Goal: Task Accomplishment & Management: Use online tool/utility

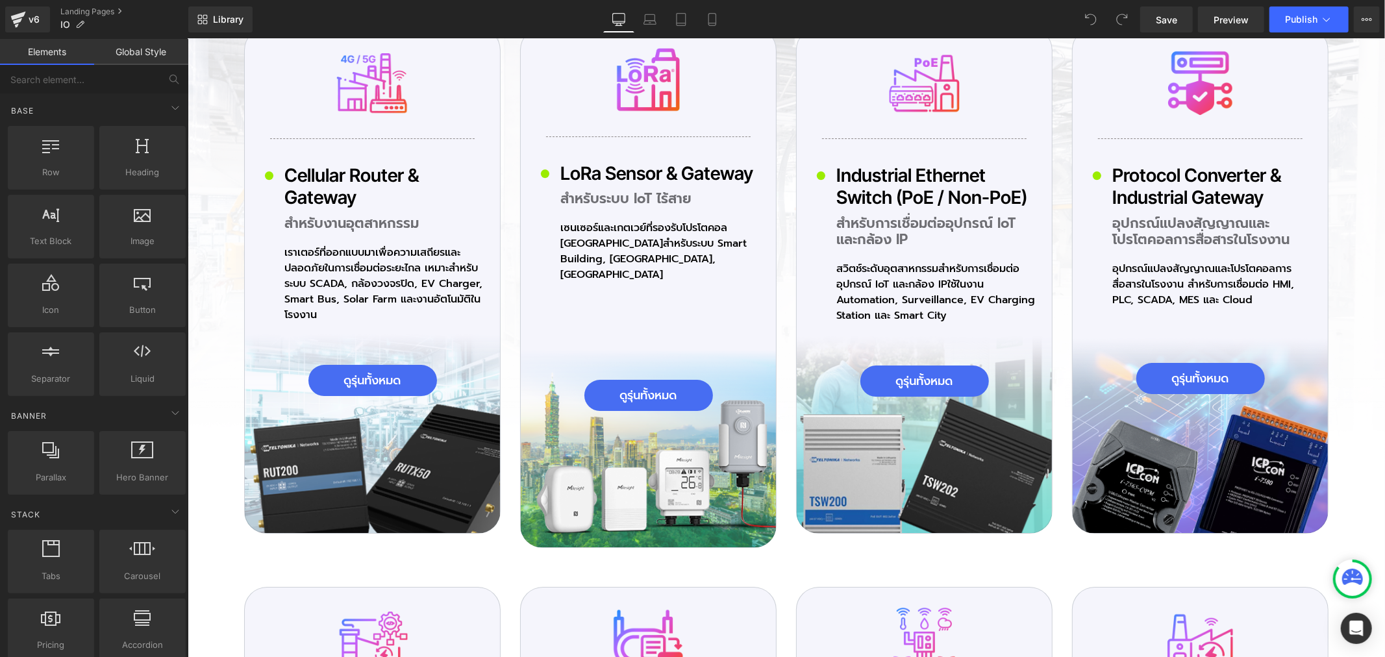
scroll to position [3678, 0]
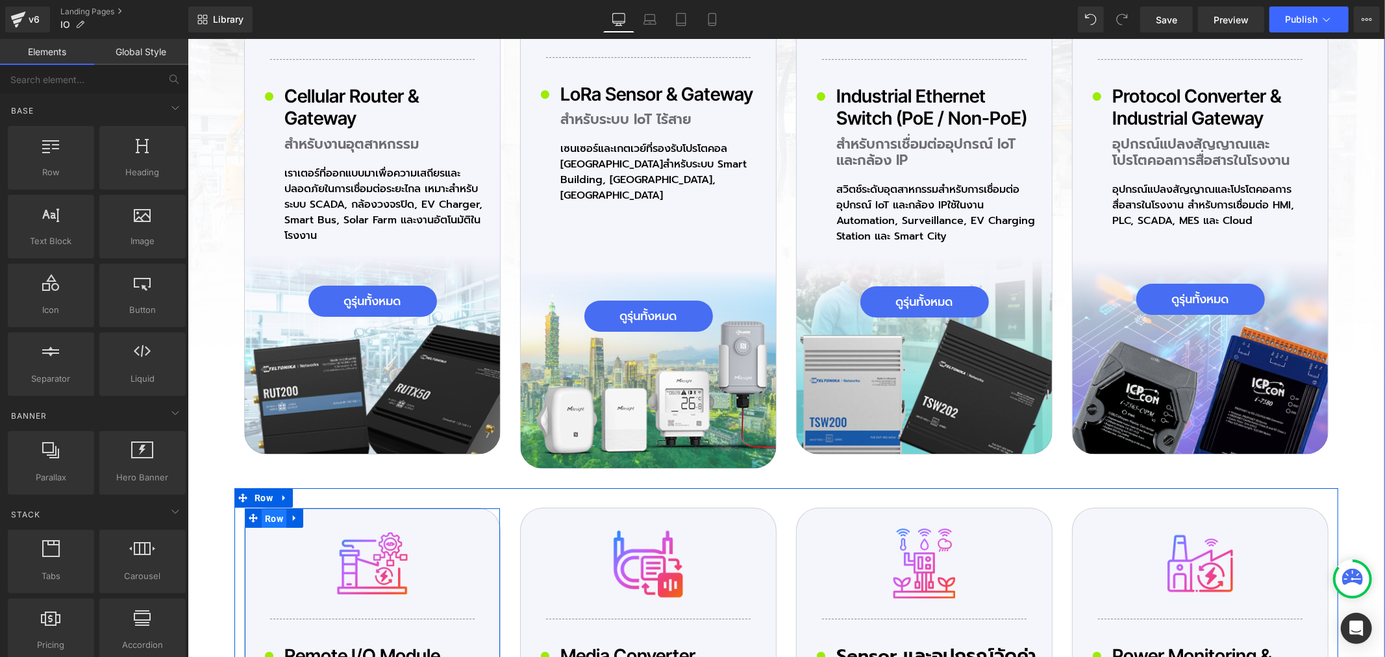
click at [266, 508] on span "Row" at bounding box center [273, 517] width 25 height 19
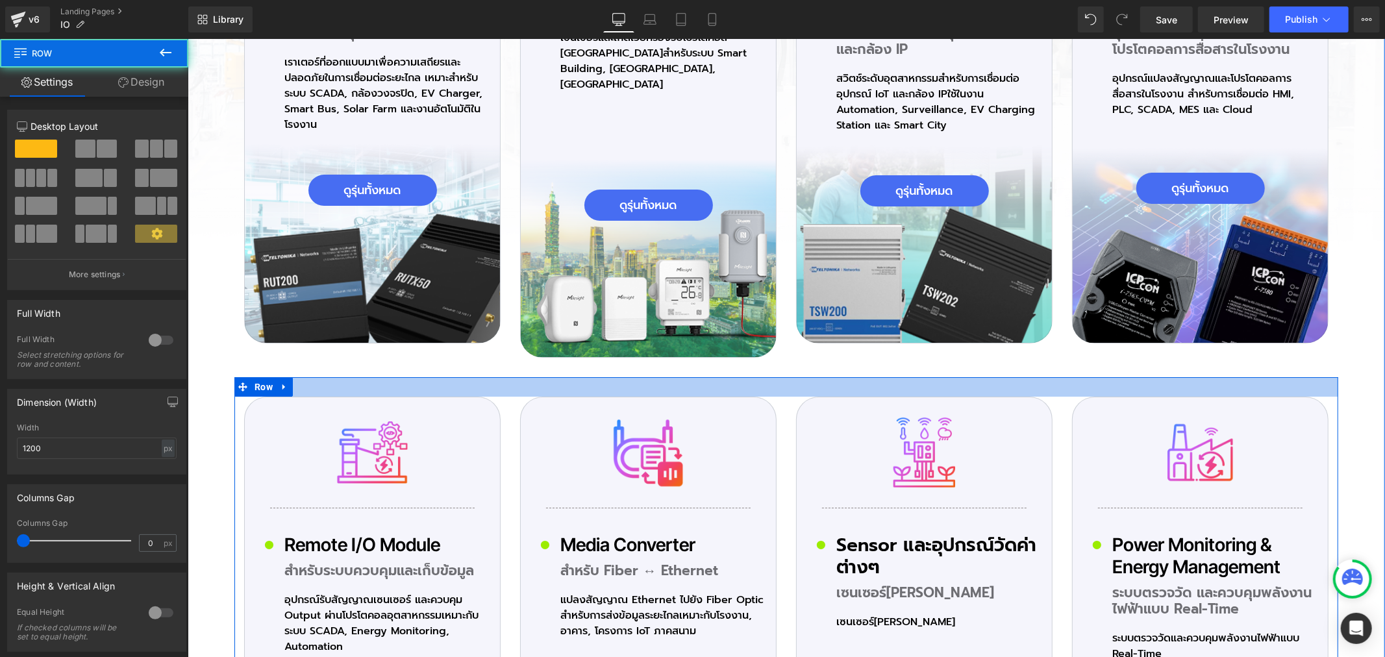
scroll to position [3967, 0]
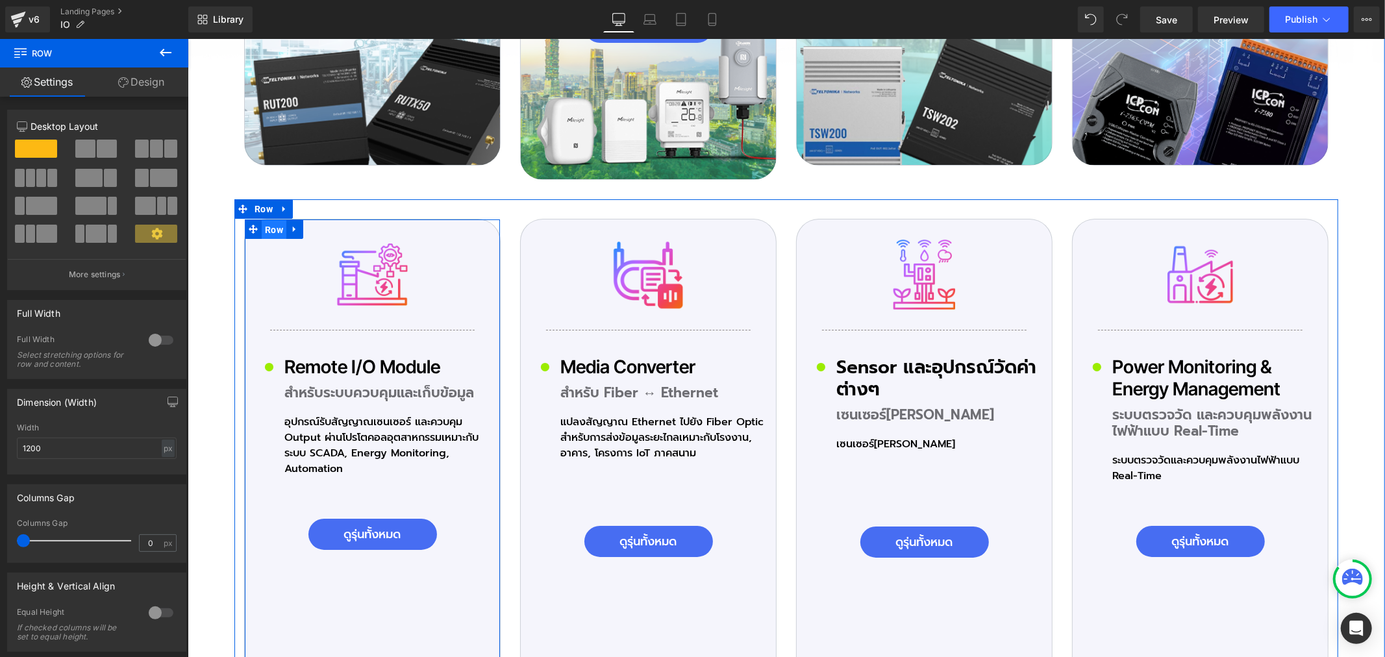
click at [268, 219] on span "Row" at bounding box center [273, 228] width 25 height 19
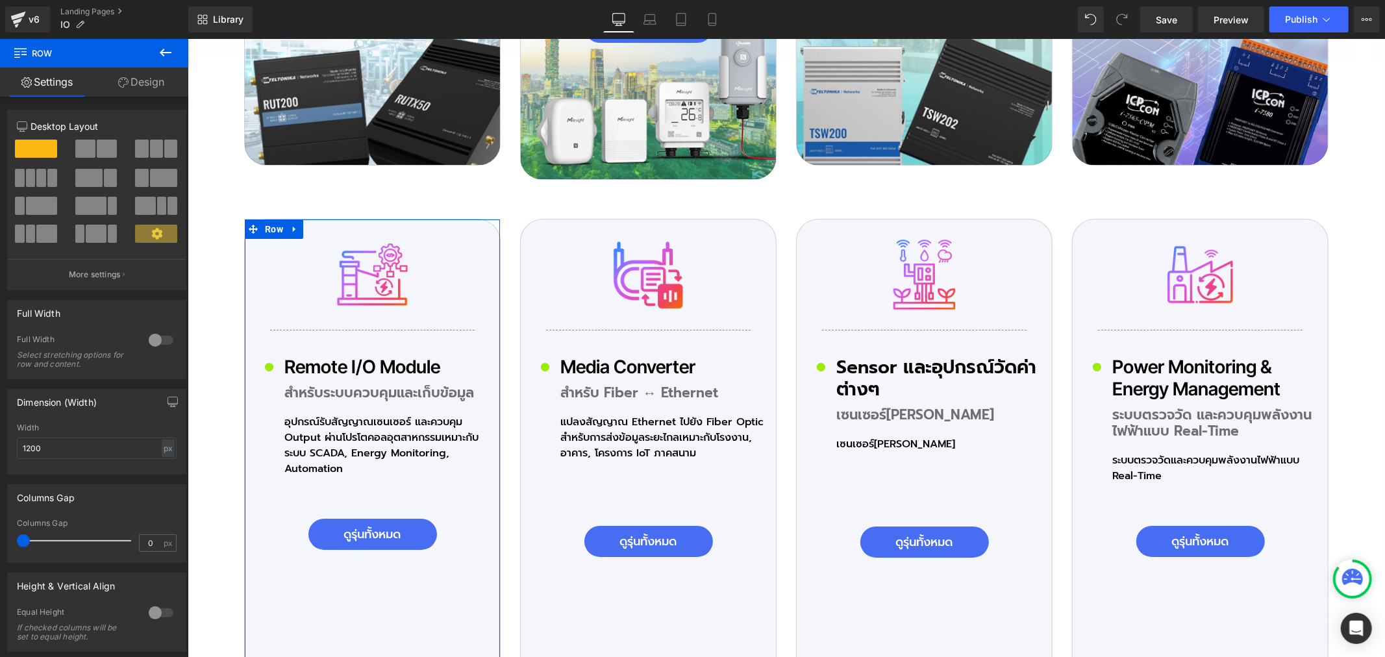
click at [140, 87] on link "Design" at bounding box center [141, 82] width 94 height 29
click at [0, 0] on div "Background" at bounding box center [0, 0] width 0 height 0
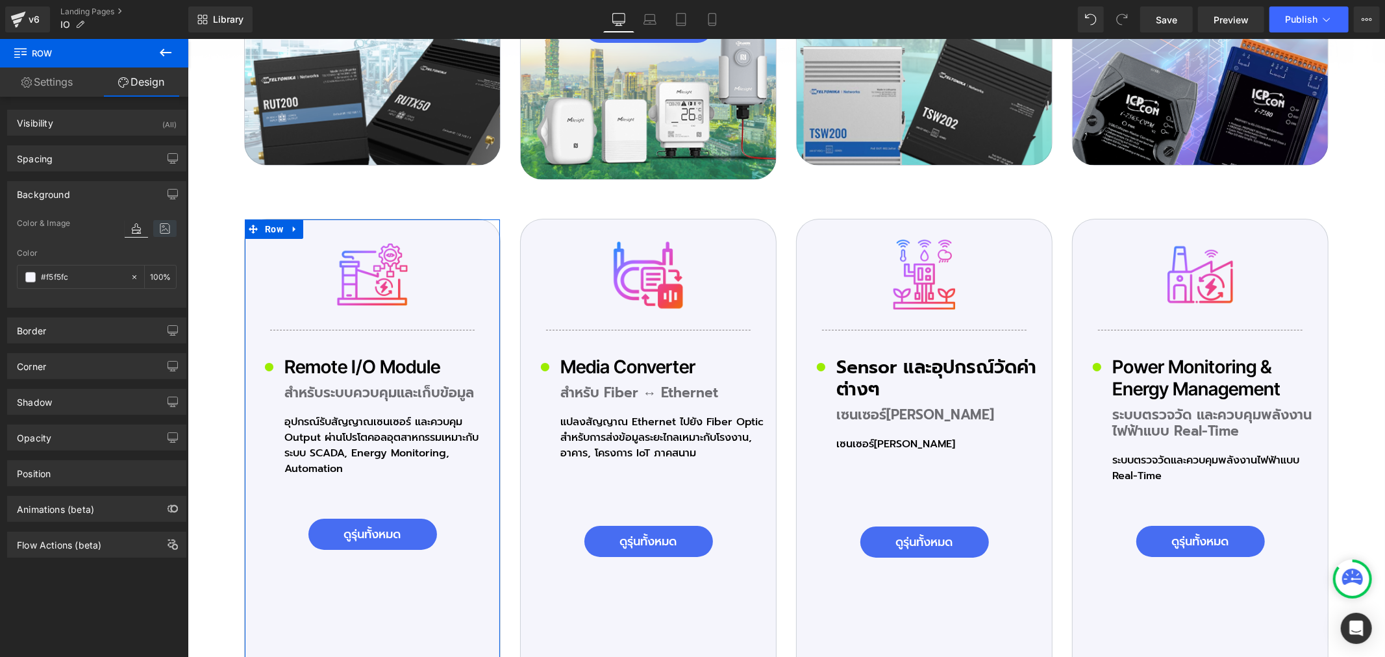
click at [156, 231] on icon at bounding box center [164, 228] width 23 height 17
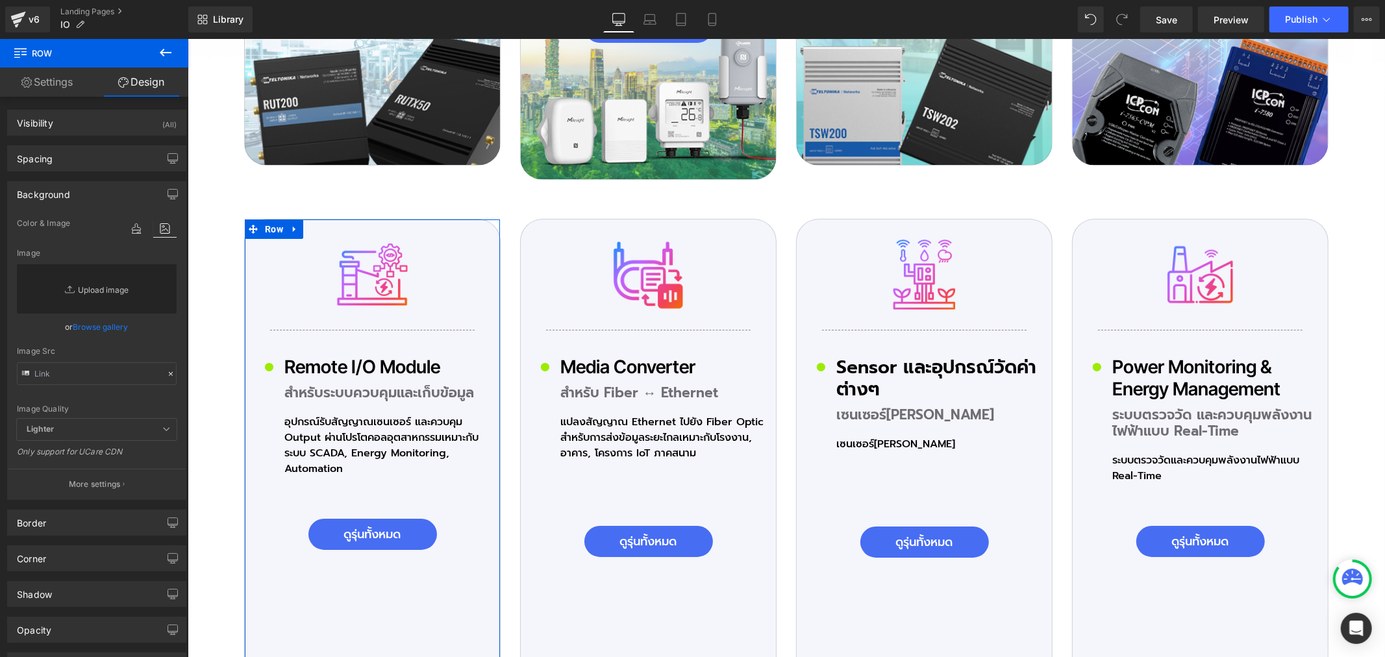
click at [110, 286] on link "Replace Image" at bounding box center [97, 288] width 160 height 49
type input "C:\fakepath\icon-Pro_02_03.png"
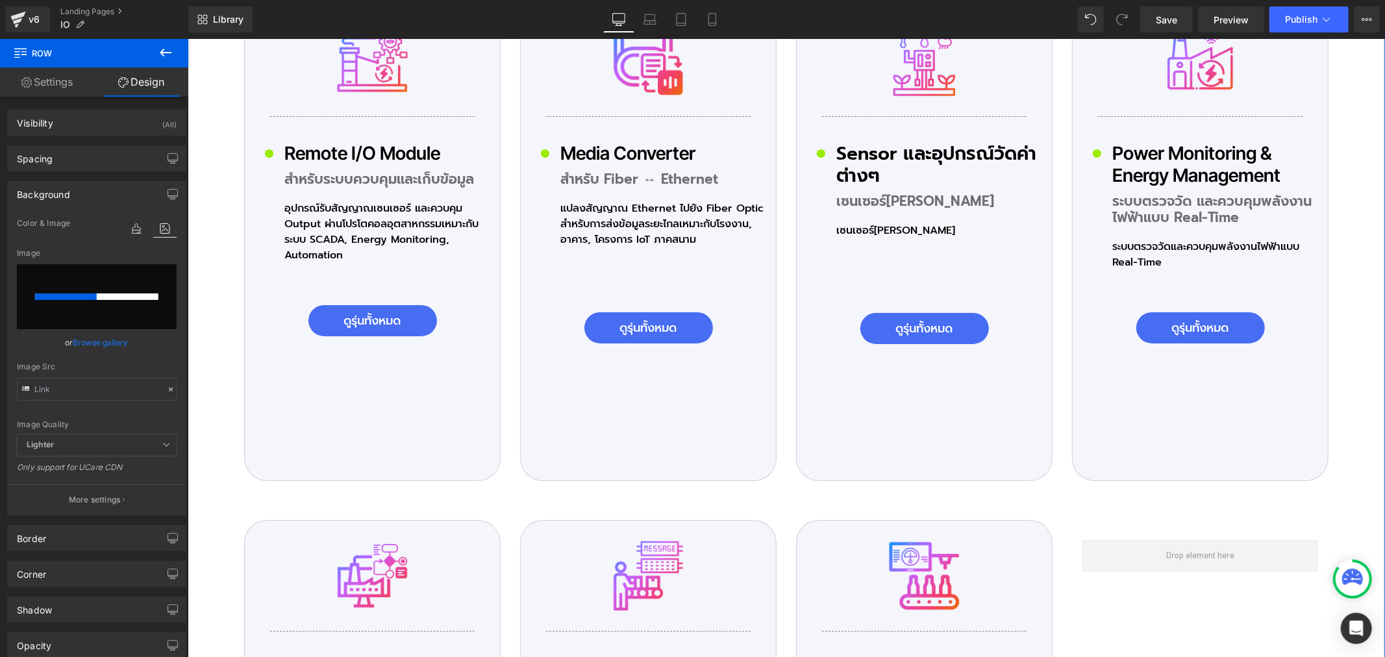
scroll to position [4183, 0]
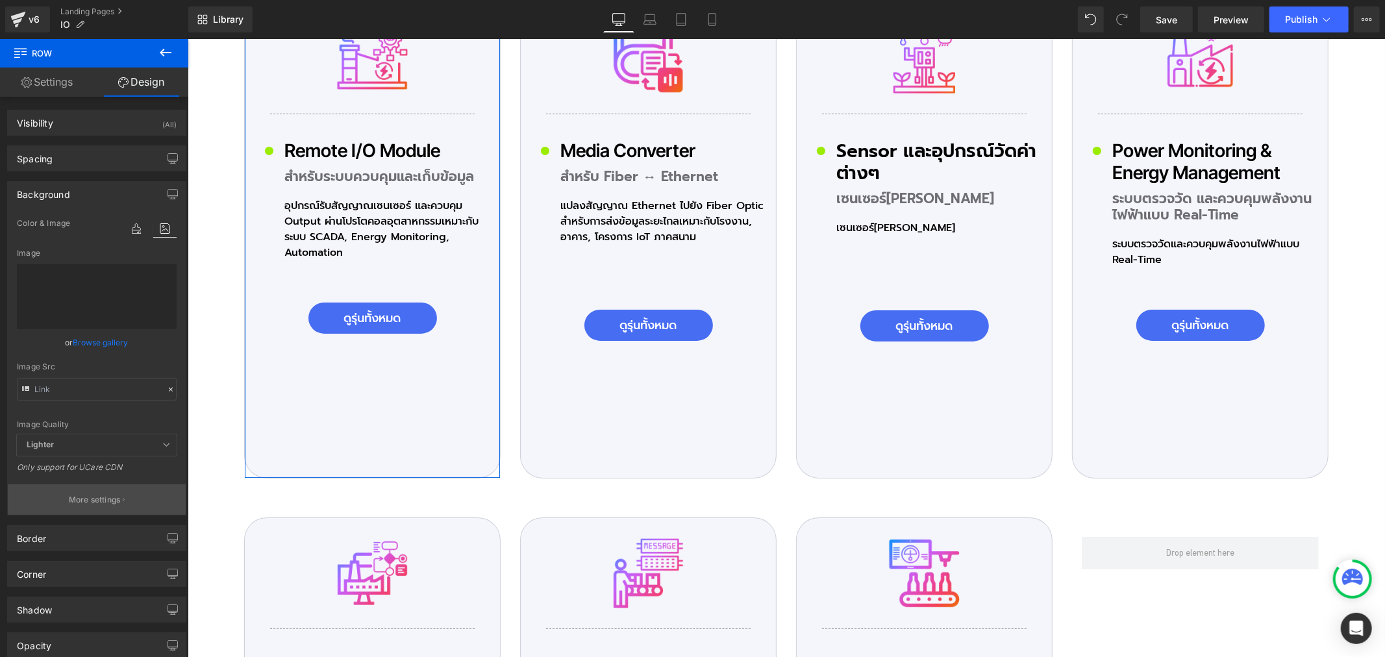
type input "[URL][DOMAIN_NAME]"
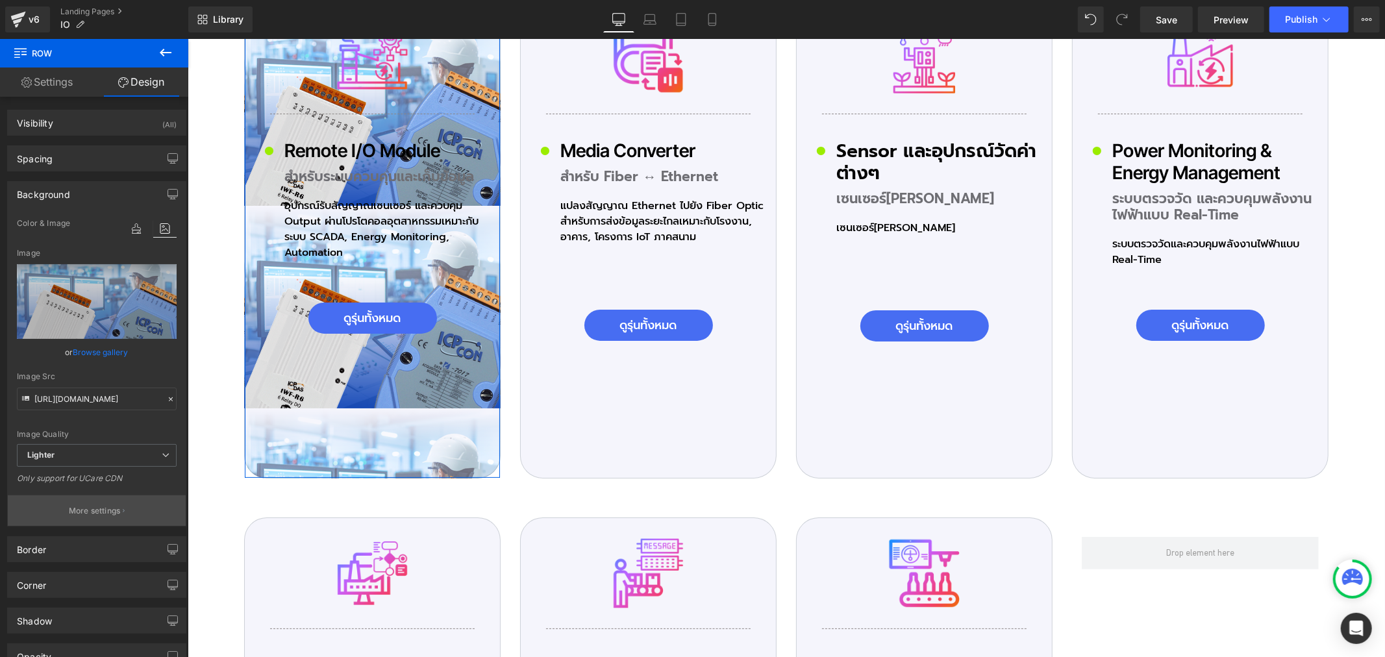
click at [106, 500] on button "More settings" at bounding box center [97, 510] width 178 height 31
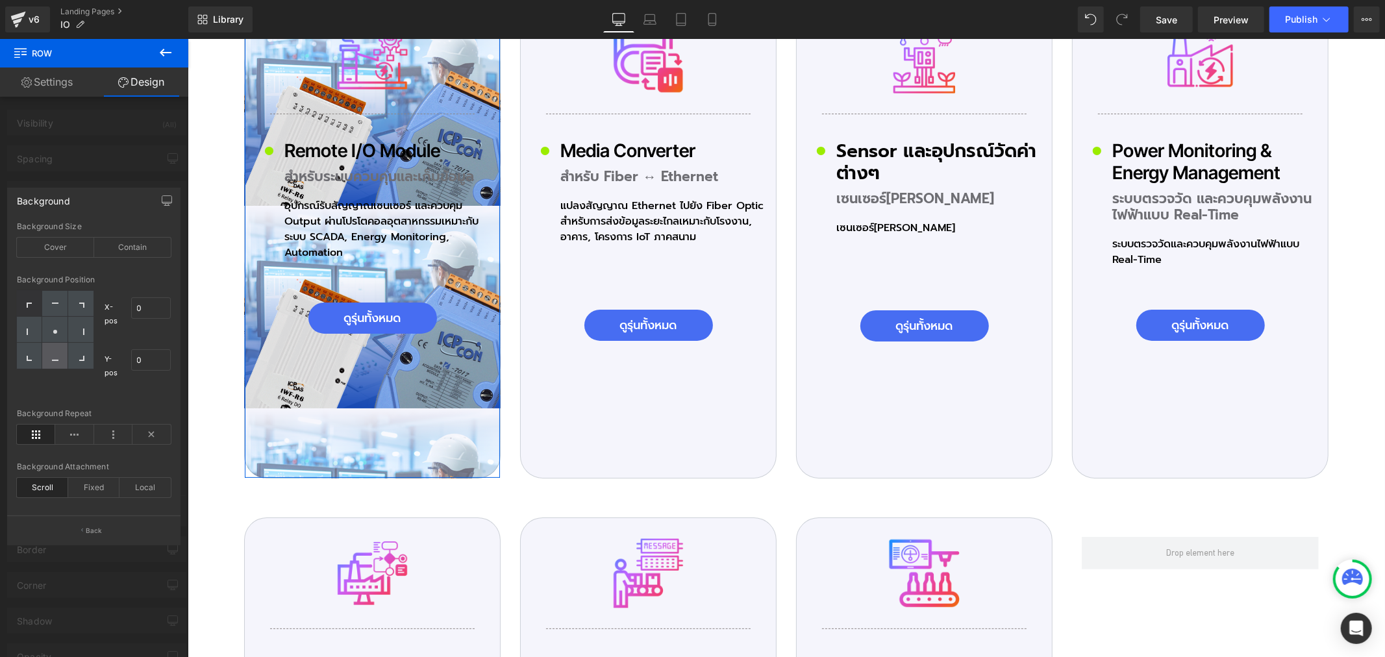
click at [51, 362] on div at bounding box center [54, 356] width 25 height 26
type input "50"
type input "100"
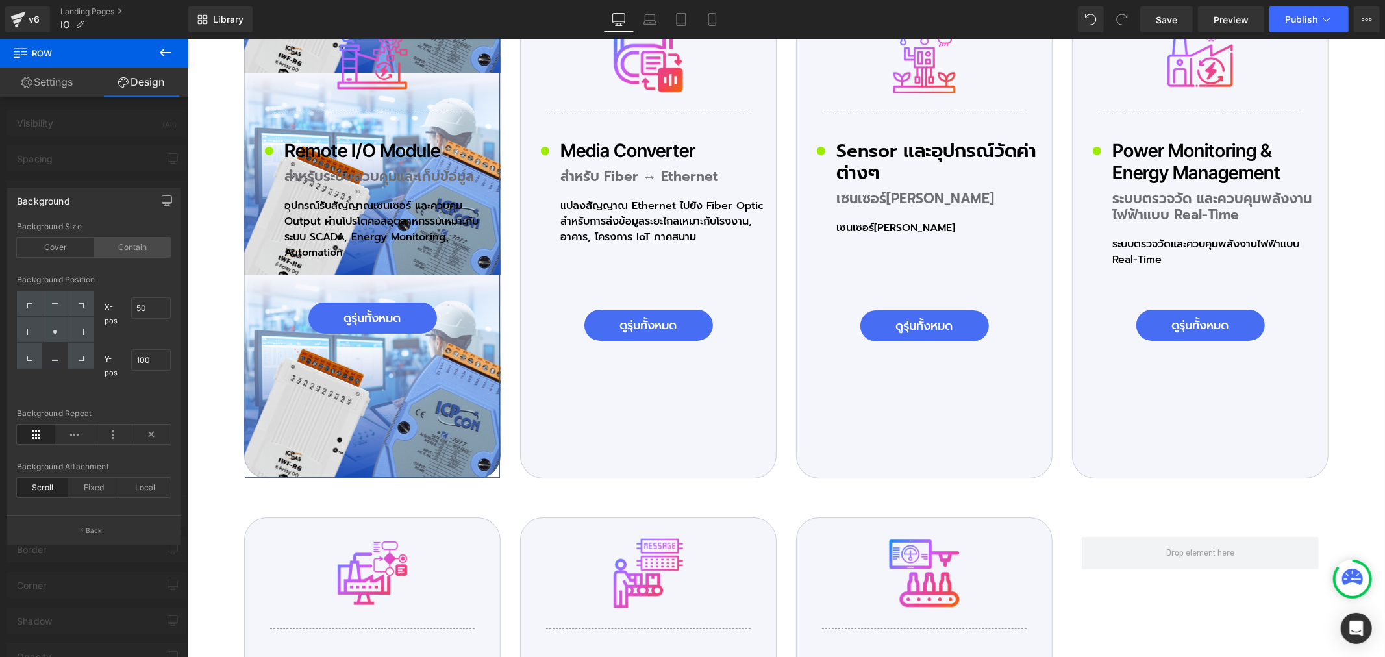
click at [143, 244] on div "Contain" at bounding box center [132, 247] width 77 height 19
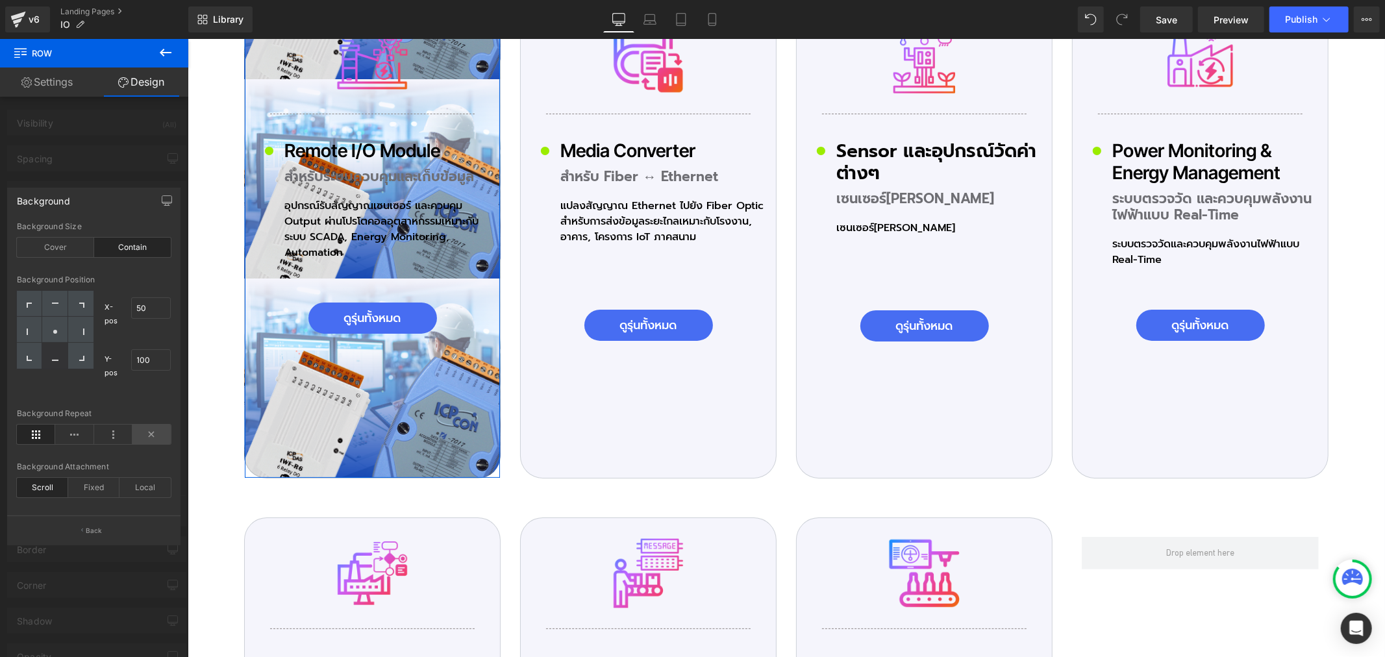
click at [153, 433] on icon at bounding box center [151, 434] width 38 height 19
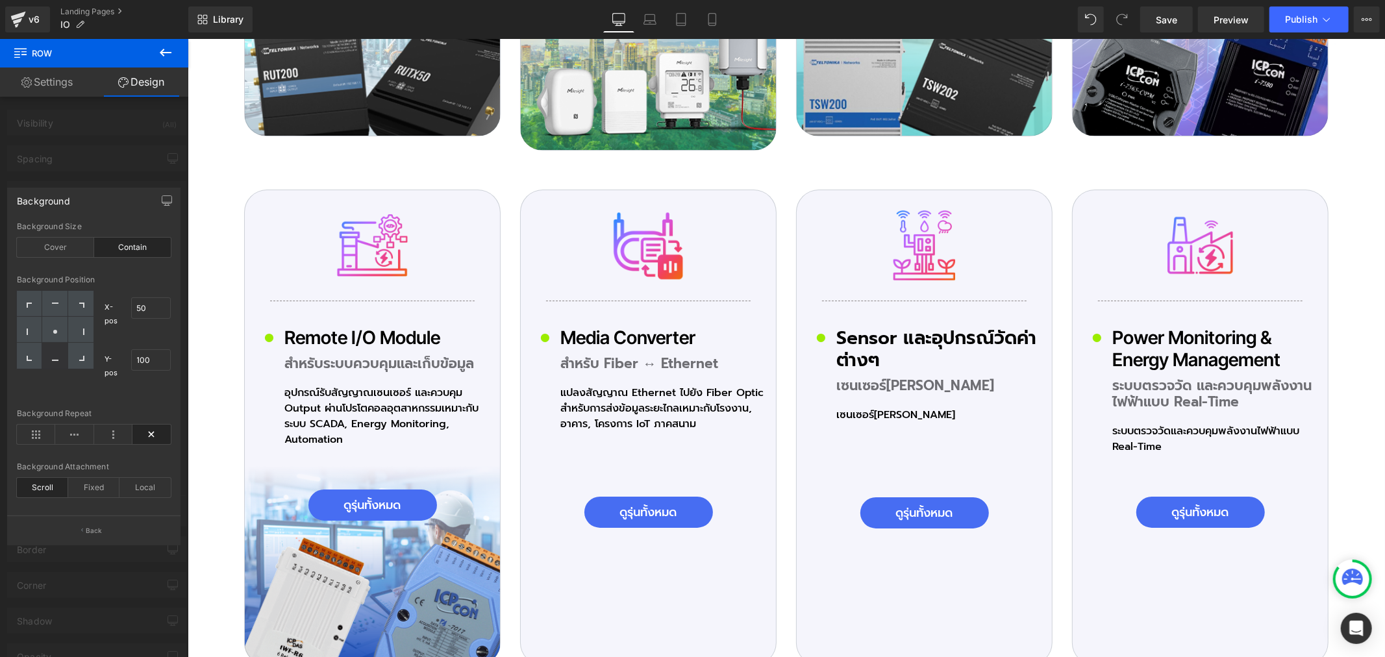
scroll to position [3967, 0]
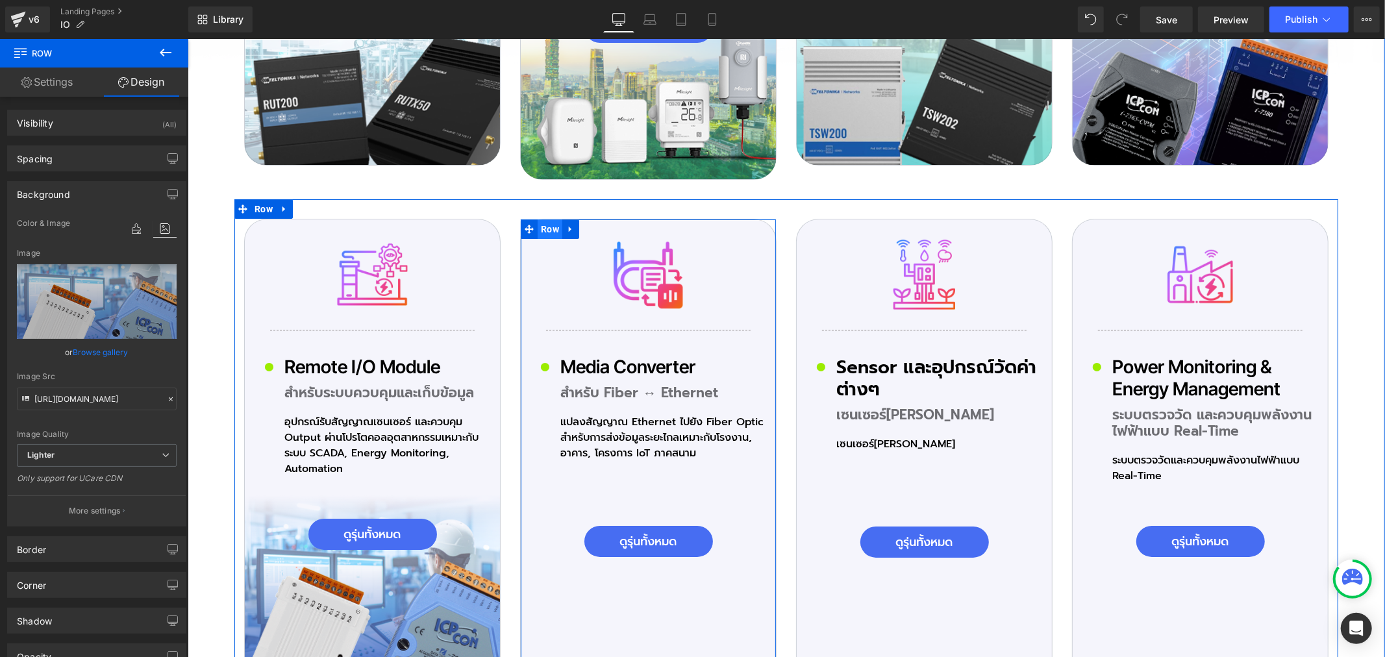
click at [542, 220] on span "Row" at bounding box center [549, 228] width 25 height 19
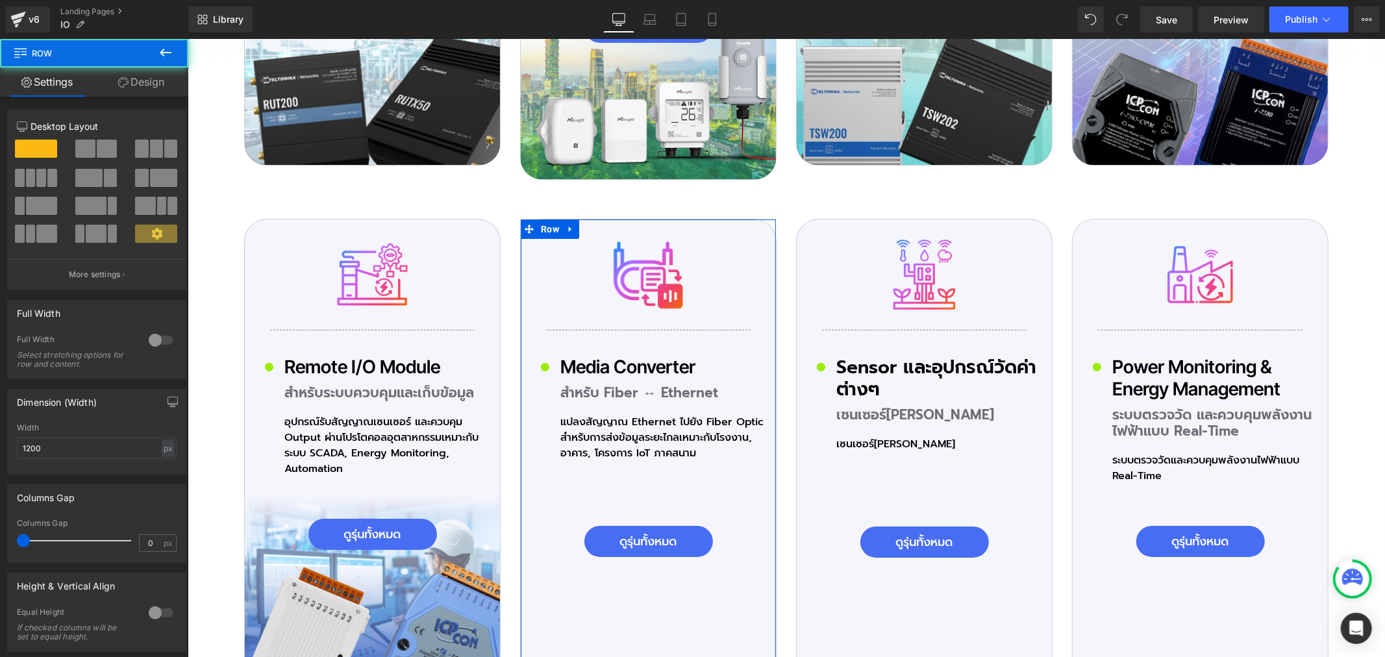
click at [148, 85] on link "Design" at bounding box center [141, 82] width 94 height 29
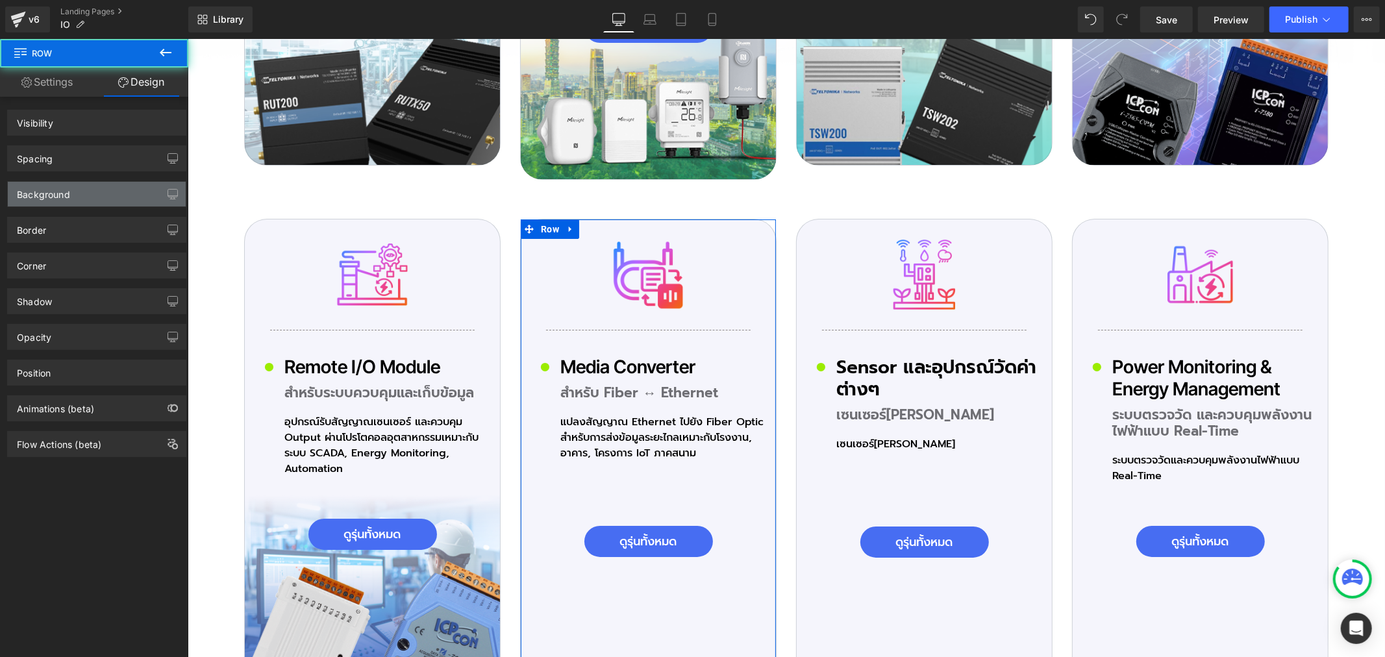
click at [77, 193] on div "Background" at bounding box center [97, 194] width 178 height 25
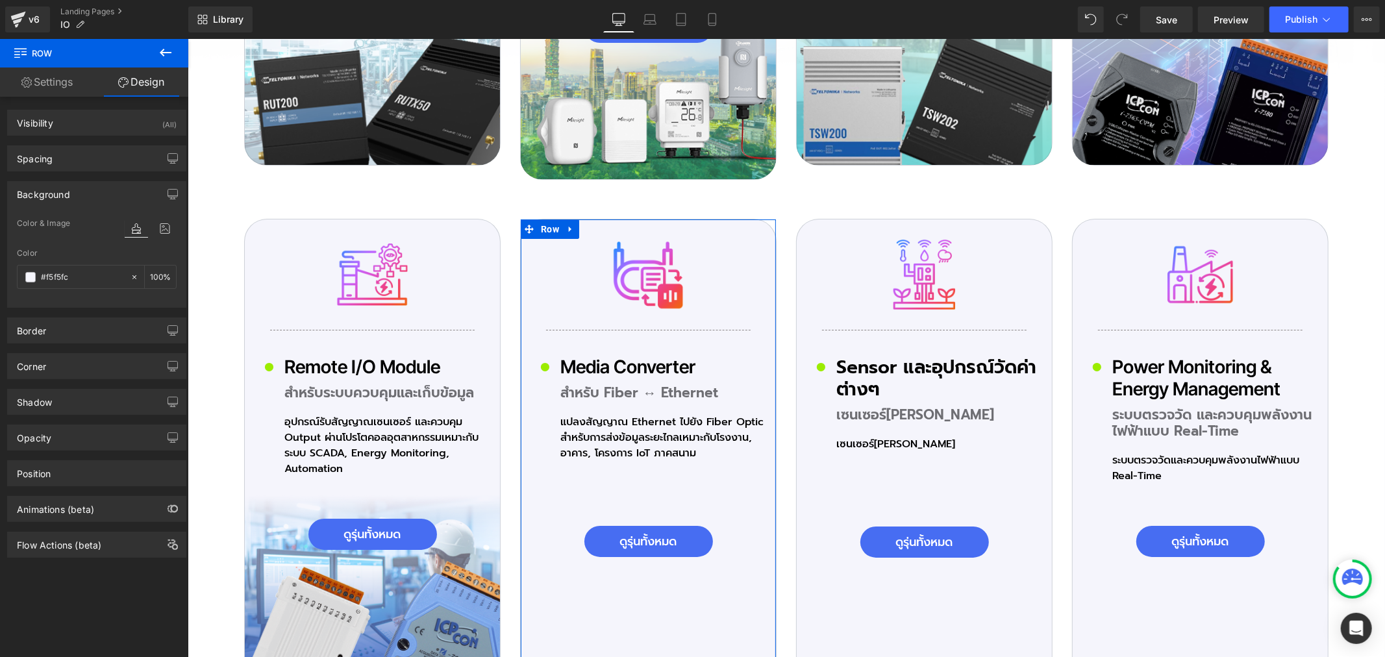
type input "#f5f5fc"
type input "100"
click at [164, 225] on icon at bounding box center [164, 228] width 23 height 17
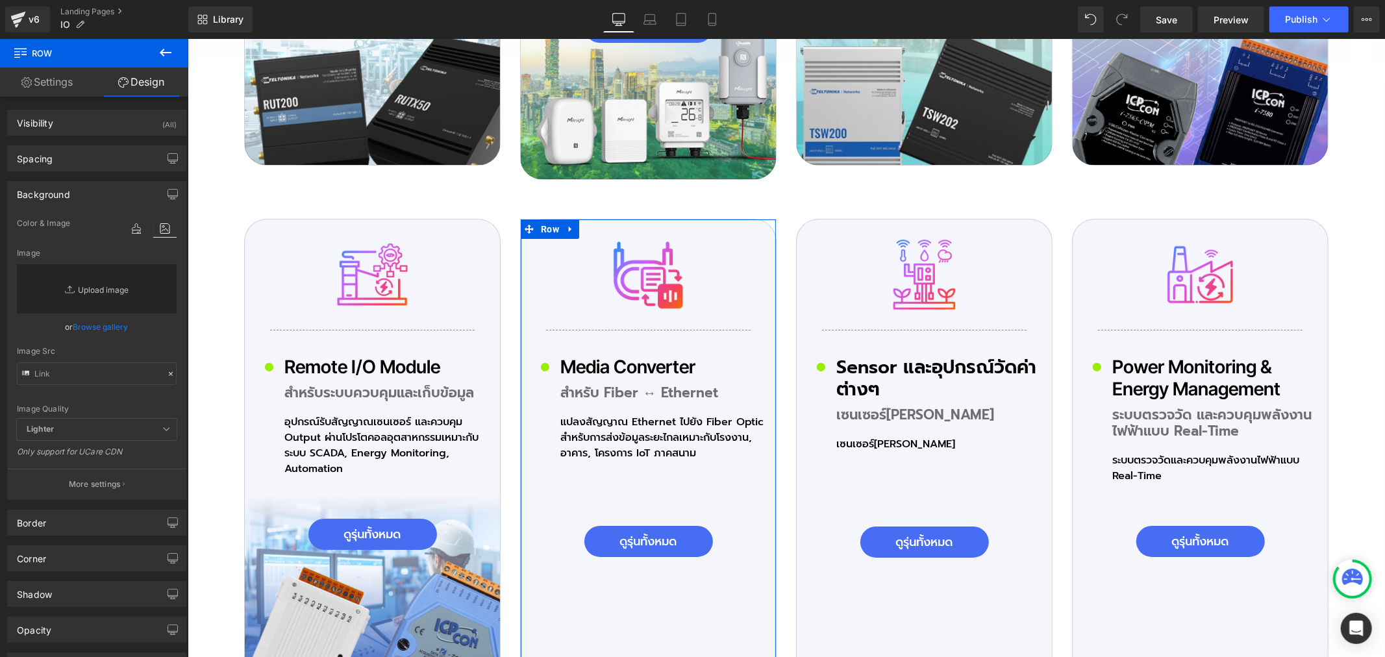
click at [96, 295] on link "Replace Image" at bounding box center [97, 288] width 160 height 49
type input "C:\fakepath\icon-Pro_02_05.png"
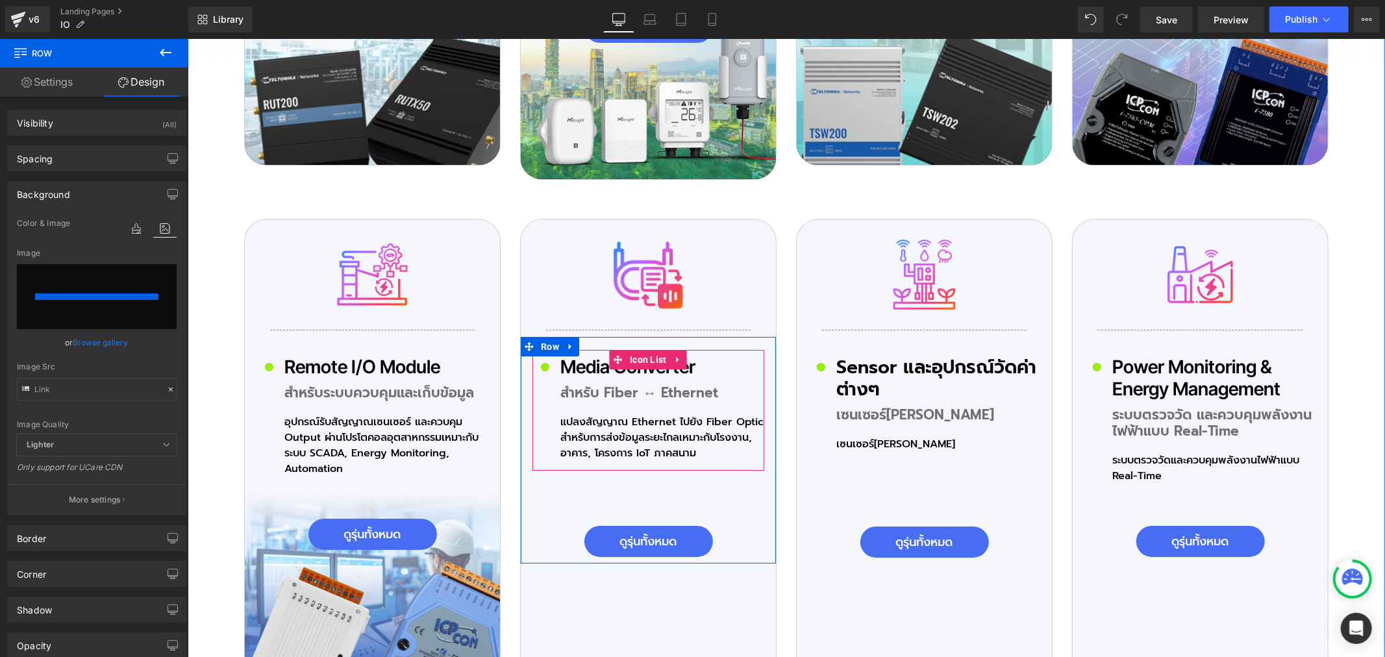
type input "[URL][DOMAIN_NAME]"
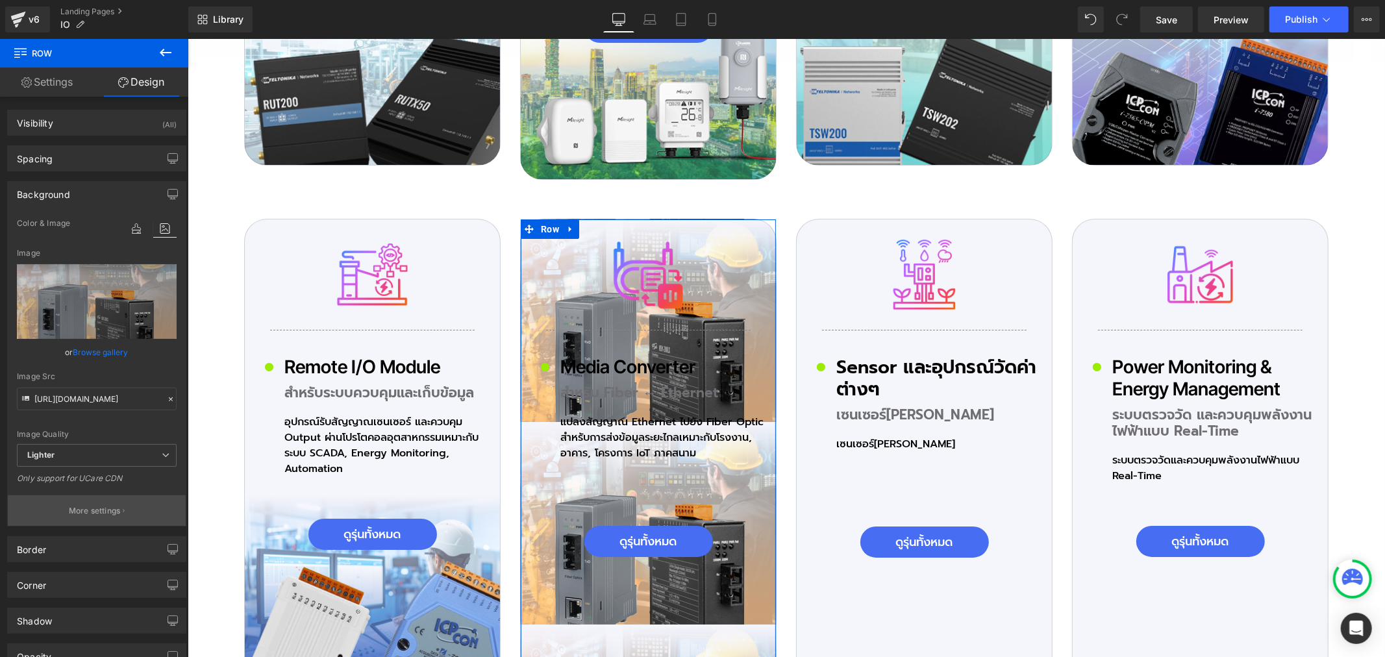
click at [102, 508] on p "More settings" at bounding box center [95, 511] width 52 height 12
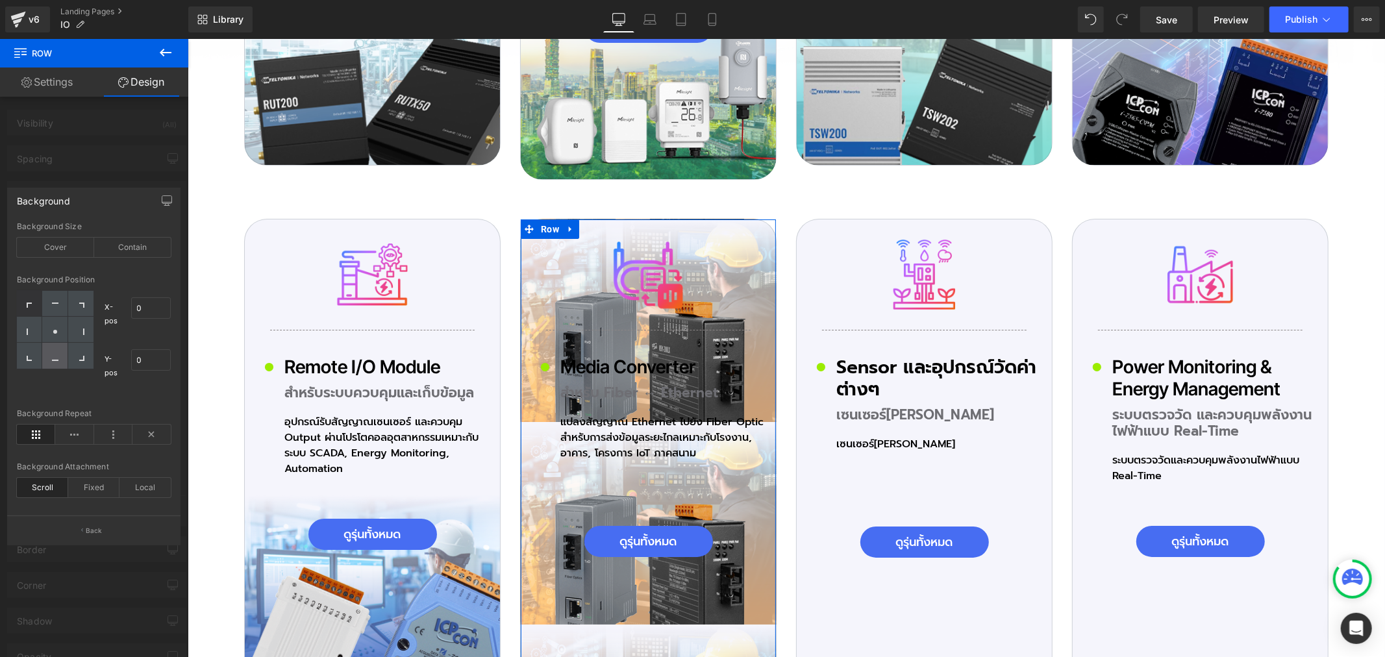
click at [55, 354] on icon at bounding box center [55, 357] width 6 height 6
type input "50"
type input "100"
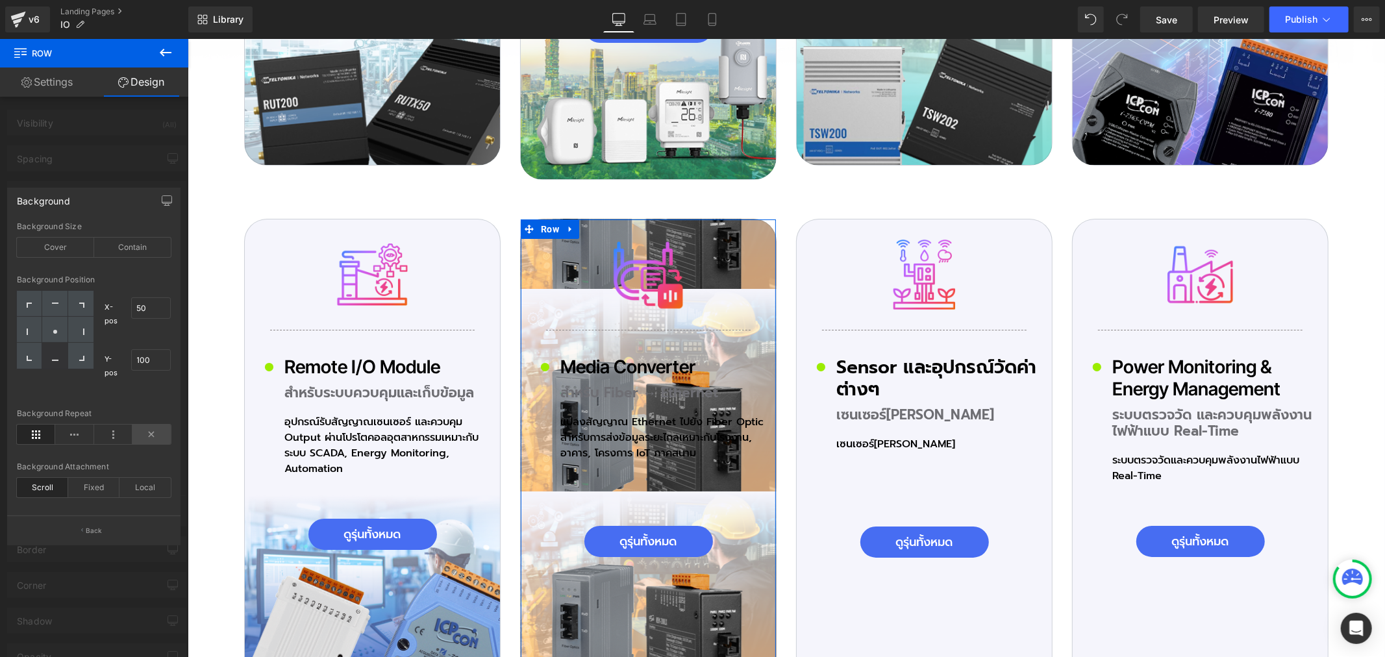
click at [151, 432] on icon at bounding box center [151, 434] width 38 height 19
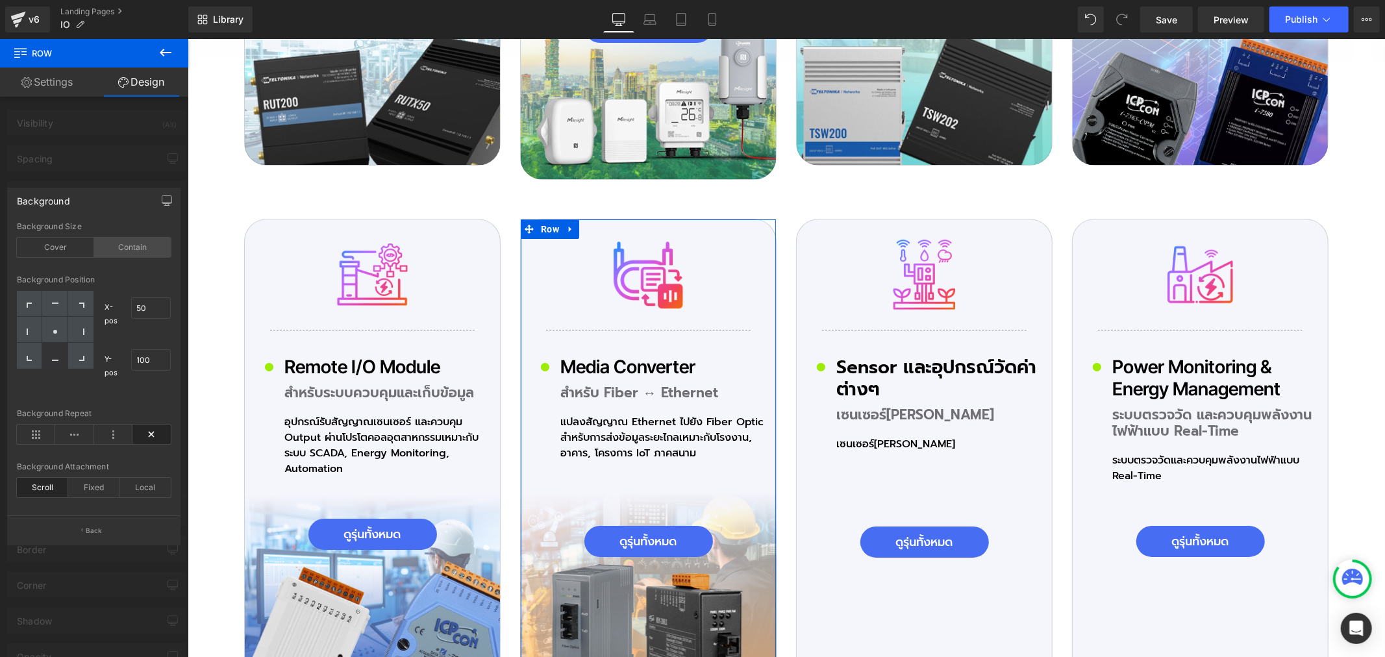
click at [140, 248] on div "Contain" at bounding box center [132, 247] width 77 height 19
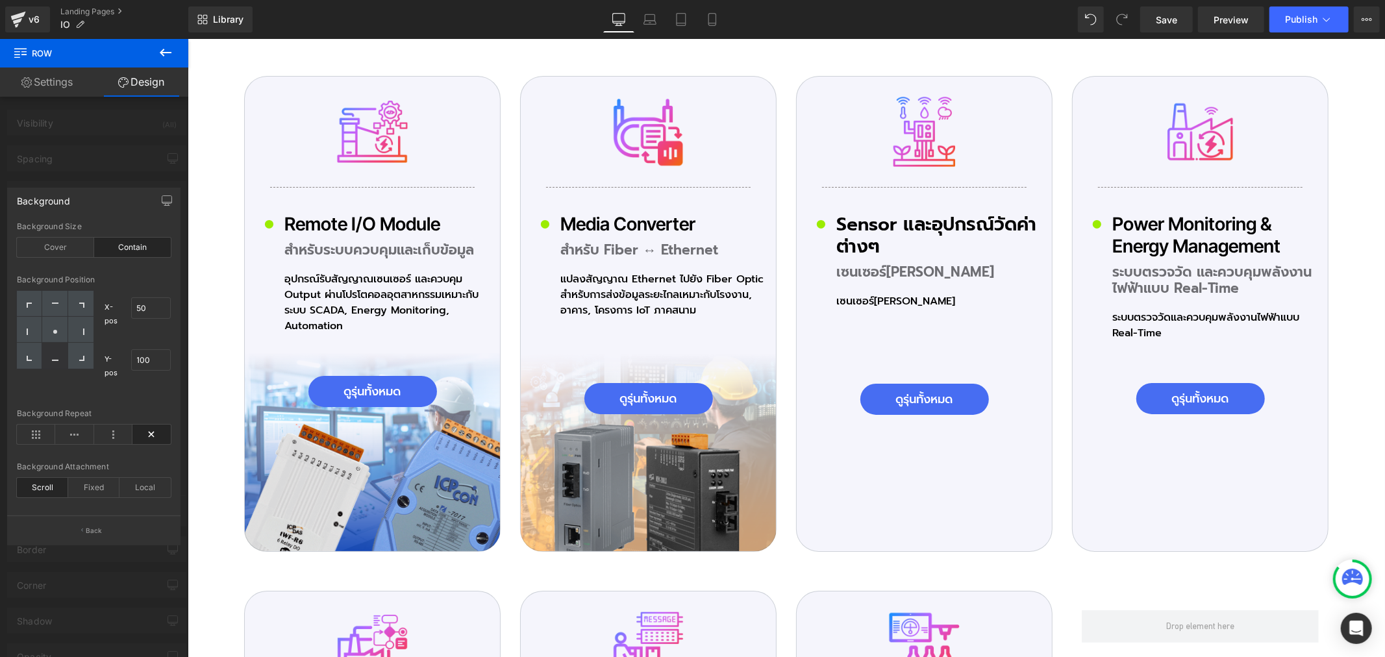
scroll to position [4111, 0]
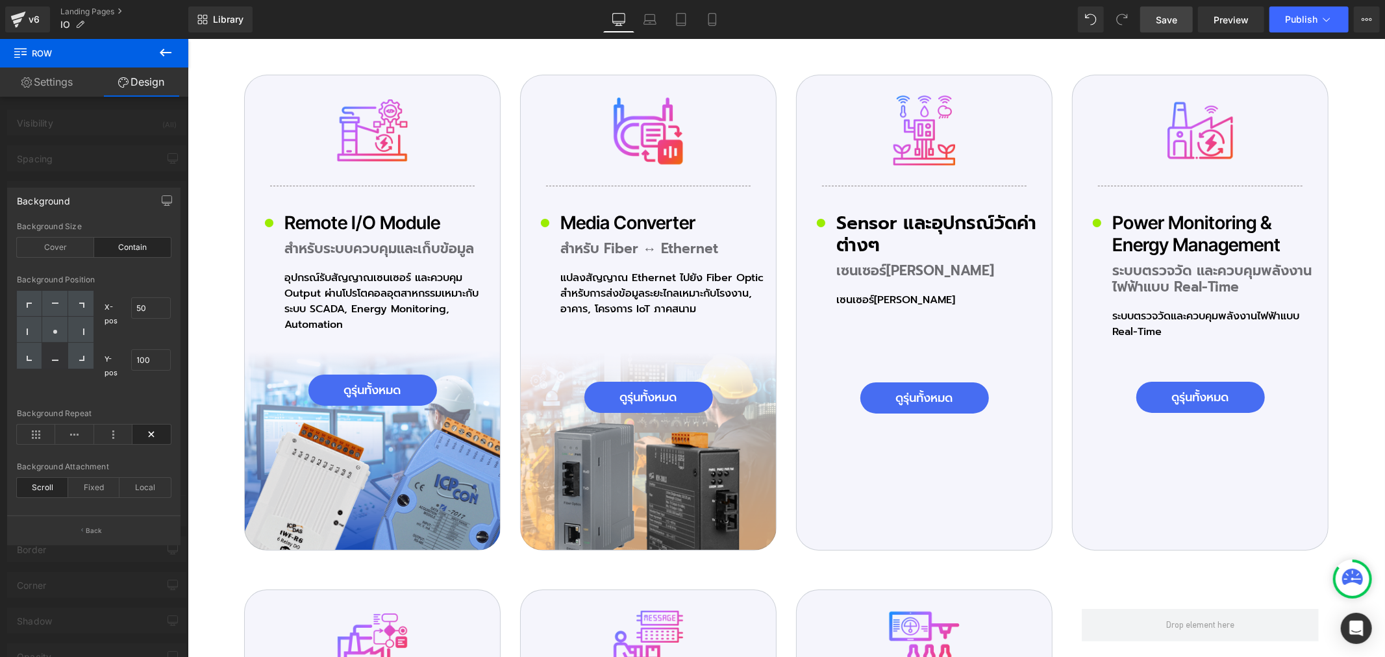
click at [1164, 23] on span "Save" at bounding box center [1165, 20] width 21 height 14
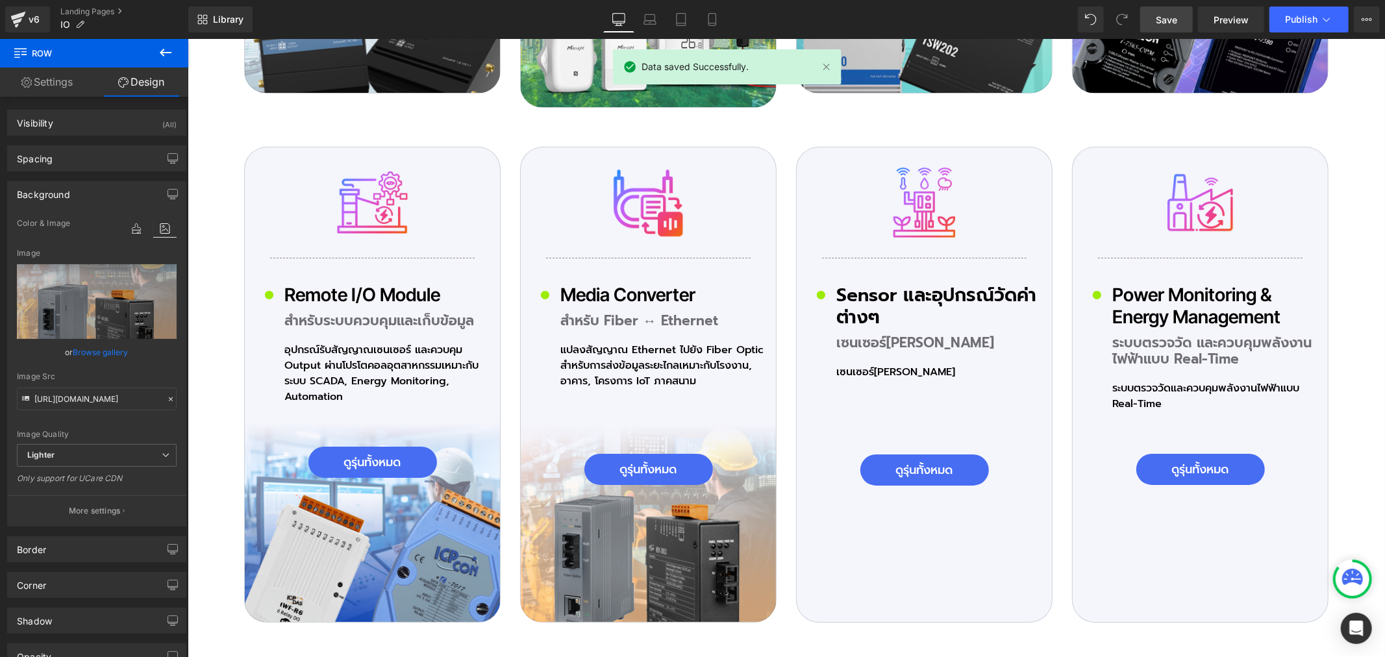
click at [824, 147] on span "Row" at bounding box center [825, 156] width 25 height 19
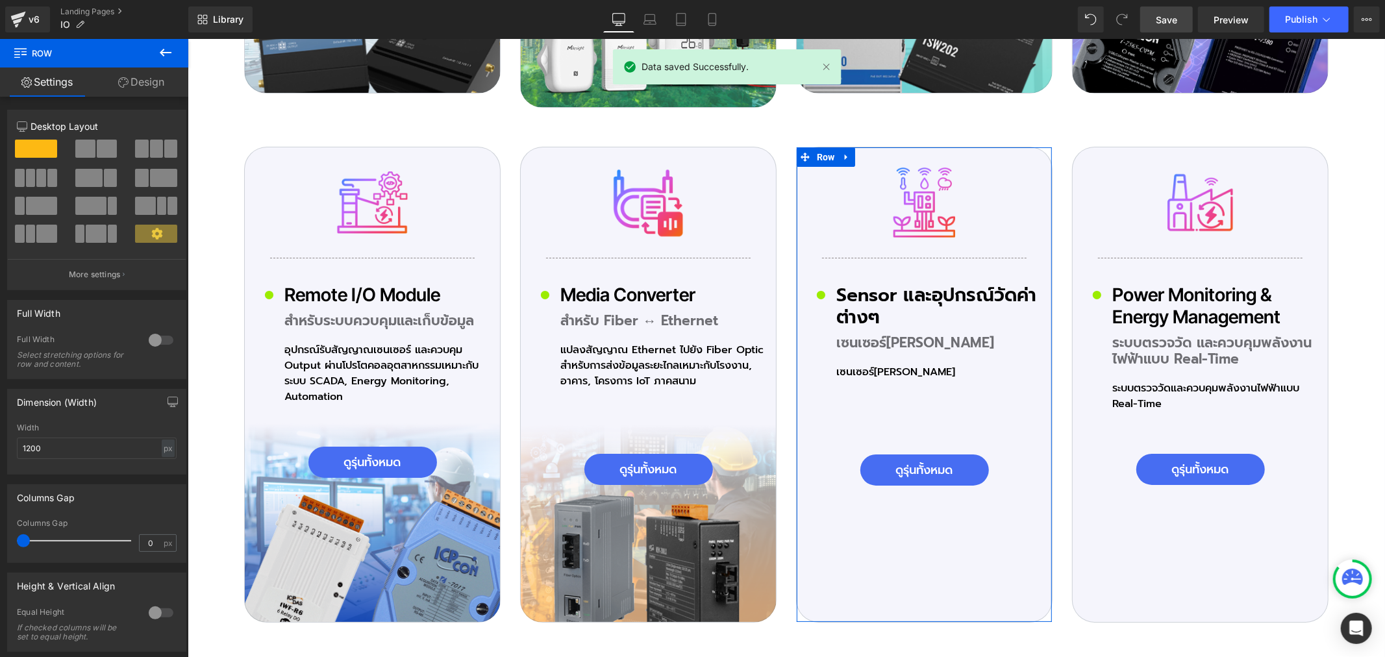
click at [141, 93] on link "Design" at bounding box center [141, 82] width 94 height 29
click at [0, 0] on div "Background" at bounding box center [0, 0] width 0 height 0
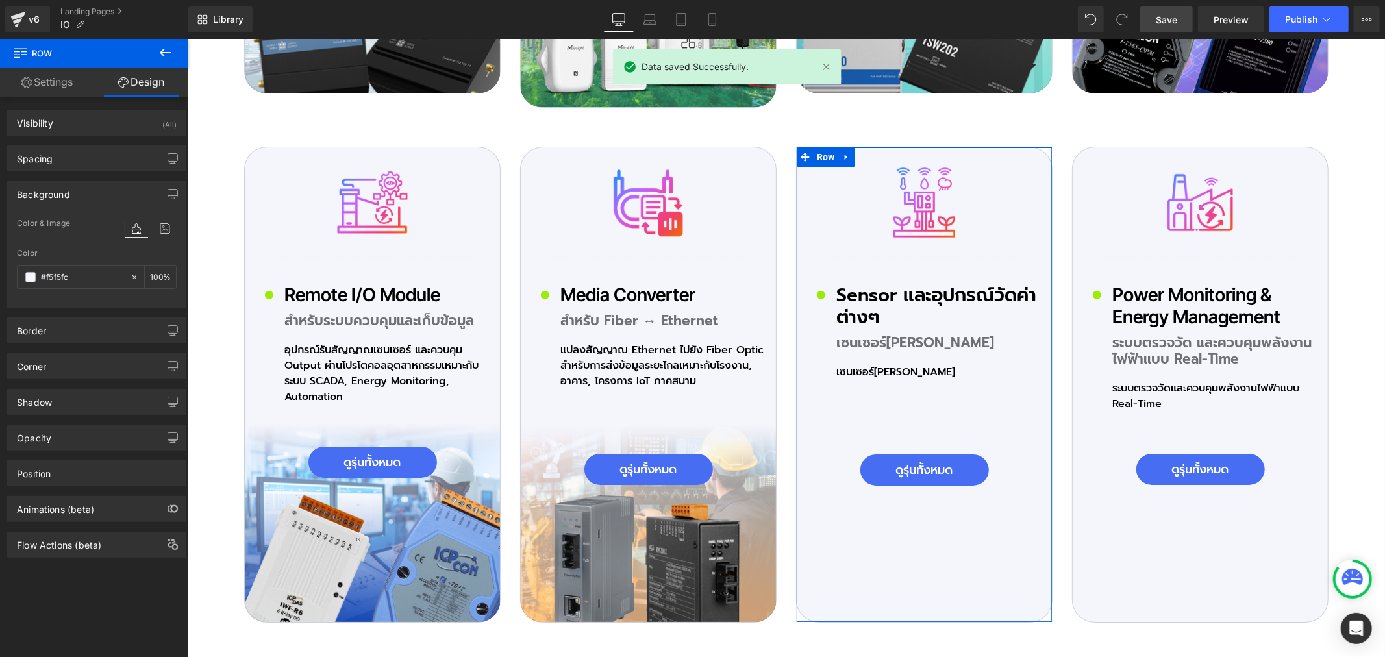
type input "#f5f5fc"
type input "100"
click at [156, 225] on icon at bounding box center [164, 228] width 23 height 17
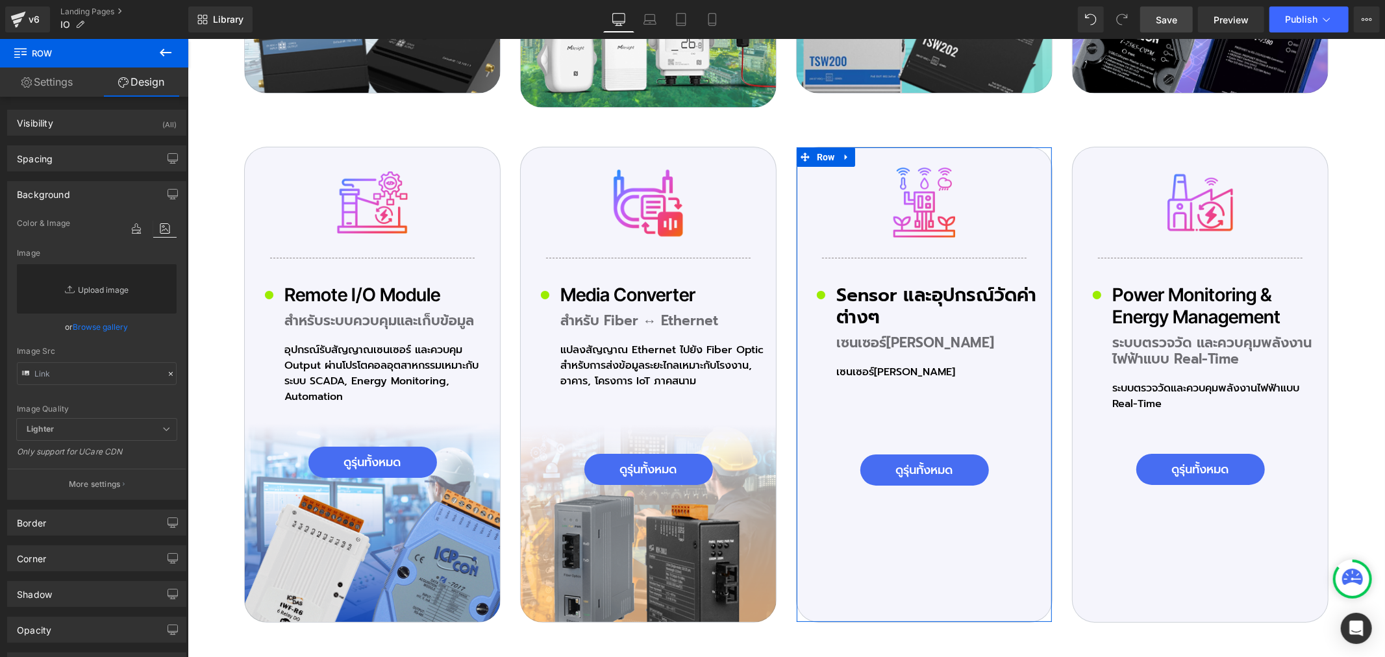
click at [114, 295] on link "Replace Image" at bounding box center [97, 288] width 160 height 49
type input "C:\fakepath\icon-Pro_02_07.png"
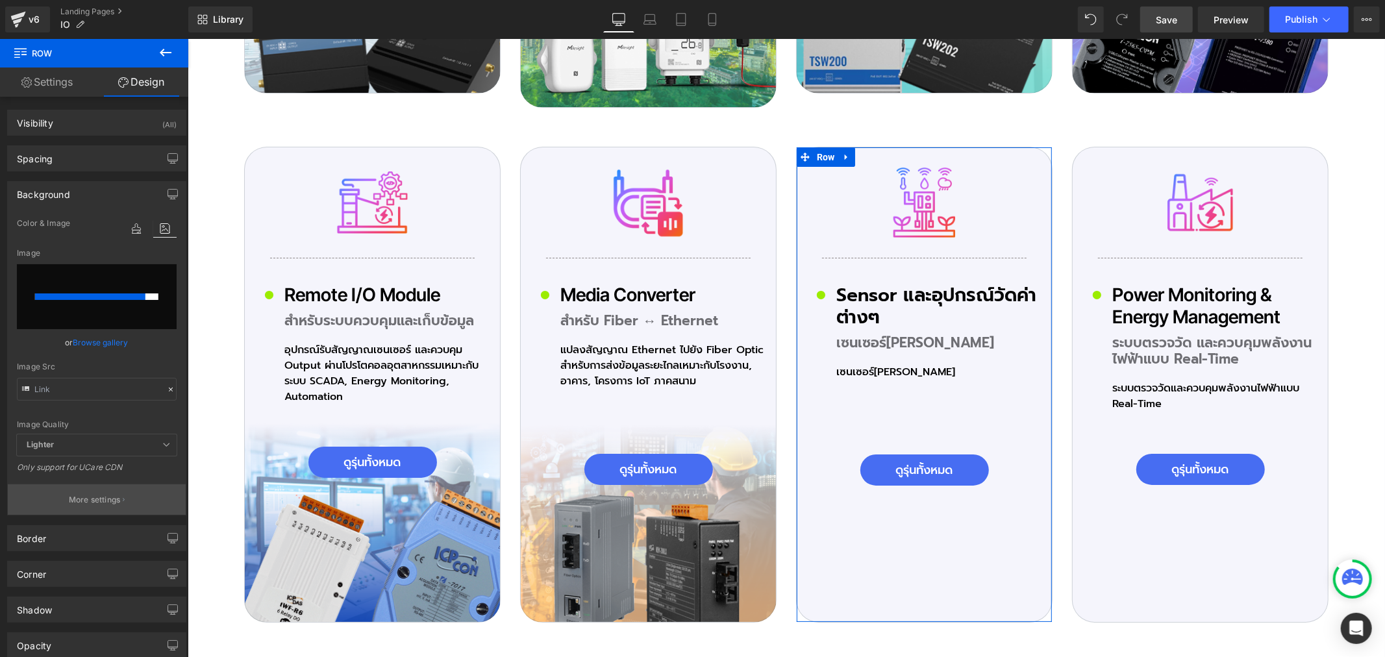
click at [93, 496] on p "More settings" at bounding box center [95, 500] width 52 height 12
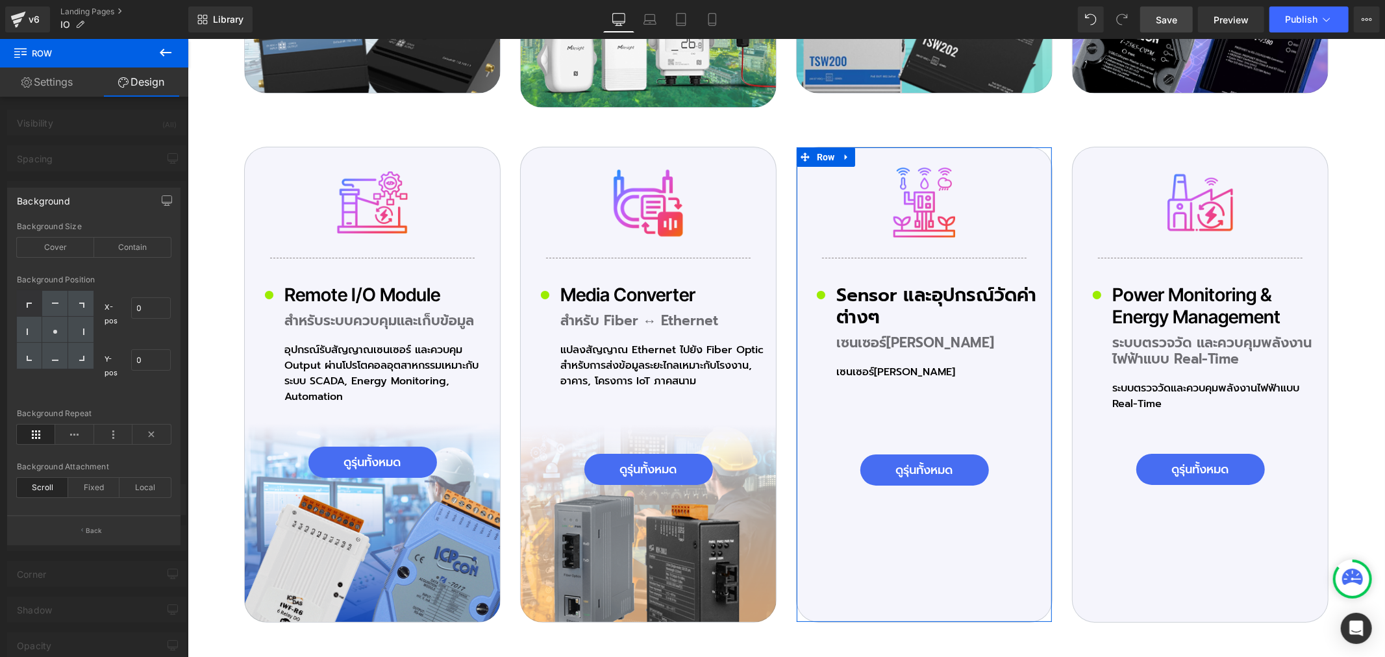
type input "[URL][DOMAIN_NAME]"
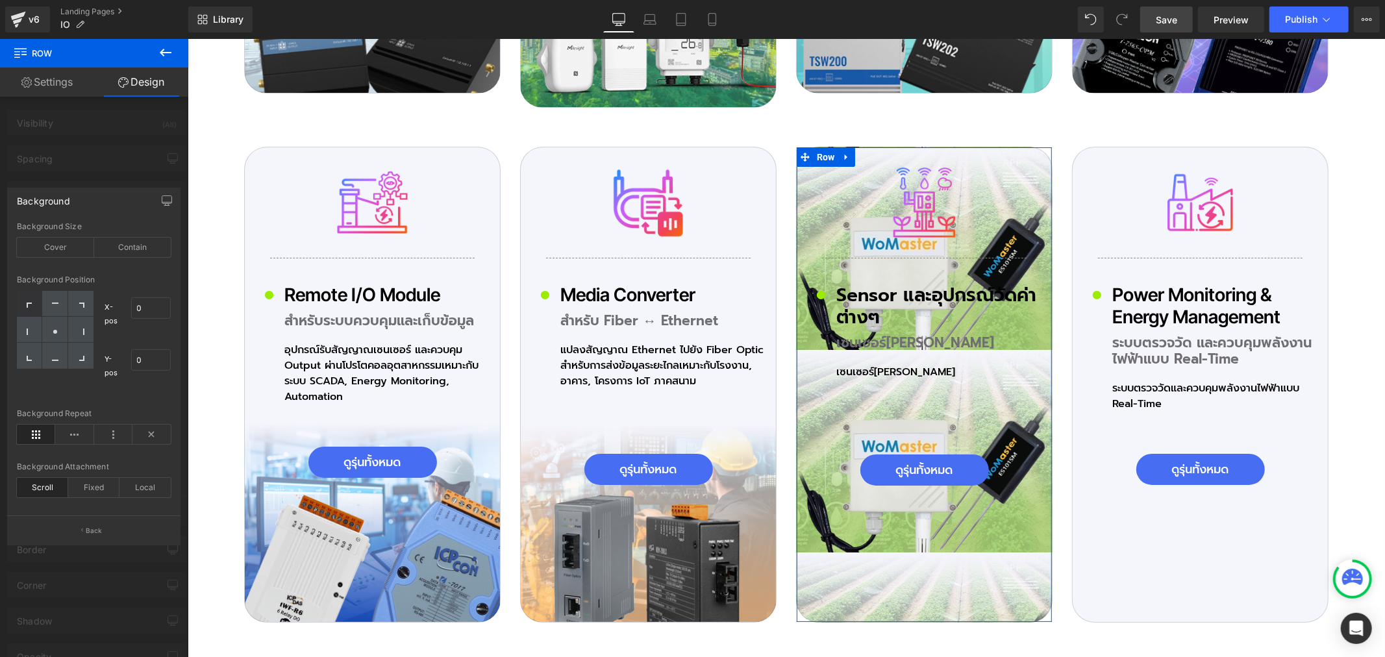
drag, startPoint x: 55, startPoint y: 359, endPoint x: 121, endPoint y: 403, distance: 80.1
click at [55, 360] on div at bounding box center [54, 356] width 25 height 26
type input "50"
type input "100"
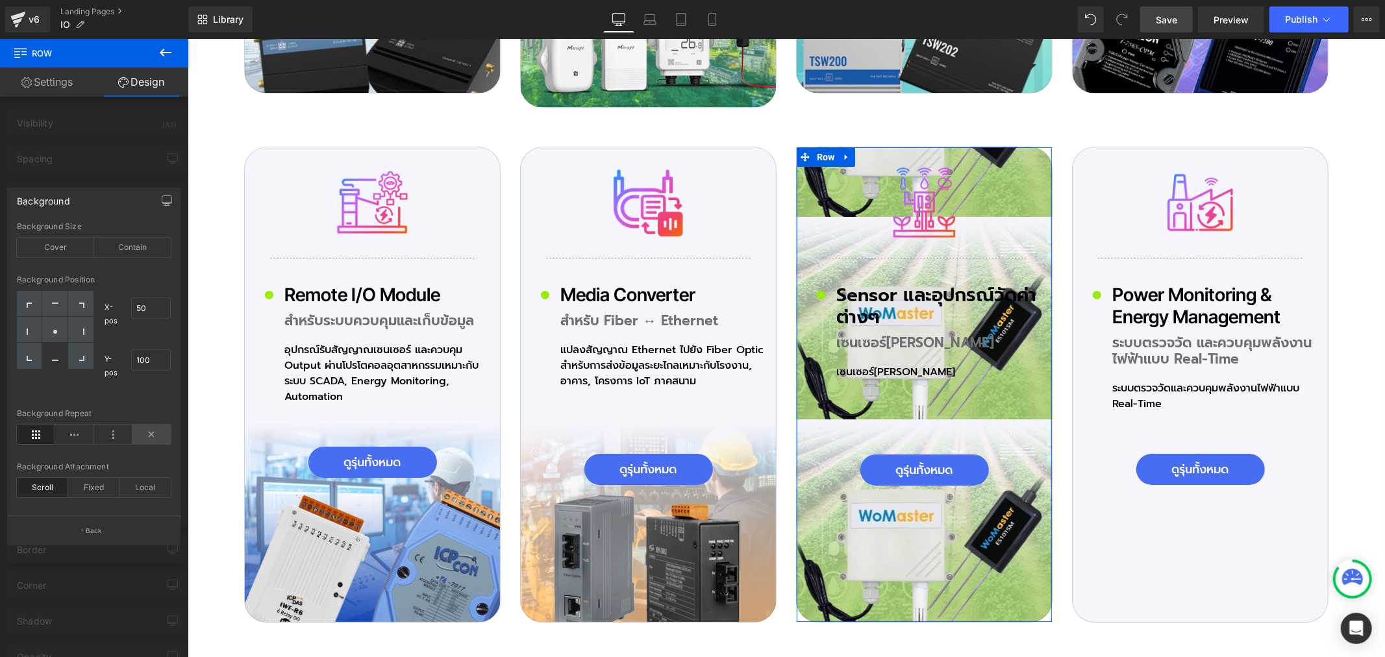
click at [153, 431] on icon at bounding box center [151, 434] width 38 height 19
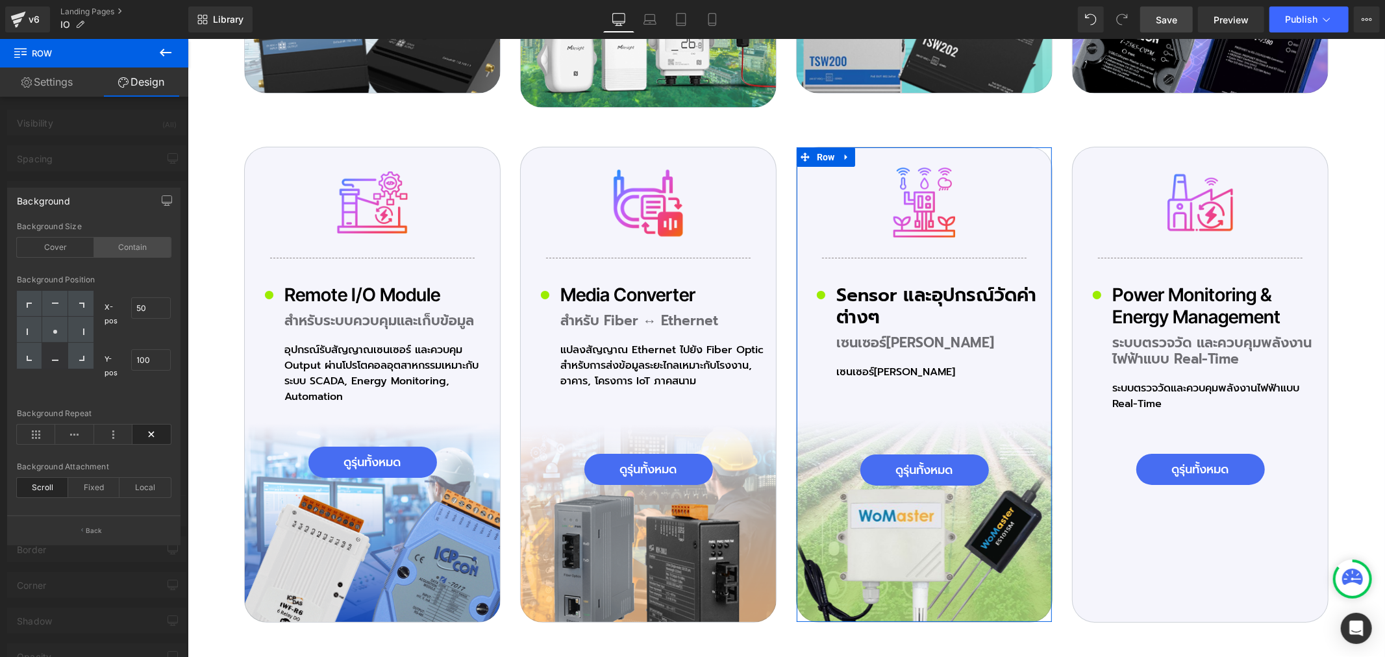
click at [166, 243] on div "Contain" at bounding box center [132, 247] width 77 height 19
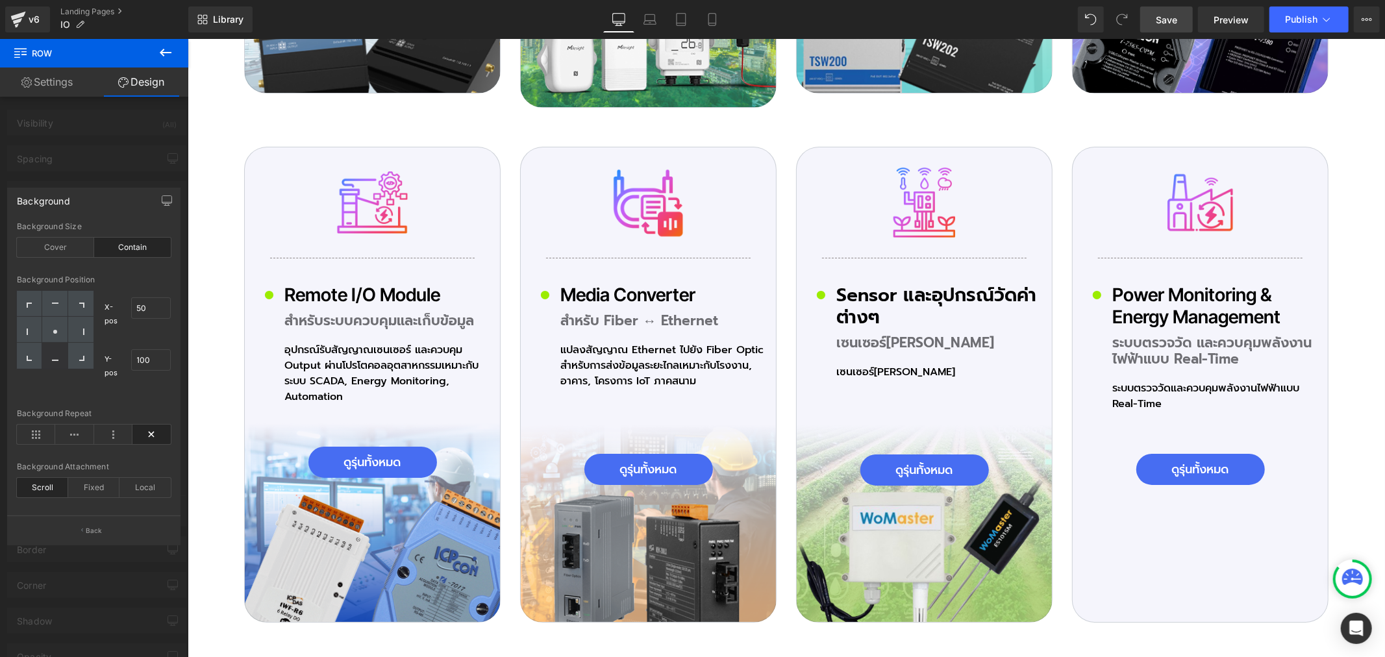
click at [1170, 21] on span "Save" at bounding box center [1165, 20] width 21 height 14
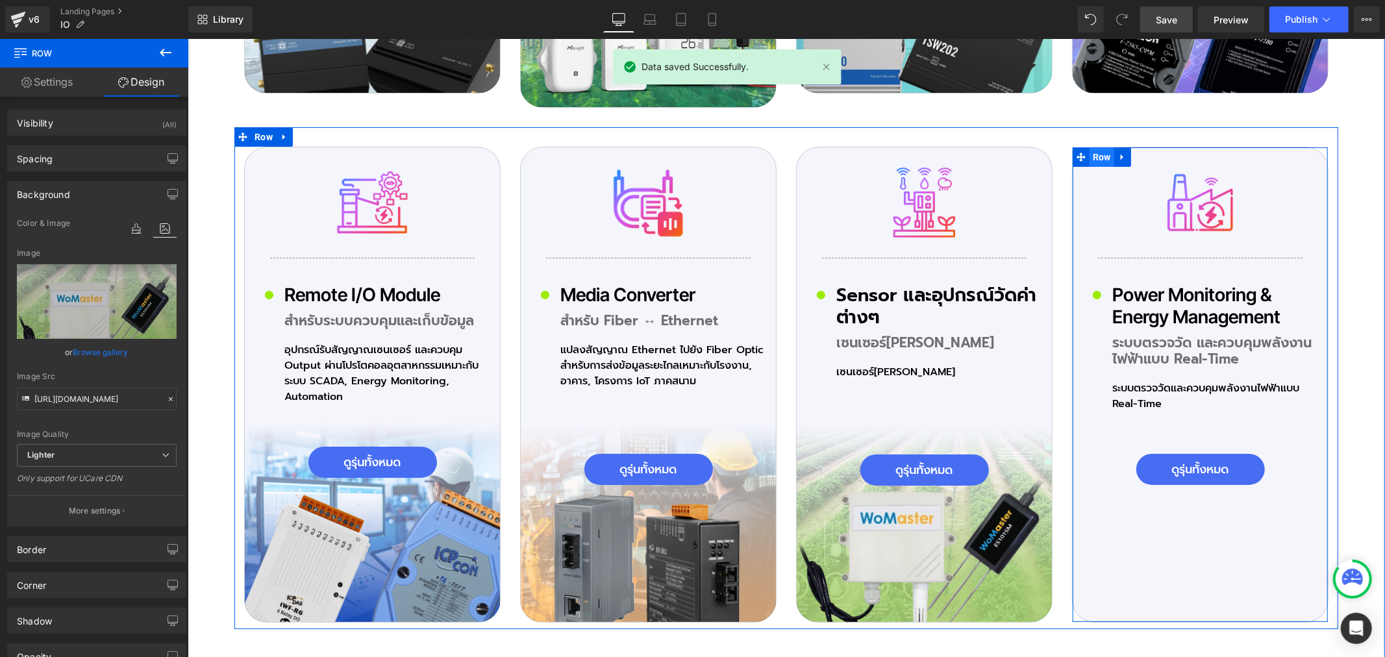
click at [1096, 147] on span "Row" at bounding box center [1101, 156] width 25 height 19
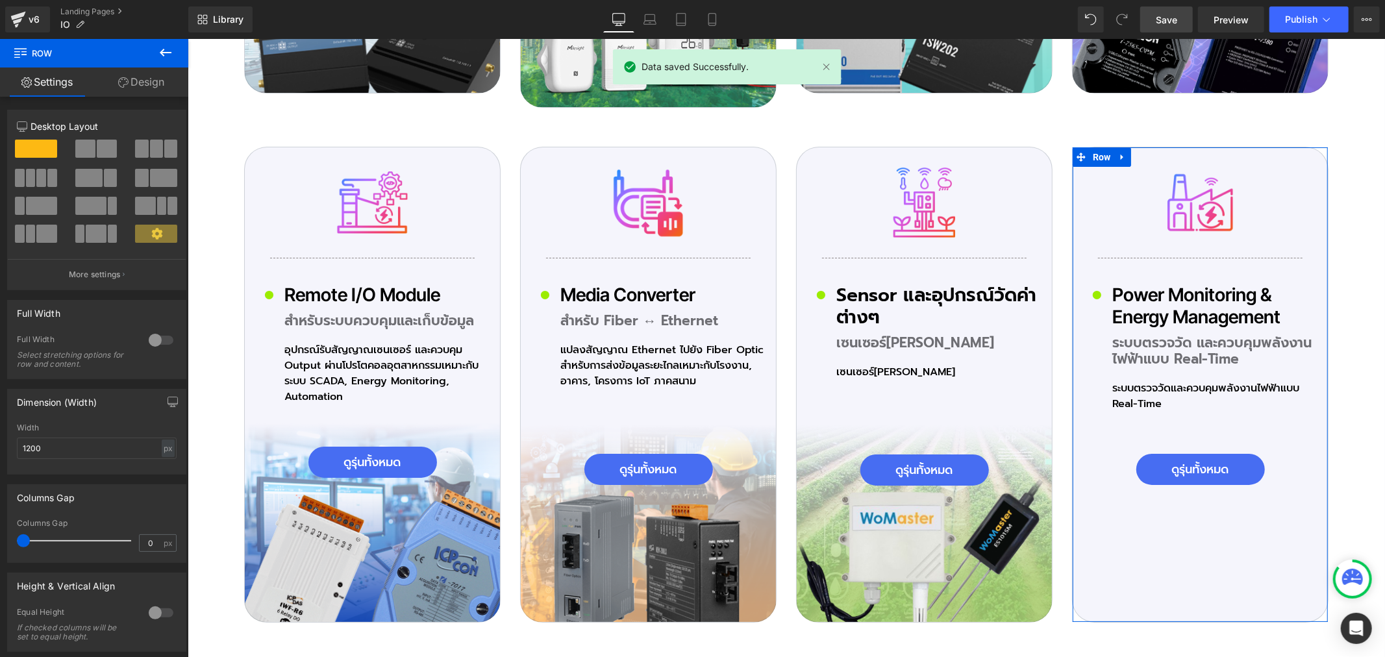
click at [145, 80] on link "Design" at bounding box center [141, 82] width 94 height 29
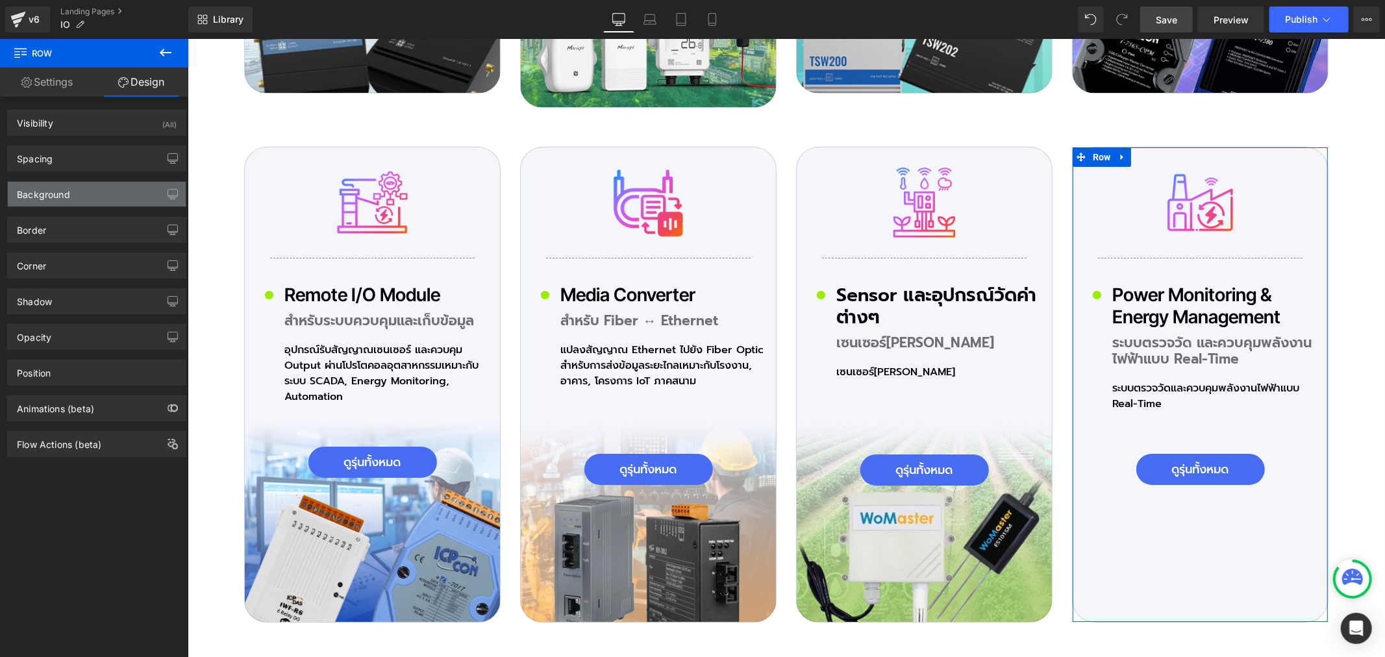
click at [63, 189] on div "Background" at bounding box center [43, 191] width 53 height 18
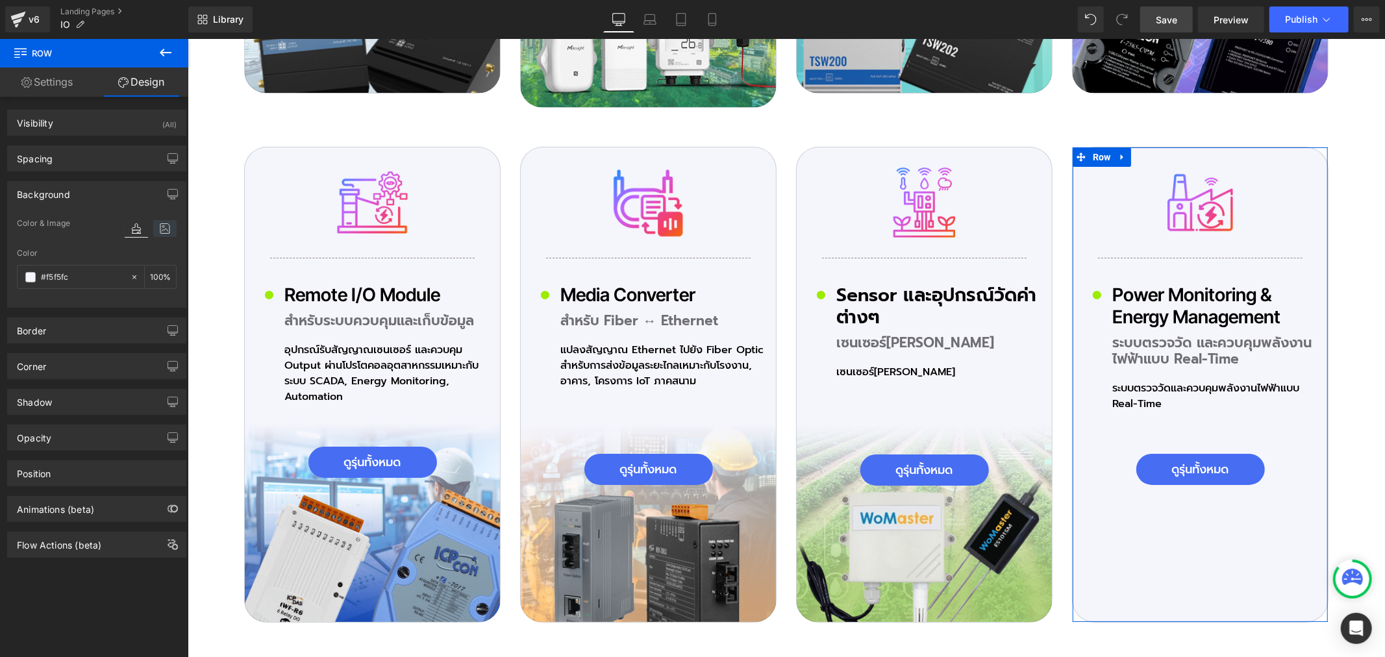
click at [167, 232] on icon at bounding box center [164, 228] width 23 height 17
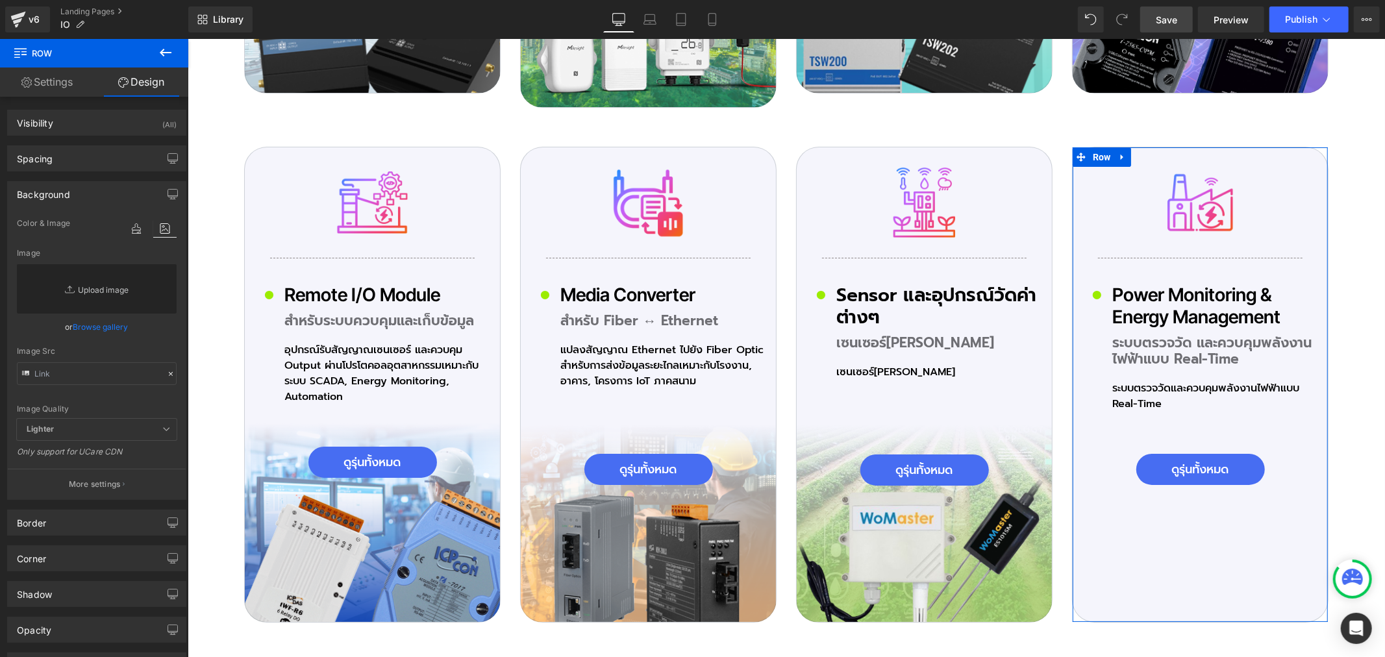
click at [110, 293] on link "Replace Image" at bounding box center [97, 288] width 160 height 49
type input "C:\fakepath\icon-Pro_02_09.png"
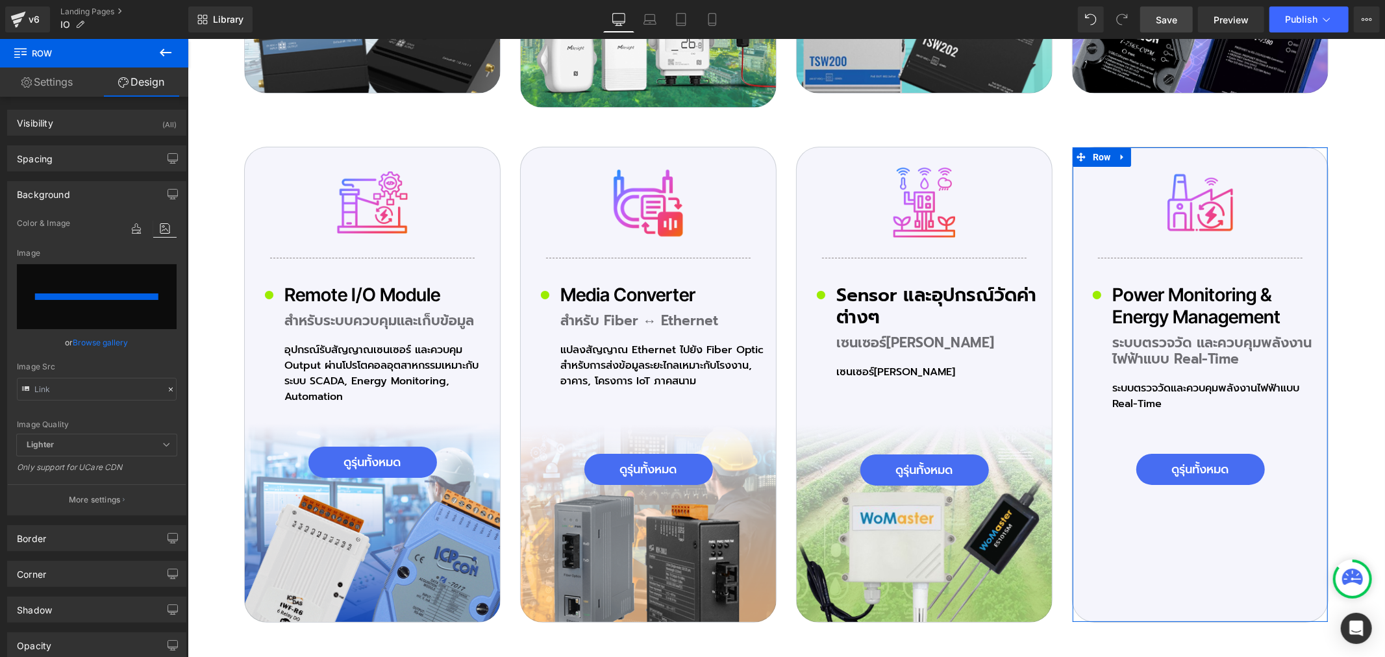
type input "[URL][DOMAIN_NAME]"
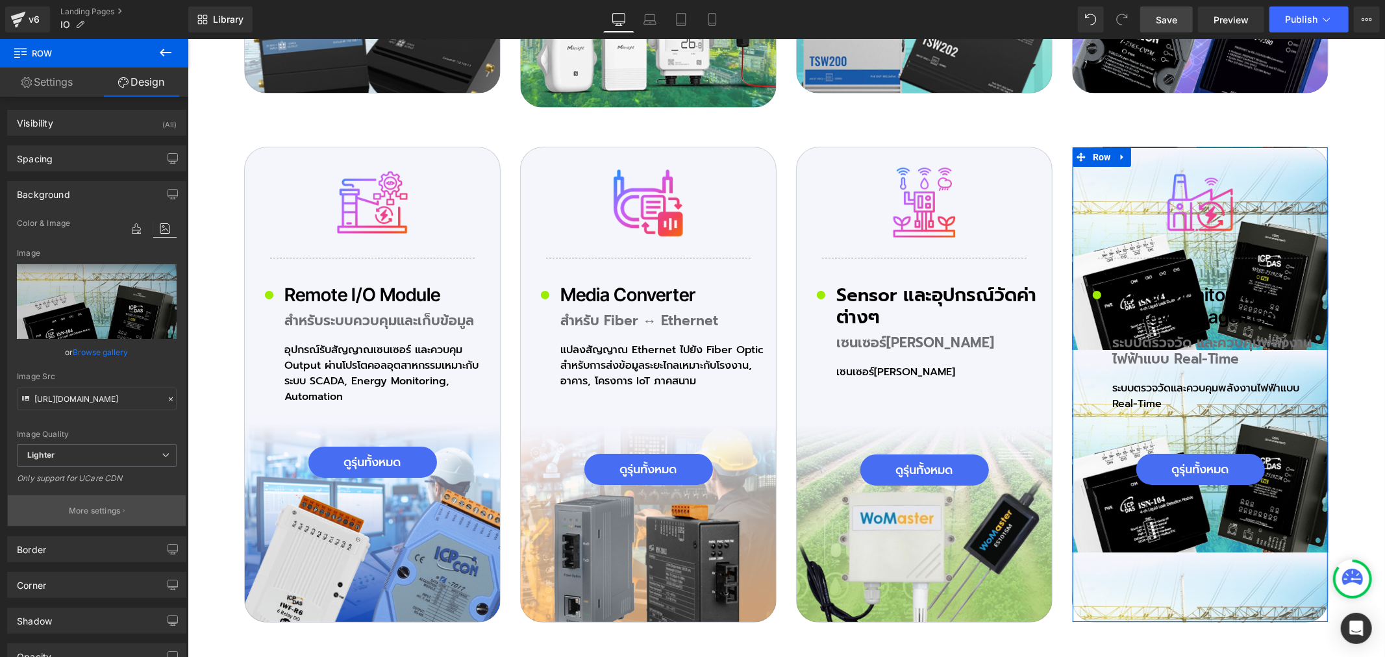
click at [78, 509] on p "More settings" at bounding box center [95, 511] width 52 height 12
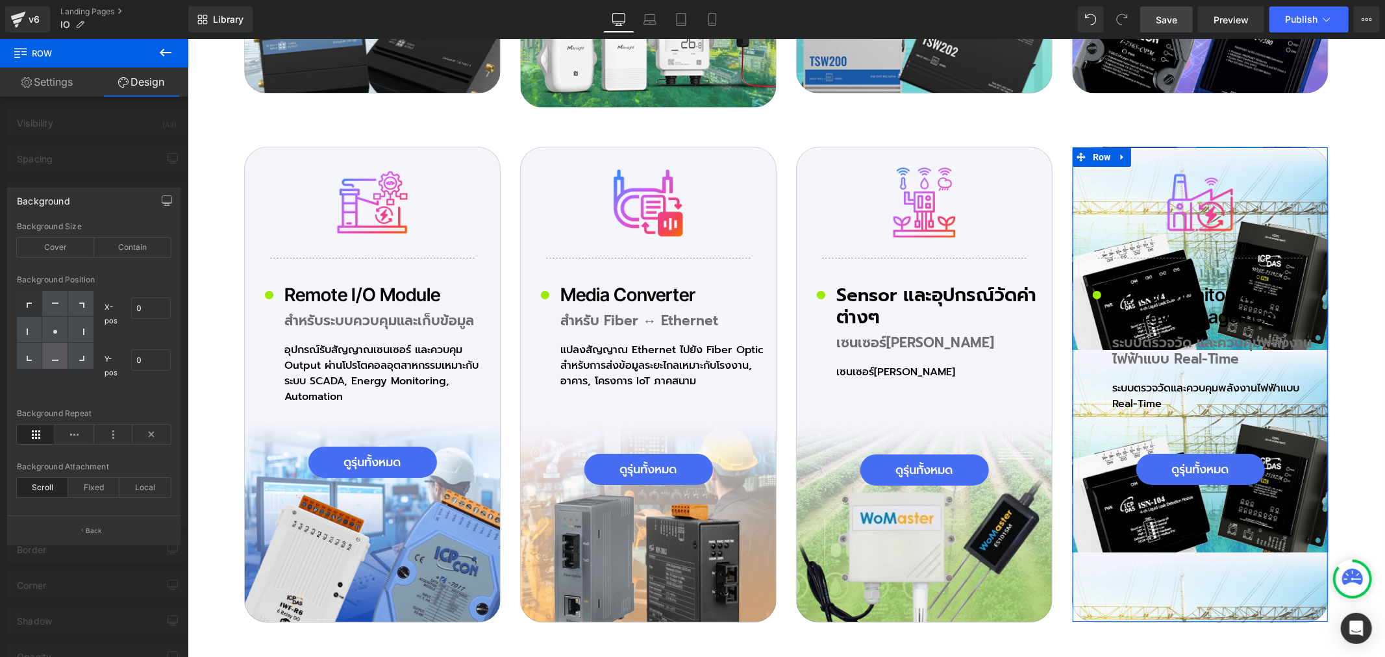
click at [56, 360] on div at bounding box center [54, 356] width 25 height 26
type input "50"
type input "100"
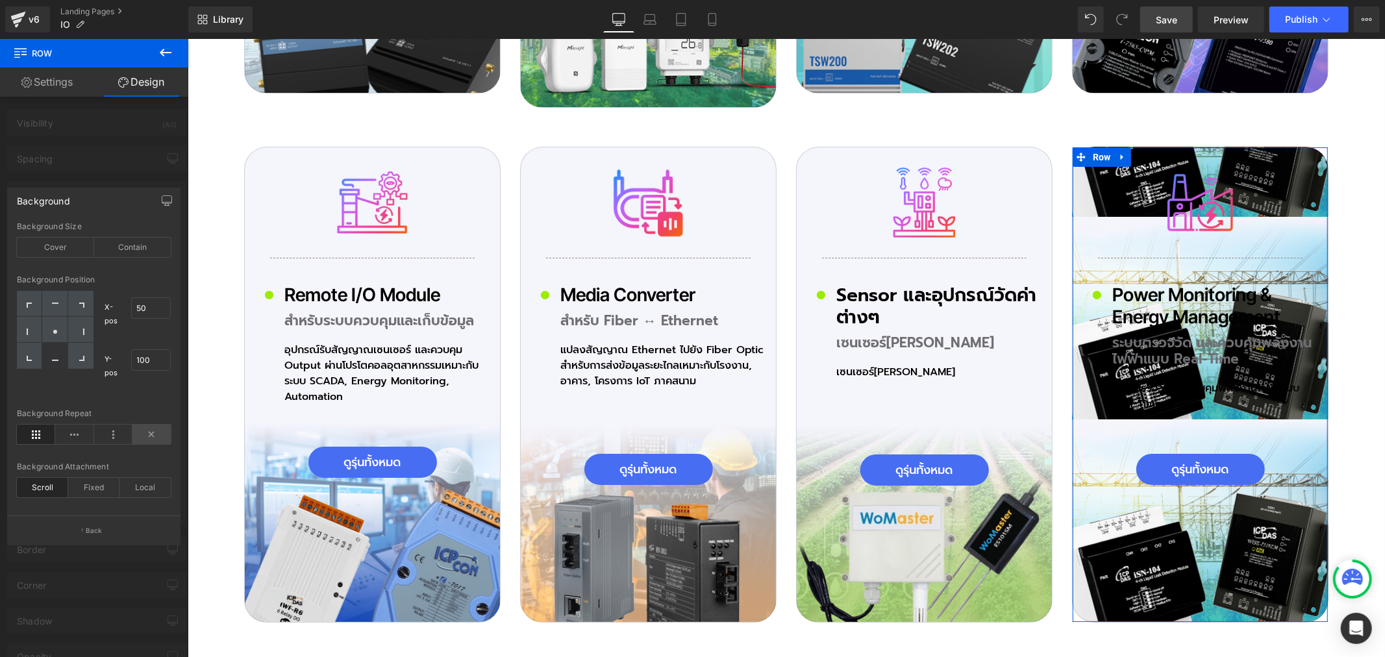
click at [153, 429] on icon at bounding box center [151, 434] width 38 height 19
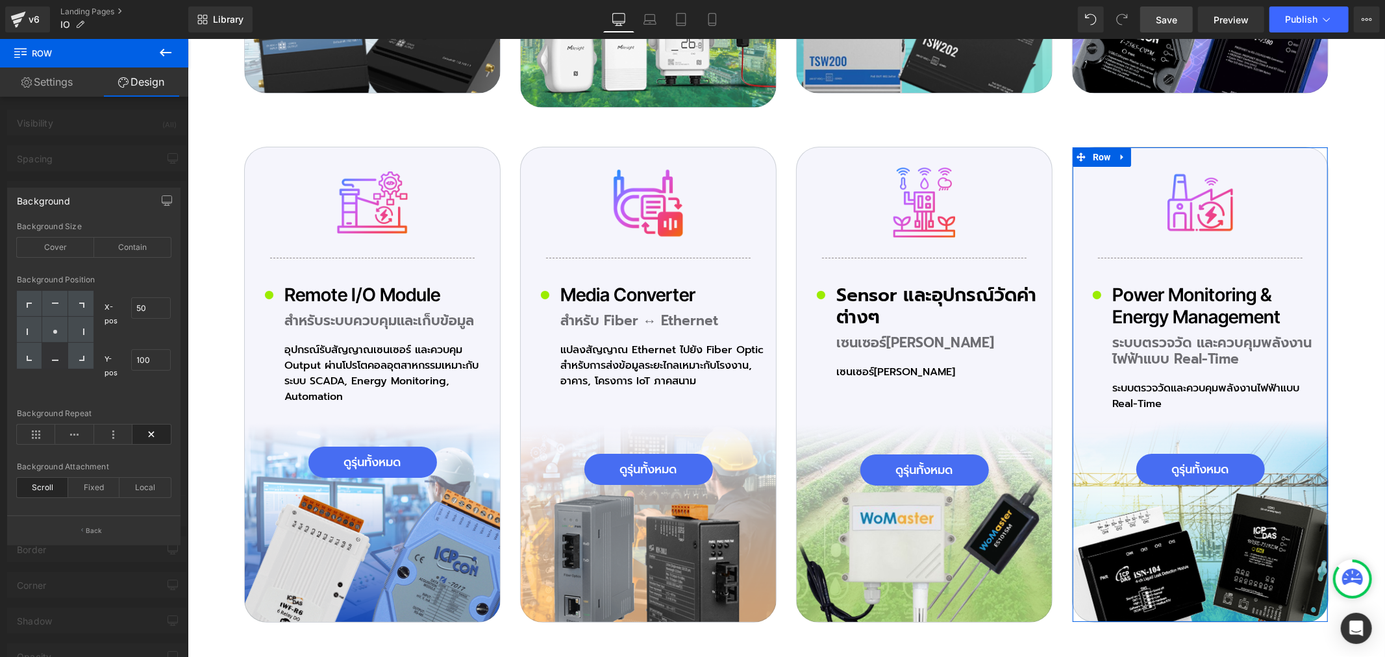
click at [151, 432] on icon at bounding box center [151, 434] width 38 height 19
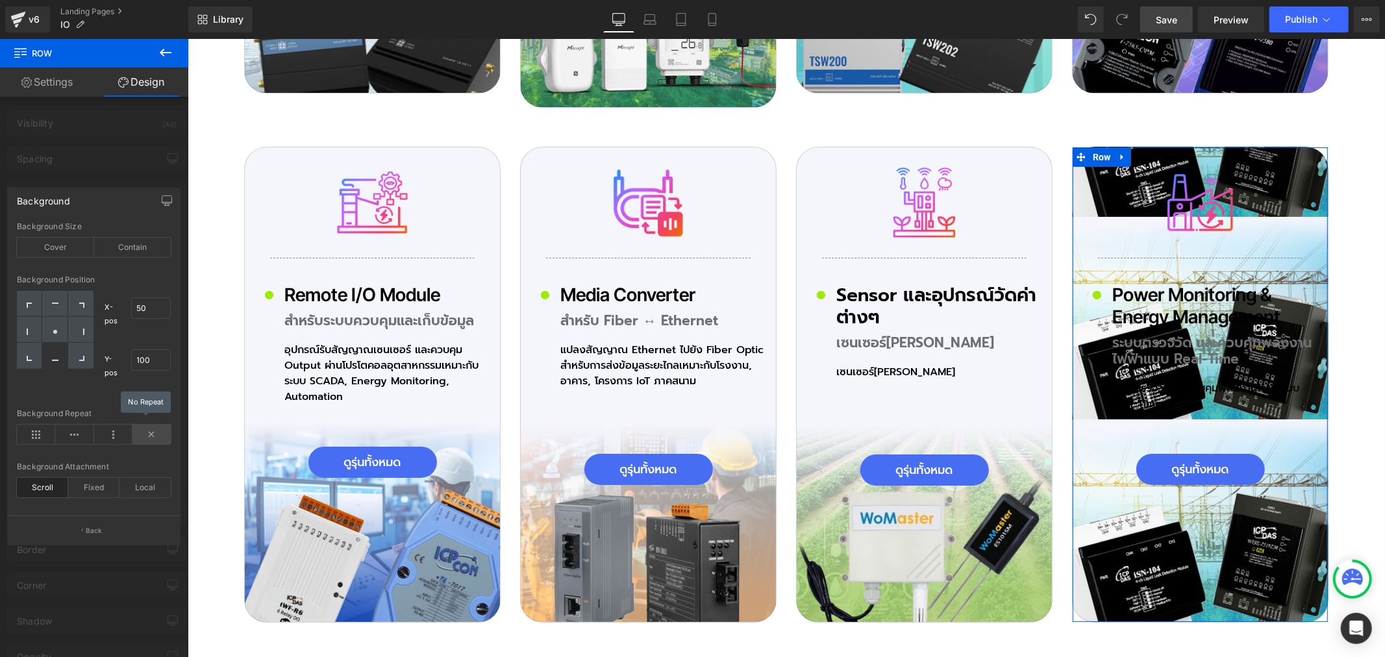
click at [156, 426] on icon at bounding box center [151, 434] width 38 height 19
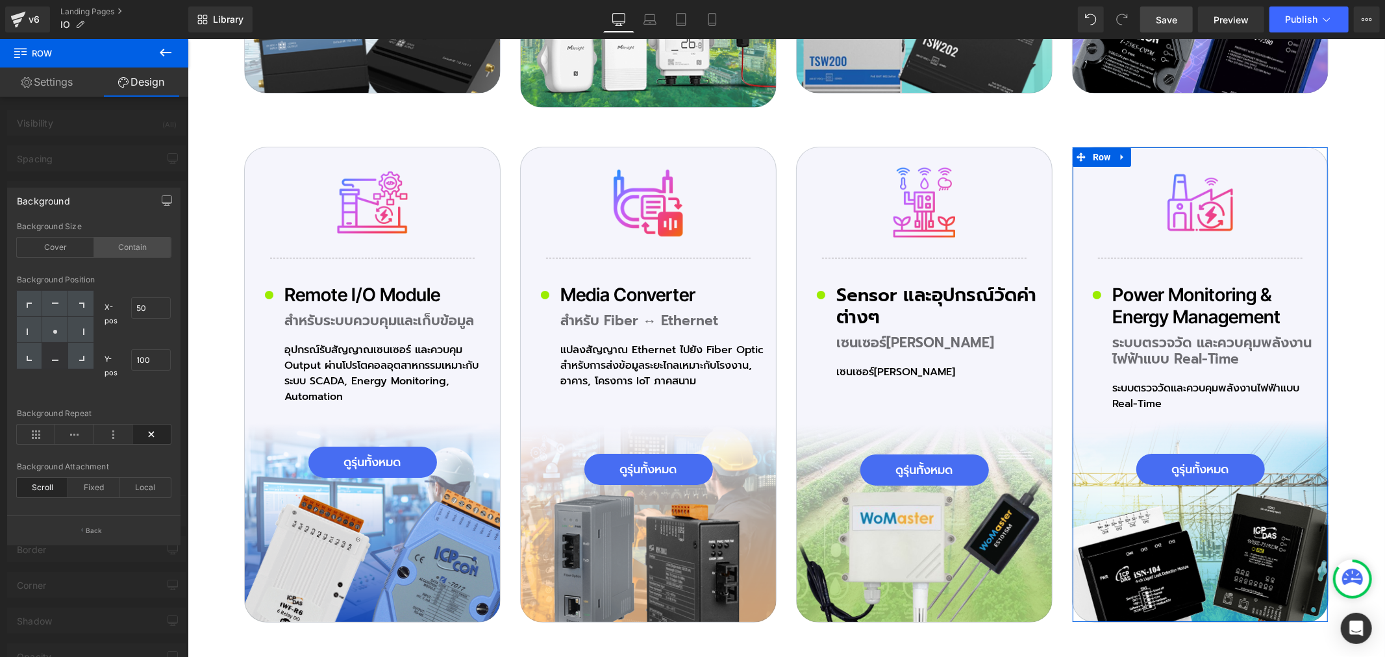
click at [133, 253] on div "Contain" at bounding box center [132, 247] width 77 height 19
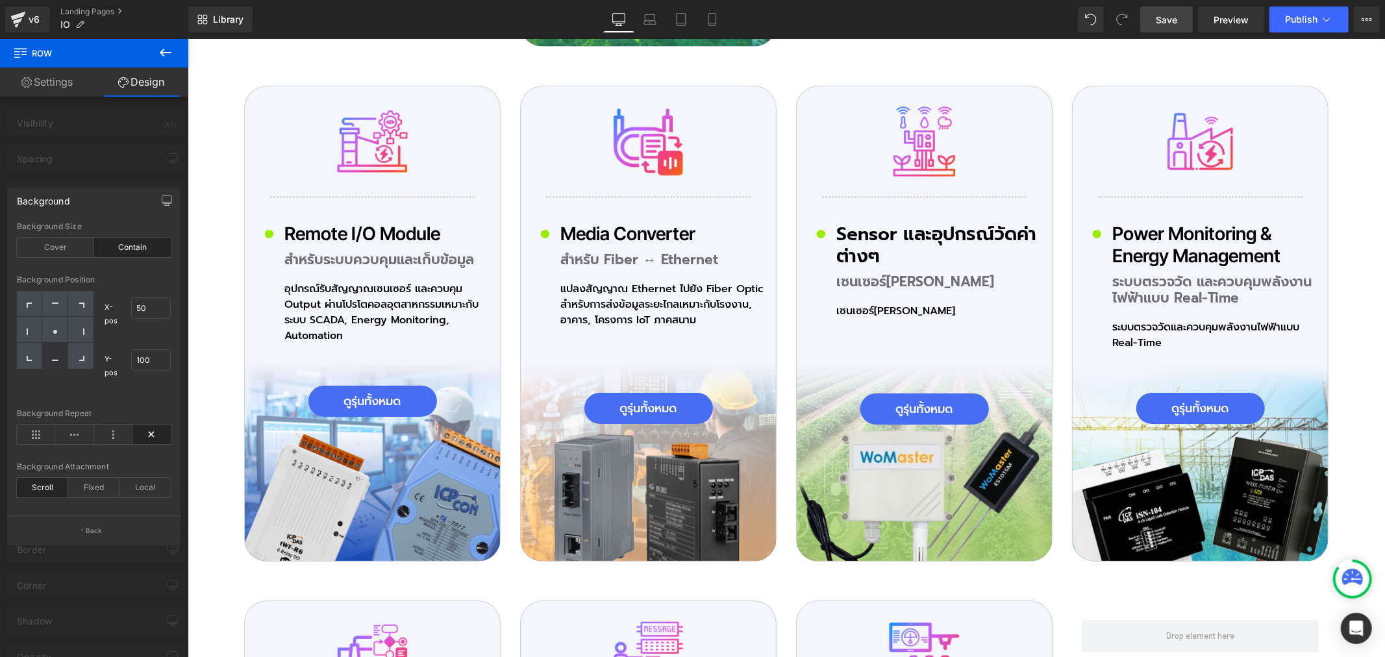
scroll to position [4111, 0]
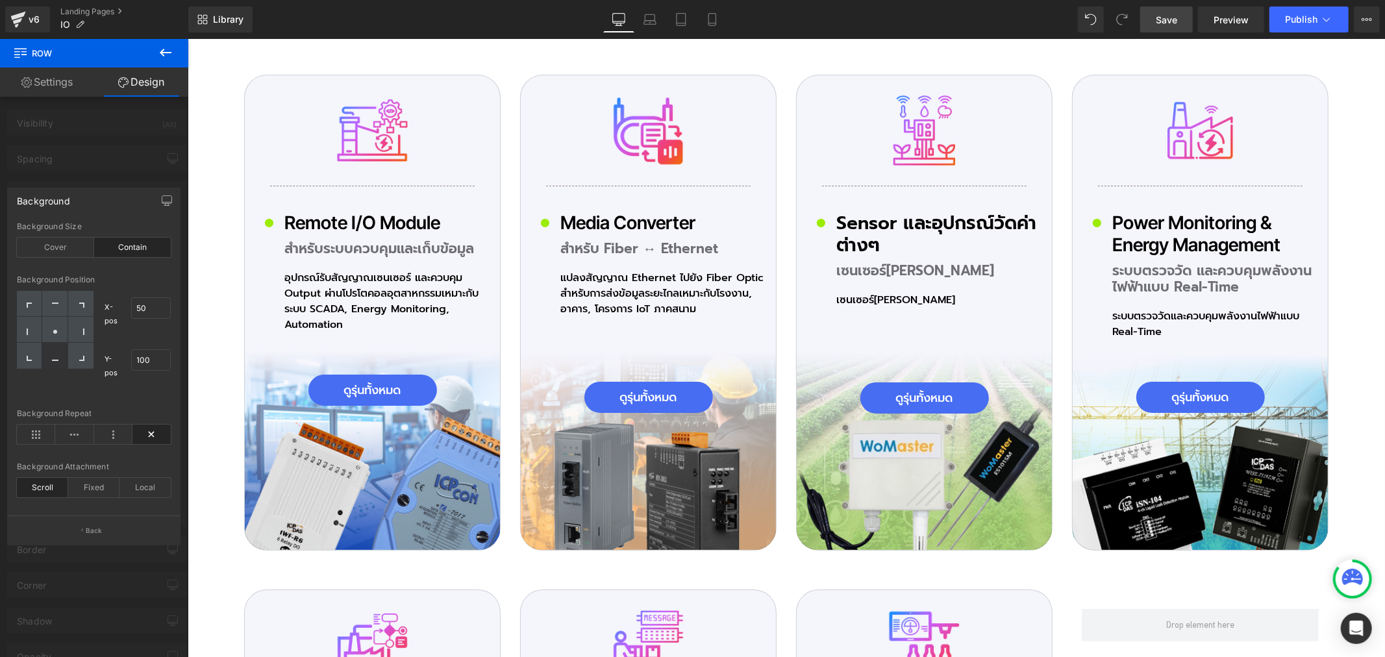
click at [1164, 17] on span "Save" at bounding box center [1165, 20] width 21 height 14
click at [1176, 16] on span "Save" at bounding box center [1165, 20] width 21 height 14
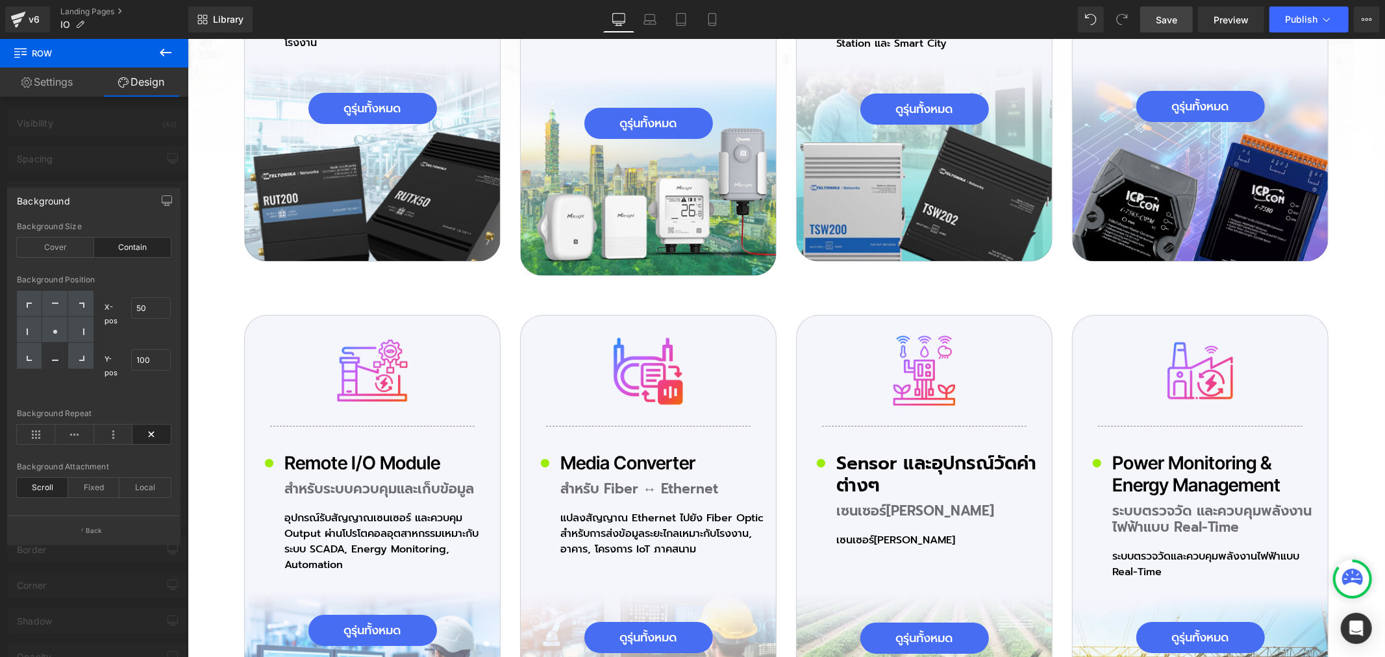
scroll to position [3750, 0]
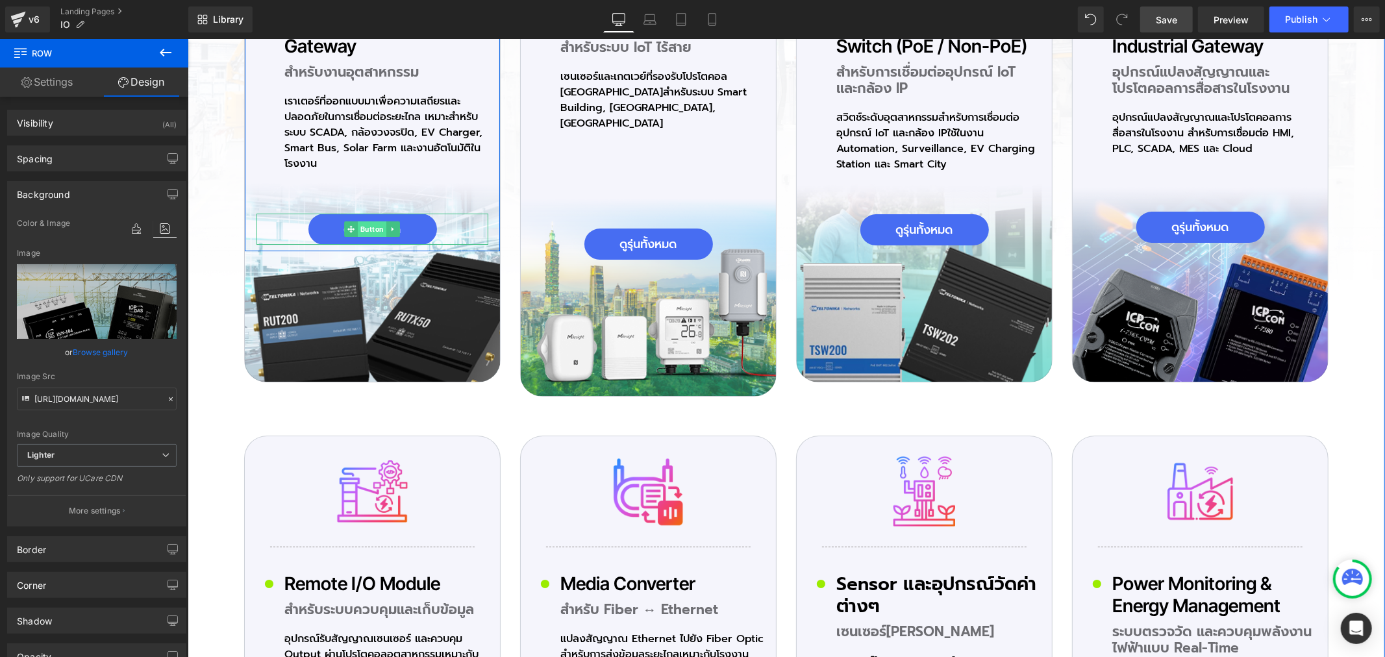
click at [364, 231] on span "Button" at bounding box center [371, 229] width 29 height 16
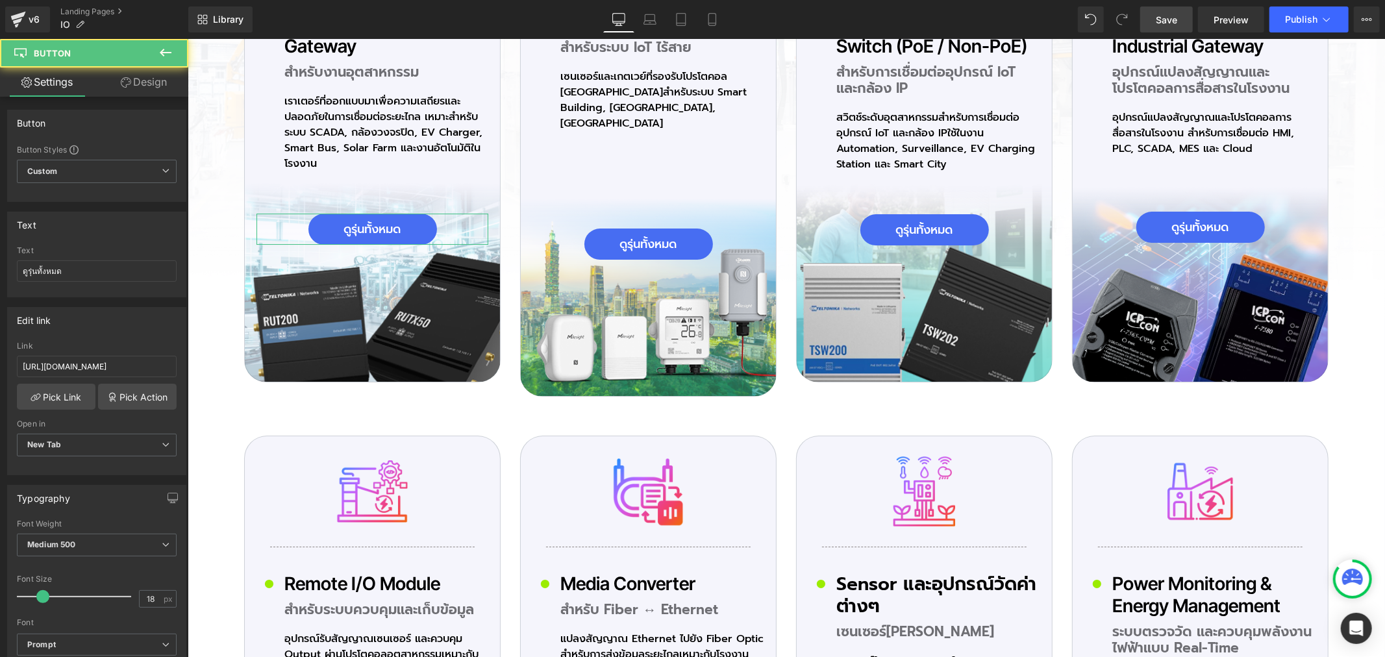
click at [135, 78] on link "Design" at bounding box center [144, 82] width 94 height 29
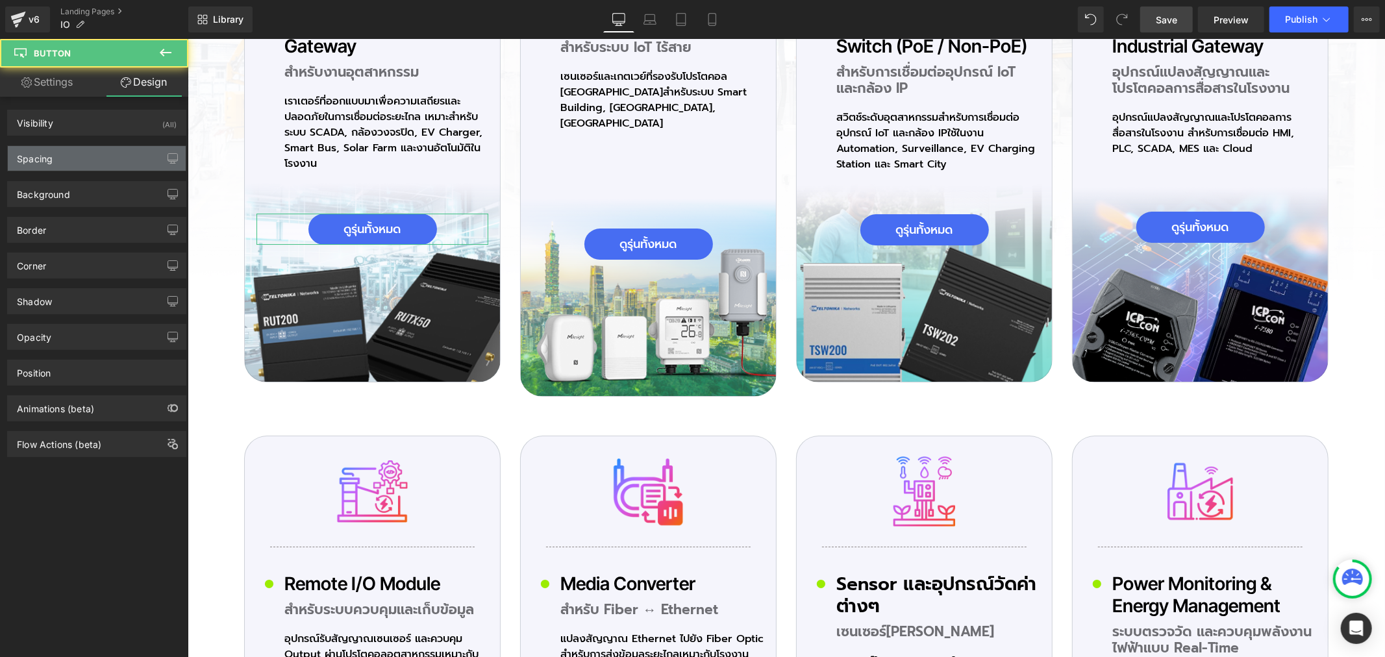
type input "#333333"
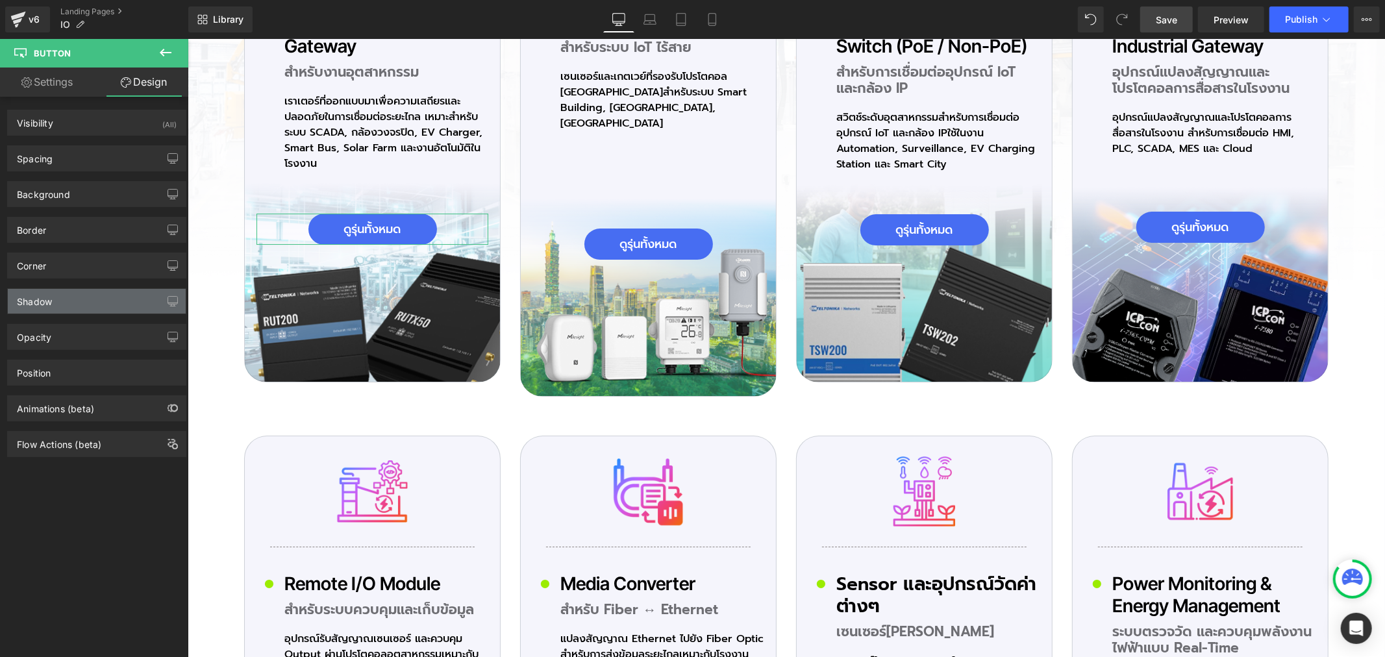
click at [52, 304] on div "Shadow" at bounding box center [34, 298] width 35 height 18
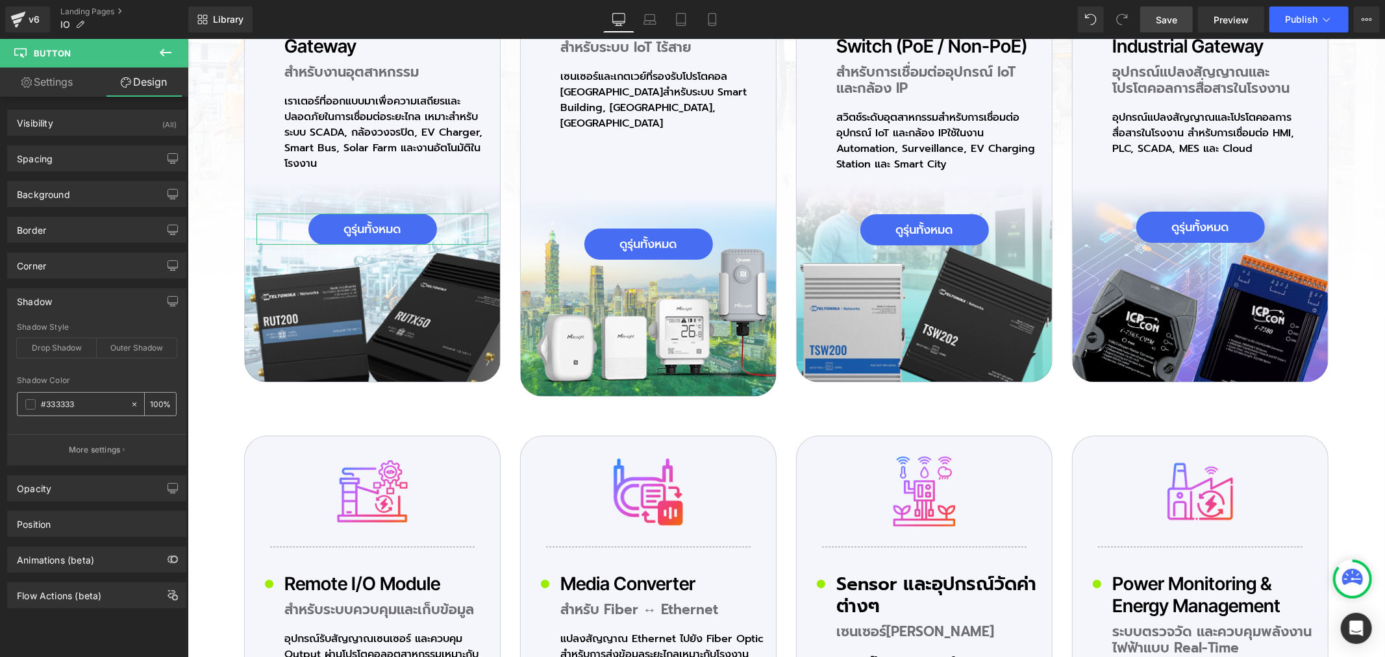
click at [29, 406] on span at bounding box center [30, 404] width 10 height 10
click at [43, 348] on div "Drop Shadow" at bounding box center [57, 347] width 80 height 19
click at [157, 404] on div "100 %" at bounding box center [160, 404] width 31 height 23
click at [152, 411] on input "100" at bounding box center [156, 404] width 13 height 14
type input "18"
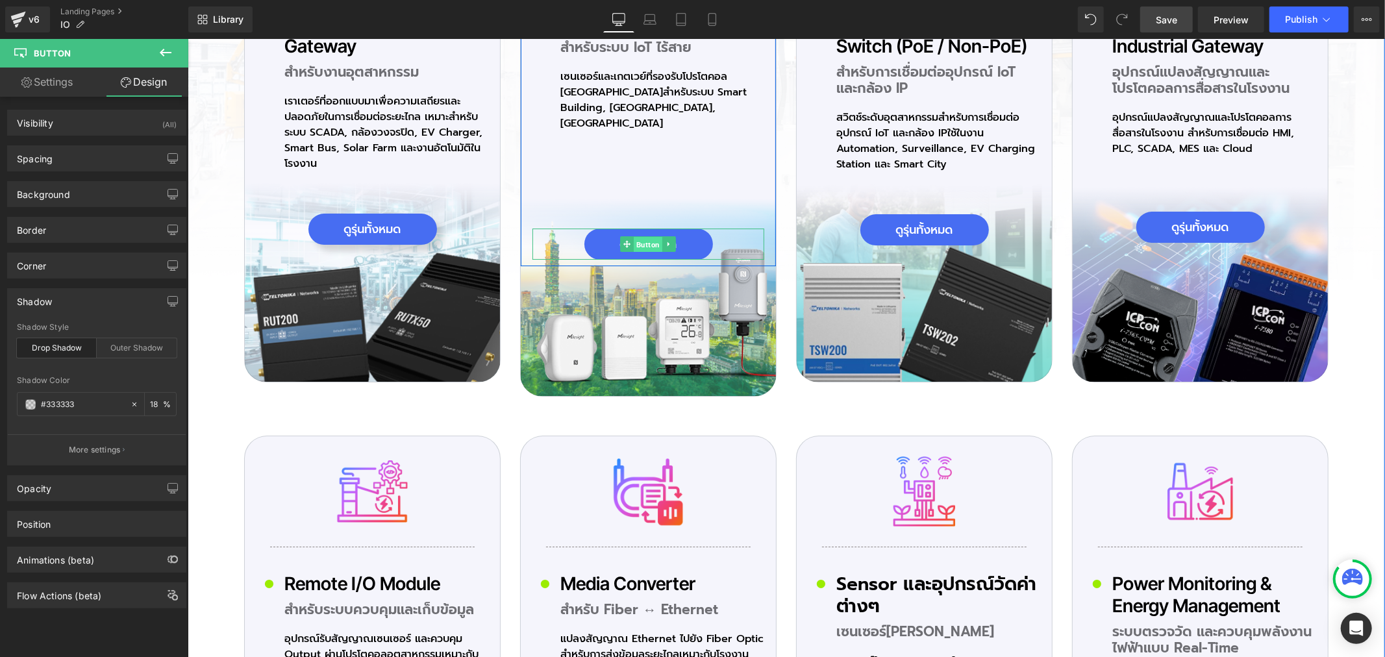
click at [640, 236] on span "Button" at bounding box center [647, 244] width 29 height 16
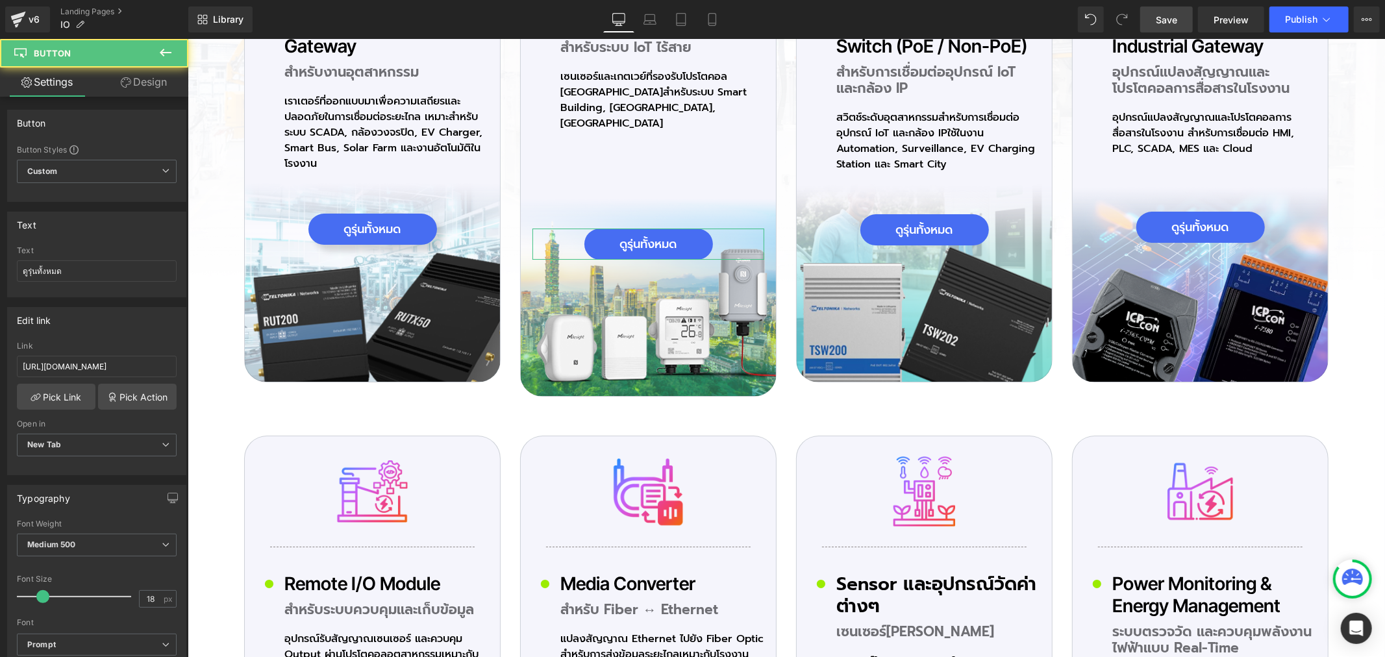
drag, startPoint x: 147, startPoint y: 76, endPoint x: 38, endPoint y: 160, distance: 138.0
click at [147, 78] on link "Design" at bounding box center [144, 82] width 94 height 29
click at [0, 0] on div "Spacing" at bounding box center [0, 0] width 0 height 0
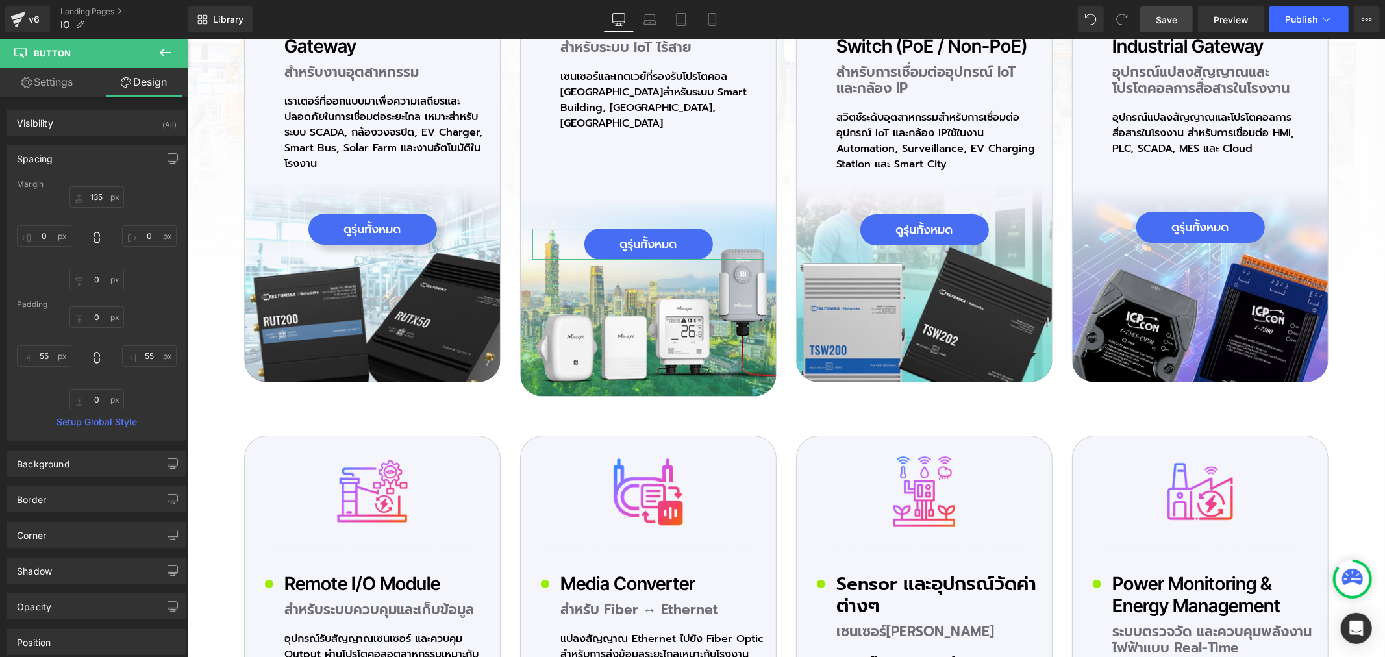
type input "135"
type input "0"
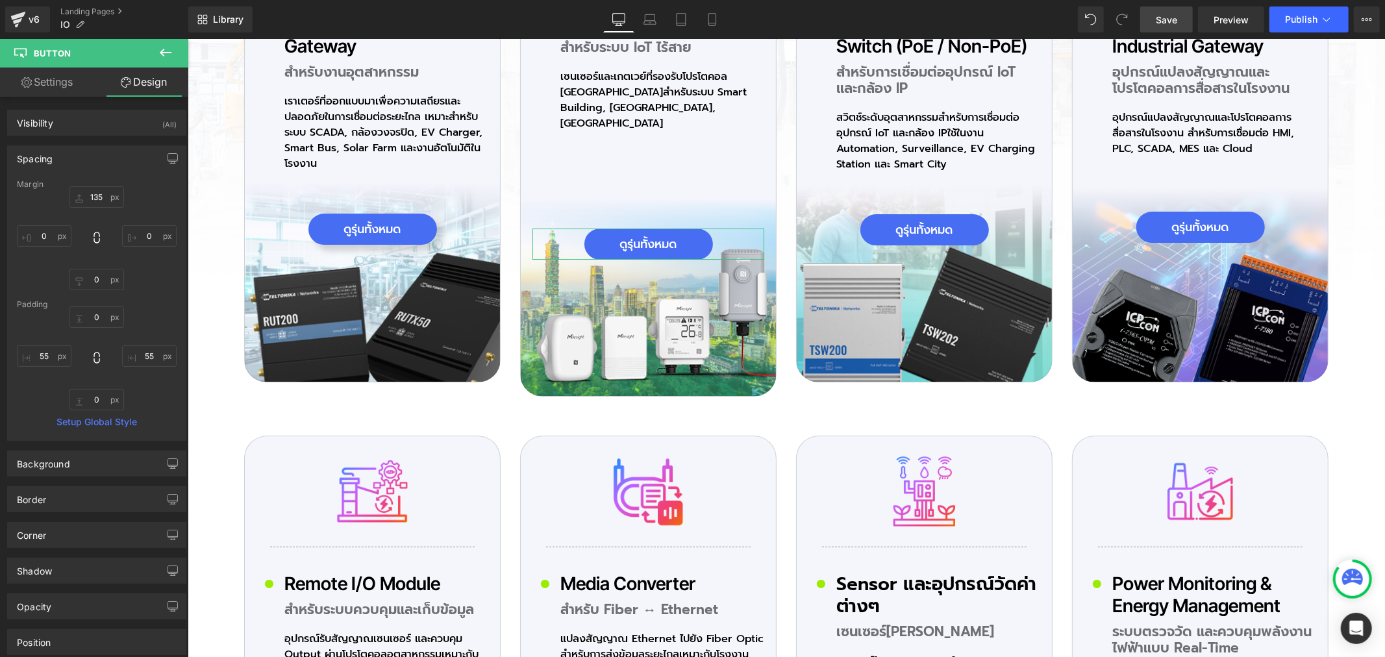
type input "55"
type input "0"
type input "55"
click at [641, 236] on span "Button" at bounding box center [647, 244] width 29 height 16
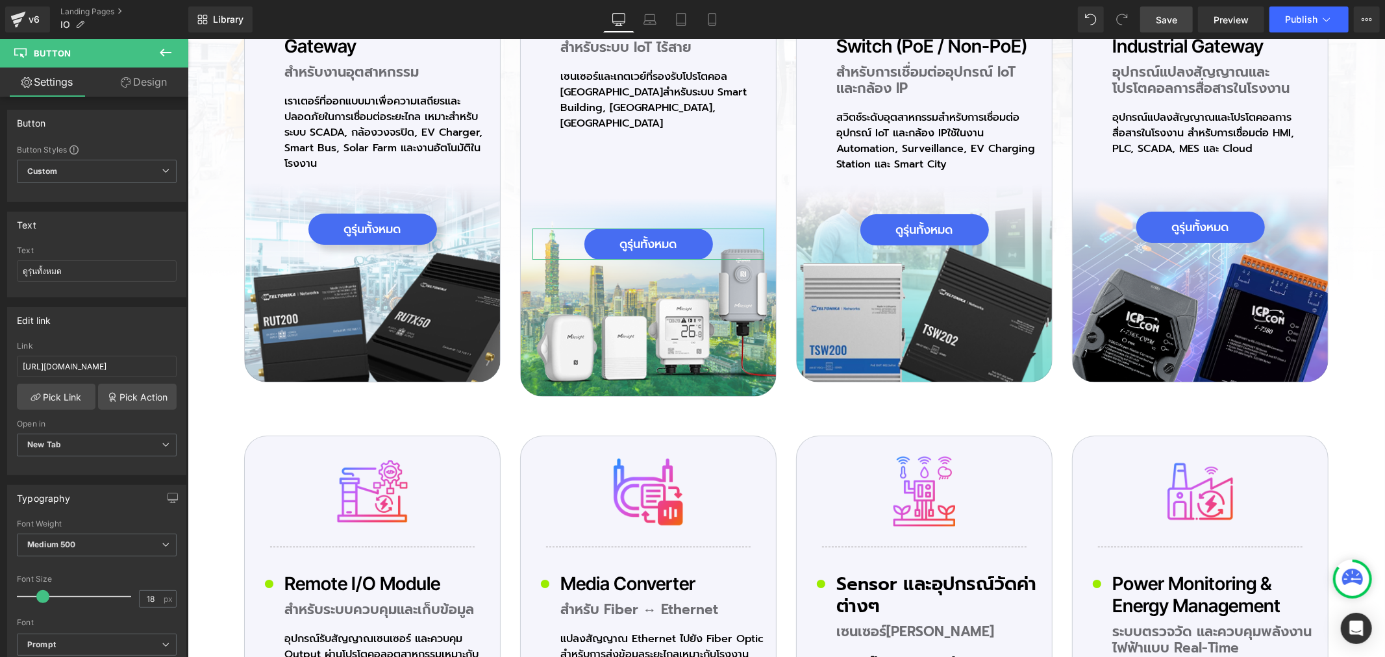
click at [146, 82] on link "Design" at bounding box center [144, 82] width 94 height 29
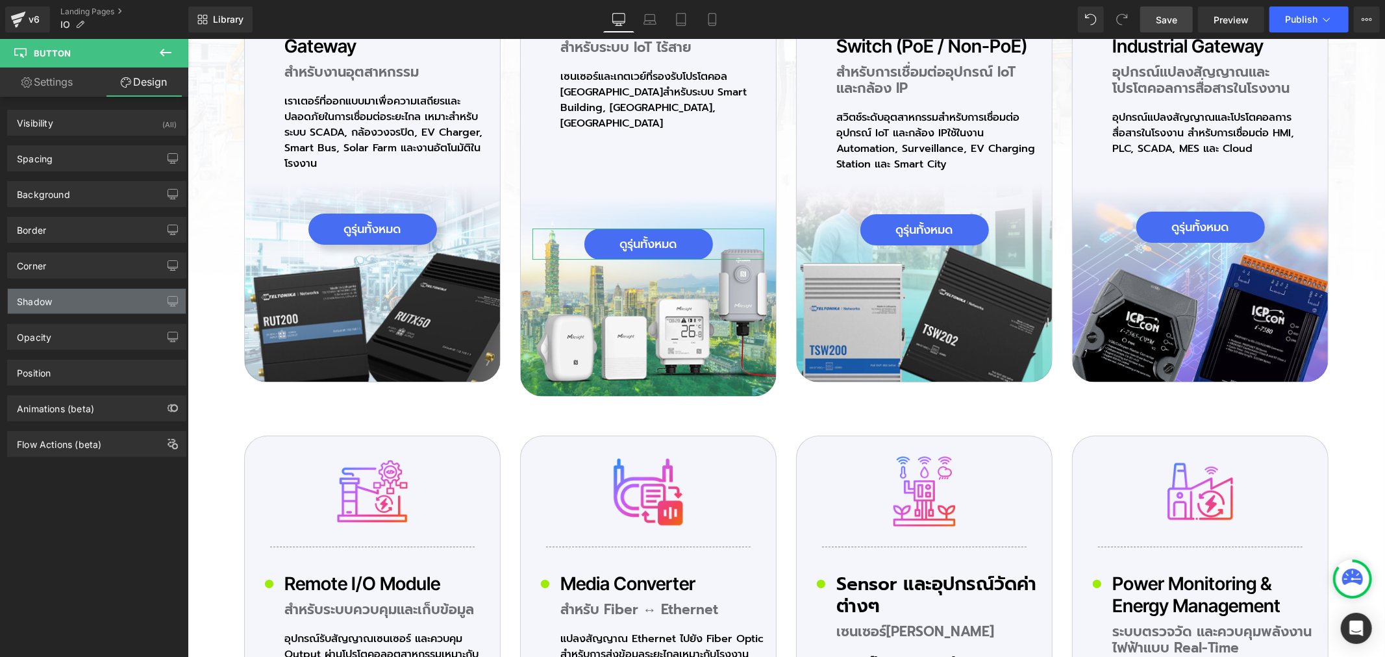
type input "#333333"
click at [59, 302] on div "Shadow" at bounding box center [97, 301] width 178 height 25
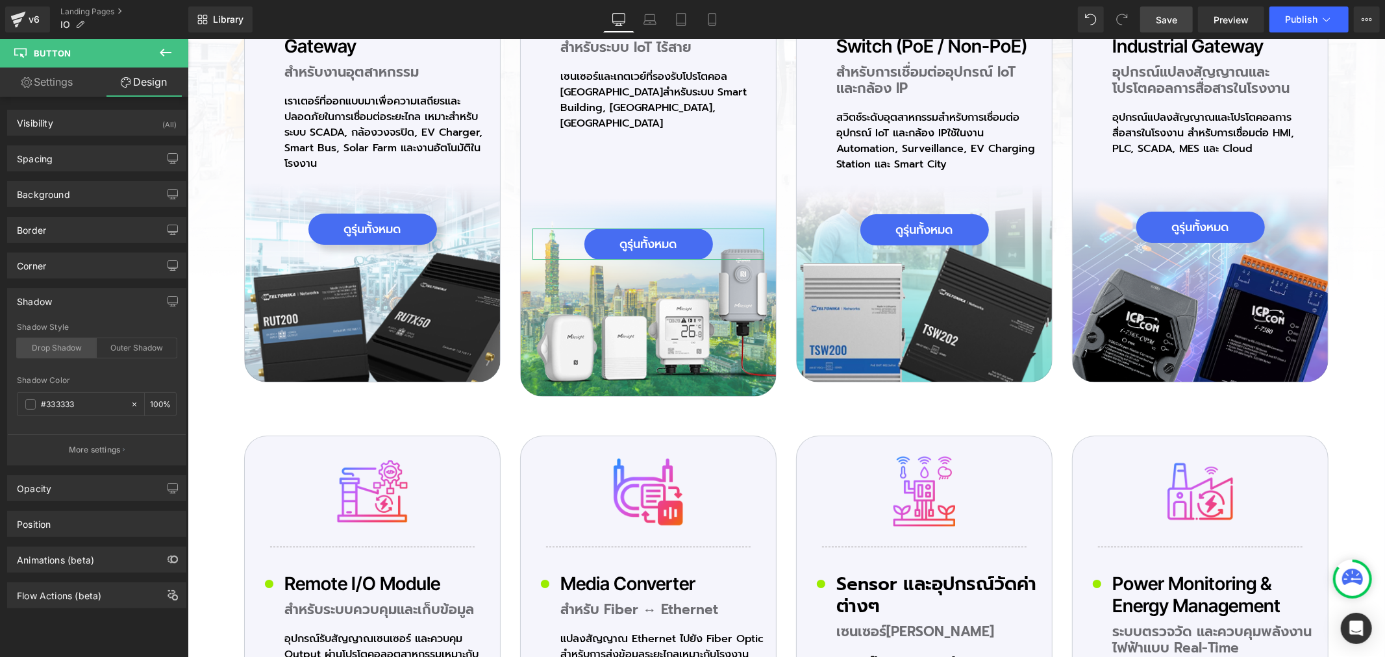
click at [58, 347] on div "Drop Shadow" at bounding box center [57, 347] width 80 height 19
click at [151, 399] on input "100" at bounding box center [156, 404] width 13 height 14
type input "18"
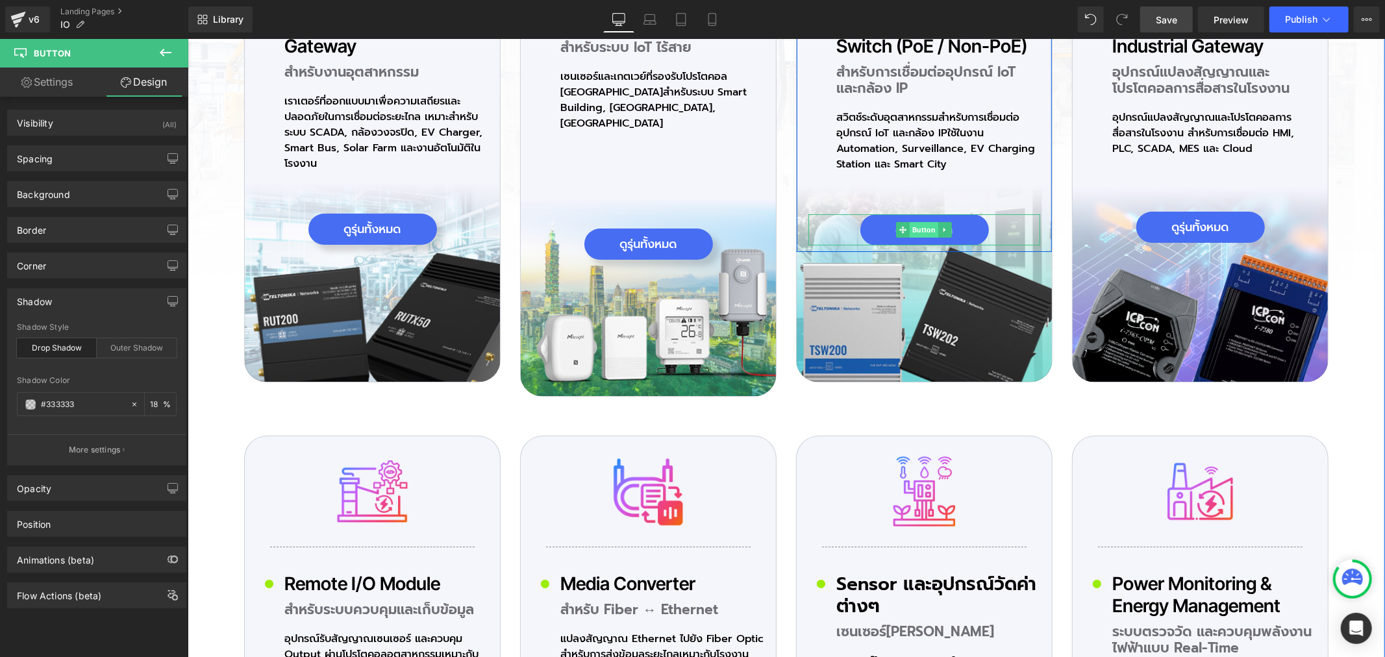
click at [915, 229] on span "Button" at bounding box center [923, 229] width 29 height 16
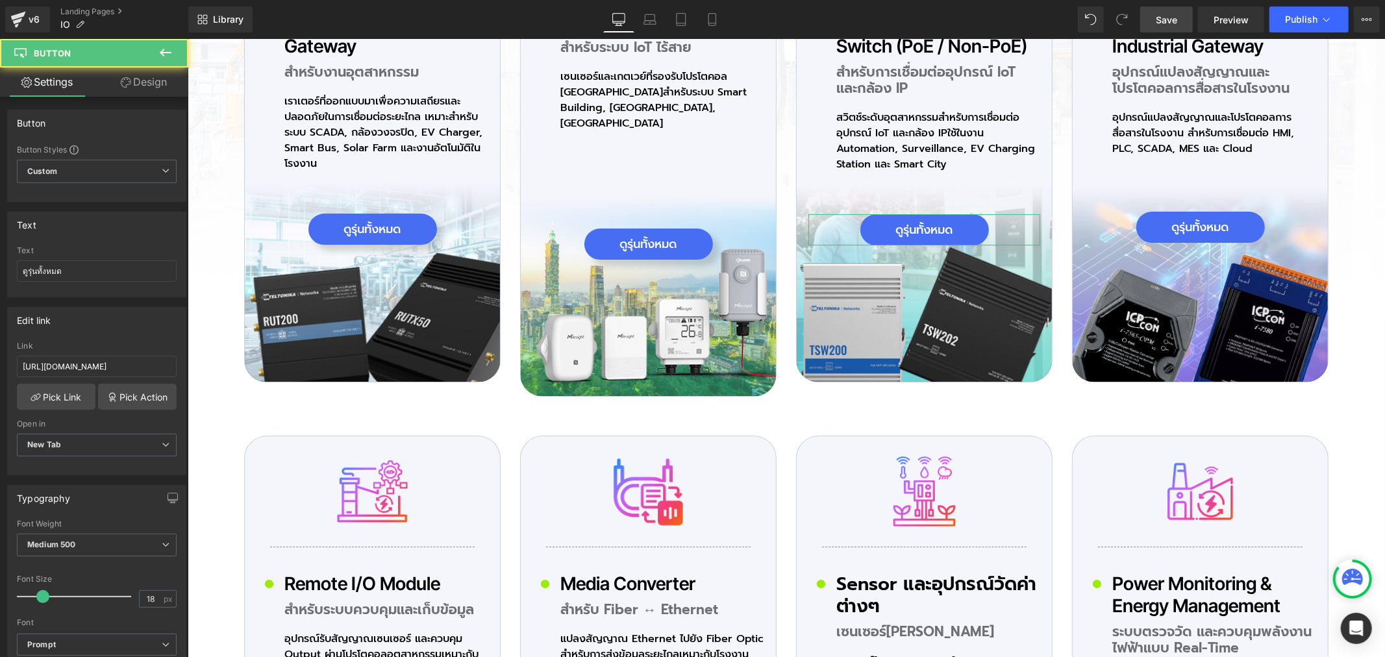
click at [157, 87] on link "Design" at bounding box center [144, 82] width 94 height 29
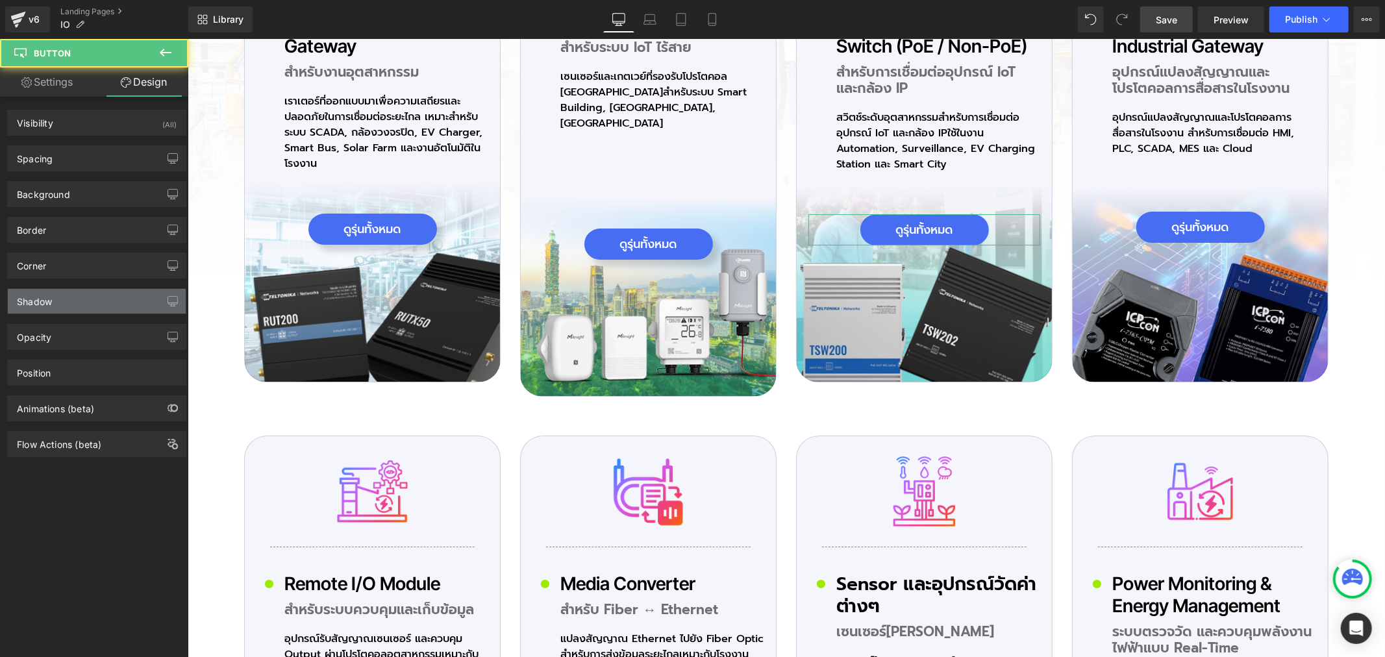
click at [49, 308] on div "Shadow" at bounding box center [97, 301] width 178 height 25
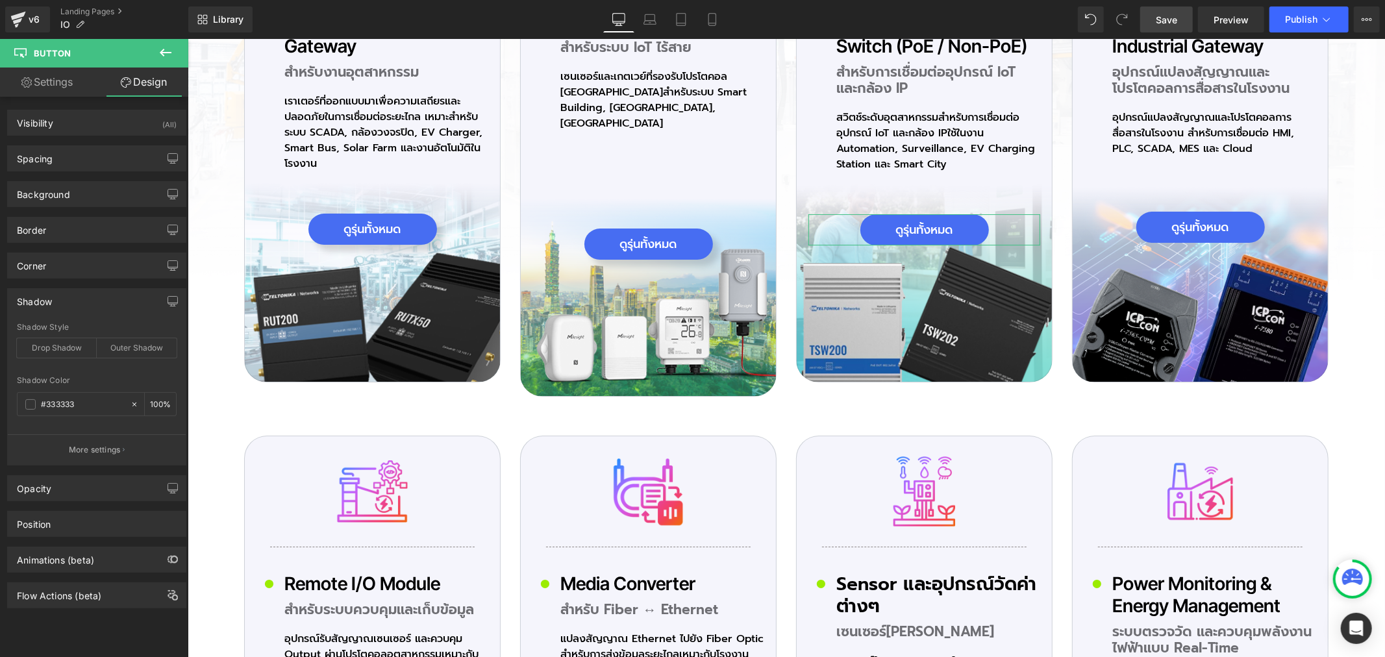
type input "#333333"
click at [65, 353] on div "Drop Shadow" at bounding box center [57, 347] width 80 height 19
click at [154, 407] on input "100" at bounding box center [156, 404] width 13 height 14
type input "18"
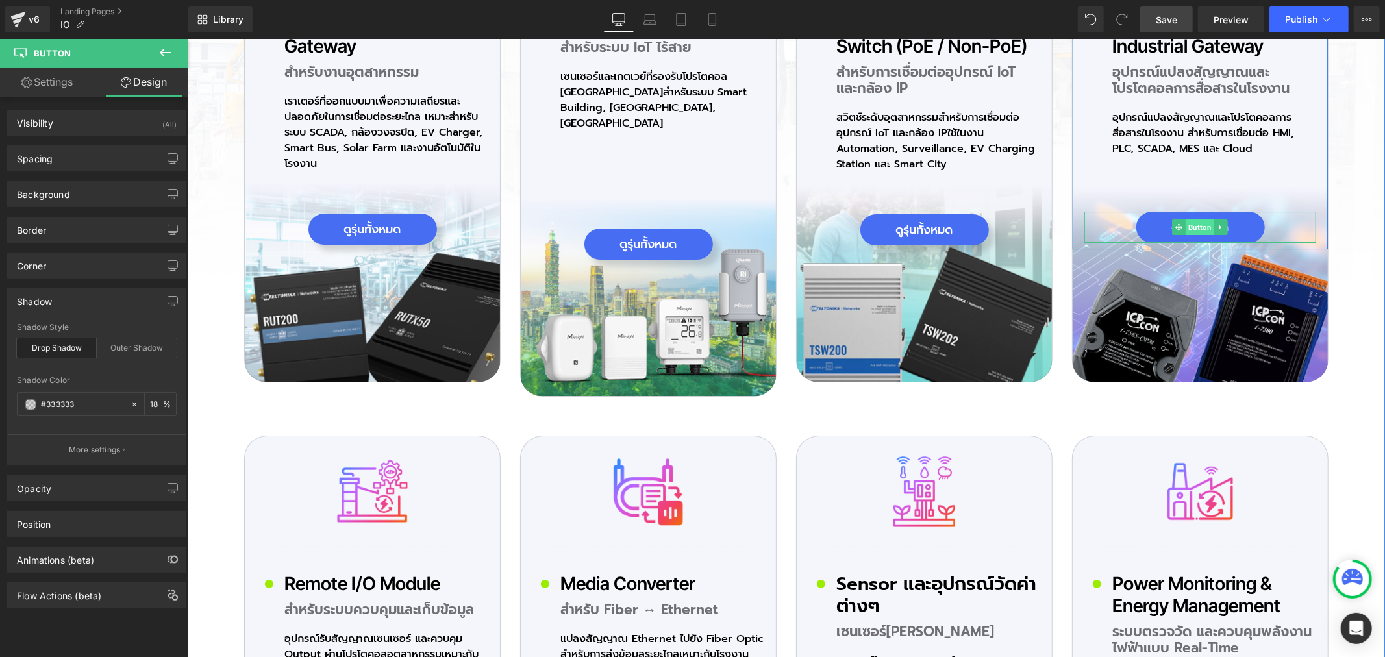
click at [1198, 225] on span "Button" at bounding box center [1199, 227] width 29 height 16
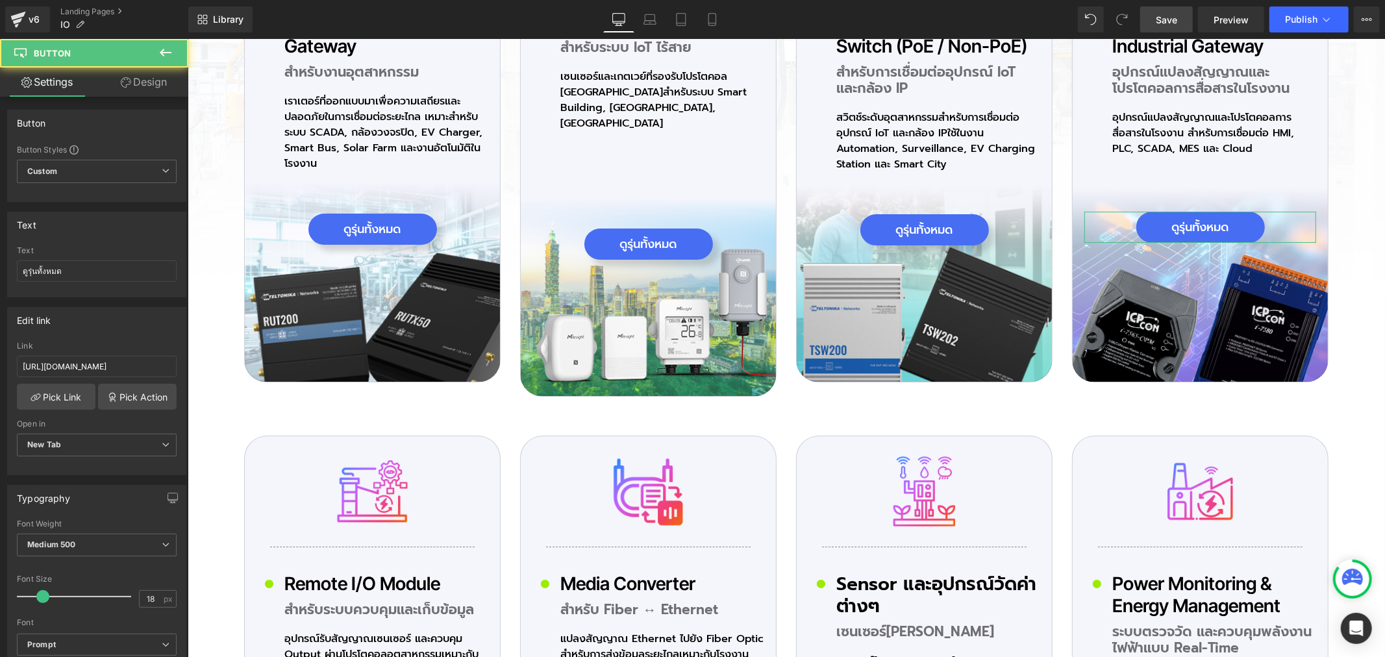
click at [156, 80] on link "Design" at bounding box center [144, 82] width 94 height 29
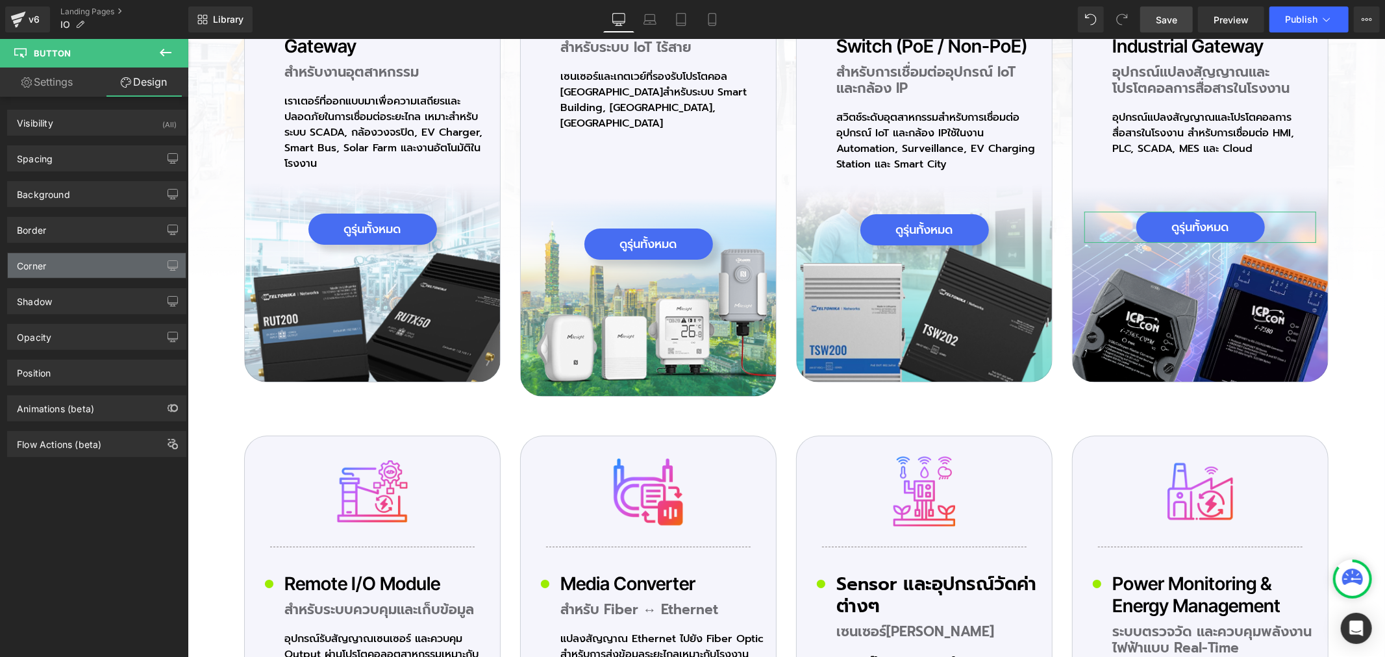
type input "#333333"
click at [53, 307] on div "Shadow" at bounding box center [97, 301] width 178 height 25
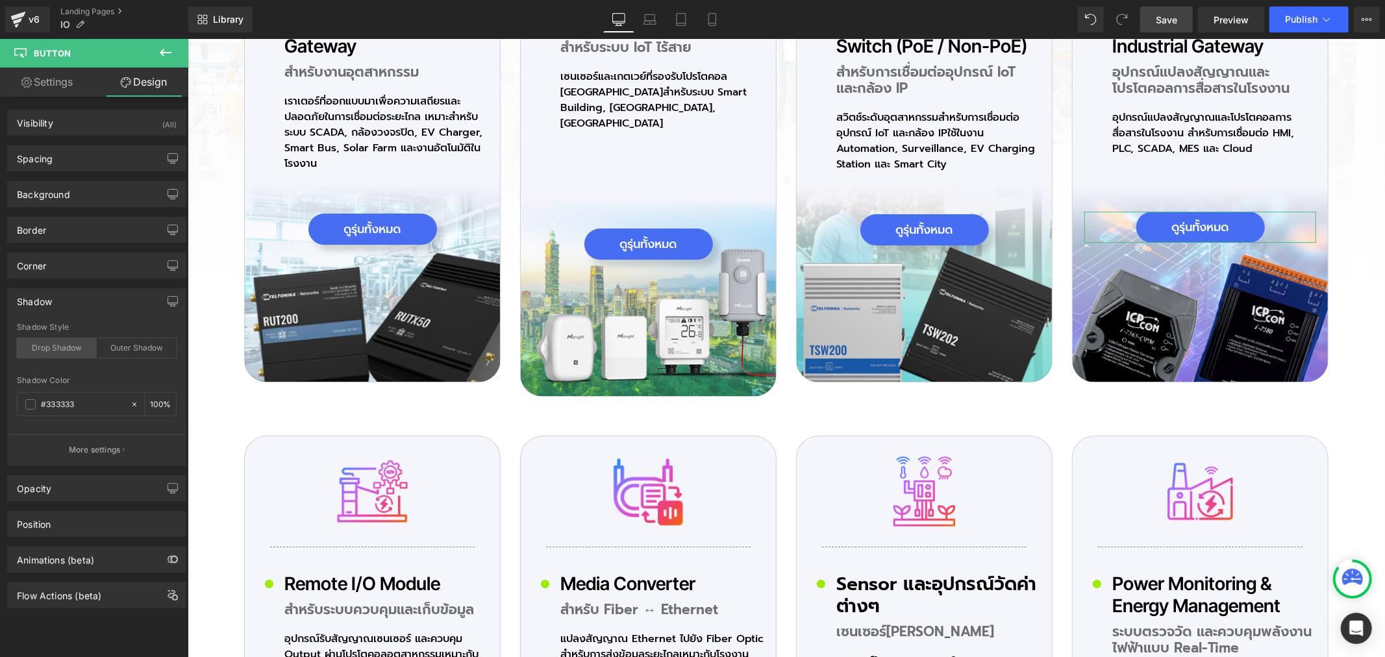
click at [68, 342] on div "Drop Shadow" at bounding box center [57, 347] width 80 height 19
click at [157, 401] on div "100 %" at bounding box center [160, 404] width 31 height 23
click at [150, 399] on input "100" at bounding box center [156, 404] width 13 height 14
type input "18"
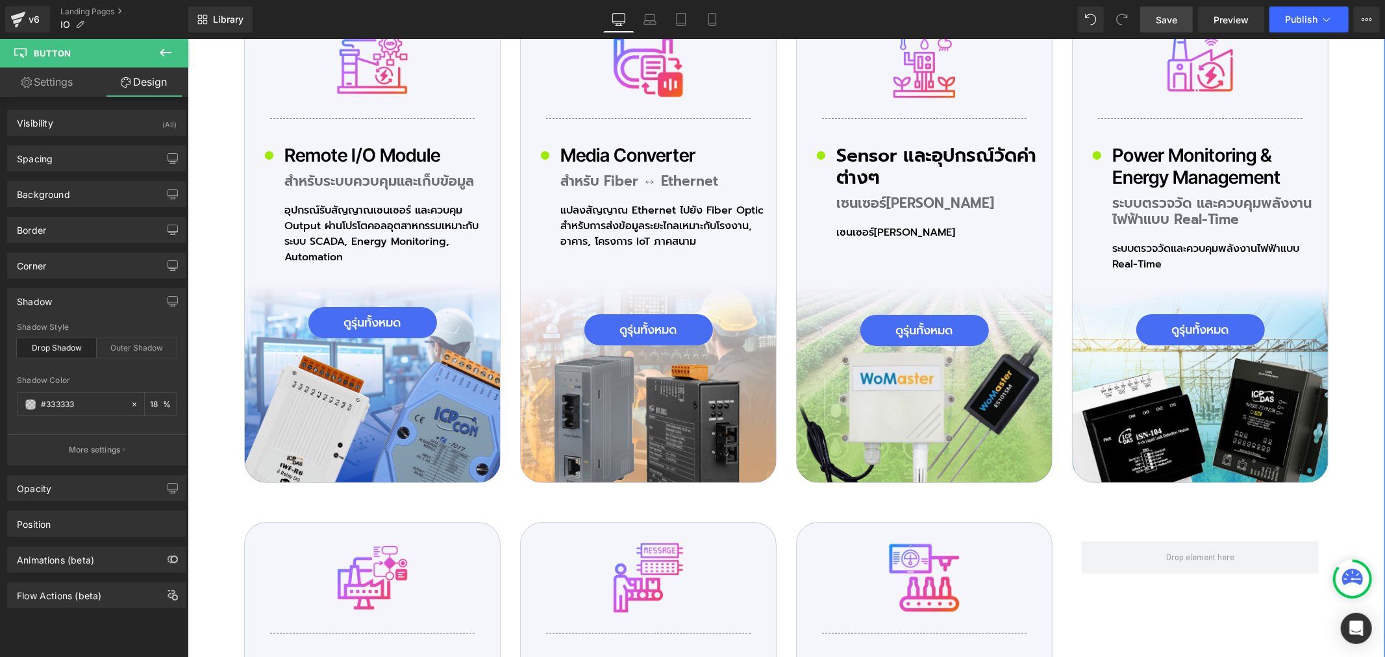
scroll to position [4183, 0]
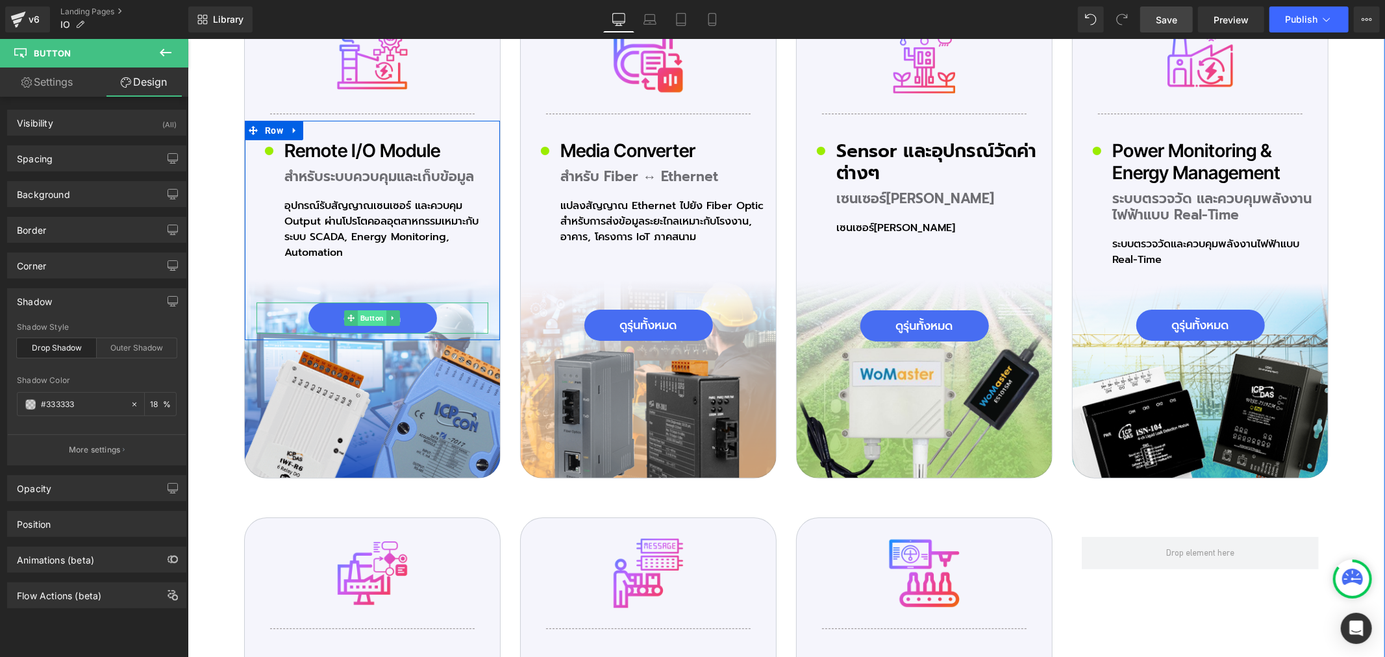
click at [368, 310] on span "Button" at bounding box center [371, 318] width 29 height 16
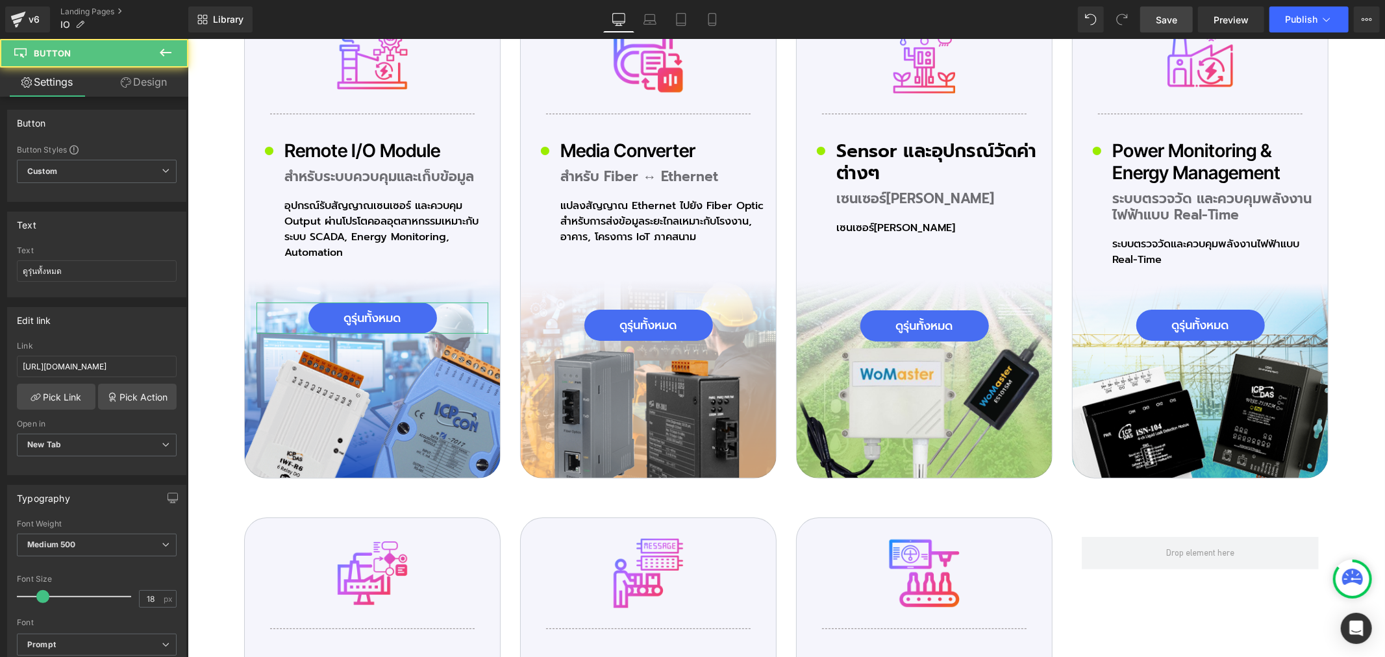
click at [146, 82] on link "Design" at bounding box center [144, 82] width 94 height 29
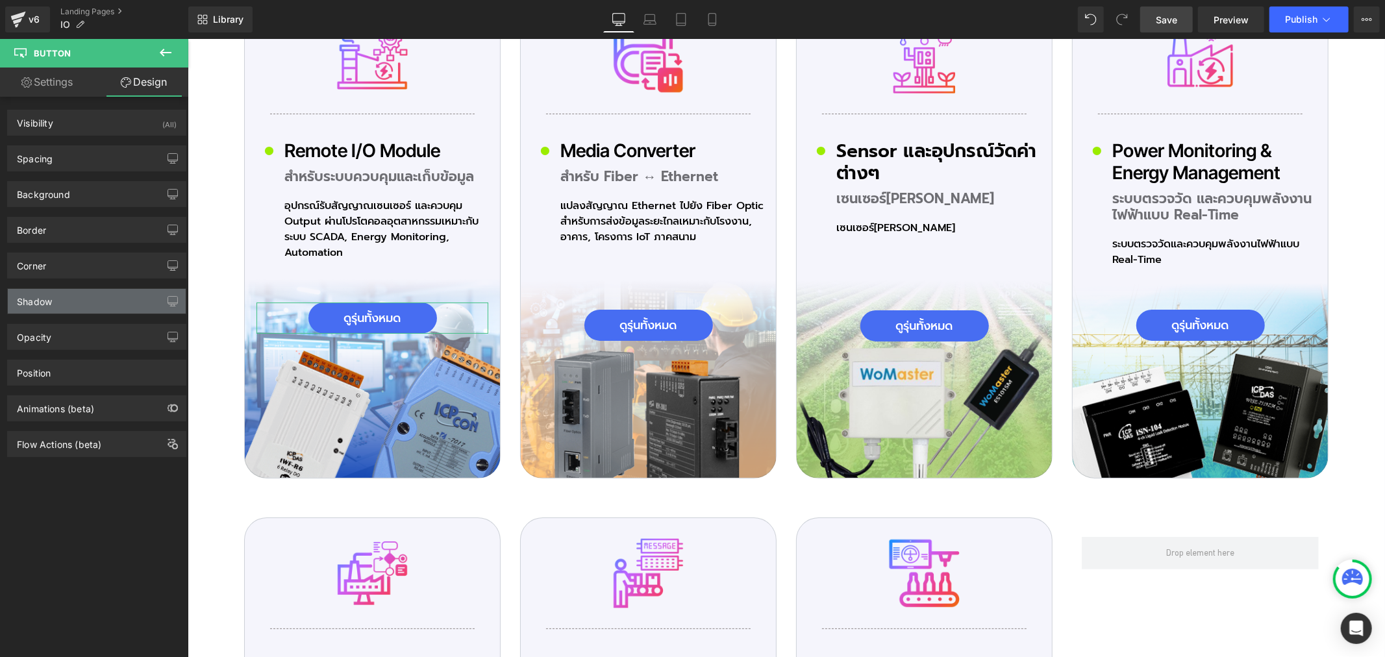
type input "#333333"
drag, startPoint x: 51, startPoint y: 297, endPoint x: 60, endPoint y: 306, distance: 12.9
click at [51, 300] on div "Shadow" at bounding box center [34, 298] width 35 height 18
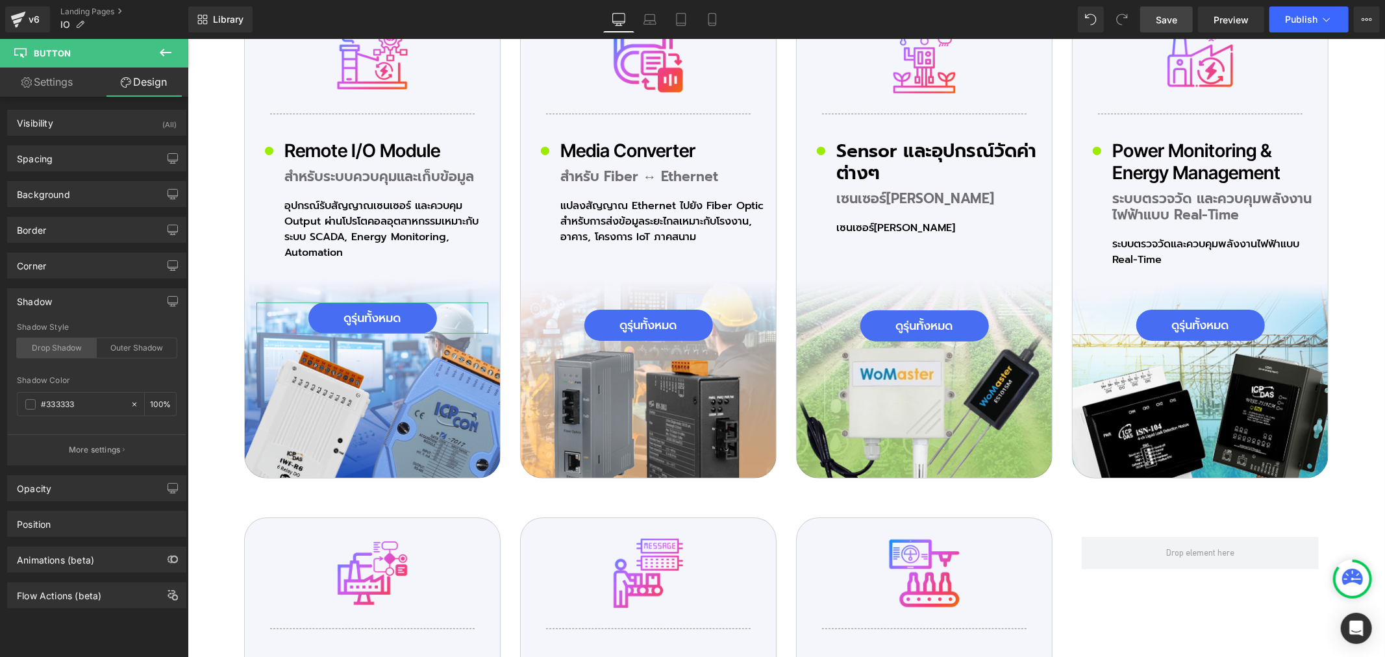
click at [61, 354] on div "Drop Shadow" at bounding box center [57, 347] width 80 height 19
click at [150, 404] on input "100" at bounding box center [156, 404] width 13 height 14
type input "18"
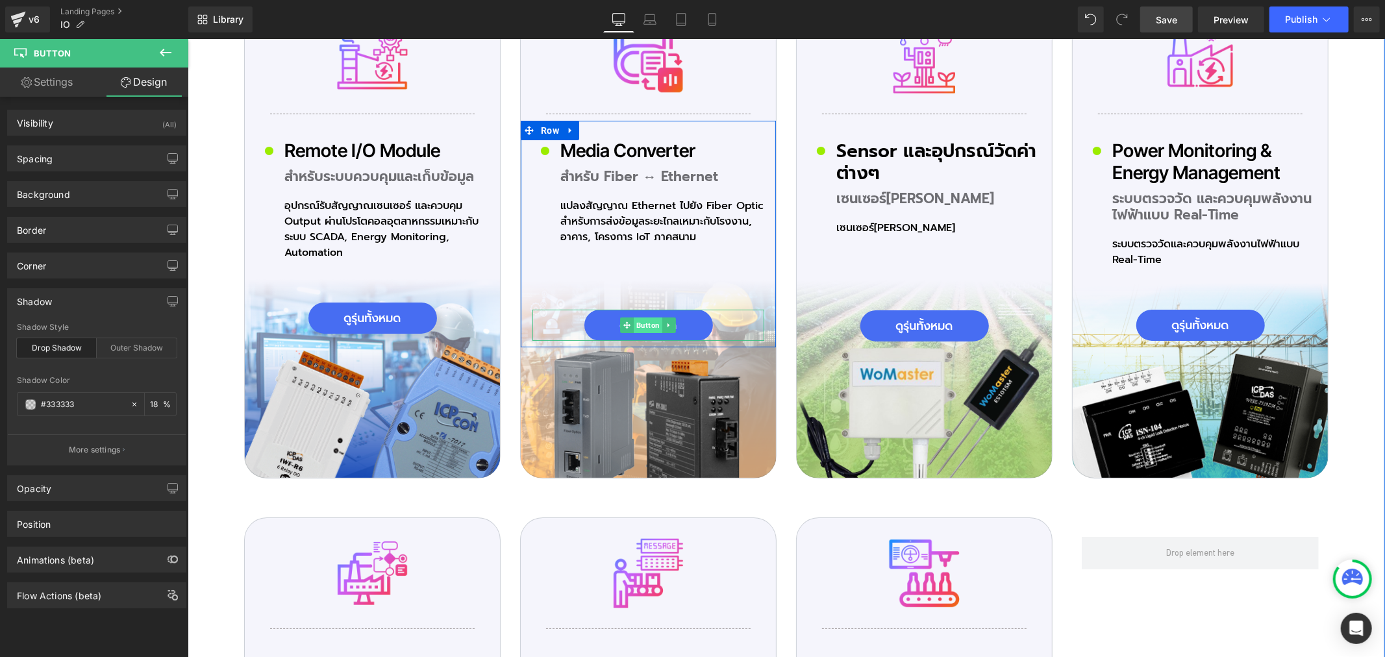
click at [643, 317] on span "Button" at bounding box center [647, 325] width 29 height 16
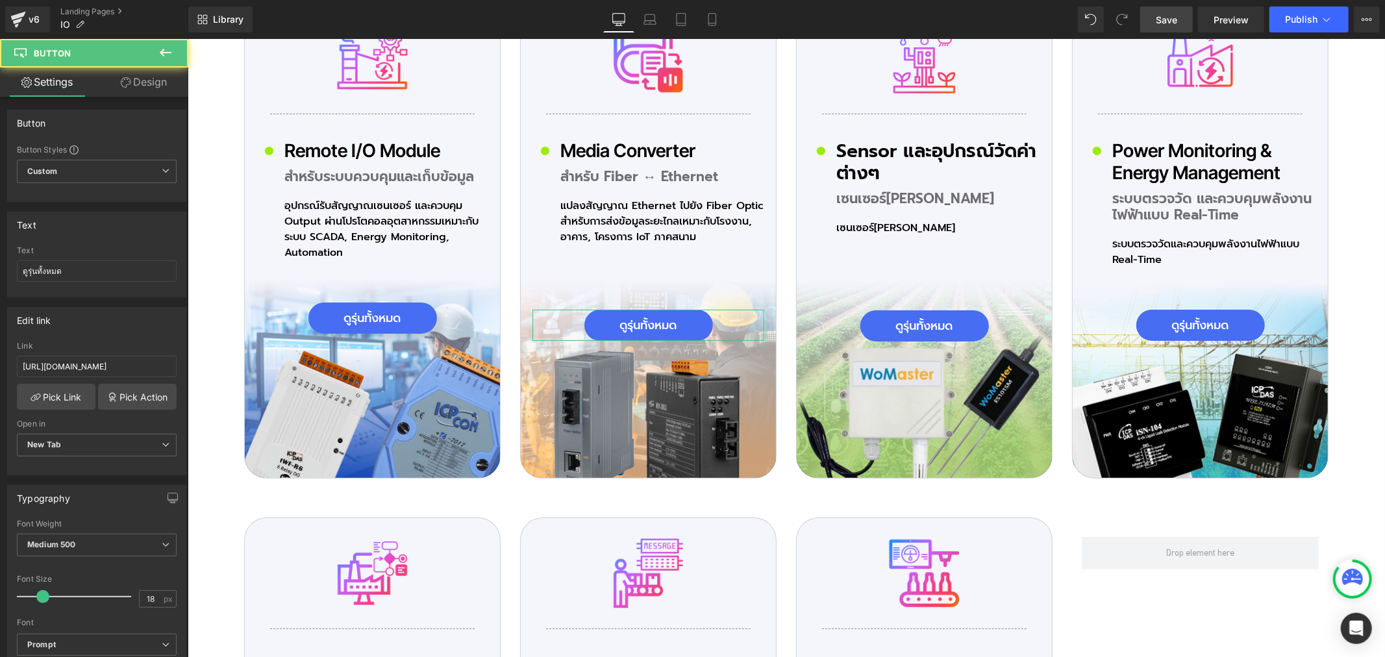
click at [147, 85] on link "Design" at bounding box center [144, 82] width 94 height 29
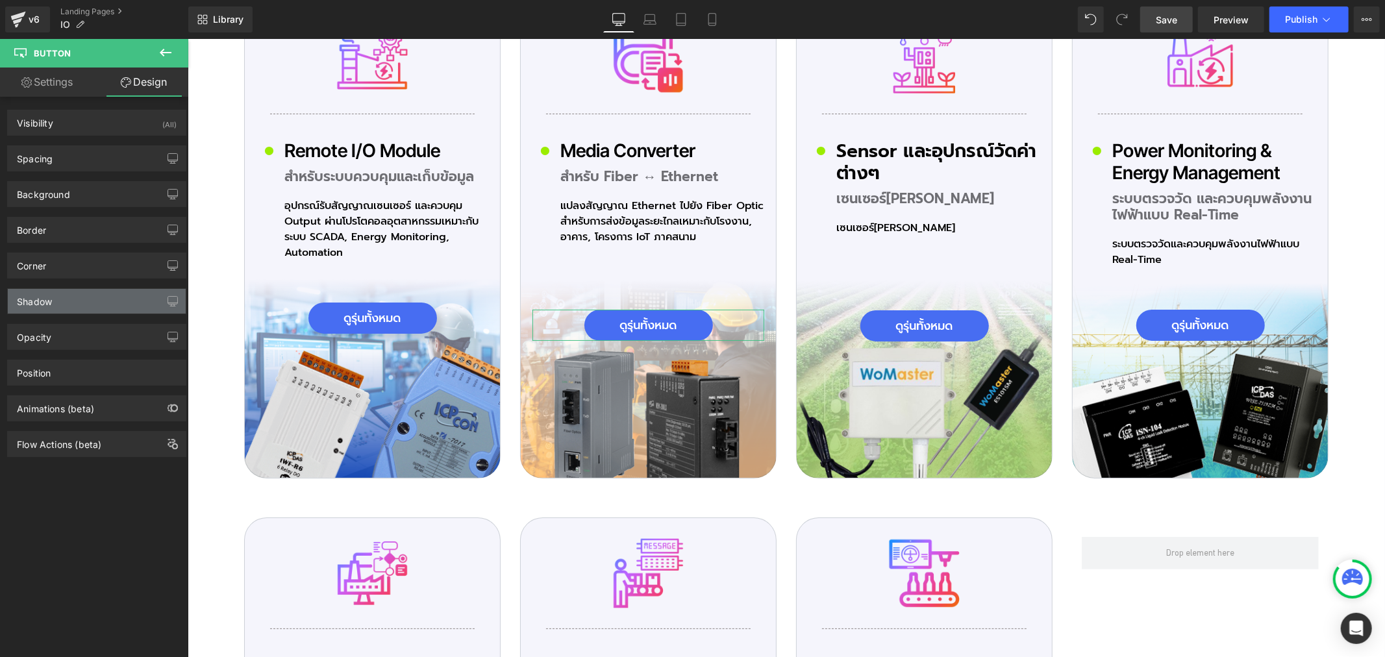
type input "#333333"
drag, startPoint x: 47, startPoint y: 300, endPoint x: 54, endPoint y: 296, distance: 7.6
click at [47, 301] on div "Shadow" at bounding box center [34, 298] width 35 height 18
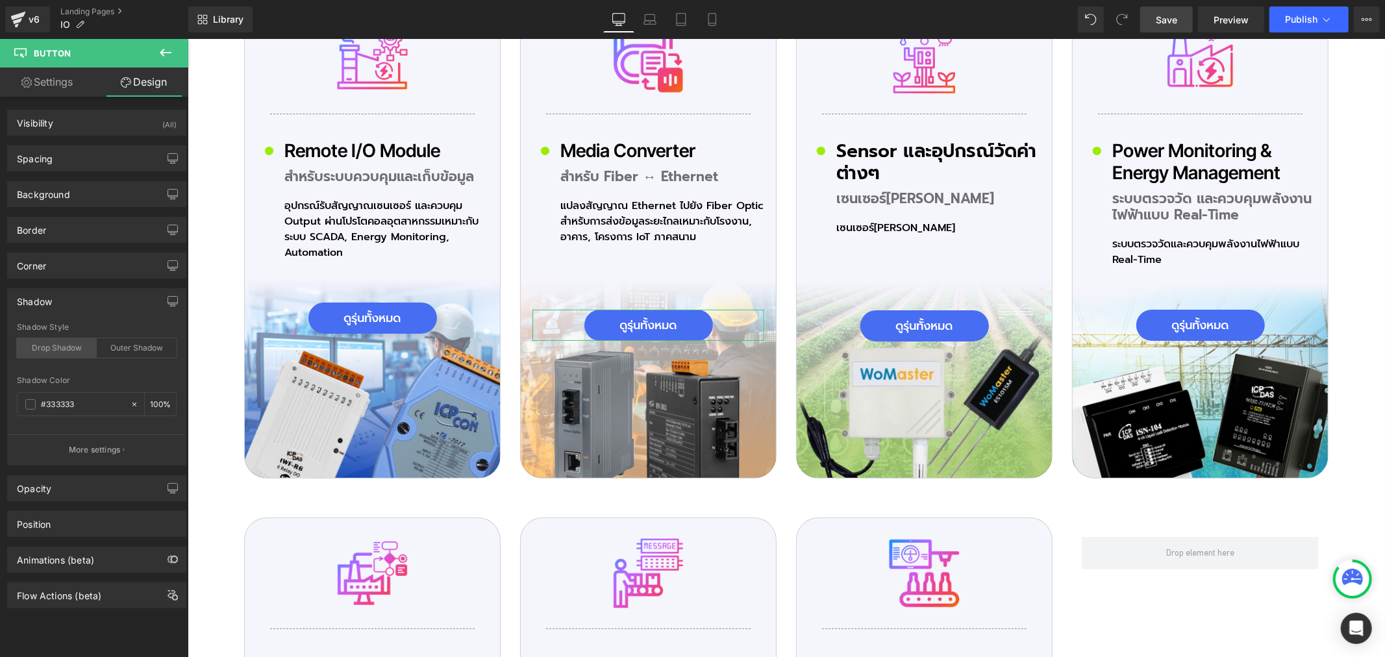
click at [63, 351] on div "Drop Shadow" at bounding box center [57, 347] width 80 height 19
click at [151, 402] on input "100" at bounding box center [156, 404] width 13 height 14
type input "18"
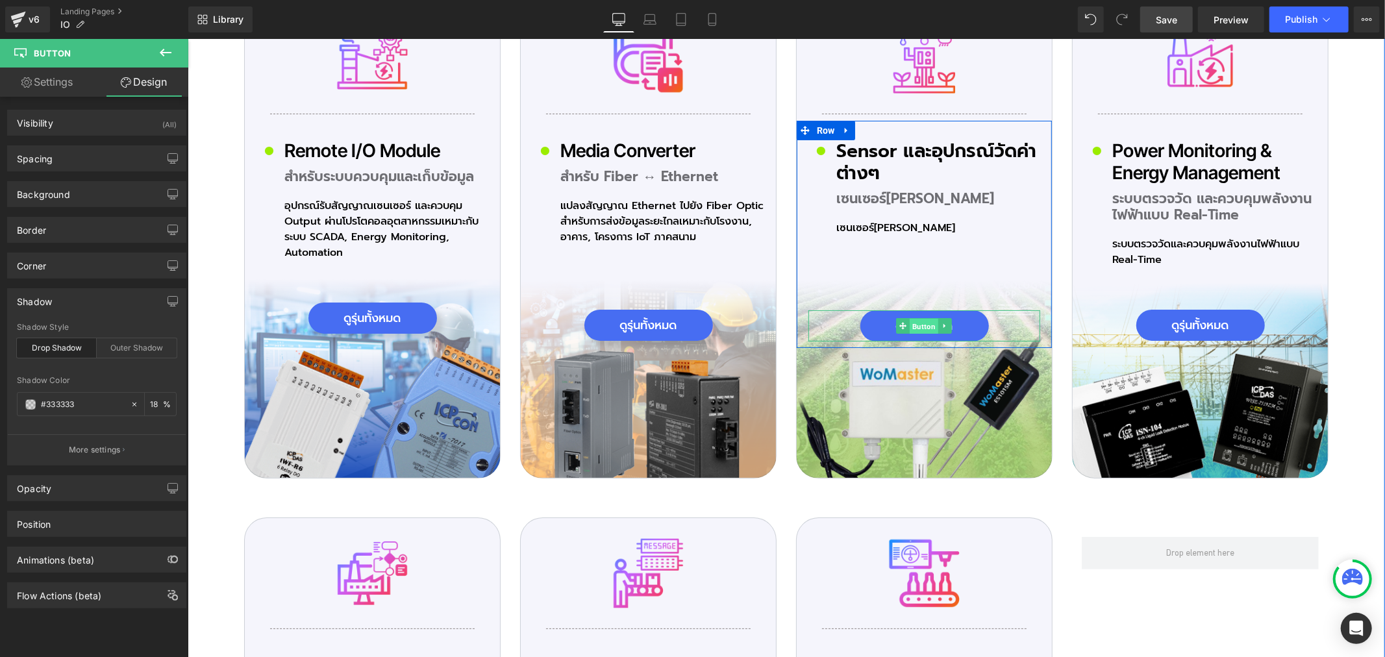
click at [922, 318] on span "Button" at bounding box center [923, 326] width 29 height 16
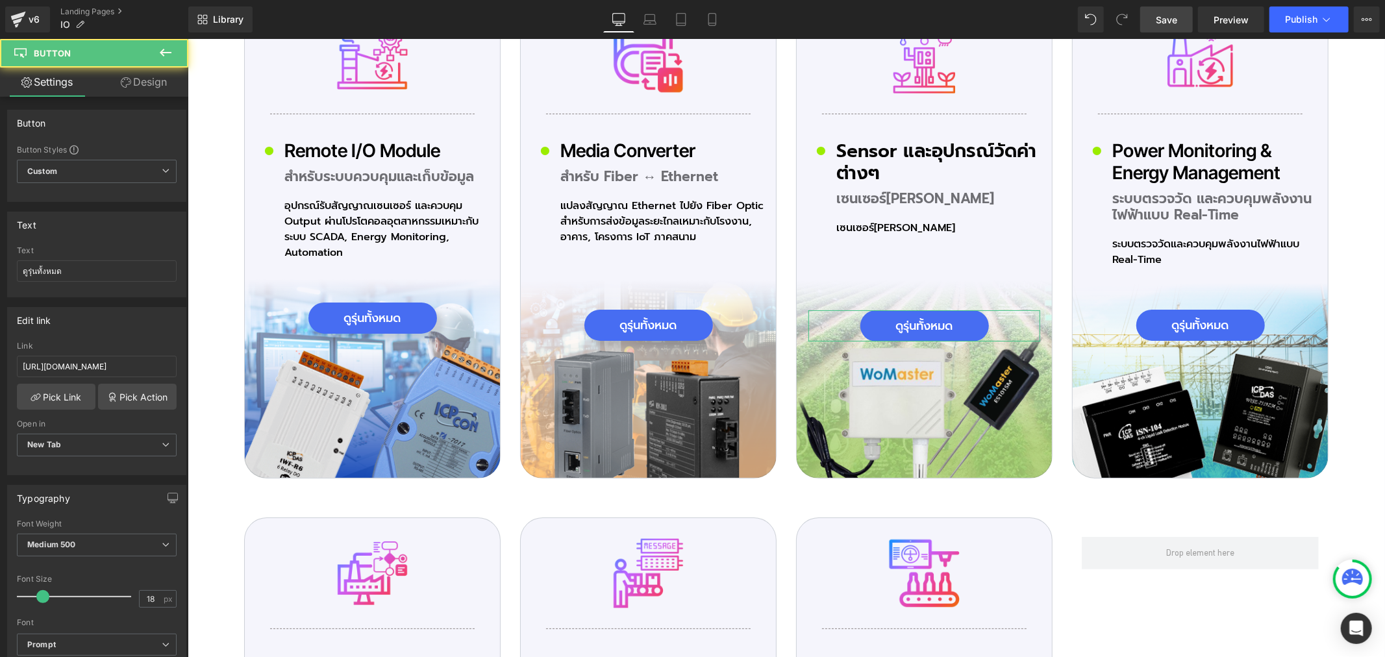
click at [150, 82] on link "Design" at bounding box center [144, 82] width 94 height 29
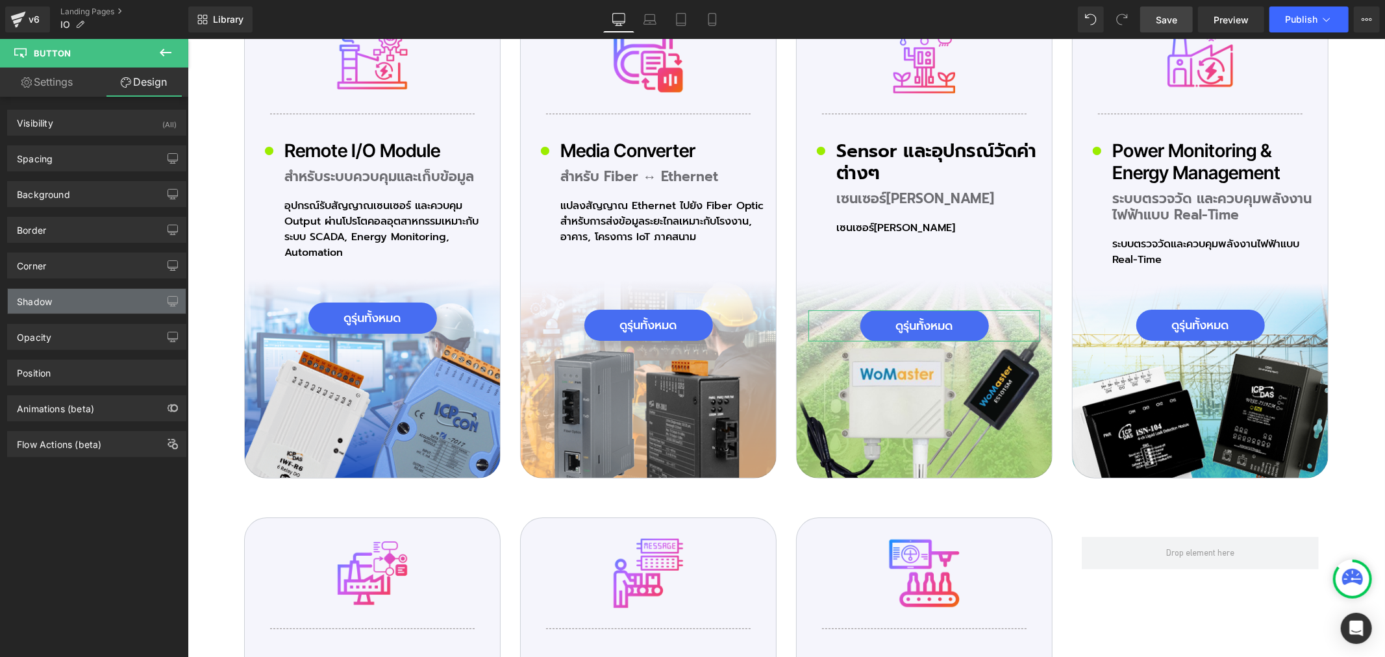
type input "#333333"
type input "100"
click at [57, 299] on div "Shadow" at bounding box center [97, 301] width 178 height 25
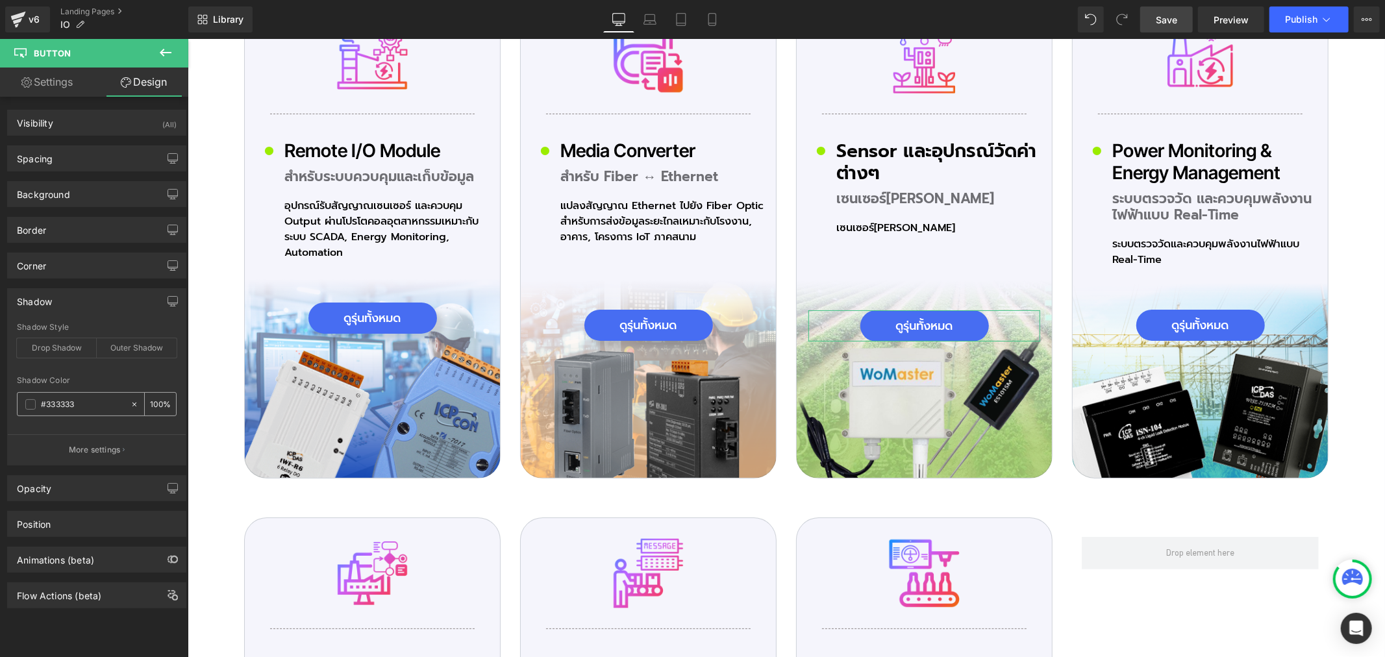
click at [75, 408] on input "#333333" at bounding box center [82, 404] width 83 height 14
type input "1"
type input "0"
type input "18"
click at [151, 405] on input "0" at bounding box center [156, 404] width 13 height 14
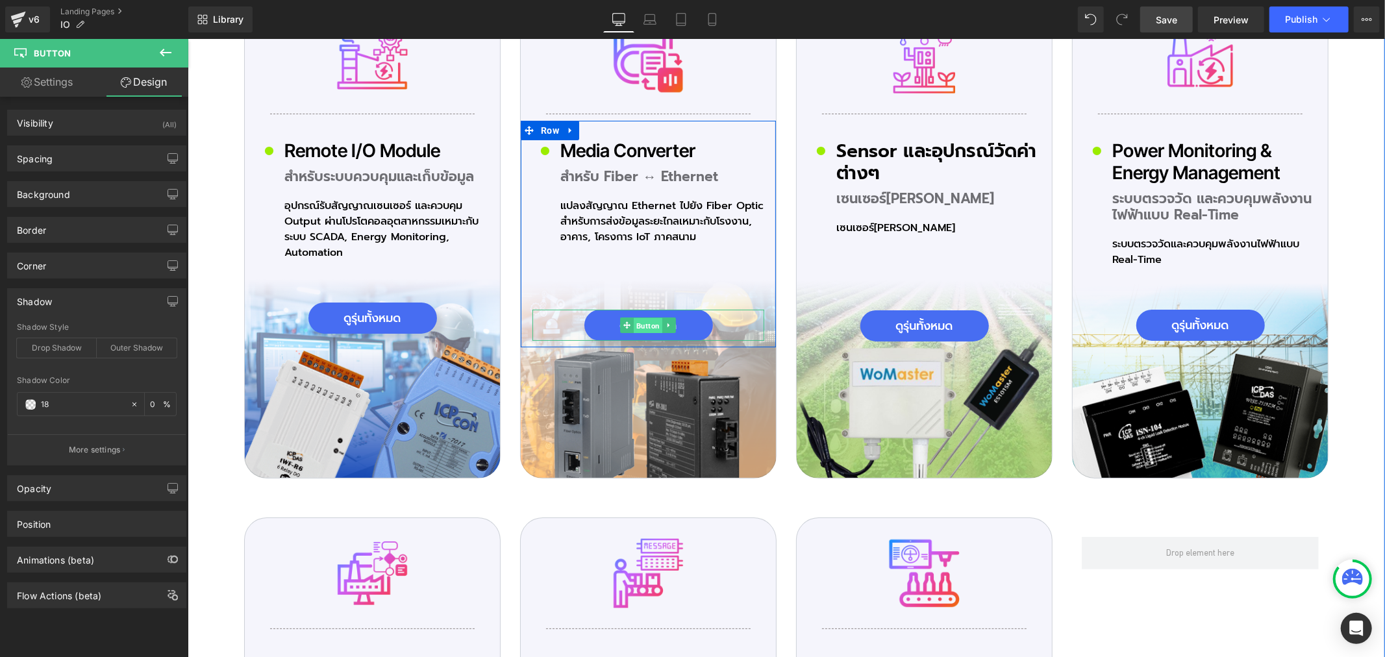
click at [635, 317] on span "Button" at bounding box center [647, 325] width 29 height 16
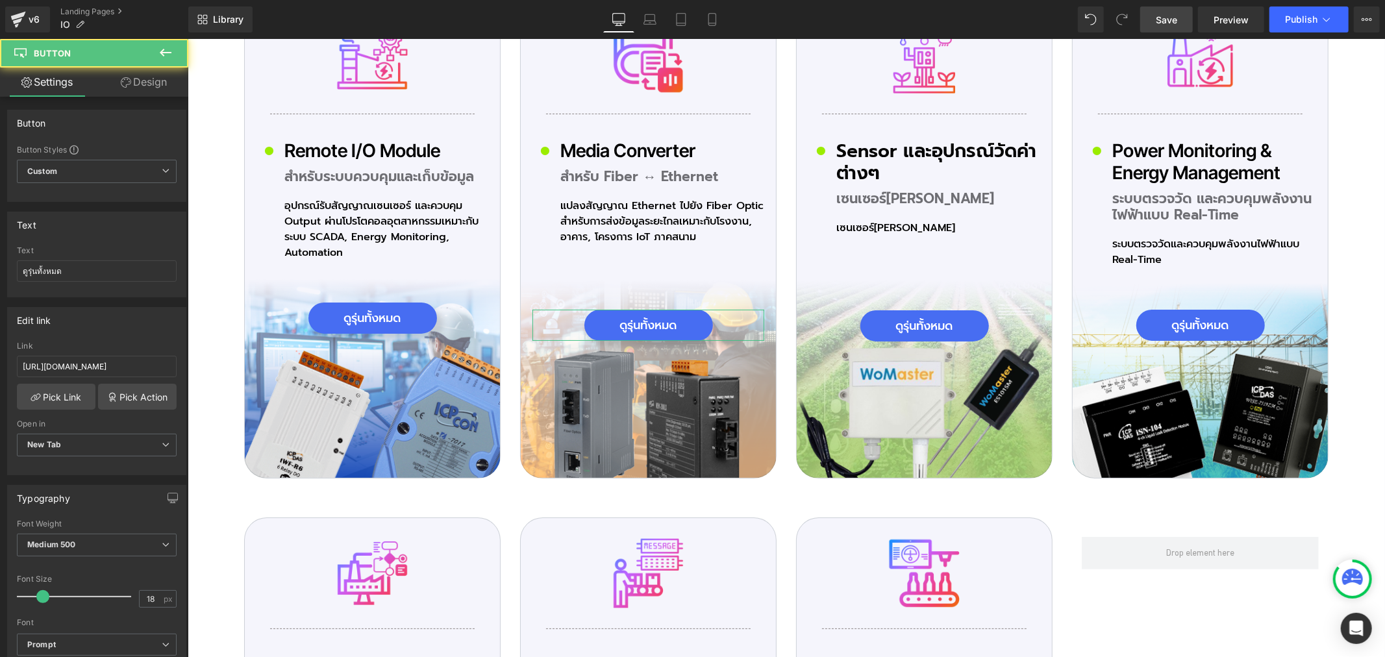
click at [149, 77] on link "Design" at bounding box center [144, 82] width 94 height 29
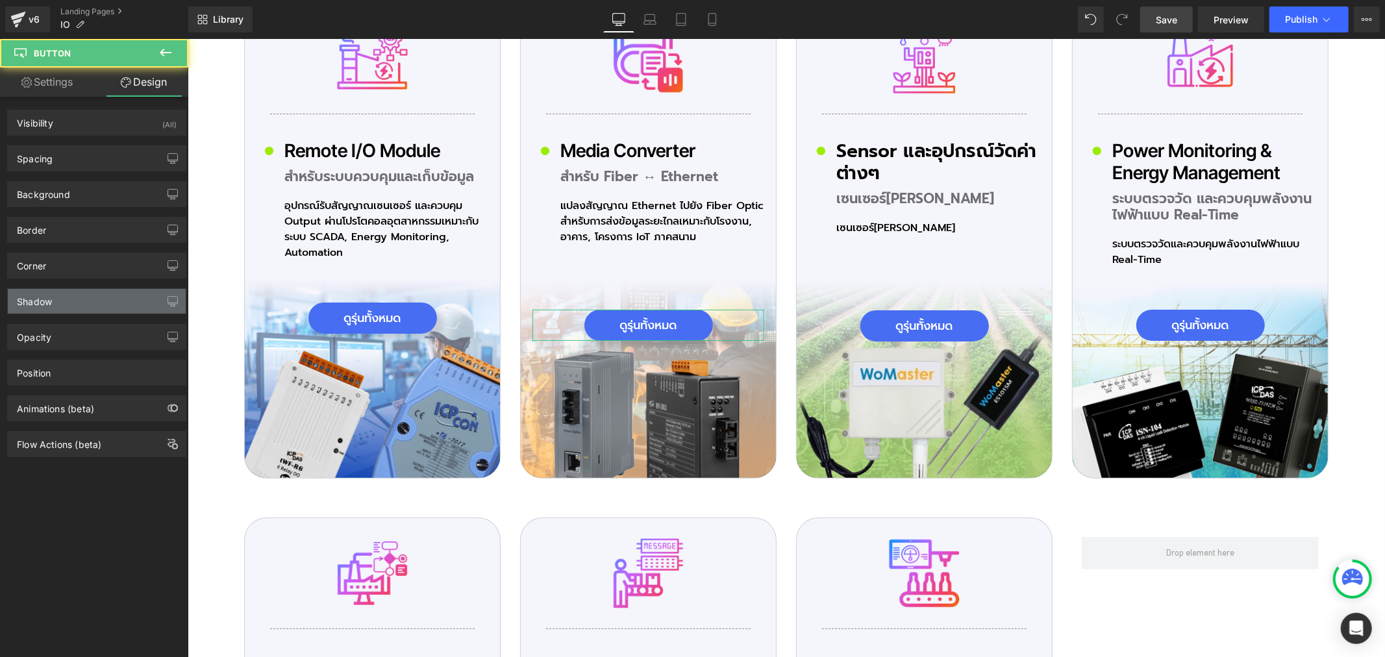
click at [51, 296] on div "Shadow" at bounding box center [34, 298] width 35 height 18
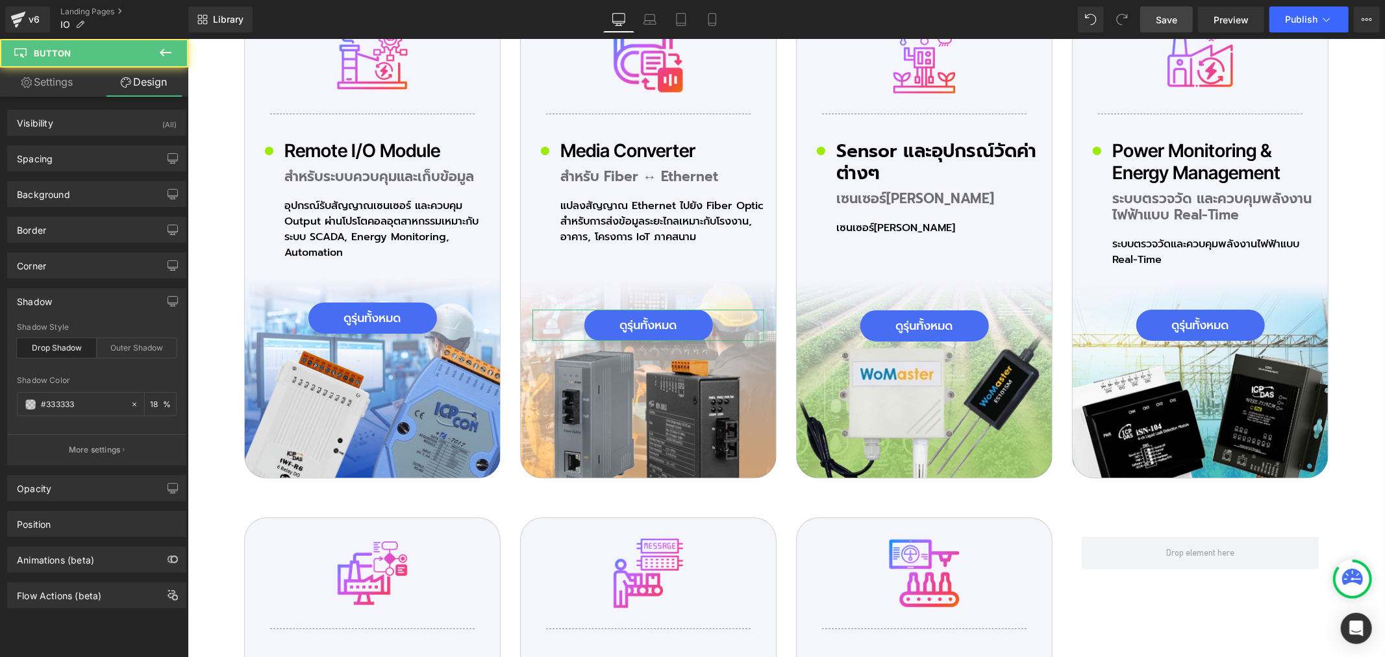
type input "#333333"
type input "18"
click at [82, 409] on input "#333333" at bounding box center [82, 404] width 83 height 14
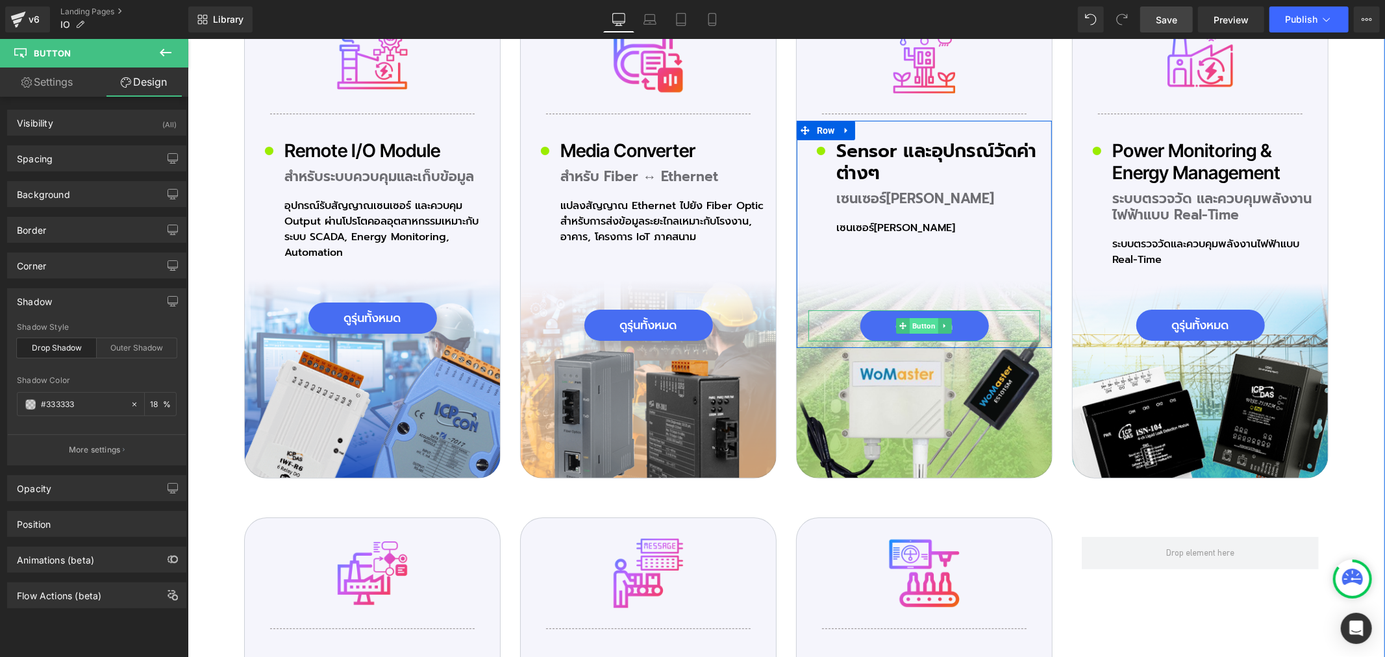
click at [924, 317] on span "Button" at bounding box center [923, 325] width 29 height 16
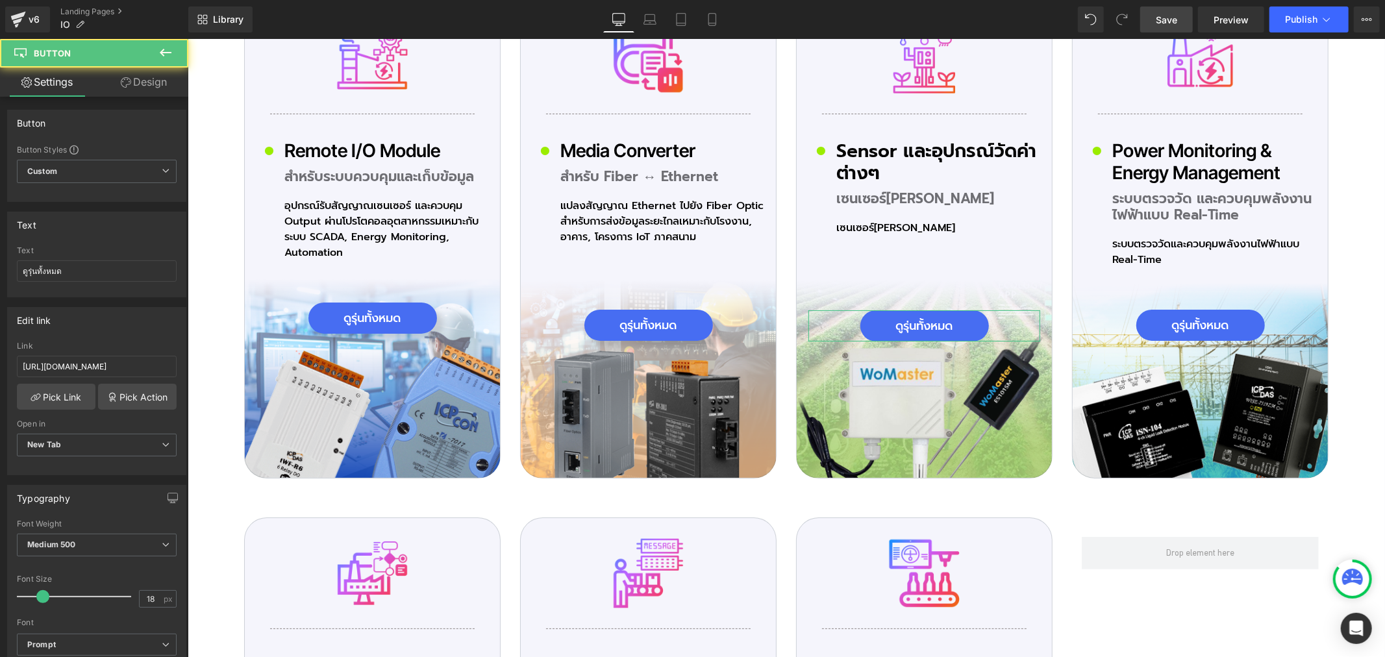
click at [151, 87] on link "Design" at bounding box center [144, 82] width 94 height 29
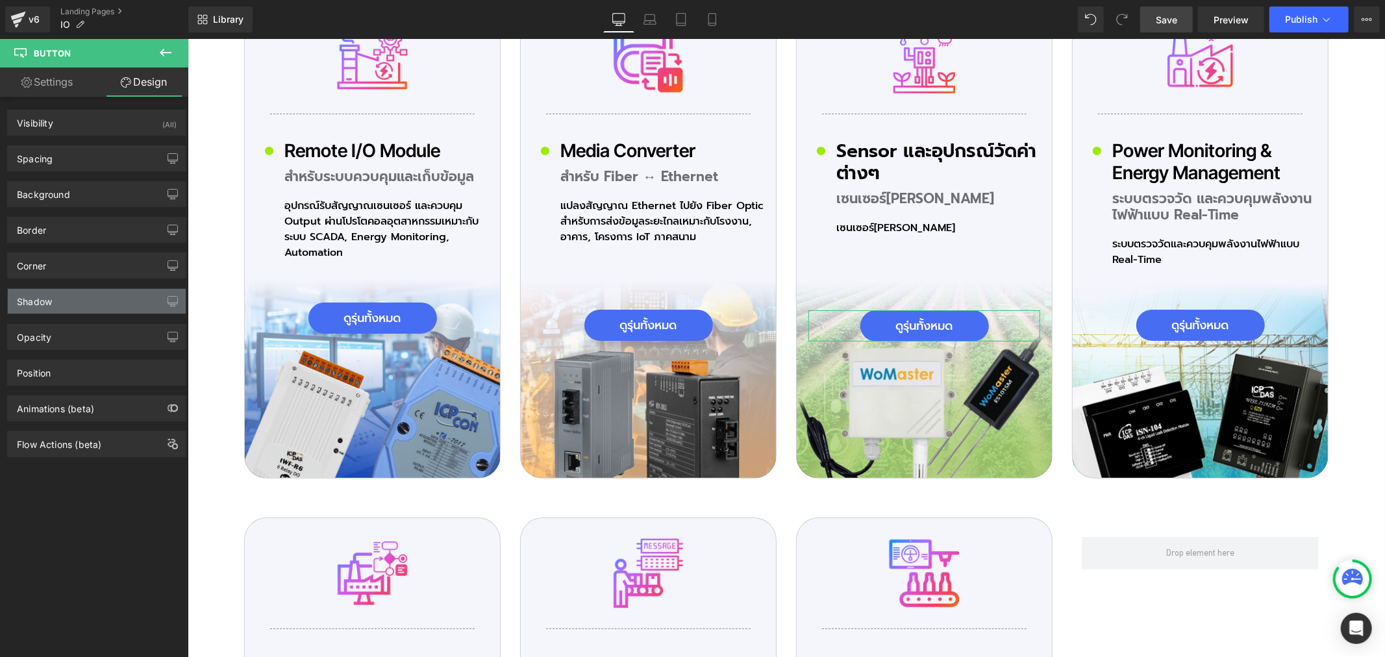
type input "#333333"
click at [58, 309] on div "Shadow" at bounding box center [97, 301] width 178 height 25
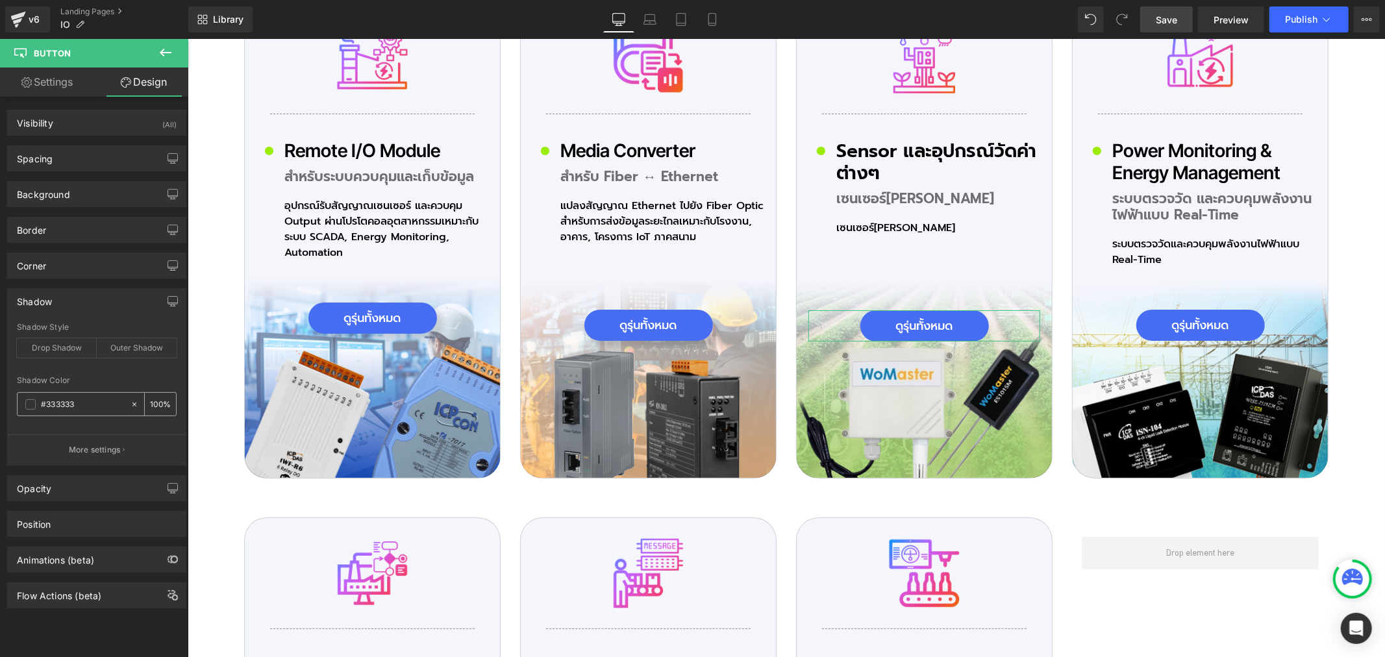
click at [85, 408] on input "#333333" at bounding box center [82, 404] width 83 height 14
click at [150, 401] on input "100" at bounding box center [156, 404] width 13 height 14
type input "18"
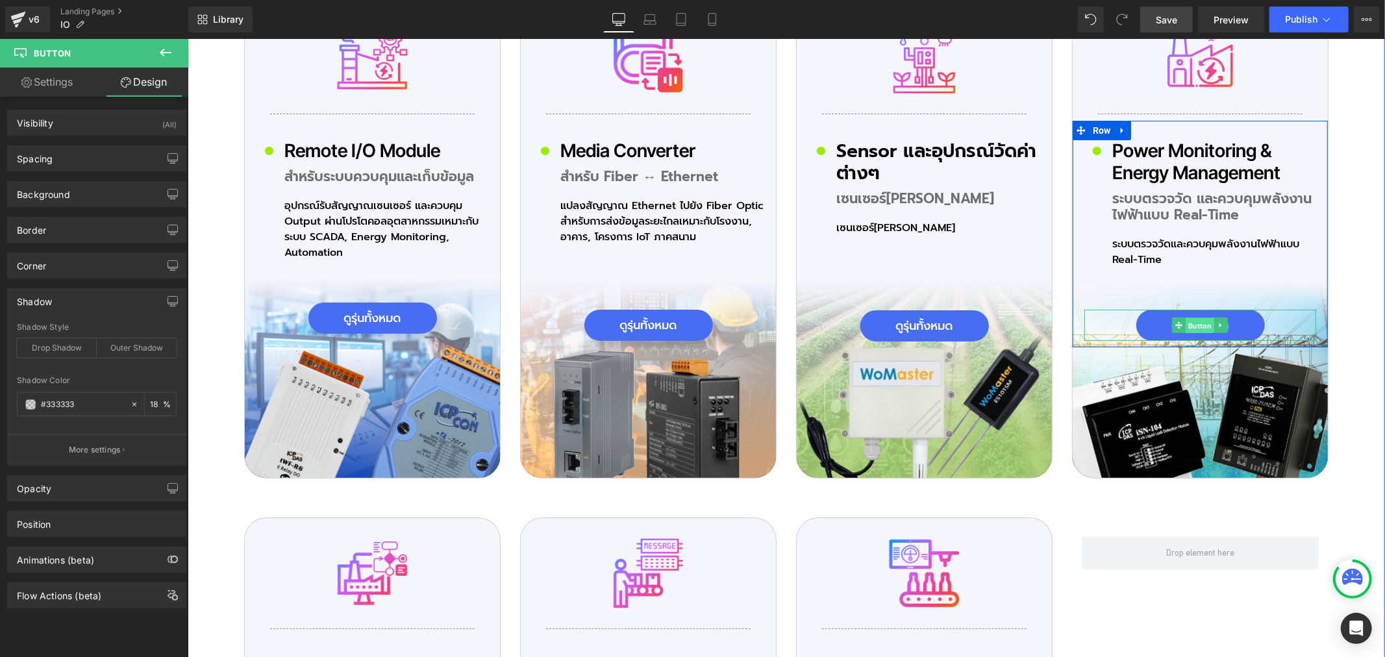
click at [1203, 317] on span "Button" at bounding box center [1199, 325] width 29 height 16
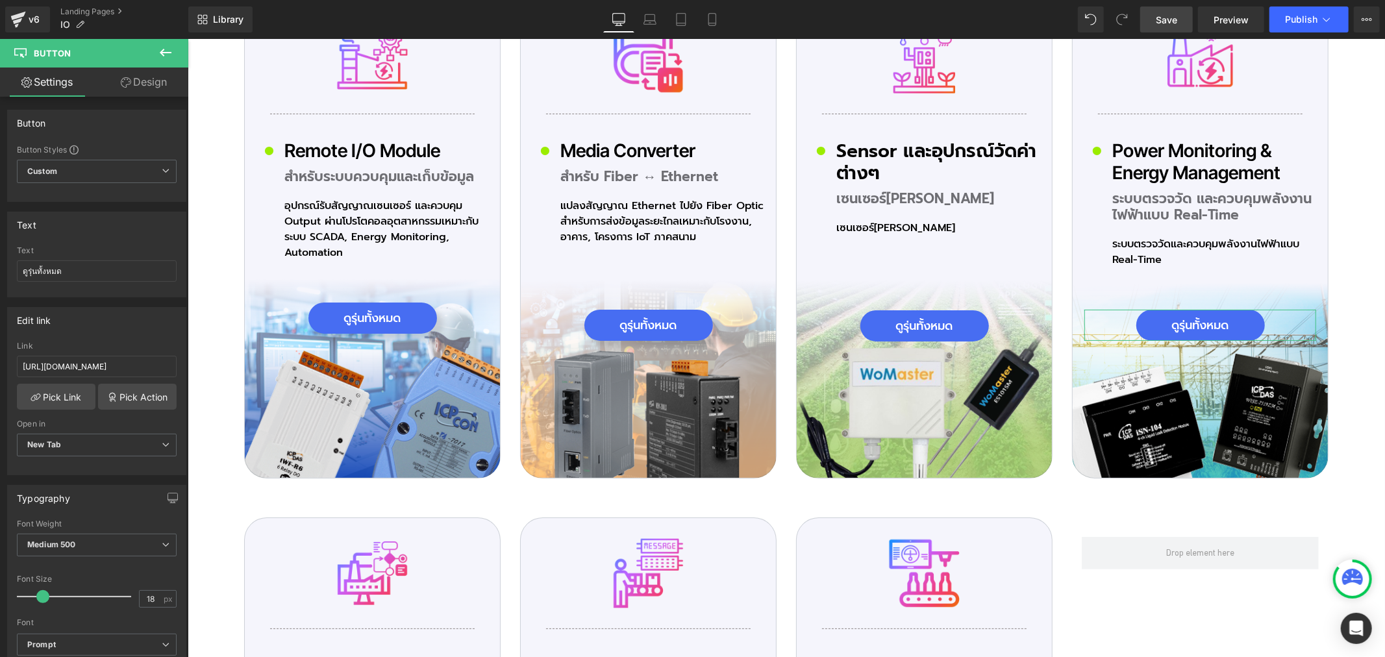
click at [148, 76] on link "Design" at bounding box center [144, 82] width 94 height 29
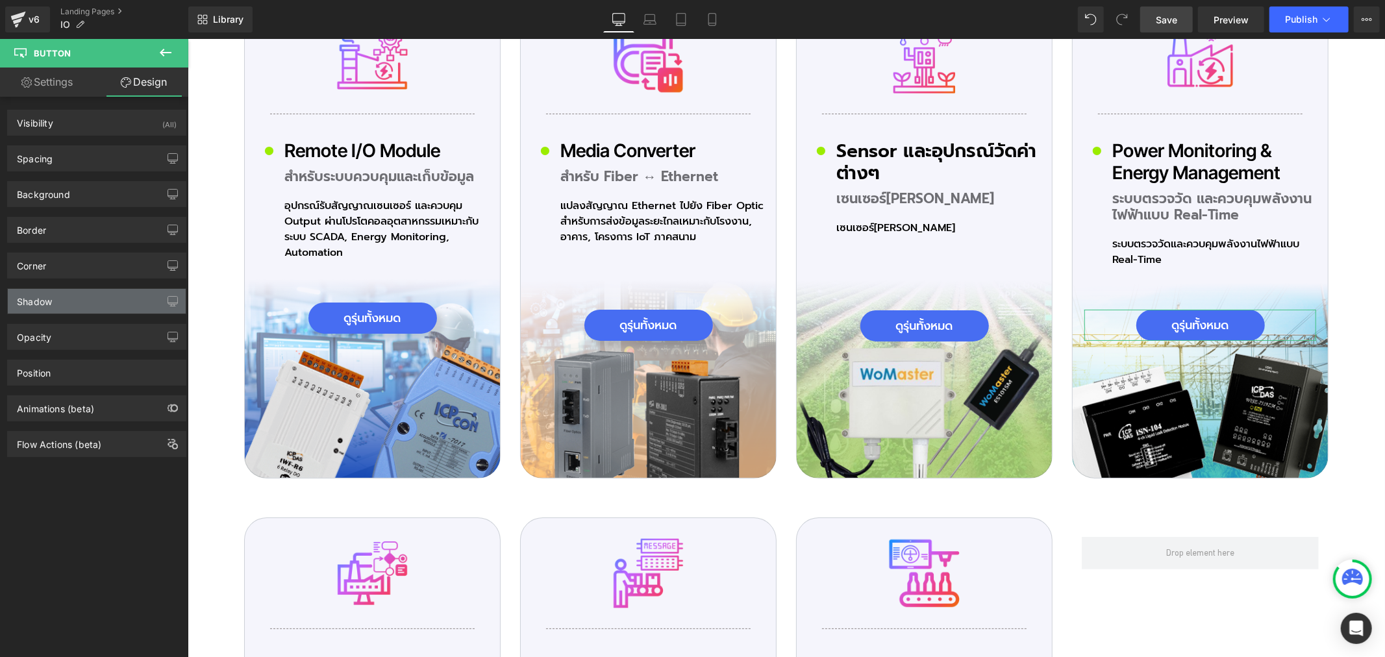
type input "#333333"
click at [61, 300] on div "Shadow" at bounding box center [97, 301] width 178 height 25
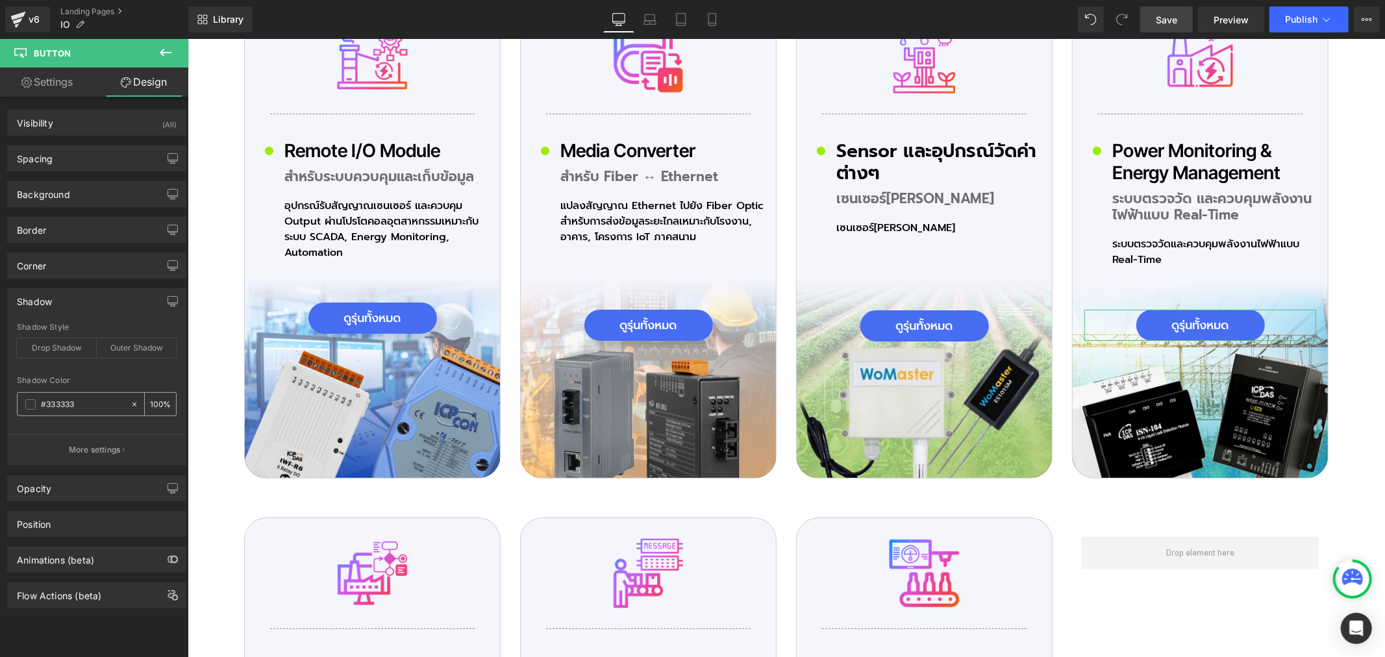
click at [154, 405] on input "100" at bounding box center [156, 404] width 13 height 14
type input "18"
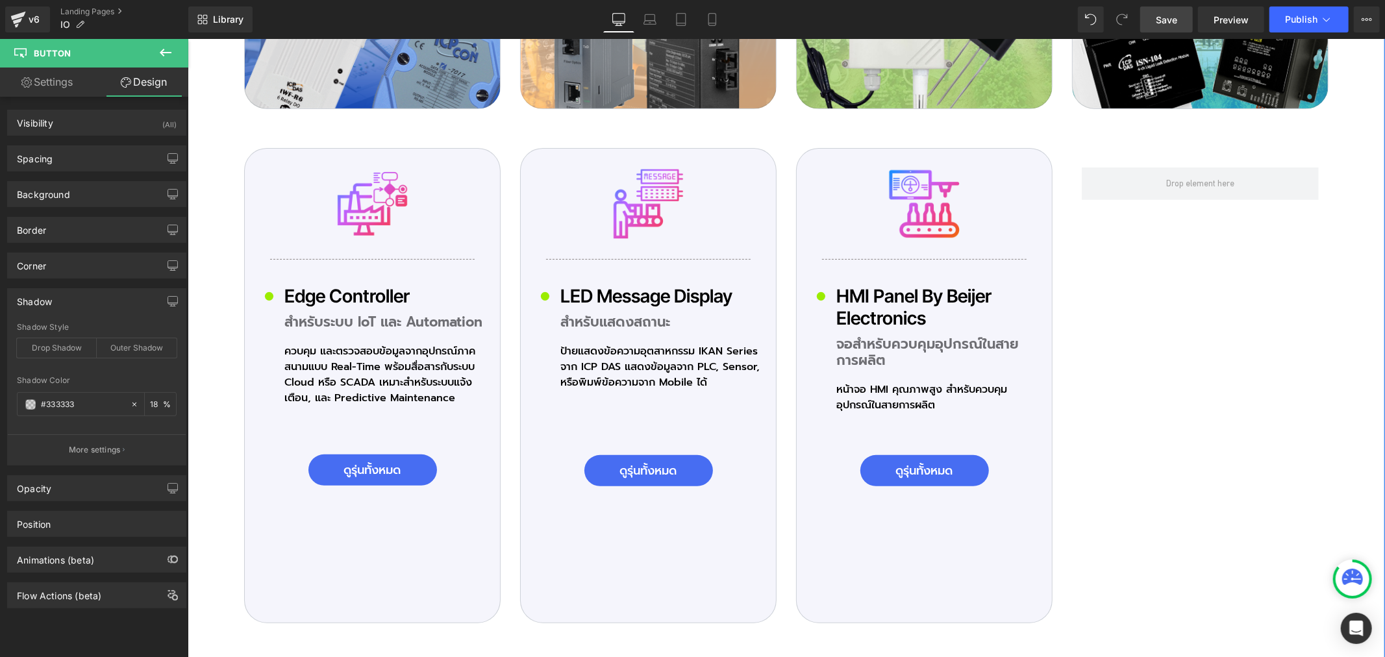
scroll to position [4616, 0]
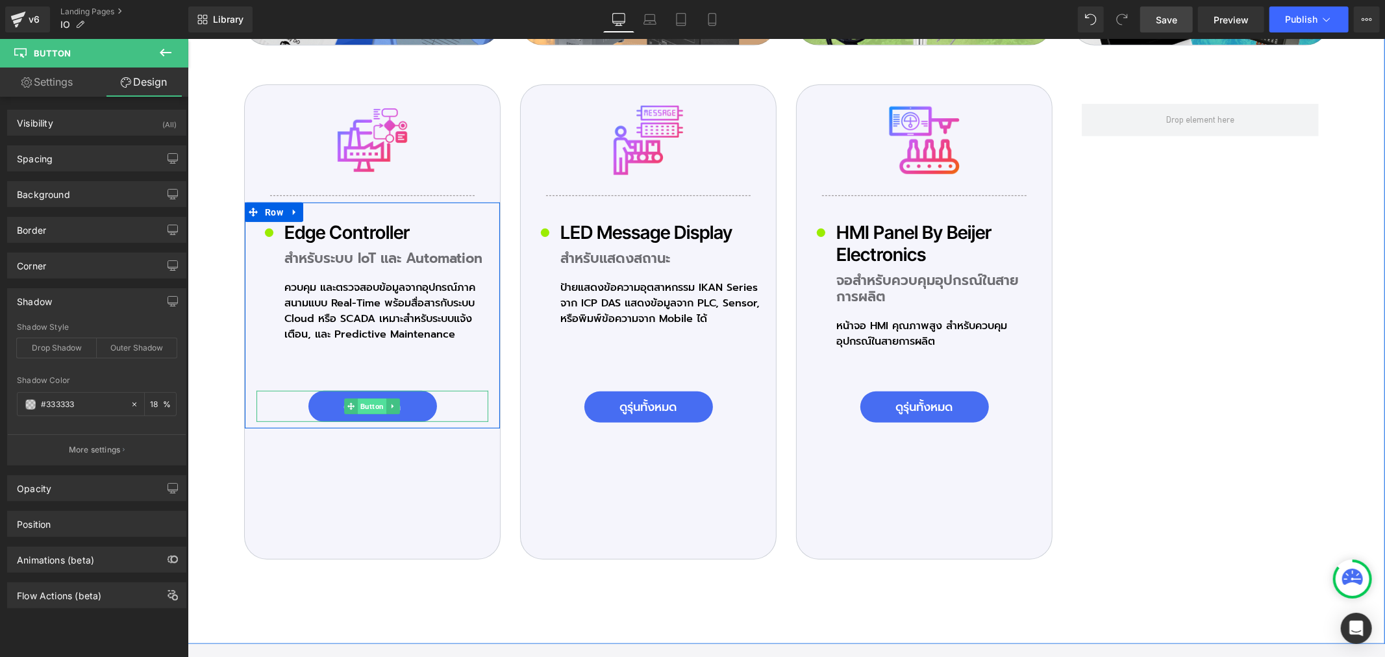
click at [366, 398] on span "Button" at bounding box center [371, 406] width 29 height 16
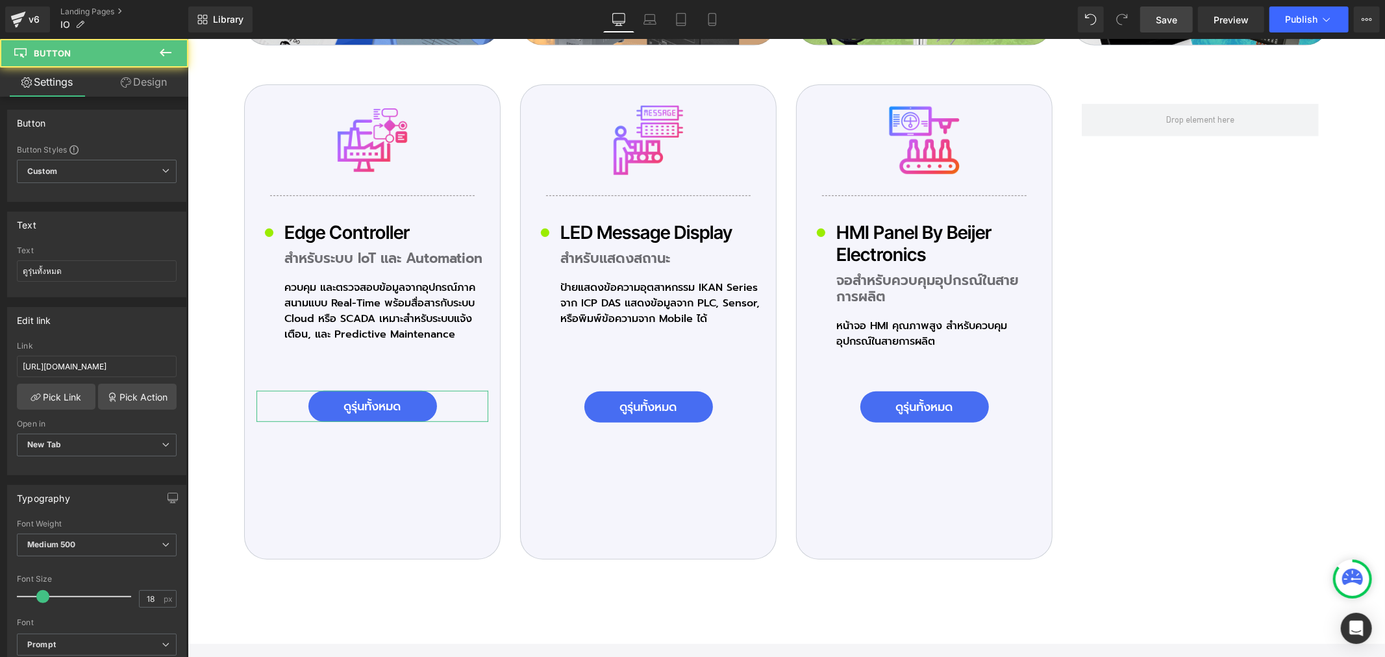
click at [164, 77] on link "Design" at bounding box center [144, 82] width 94 height 29
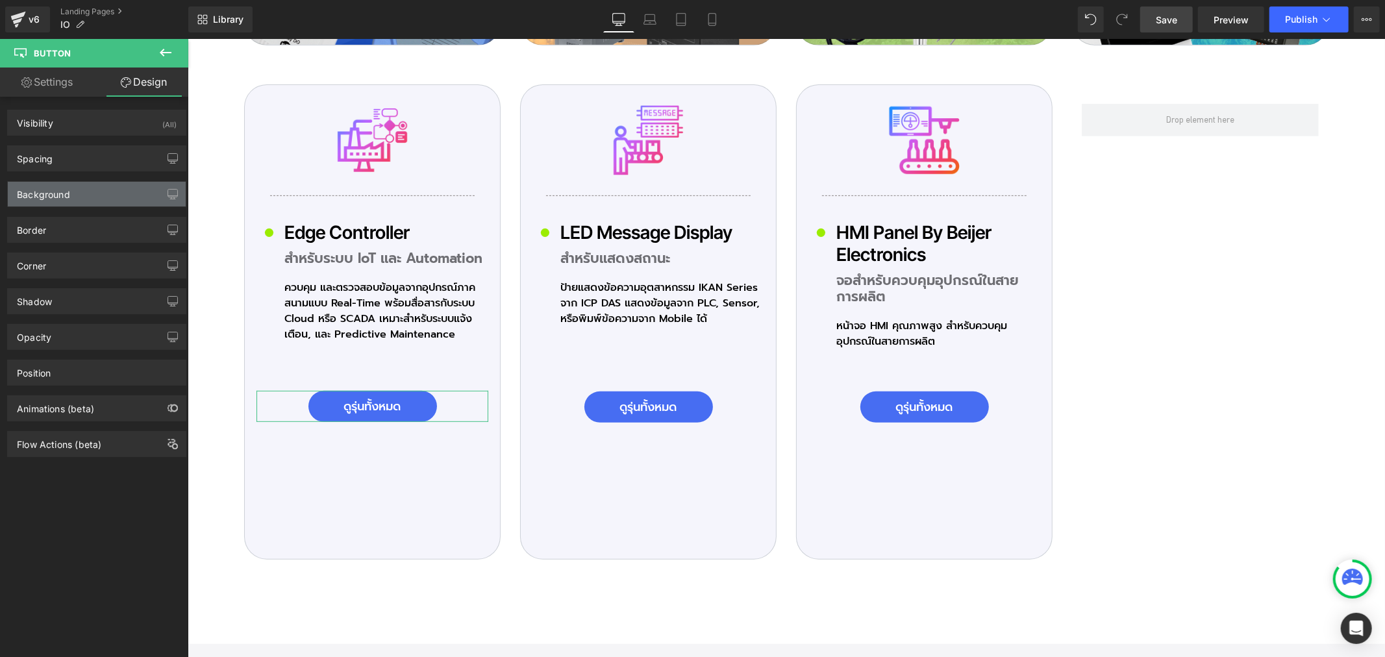
type input "#333333"
drag, startPoint x: 62, startPoint y: 299, endPoint x: 60, endPoint y: 289, distance: 10.6
click at [63, 300] on div "Shadow" at bounding box center [97, 301] width 178 height 25
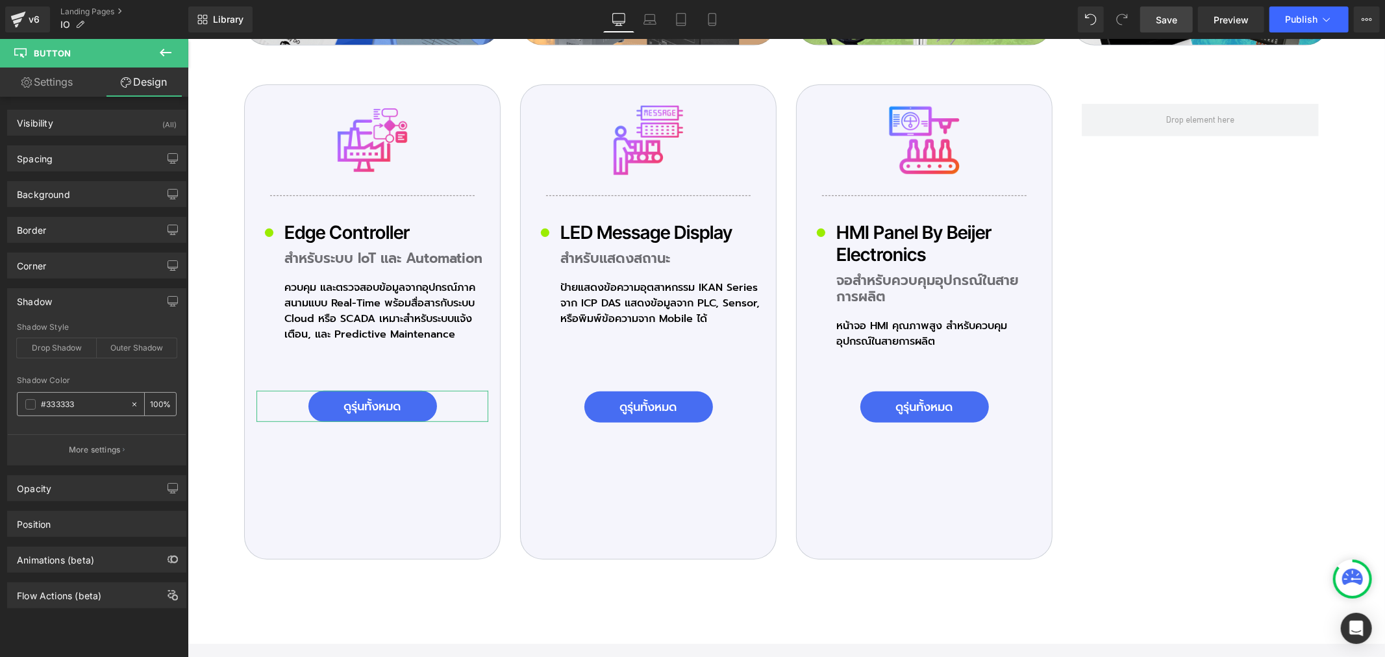
click at [150, 406] on input "100" at bounding box center [156, 404] width 13 height 14
type input "18"
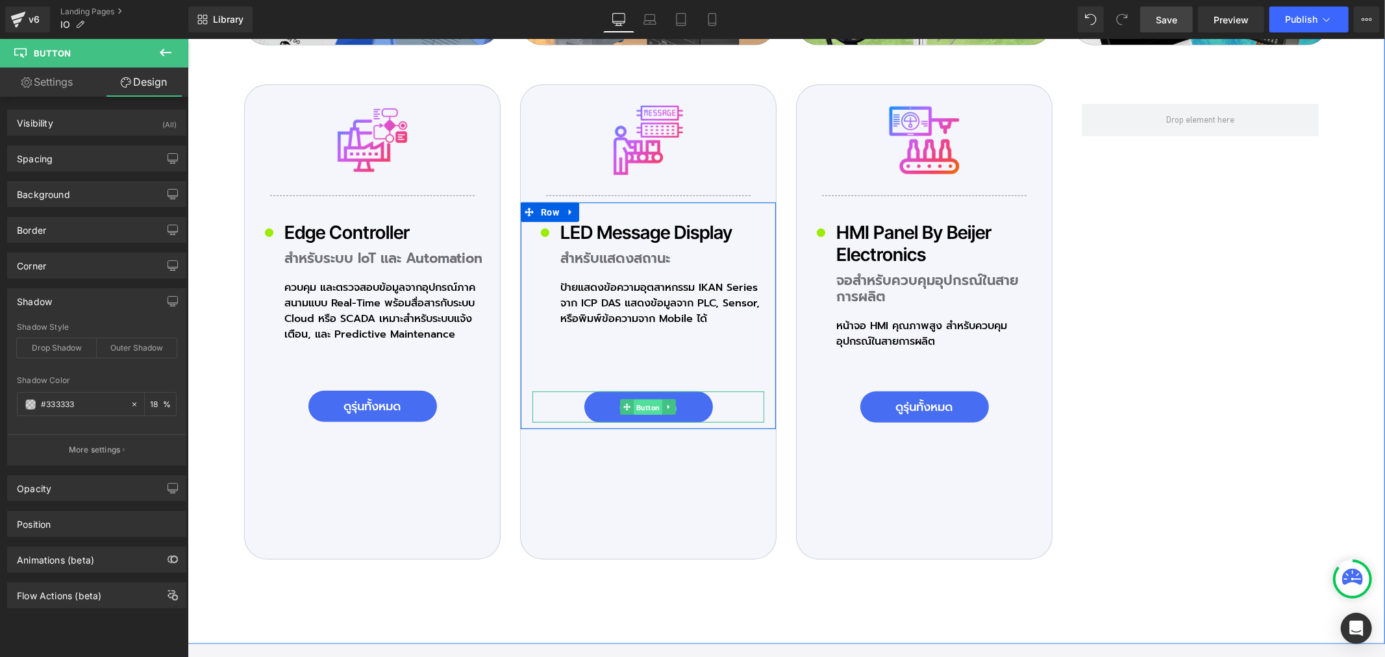
click at [640, 399] on span "Button" at bounding box center [647, 407] width 29 height 16
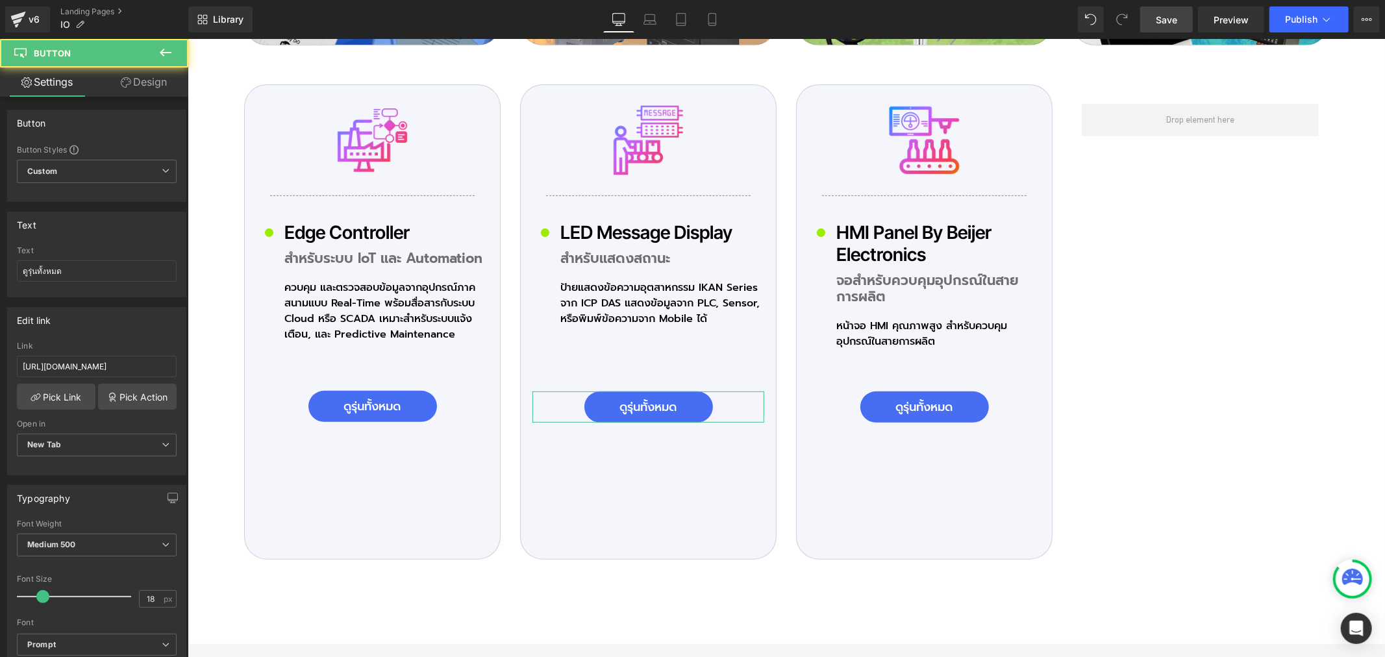
click at [154, 79] on link "Design" at bounding box center [144, 82] width 94 height 29
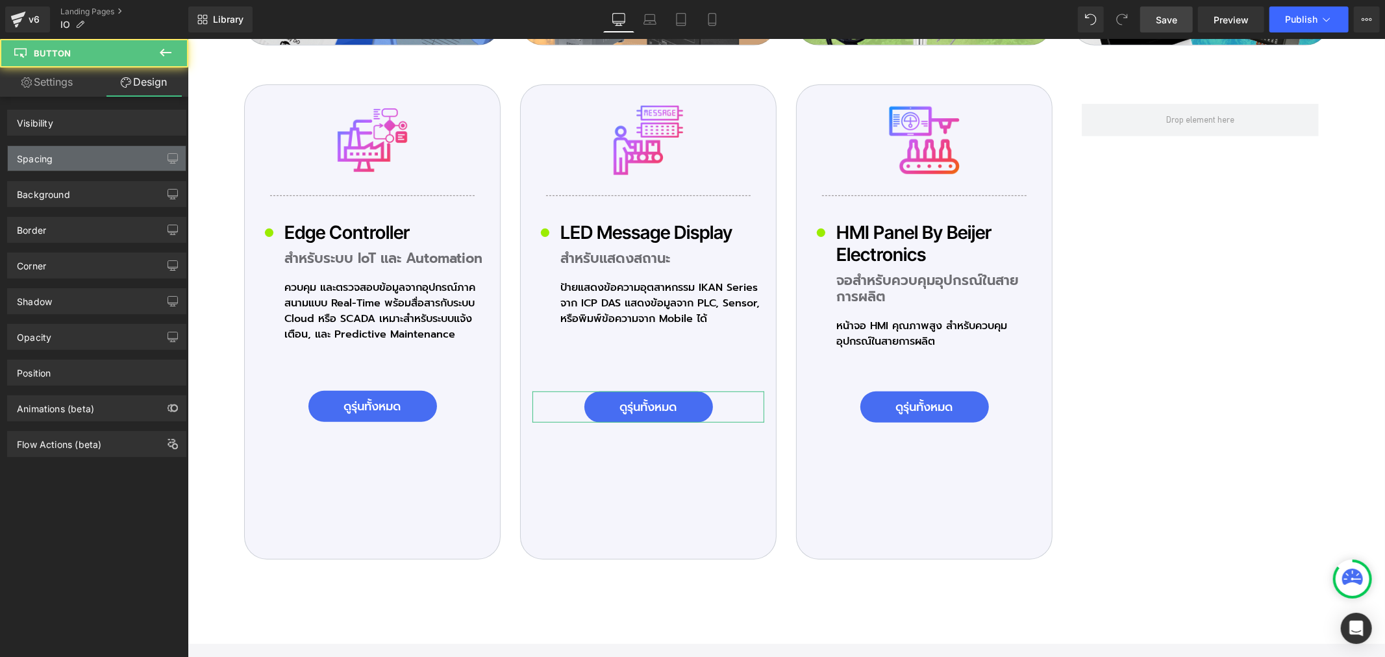
click at [62, 163] on div "Spacing" at bounding box center [97, 158] width 178 height 25
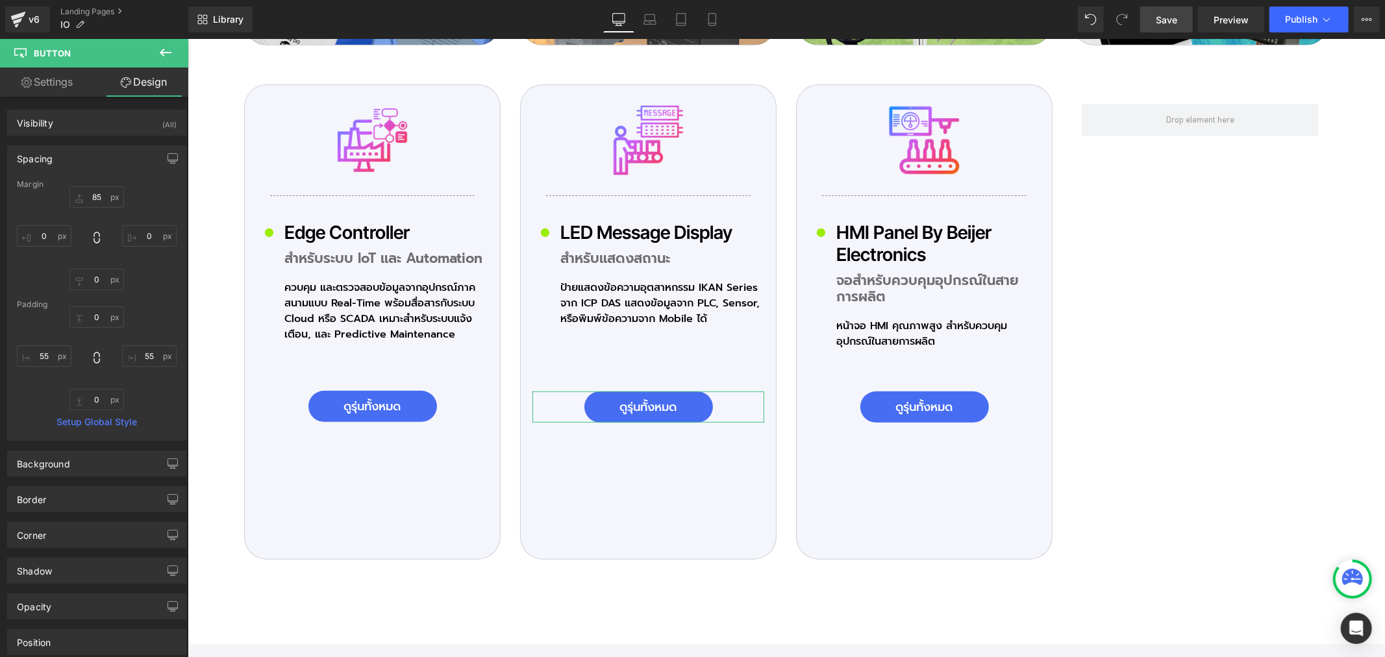
type input "85"
type input "0"
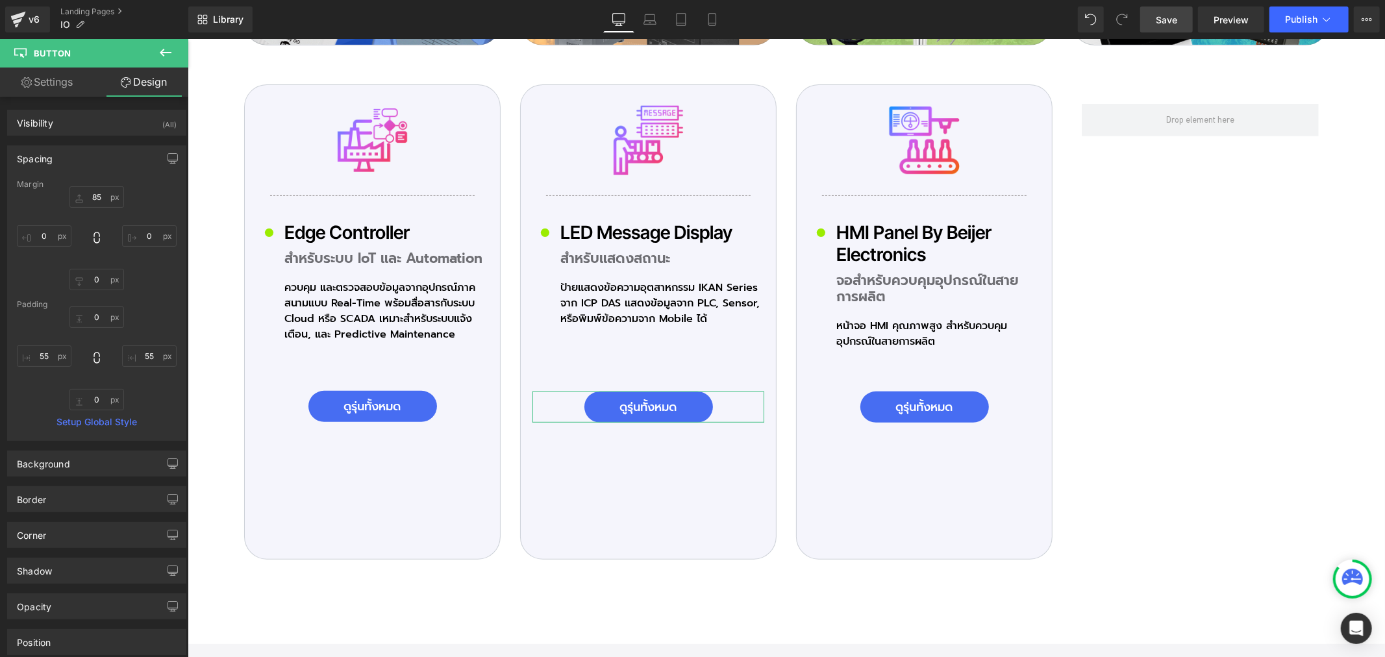
type input "55"
type input "0"
type input "55"
click at [45, 154] on div "Spacing" at bounding box center [35, 155] width 36 height 18
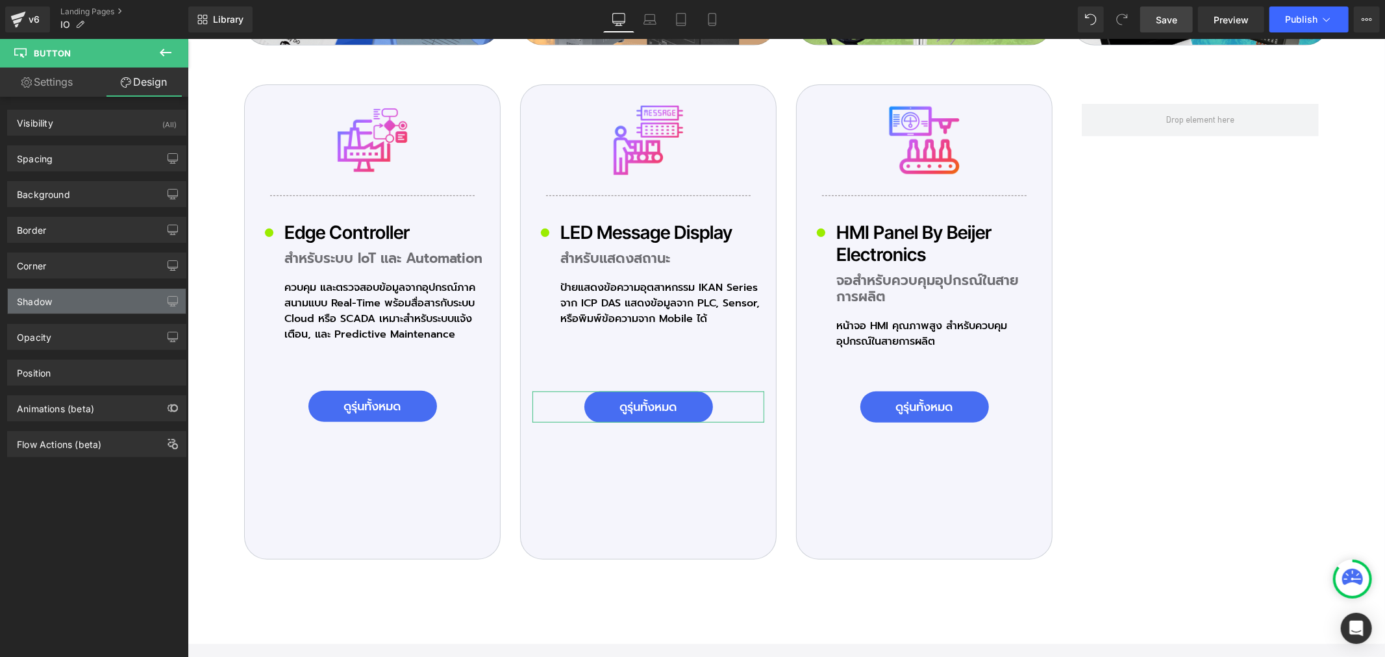
click at [71, 302] on div "Shadow" at bounding box center [97, 301] width 178 height 25
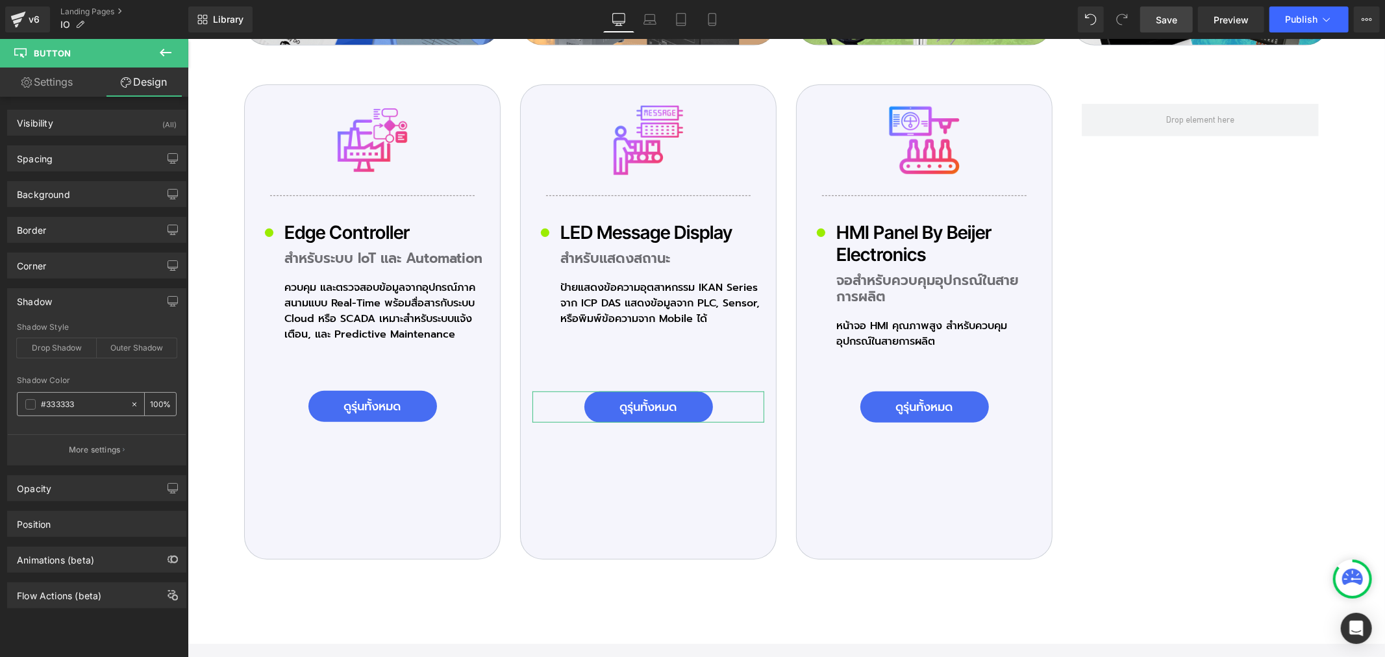
click at [150, 400] on input "100" at bounding box center [156, 404] width 13 height 14
type input "18"
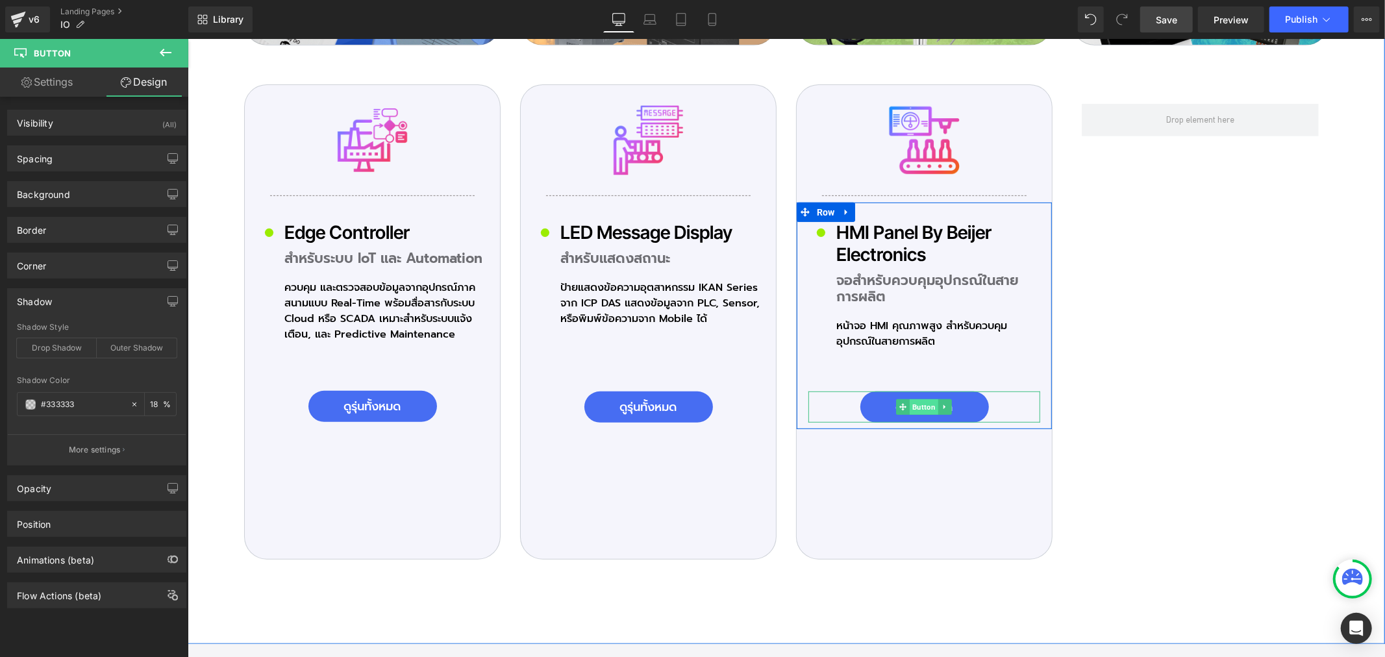
click at [915, 399] on span "Button" at bounding box center [923, 407] width 29 height 16
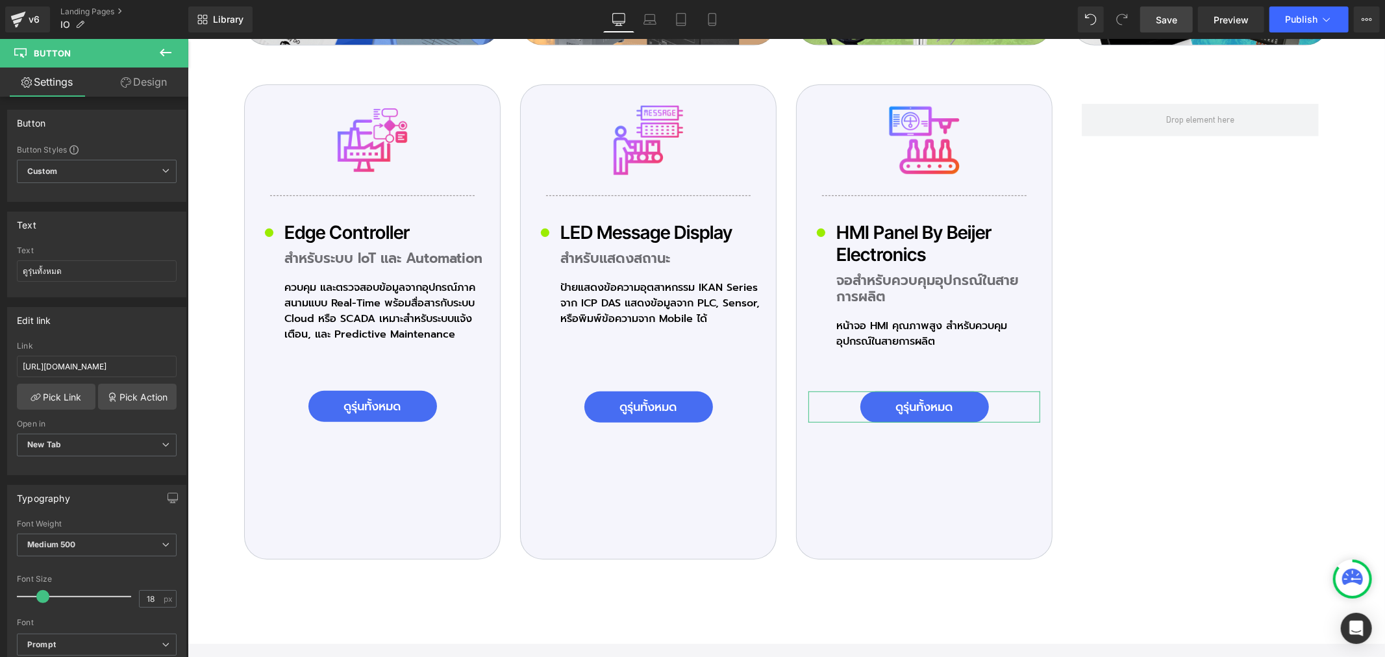
click at [147, 77] on link "Design" at bounding box center [144, 82] width 94 height 29
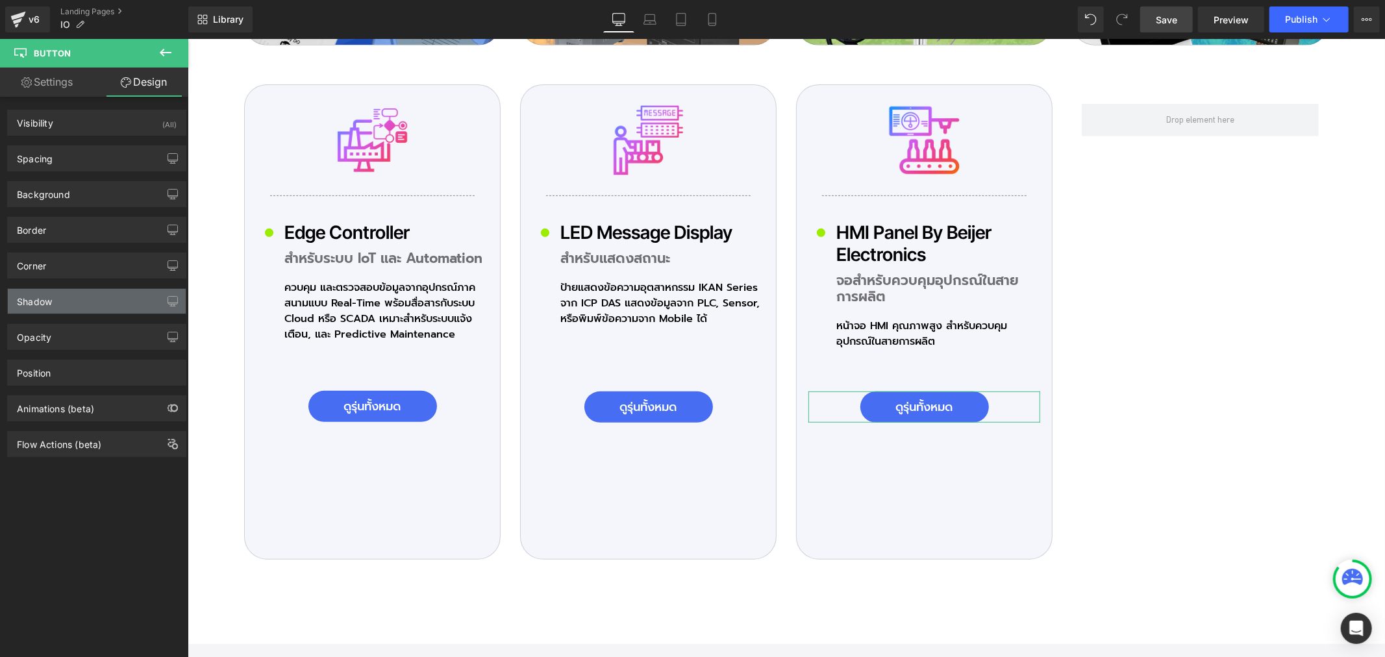
type input "#333333"
drag, startPoint x: 48, startPoint y: 306, endPoint x: 55, endPoint y: 294, distance: 13.9
click at [54, 303] on div "Shadow" at bounding box center [97, 301] width 178 height 25
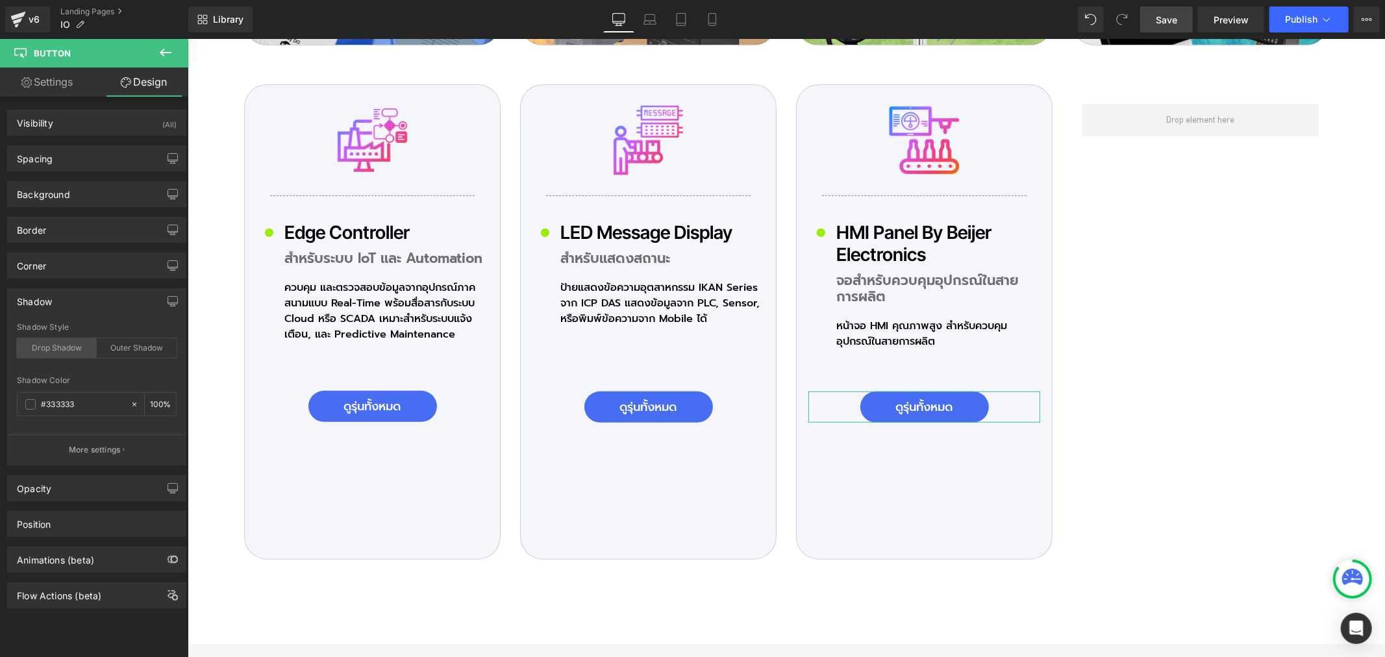
drag, startPoint x: 58, startPoint y: 349, endPoint x: 144, endPoint y: 409, distance: 104.4
click at [60, 351] on div "Drop Shadow" at bounding box center [57, 347] width 80 height 19
click at [153, 404] on input "100" at bounding box center [156, 404] width 13 height 14
type input "18"
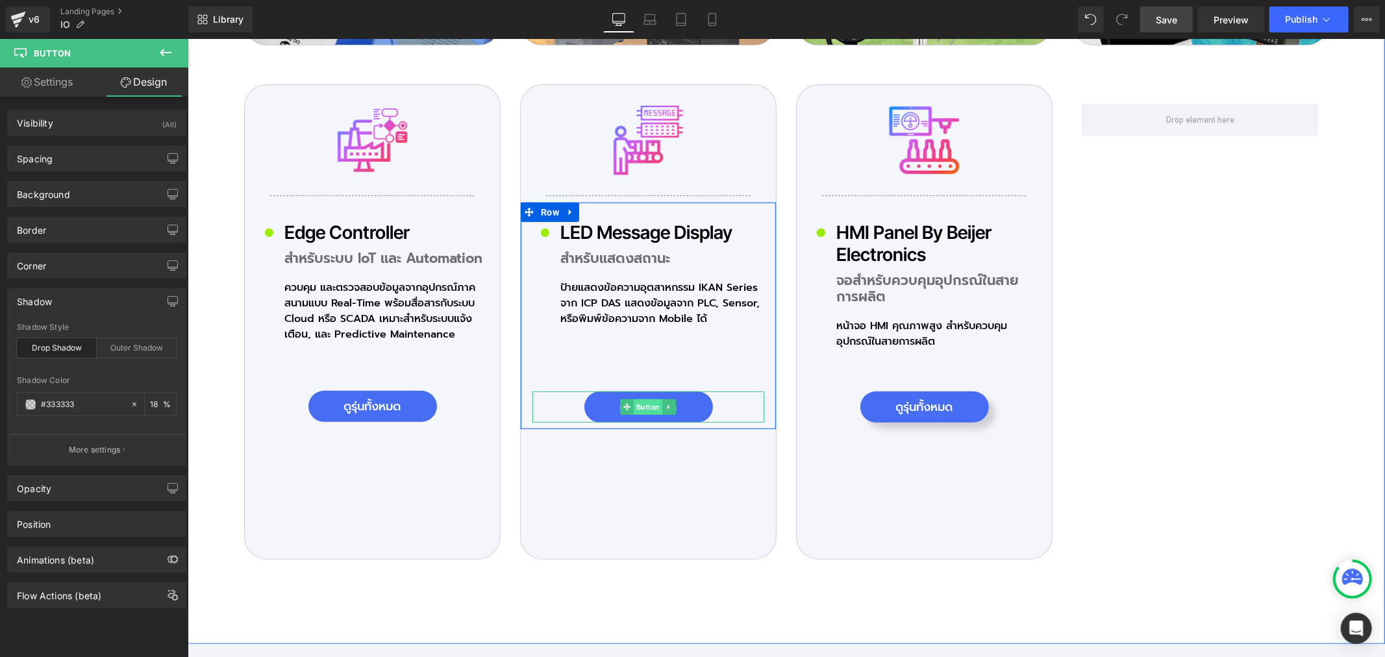
click at [650, 399] on span "Button" at bounding box center [647, 407] width 29 height 16
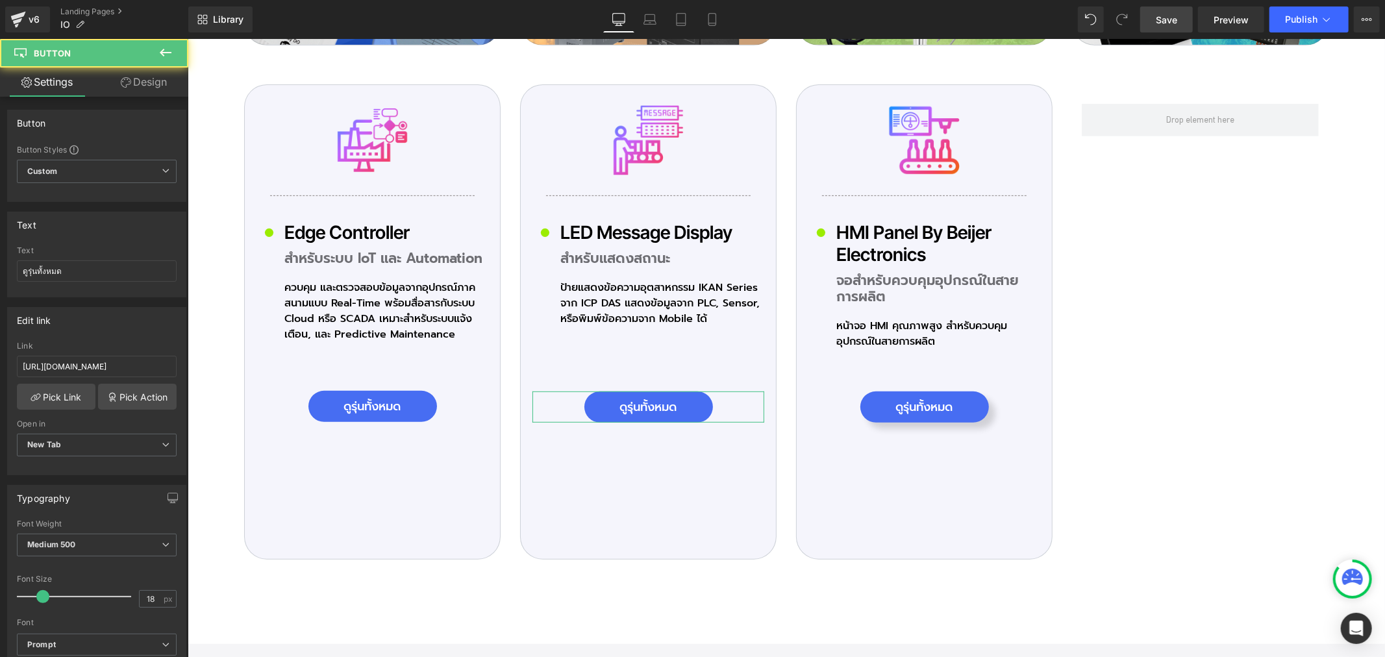
drag, startPoint x: 161, startPoint y: 94, endPoint x: 37, endPoint y: 301, distance: 240.8
click at [160, 94] on link "Design" at bounding box center [144, 82] width 94 height 29
click at [0, 0] on div "Shadow" at bounding box center [0, 0] width 0 height 0
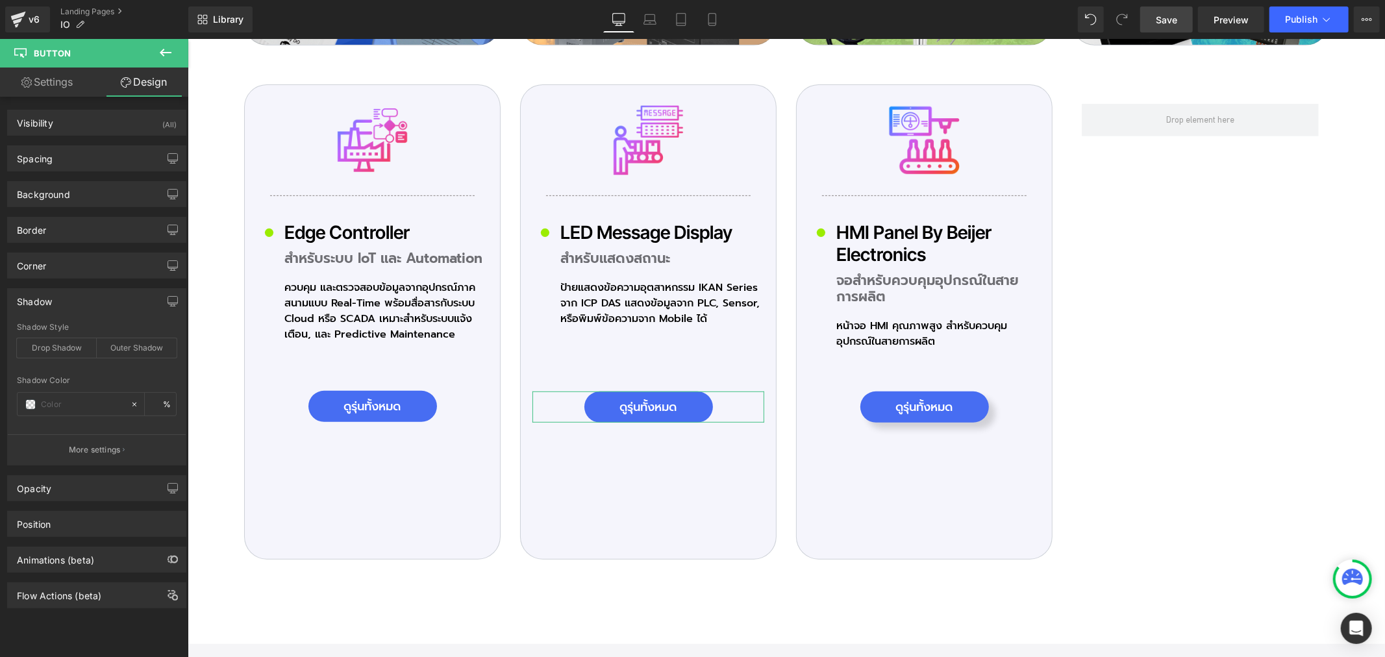
type input "#333333"
type input "18"
click at [56, 338] on div "Drop Shadow" at bounding box center [57, 347] width 80 height 19
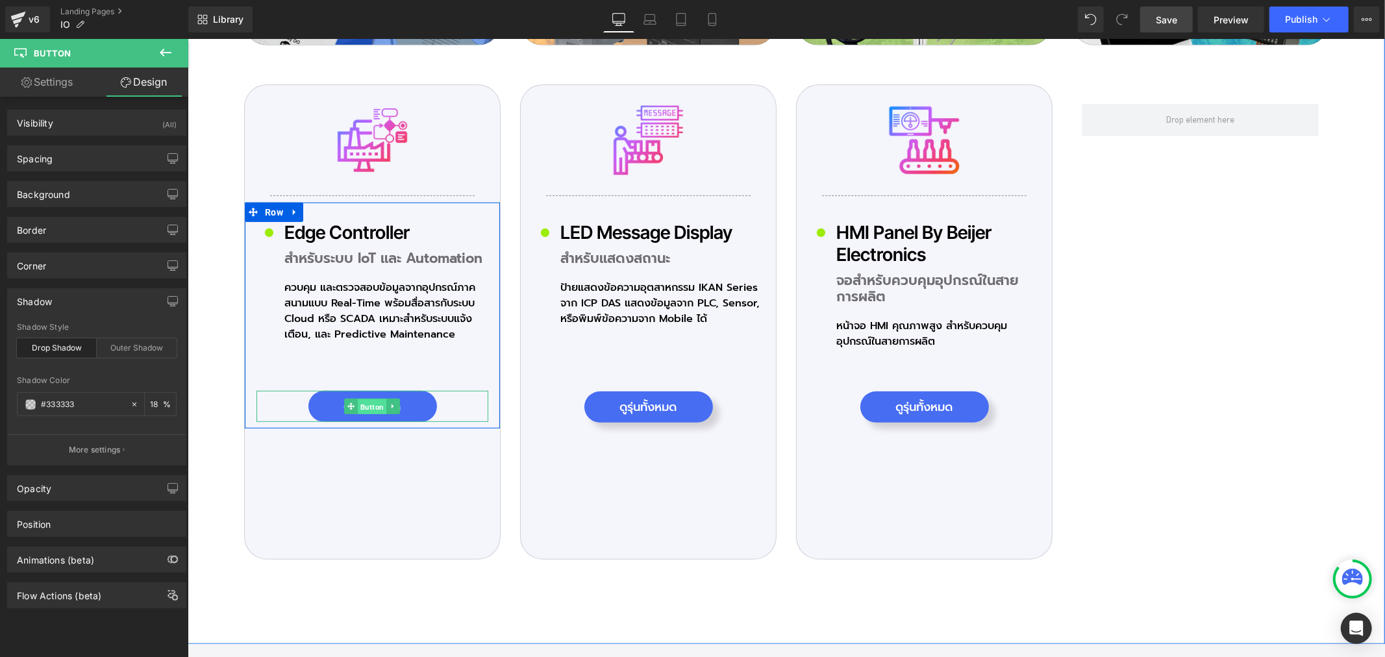
click at [369, 399] on span "Button" at bounding box center [371, 407] width 29 height 16
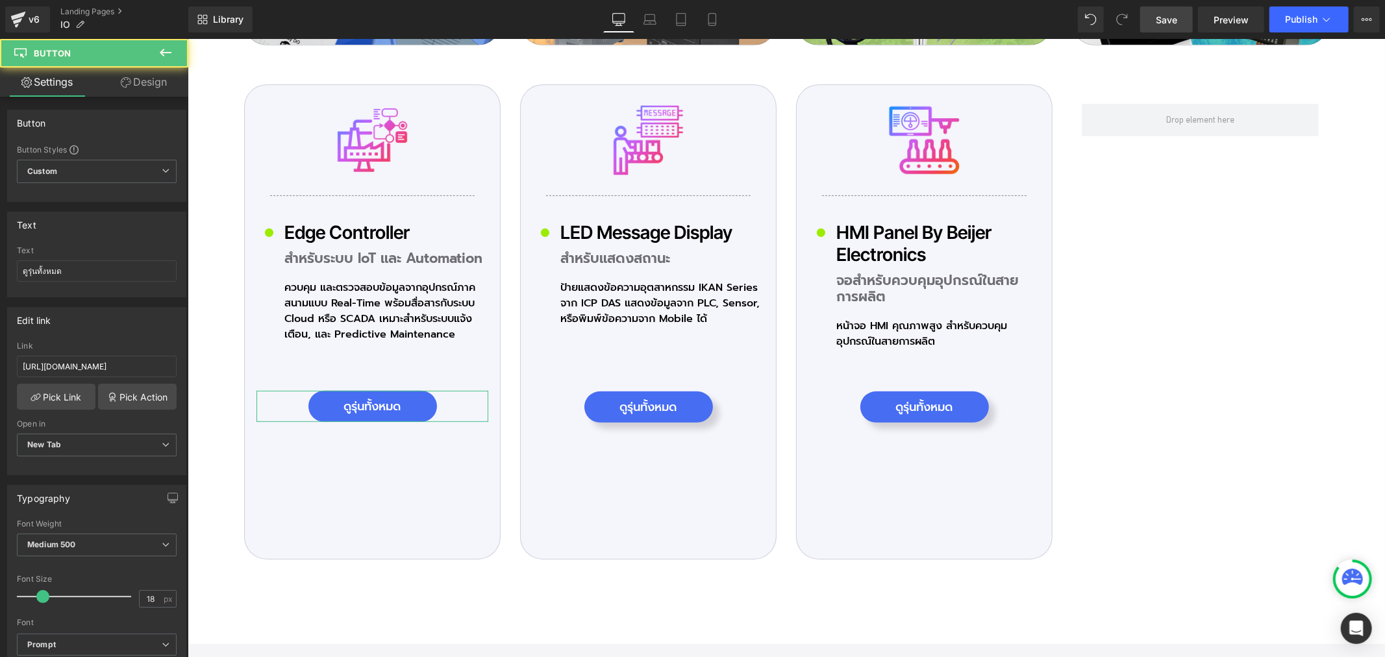
drag, startPoint x: 151, startPoint y: 88, endPoint x: 56, endPoint y: 301, distance: 233.6
click at [149, 89] on link "Design" at bounding box center [144, 82] width 94 height 29
click at [0, 0] on div "Shadow" at bounding box center [0, 0] width 0 height 0
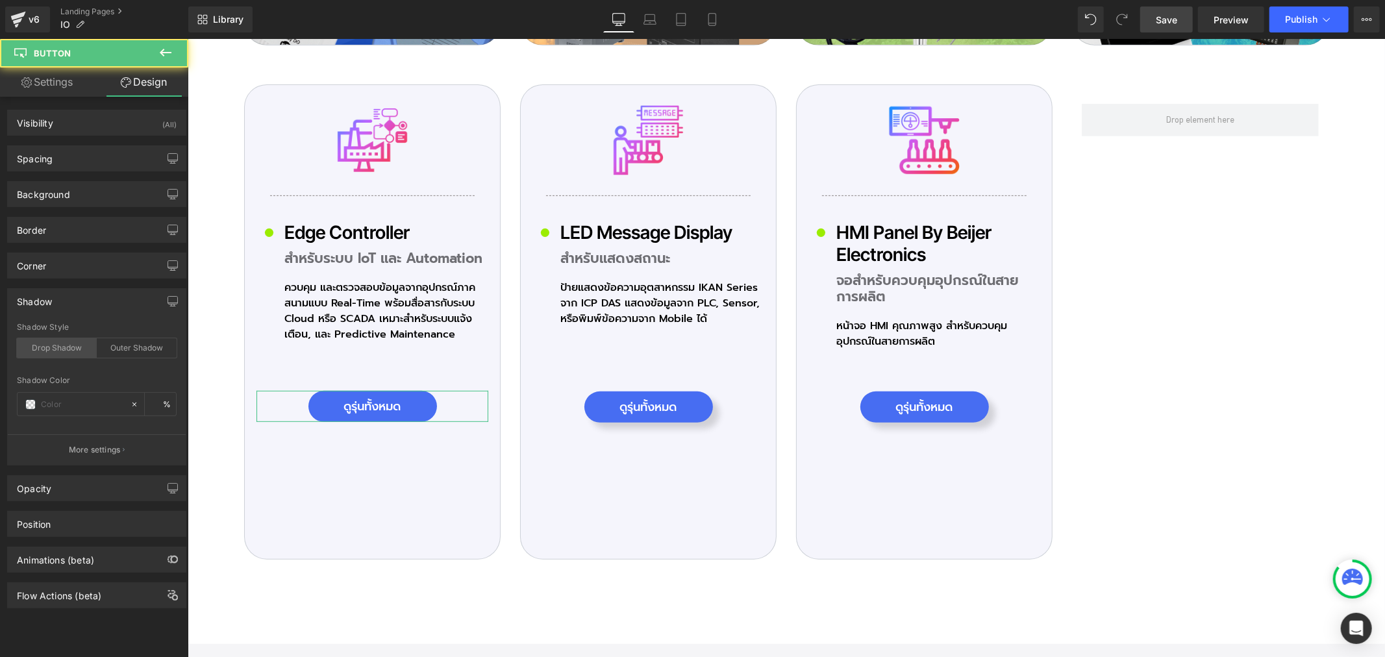
type input "#333333"
type input "18"
click at [63, 345] on div "Drop Shadow" at bounding box center [57, 347] width 80 height 19
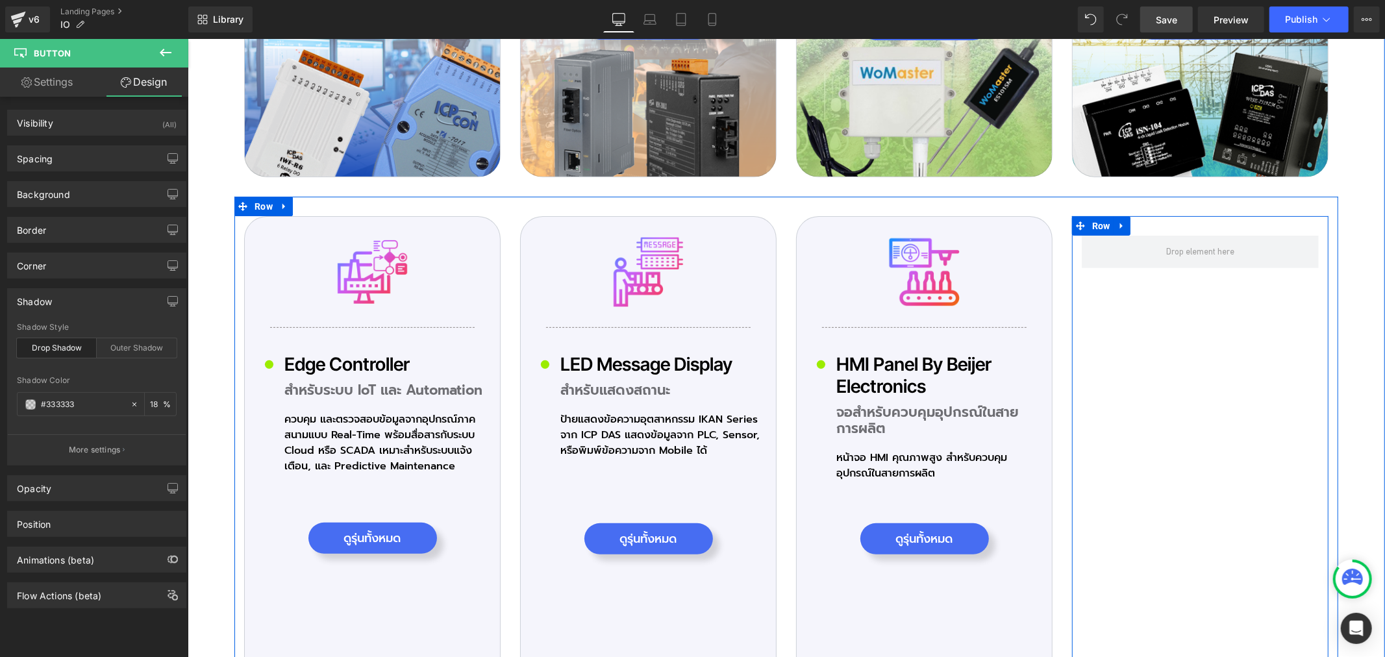
scroll to position [4327, 0]
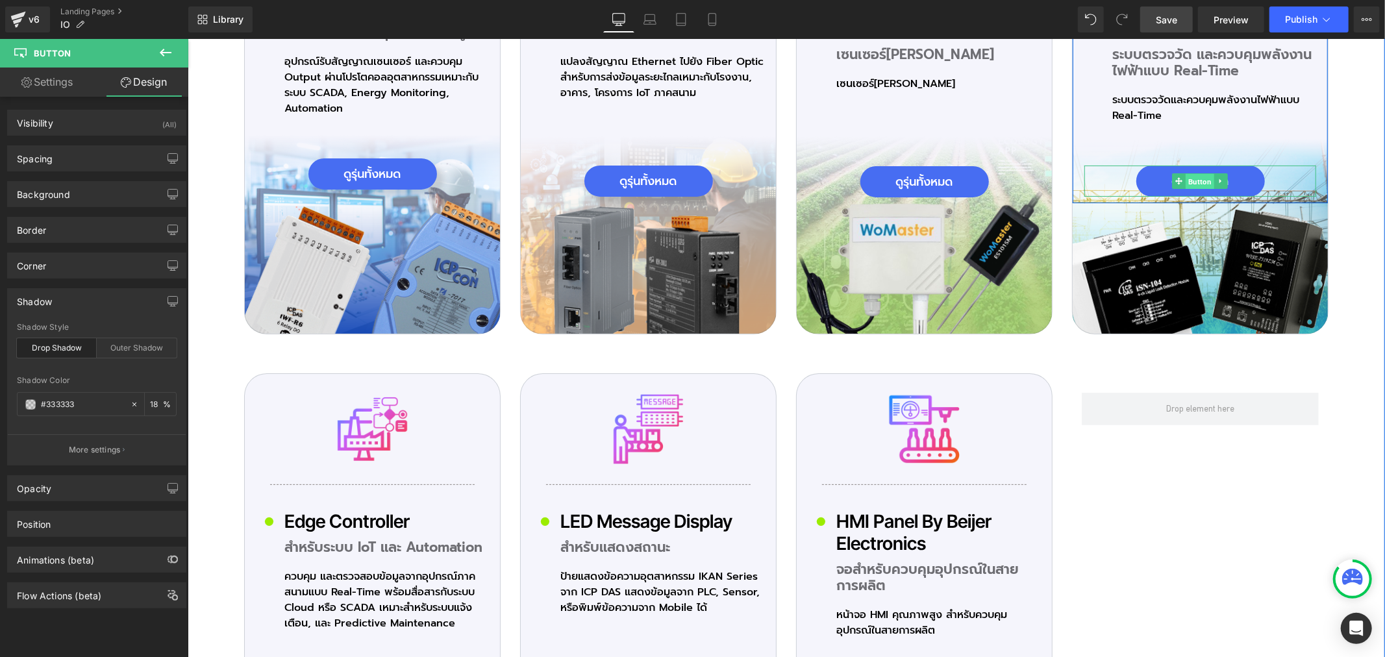
click at [1201, 173] on span "Button" at bounding box center [1199, 181] width 29 height 16
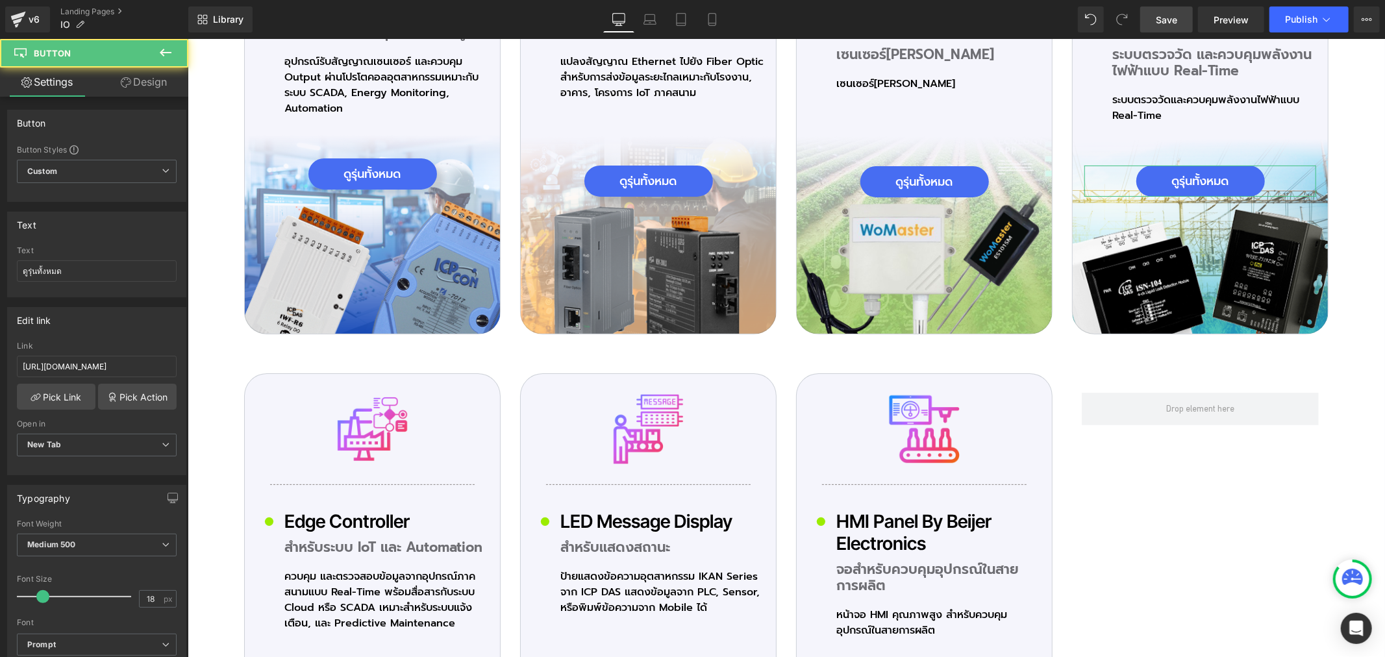
click at [158, 73] on link "Design" at bounding box center [144, 82] width 94 height 29
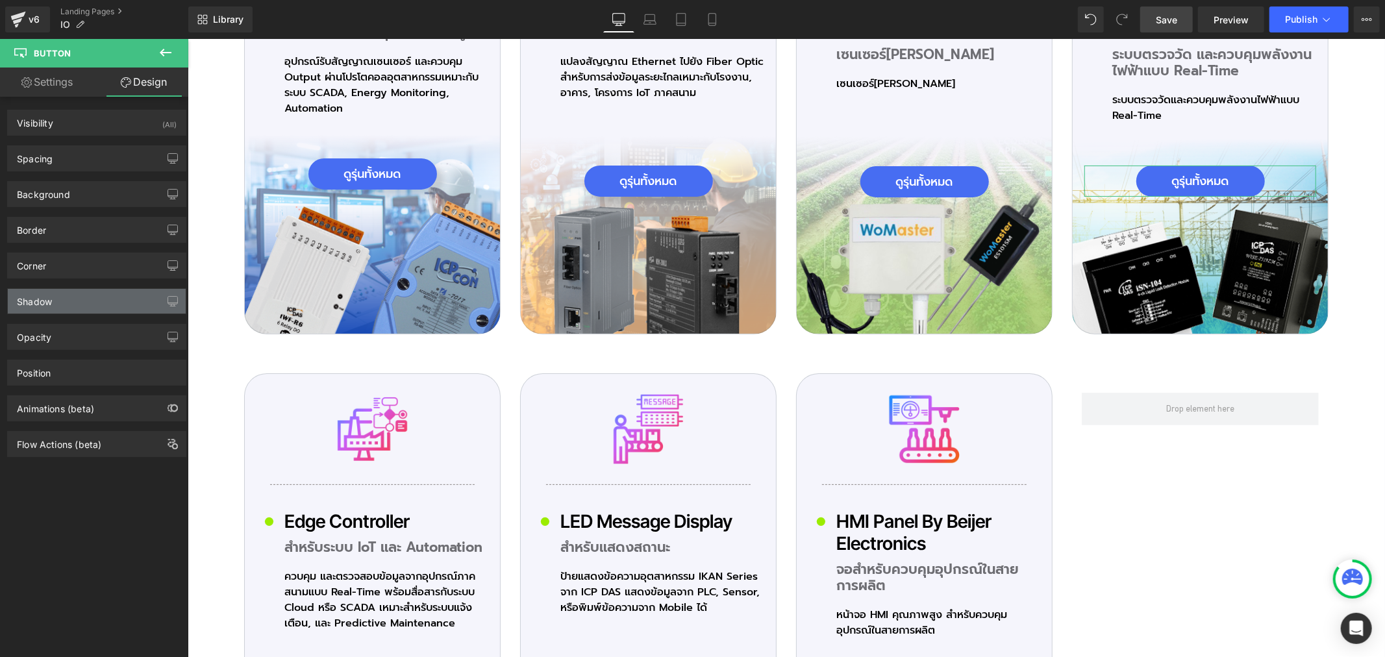
click at [49, 302] on div "Shadow" at bounding box center [34, 298] width 35 height 18
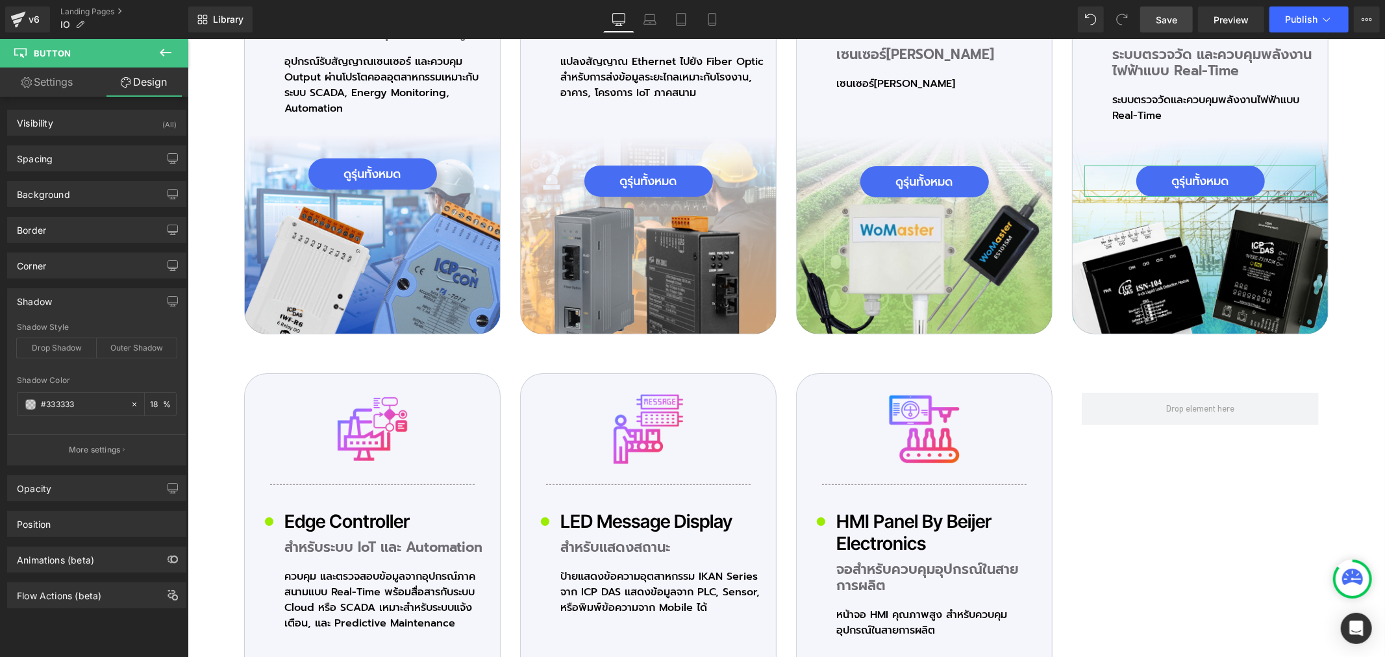
type input "#333333"
type input "18"
click at [65, 349] on div "Drop Shadow" at bounding box center [57, 347] width 80 height 19
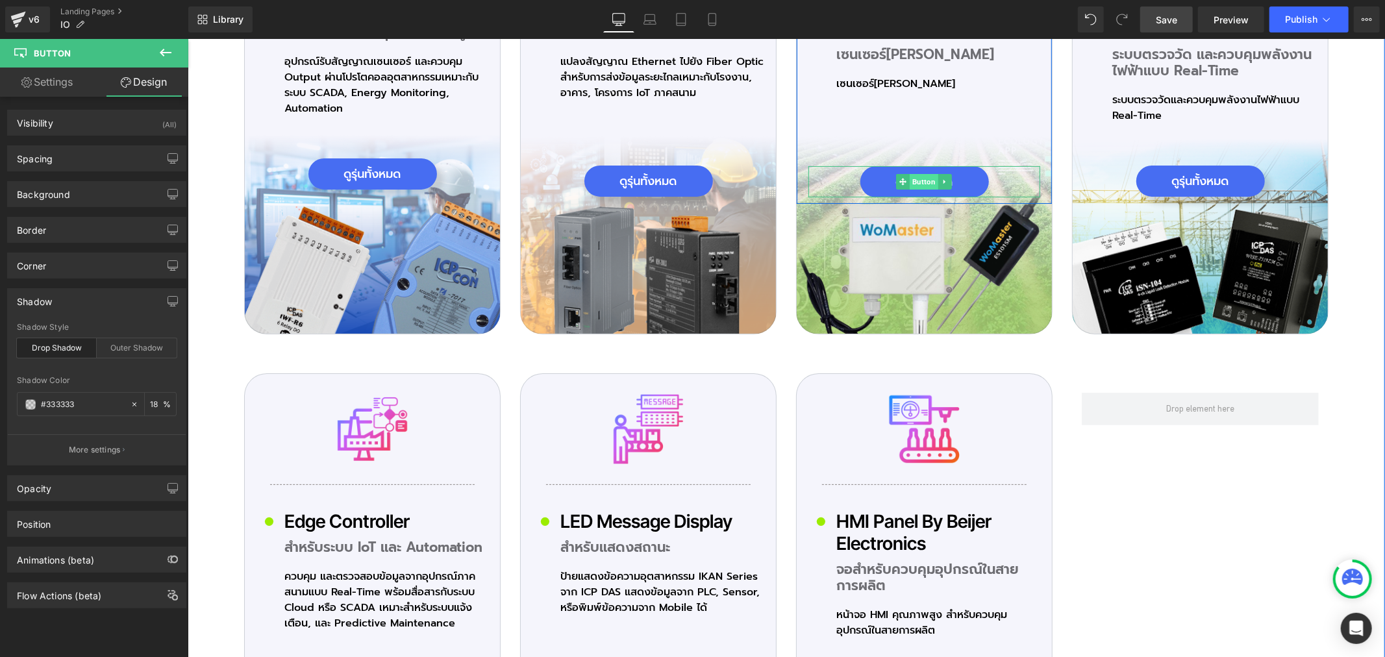
click at [920, 173] on span "Button" at bounding box center [923, 181] width 29 height 16
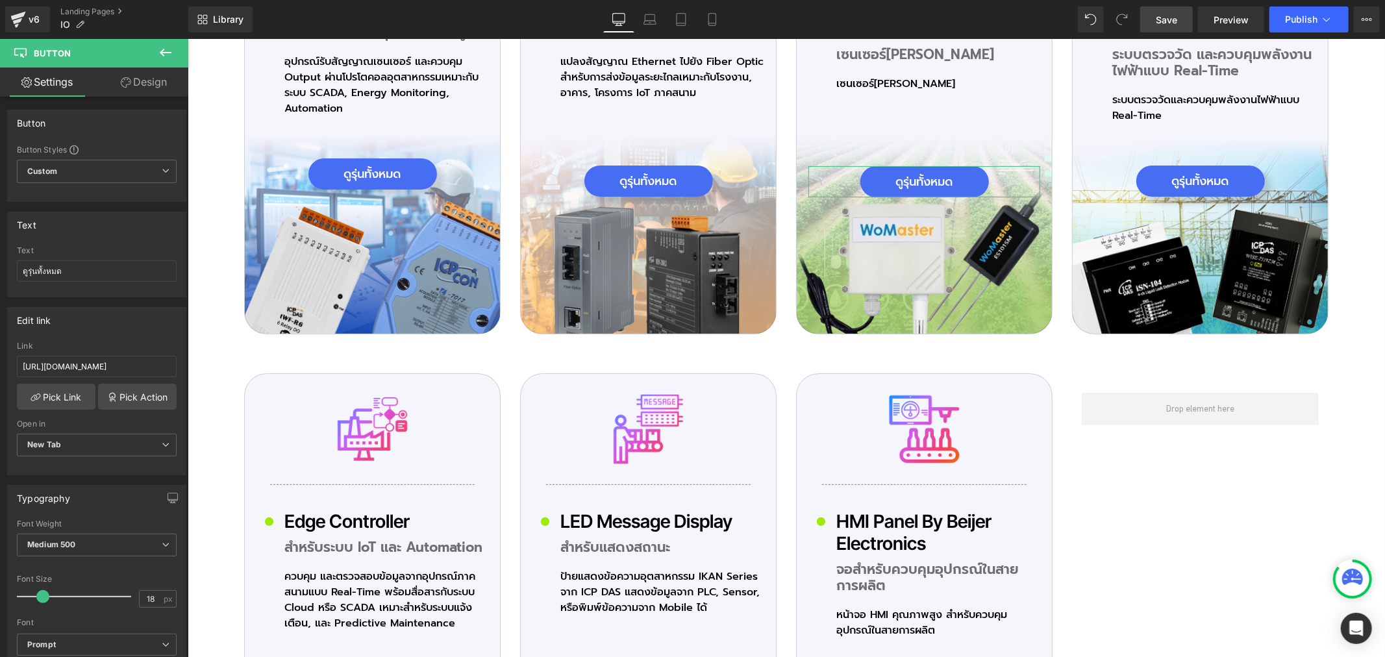
click at [146, 80] on link "Design" at bounding box center [144, 82] width 94 height 29
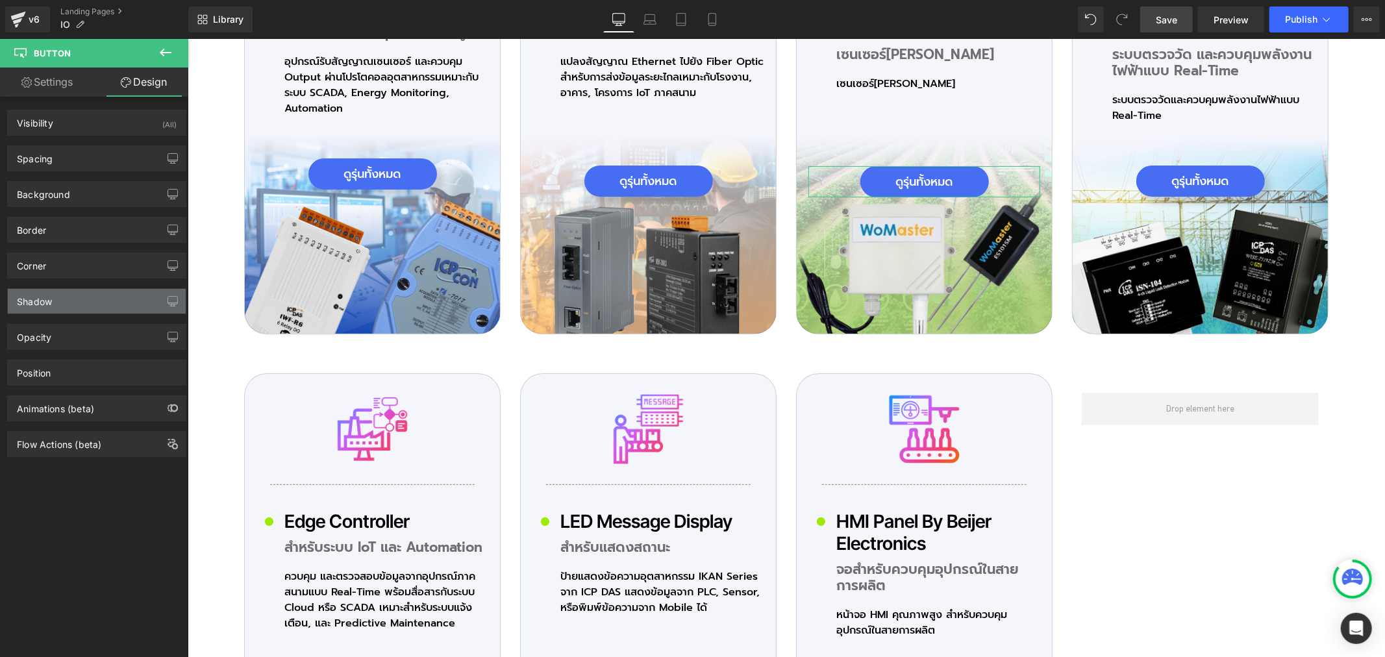
click at [37, 313] on div "Shadow" at bounding box center [97, 301] width 178 height 25
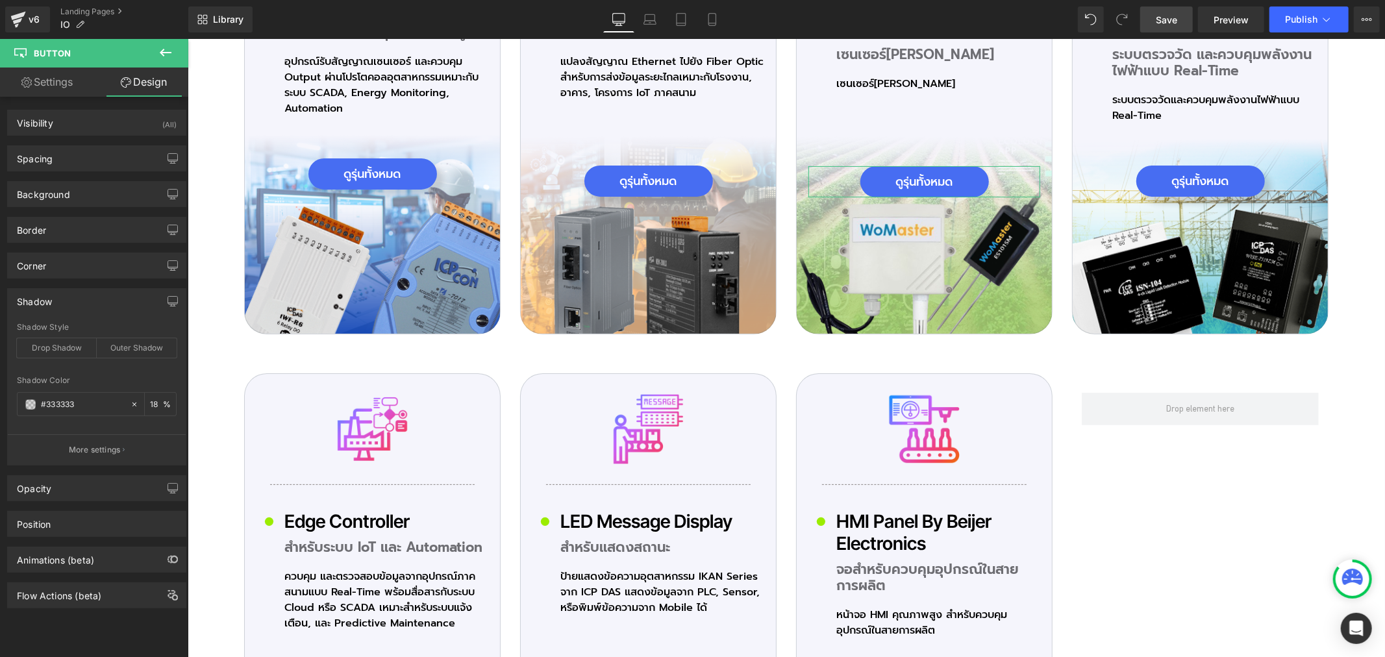
type input "#333333"
type input "18"
click at [65, 349] on div "Drop Shadow" at bounding box center [57, 347] width 80 height 19
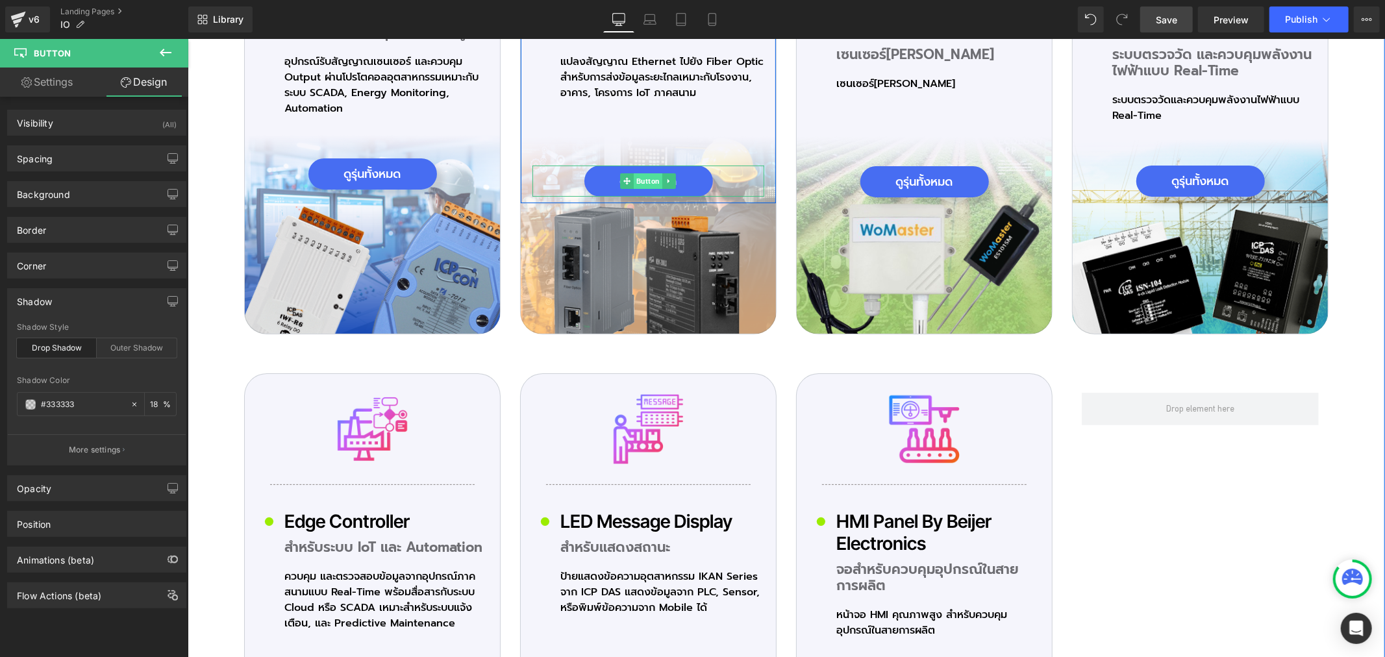
click at [643, 173] on span "Button" at bounding box center [647, 181] width 29 height 16
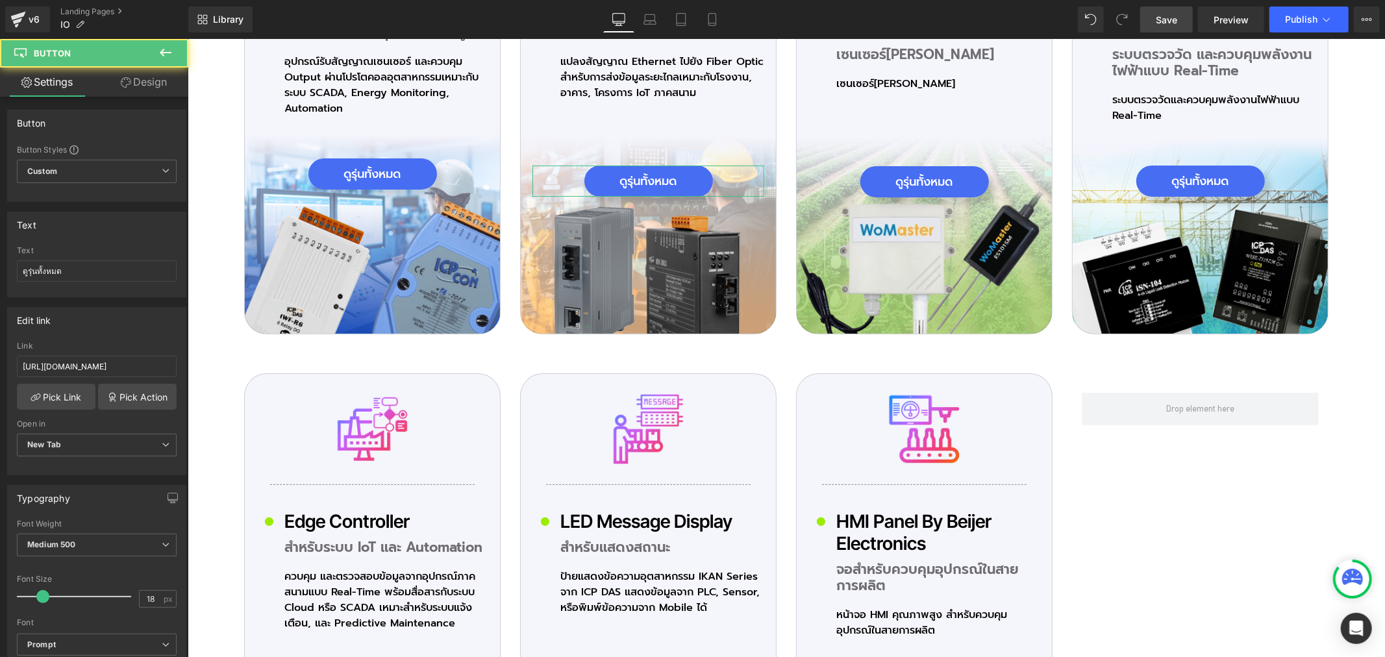
click at [149, 86] on link "Design" at bounding box center [144, 82] width 94 height 29
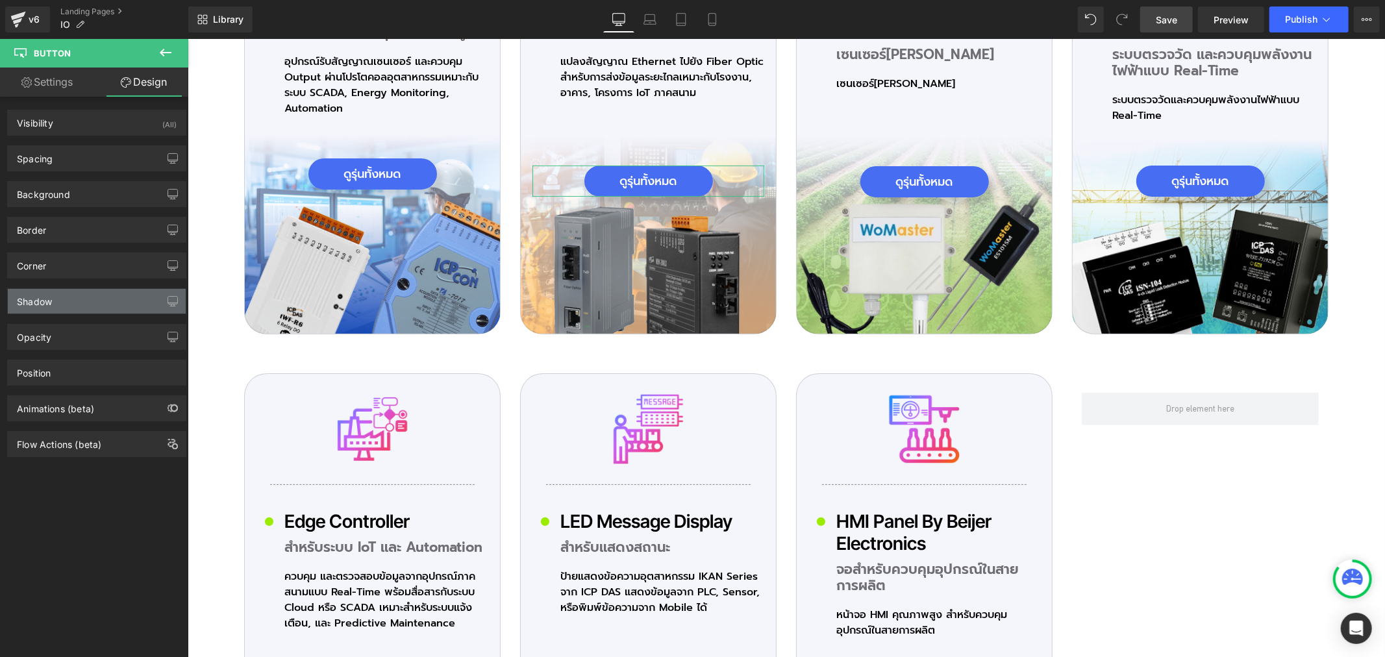
type input "#333333"
type input "18"
click at [58, 300] on div "Shadow" at bounding box center [97, 301] width 178 height 25
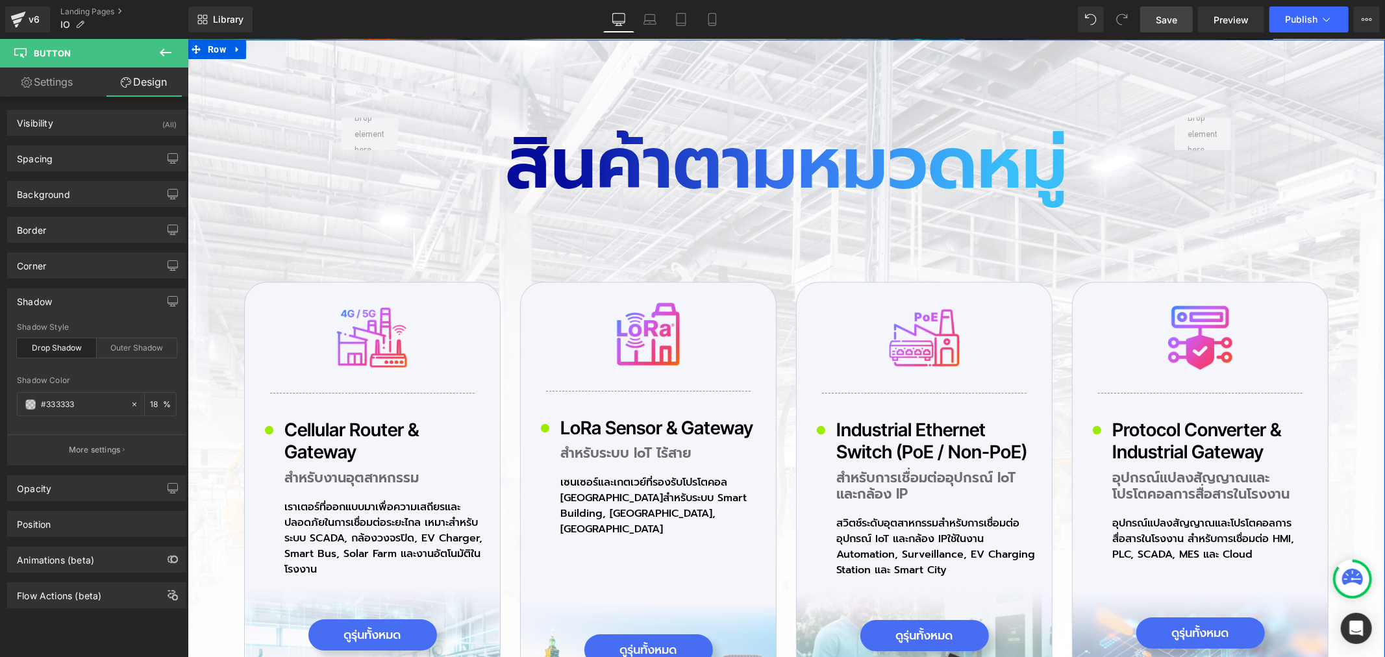
scroll to position [3318, 0]
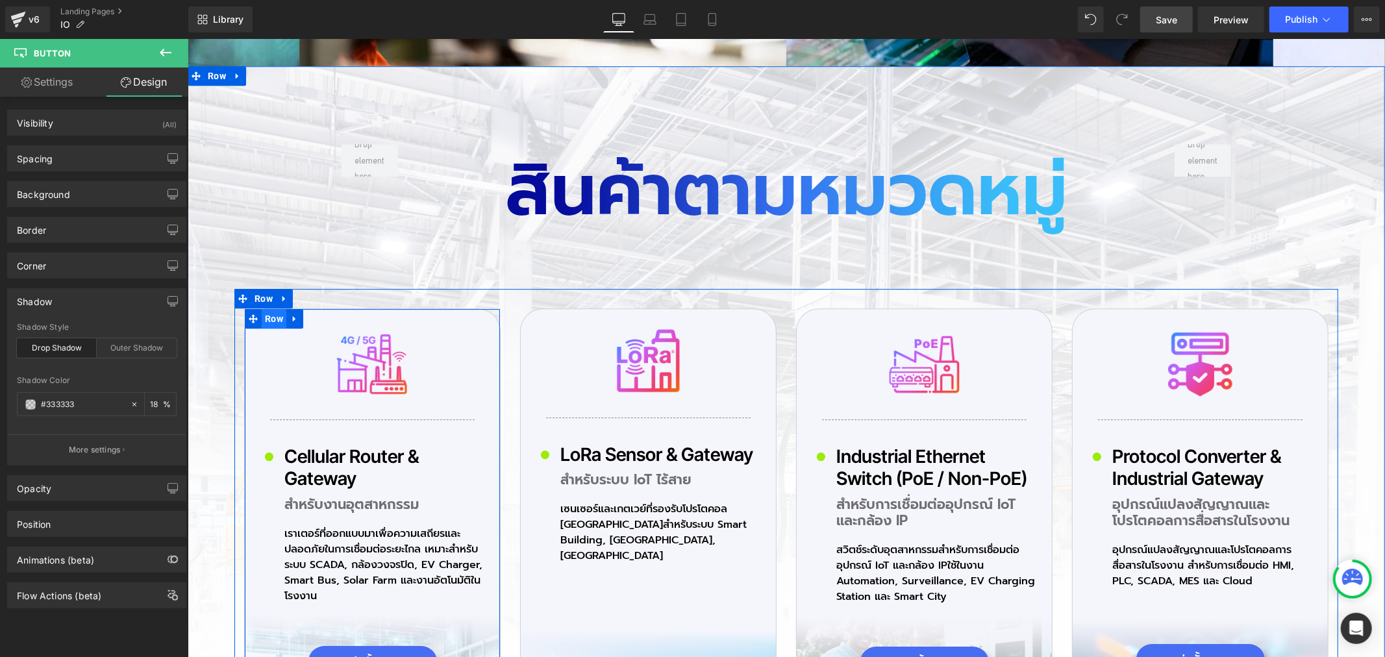
click at [268, 325] on span "Row" at bounding box center [273, 317] width 25 height 19
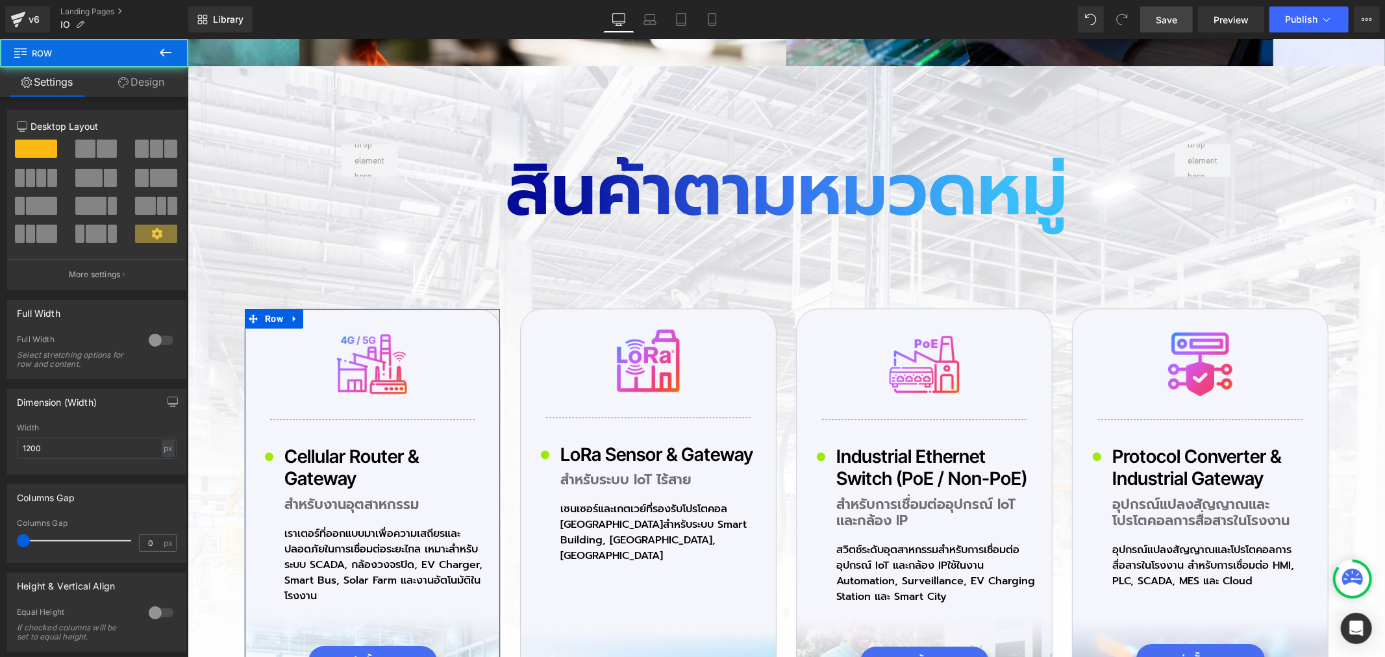
click at [149, 73] on link "Design" at bounding box center [141, 82] width 94 height 29
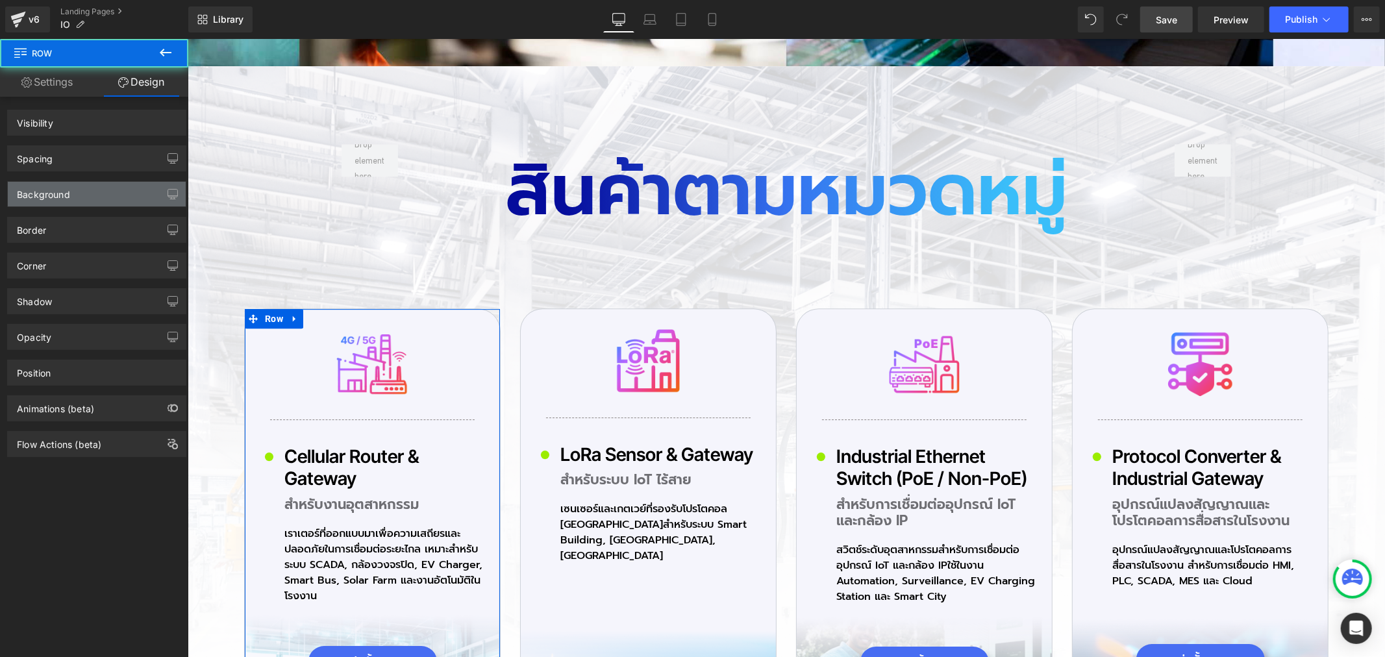
click at [68, 196] on div "Background" at bounding box center [43, 191] width 53 height 18
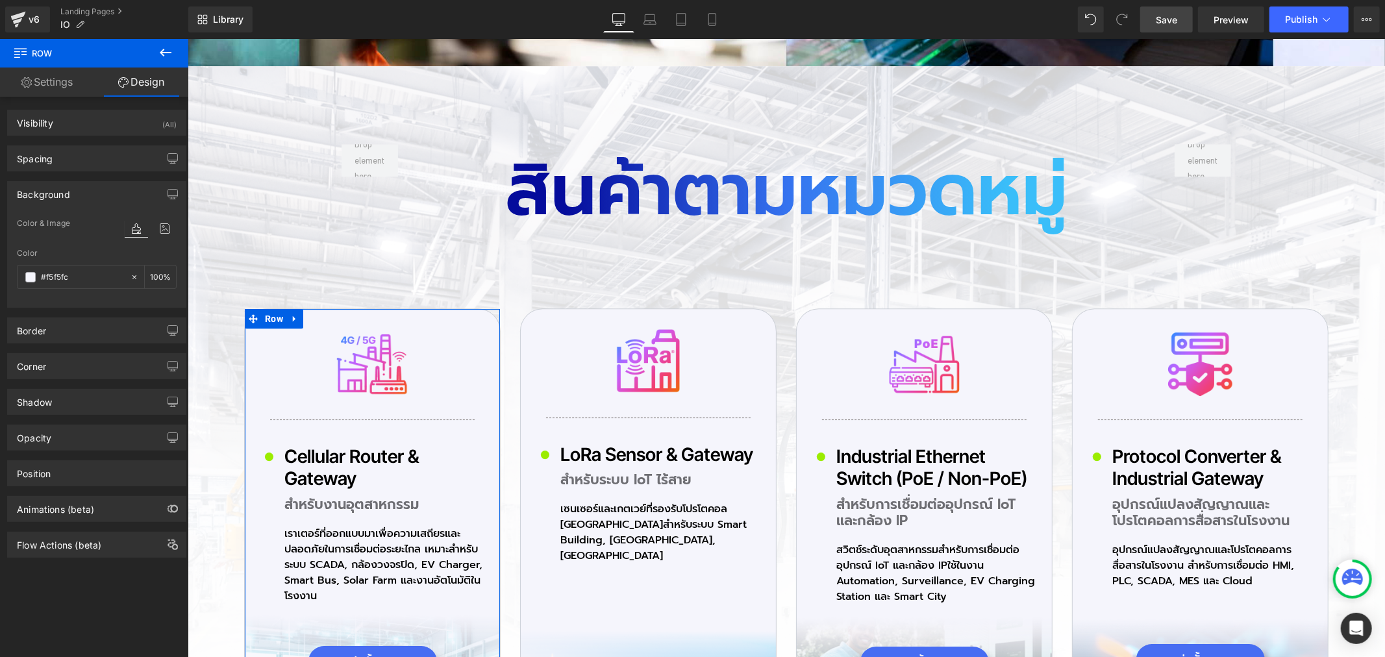
type input "0px"
type input "30px"
type input "0px"
type input "200px"
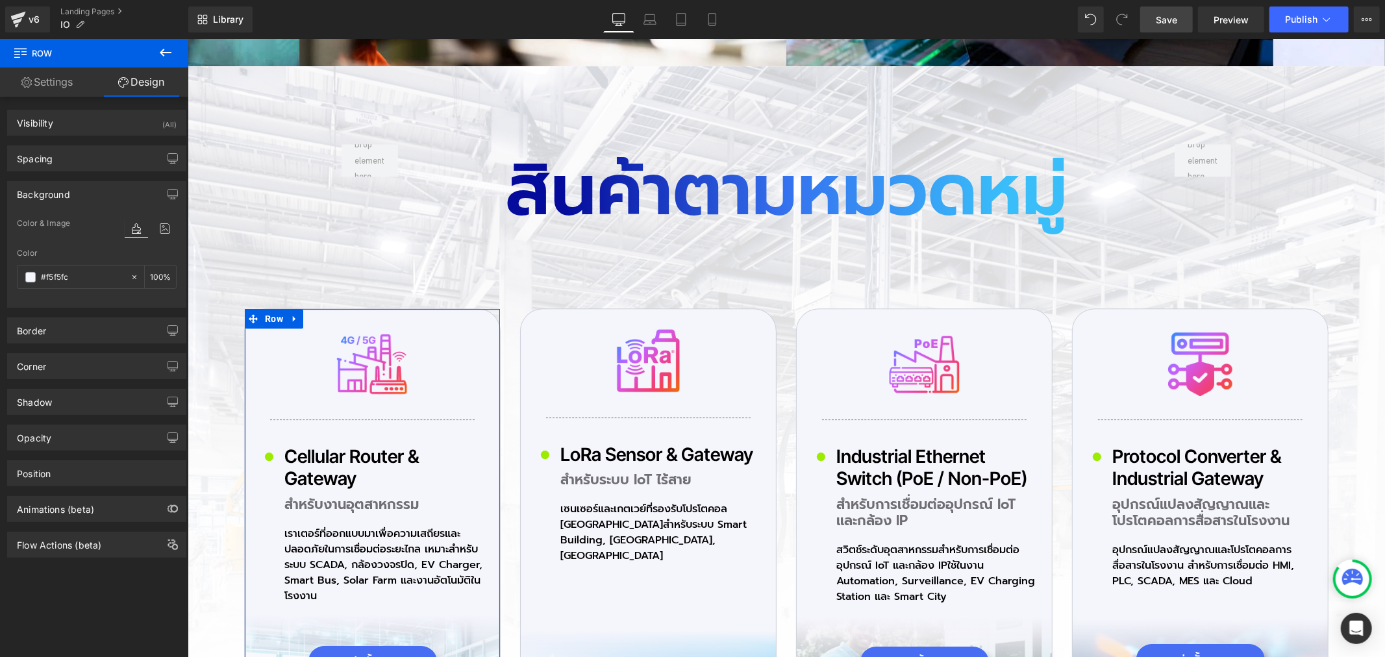
type input "0px"
type input "#f5f5fc"
type input "100"
click at [68, 192] on div "Background" at bounding box center [43, 191] width 53 height 18
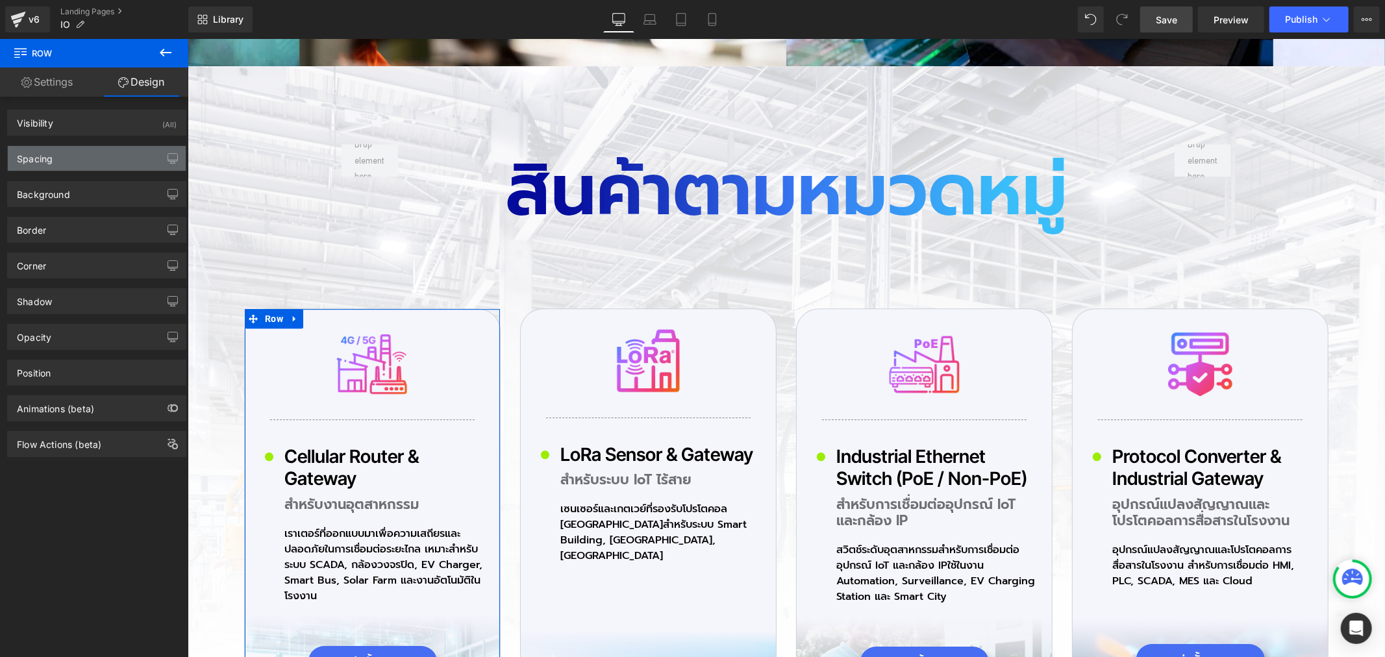
click at [60, 158] on div "Spacing" at bounding box center [97, 158] width 178 height 25
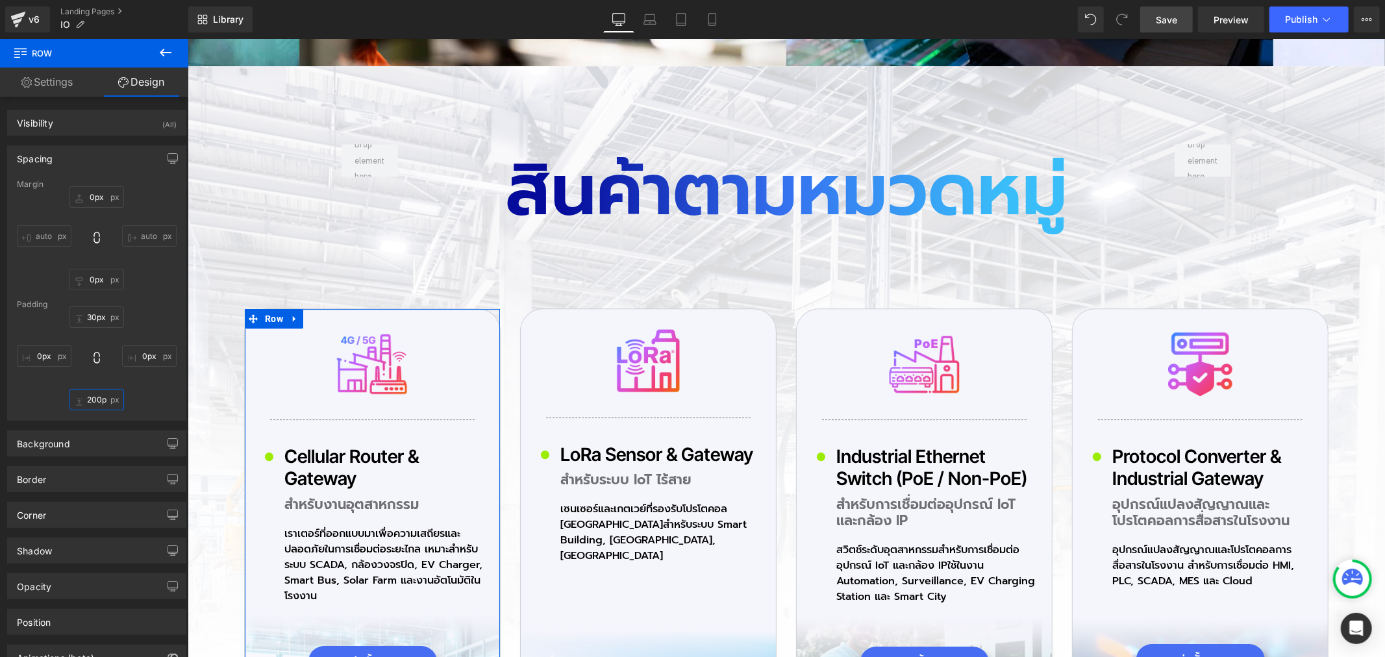
click at [101, 399] on input "200px" at bounding box center [96, 399] width 55 height 21
type input "1"
type input "220"
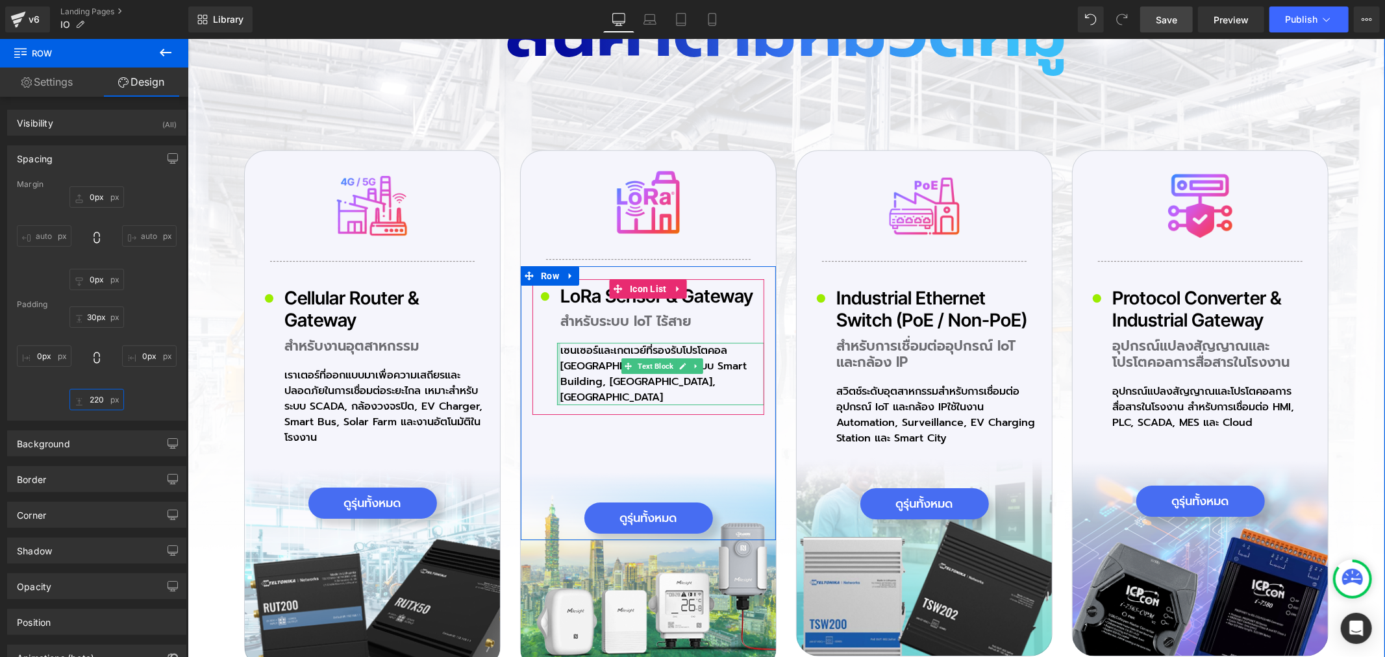
scroll to position [3462, 0]
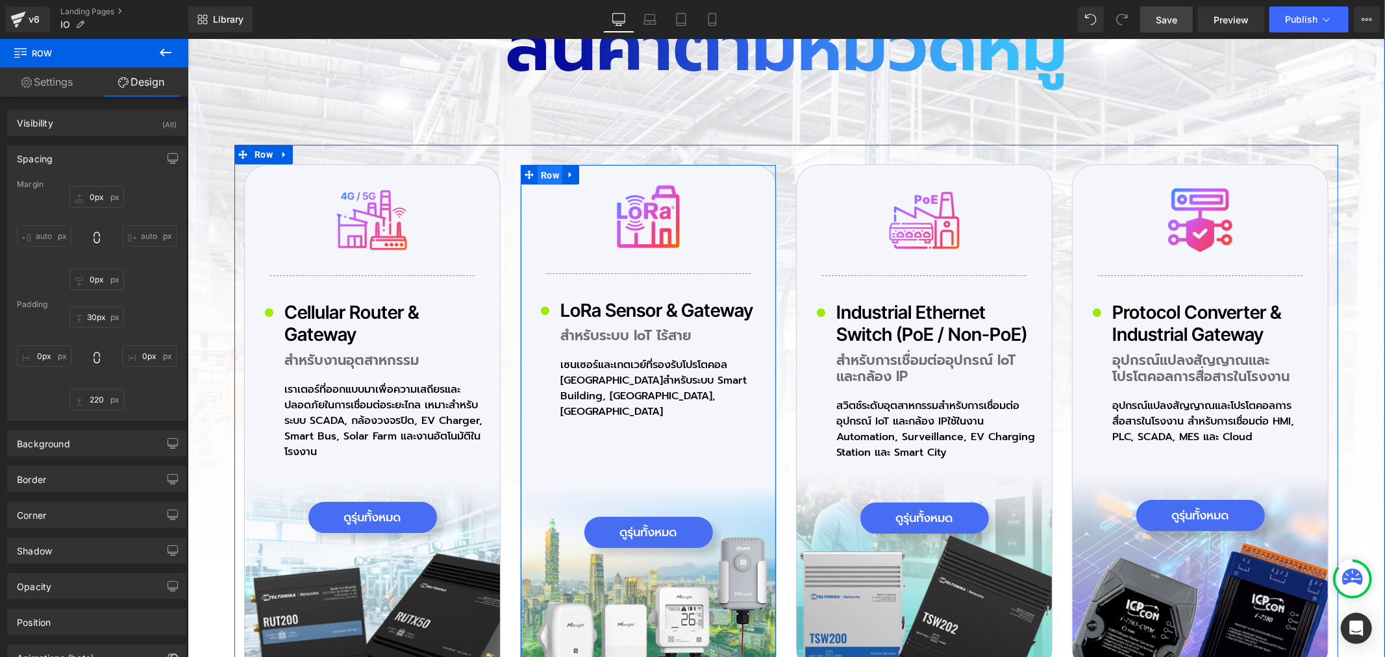
click at [539, 182] on span "Row" at bounding box center [549, 174] width 25 height 19
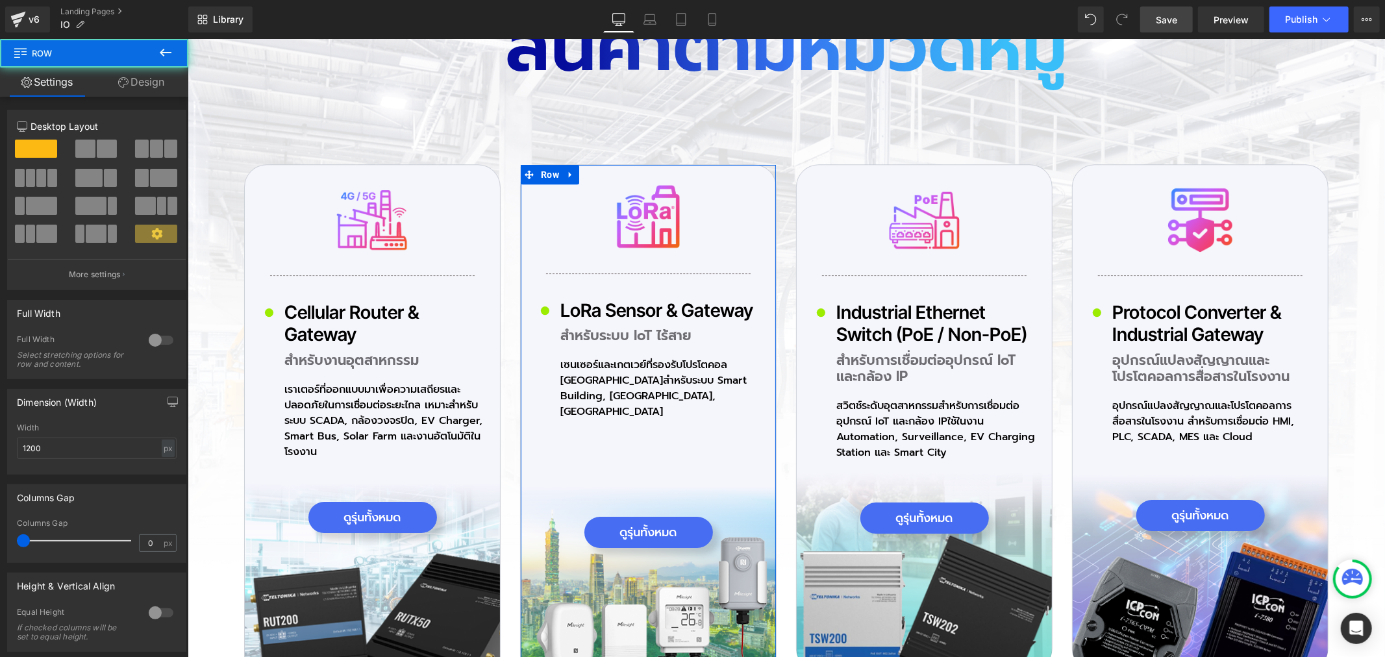
click at [129, 86] on link "Design" at bounding box center [141, 82] width 94 height 29
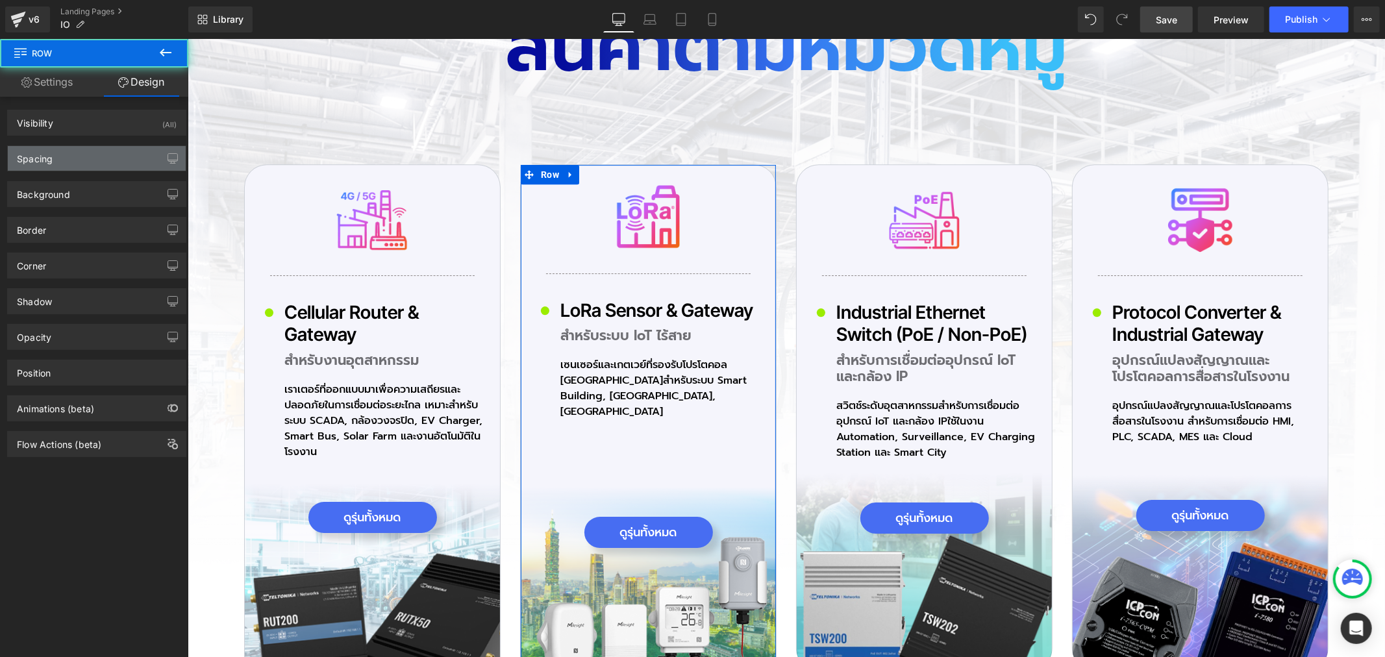
click at [64, 153] on div "Spacing" at bounding box center [97, 158] width 178 height 25
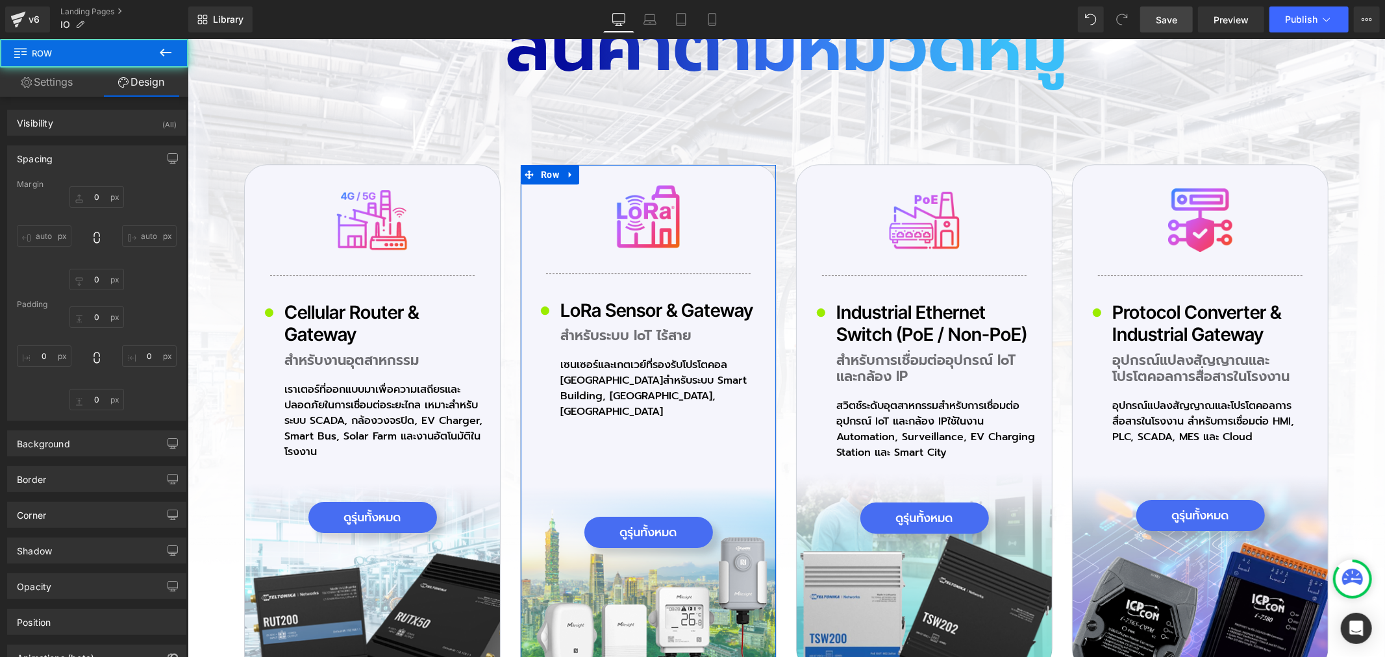
type input "0px"
type input "30px"
type input "0px"
type input "200px"
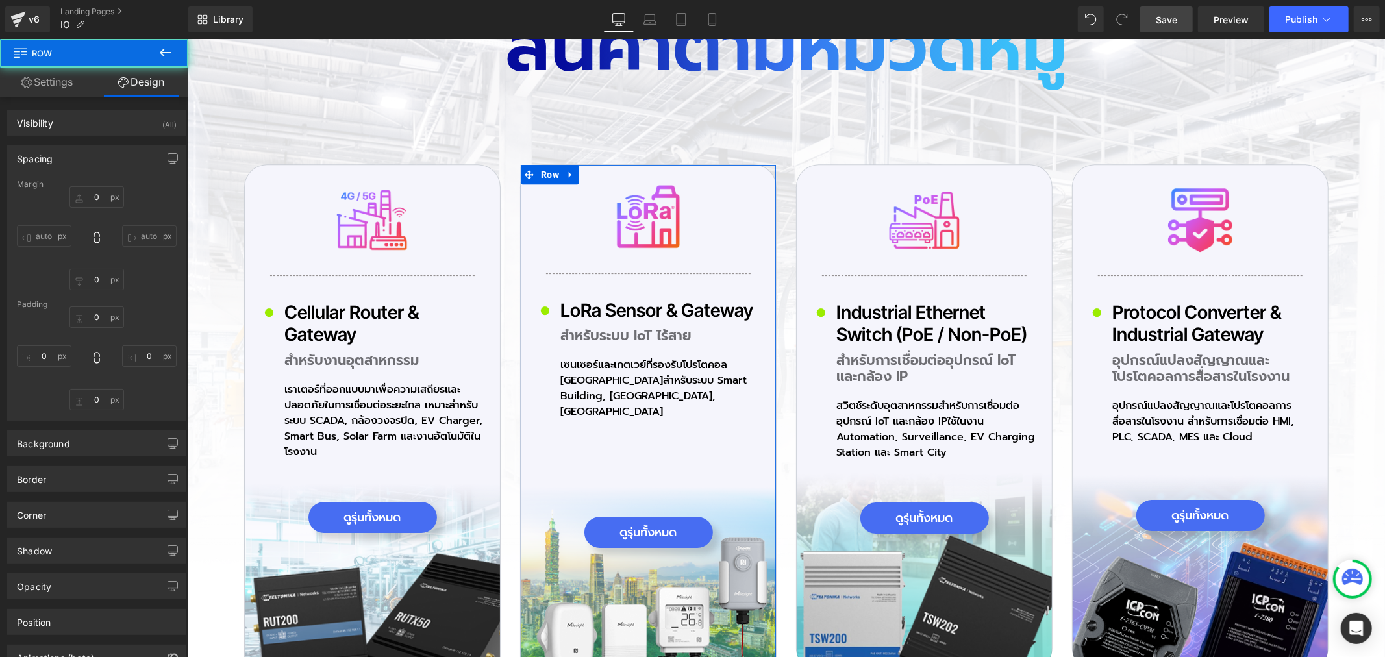
type input "0px"
click at [101, 400] on input "200px" at bounding box center [96, 399] width 55 height 21
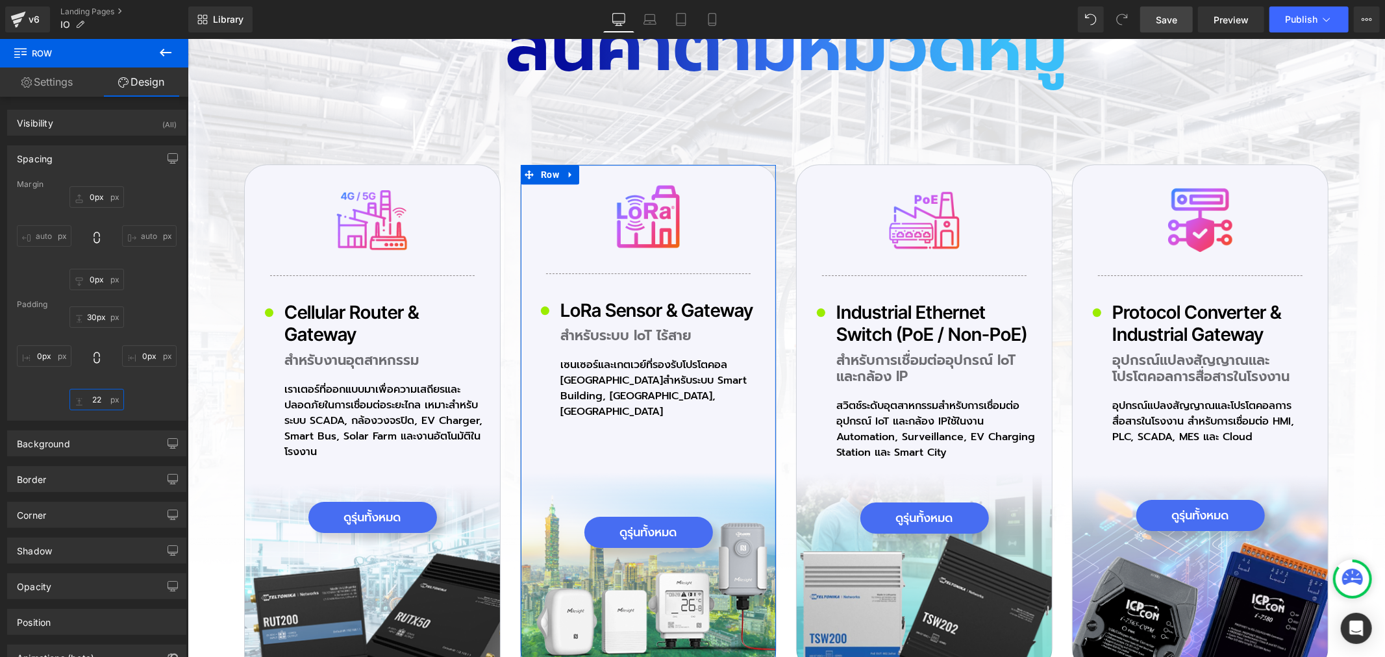
type input "220"
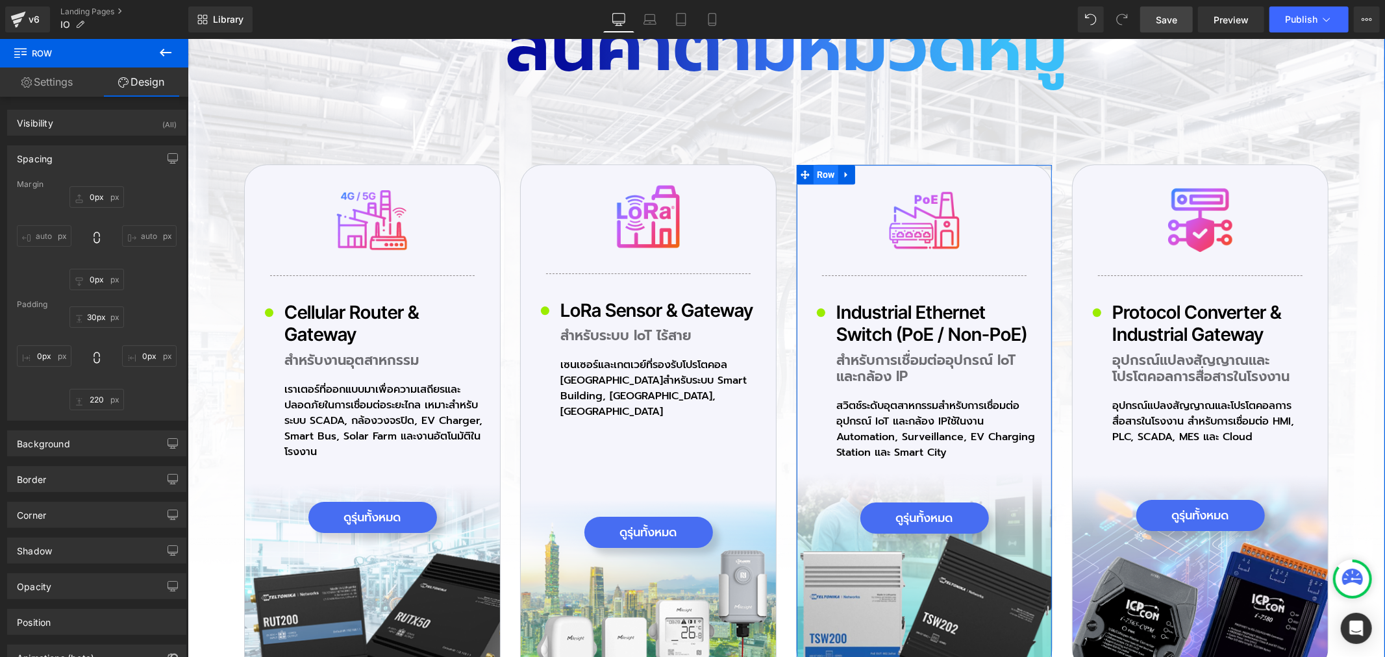
click at [818, 177] on span "Row" at bounding box center [825, 173] width 25 height 19
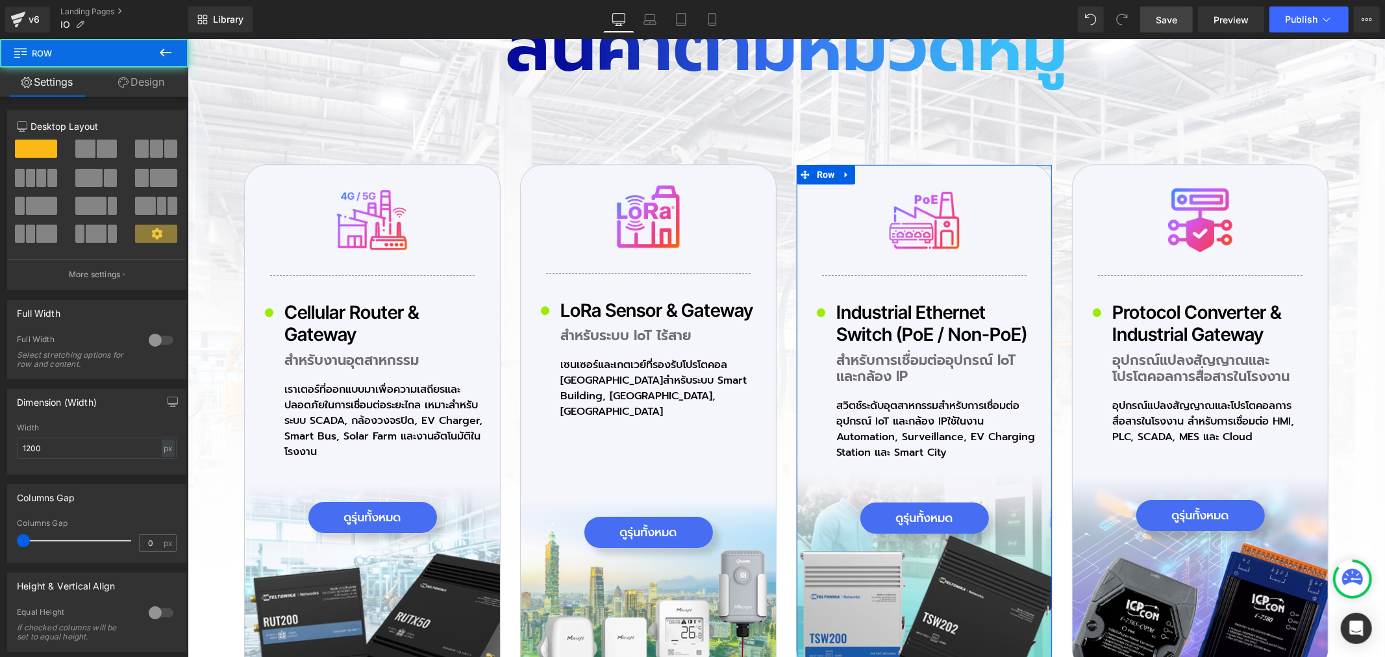
click at [140, 78] on link "Design" at bounding box center [141, 82] width 94 height 29
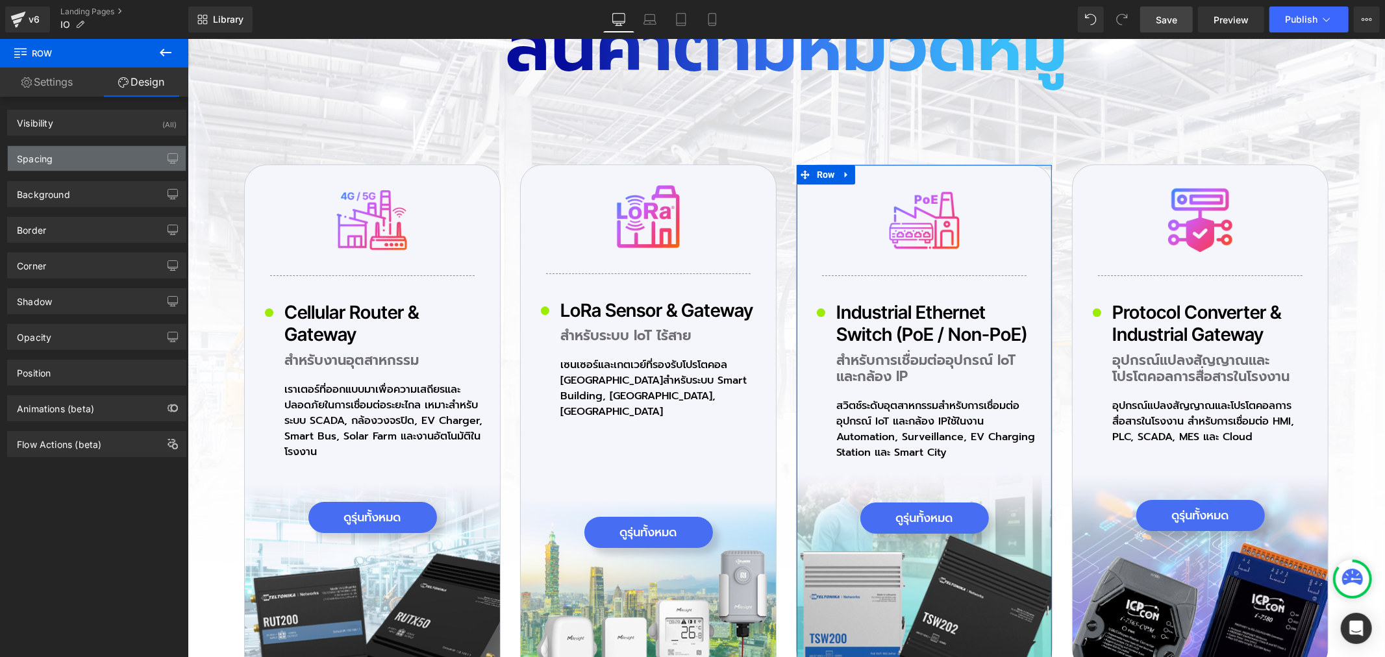
type input "0px"
type input "30px"
type input "0px"
type input "200px"
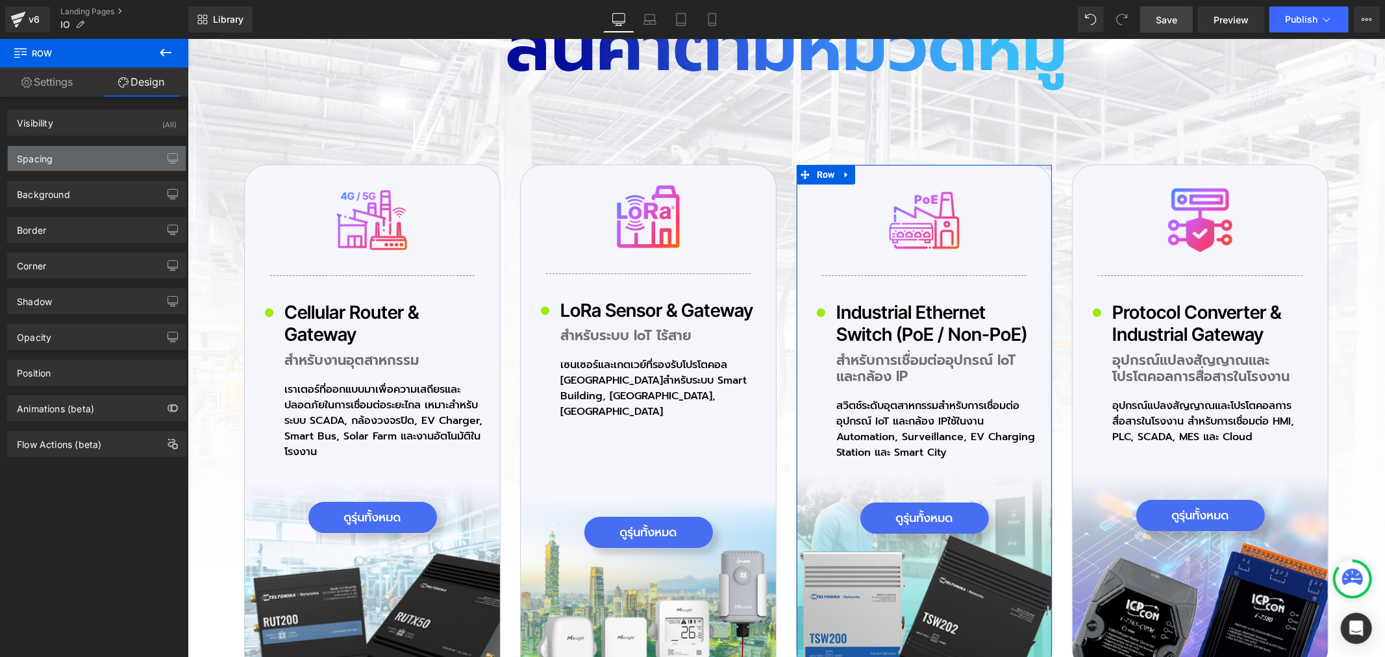
type input "0px"
click at [55, 299] on div "Shadow" at bounding box center [97, 301] width 178 height 25
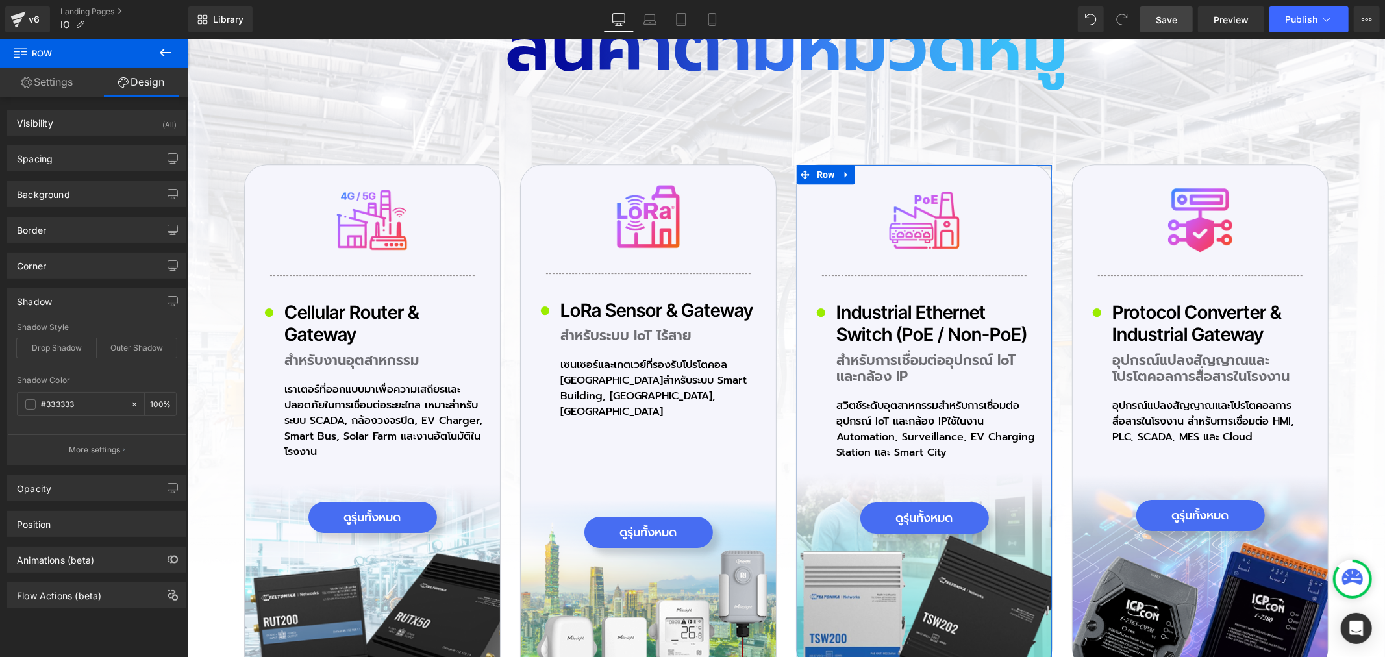
click at [55, 302] on div "Shadow" at bounding box center [97, 301] width 178 height 25
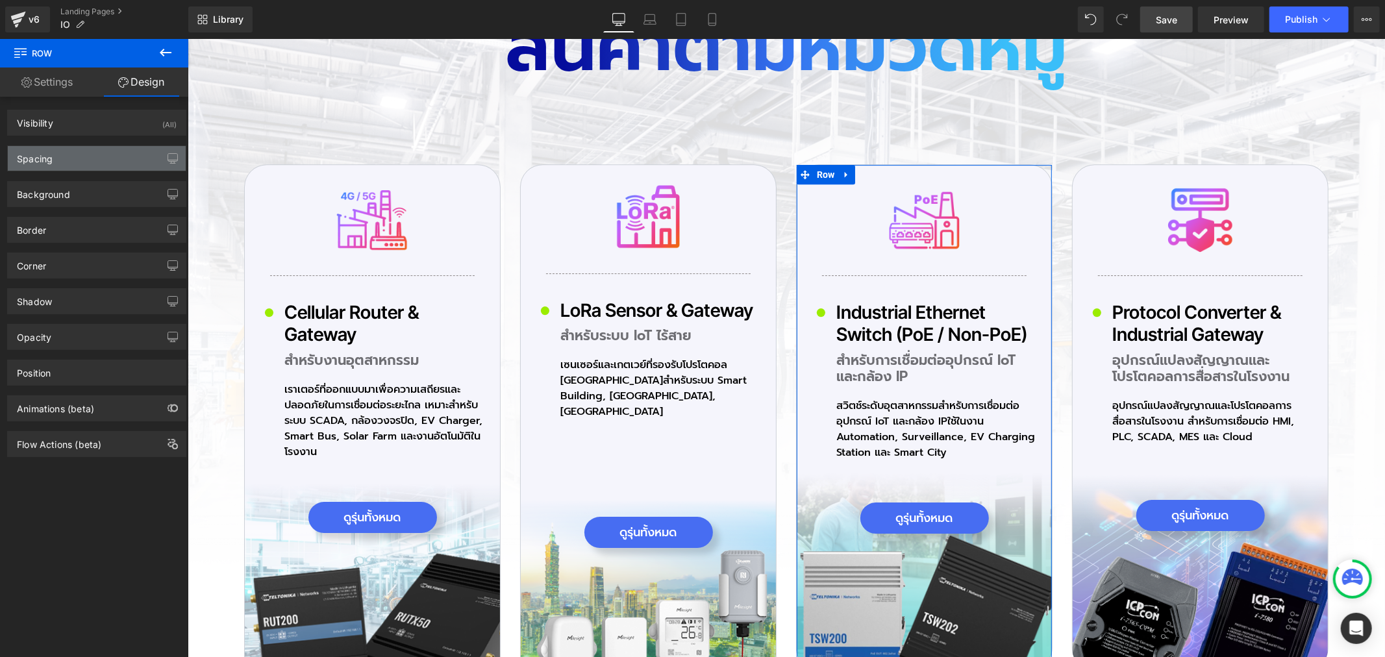
click at [69, 163] on div "Spacing" at bounding box center [97, 158] width 178 height 25
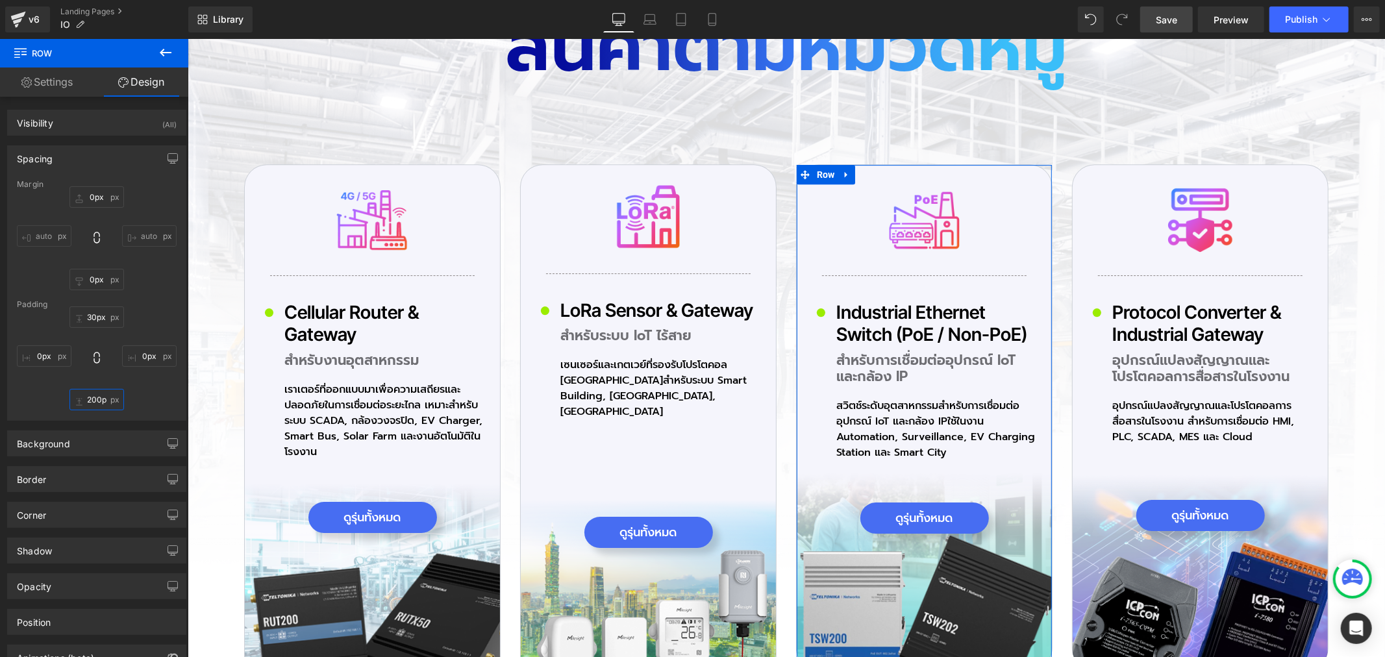
click at [99, 396] on input "200px" at bounding box center [96, 399] width 55 height 21
type input "220"
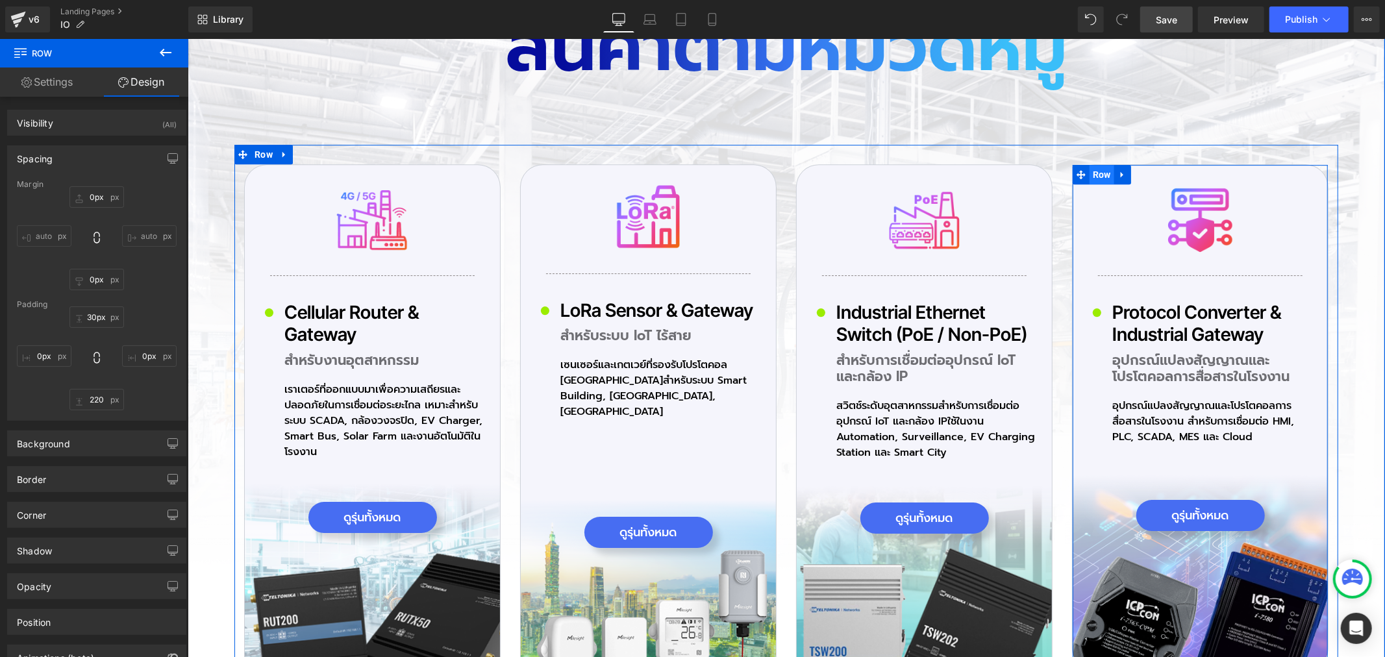
click at [1101, 179] on span "Row" at bounding box center [1101, 173] width 25 height 19
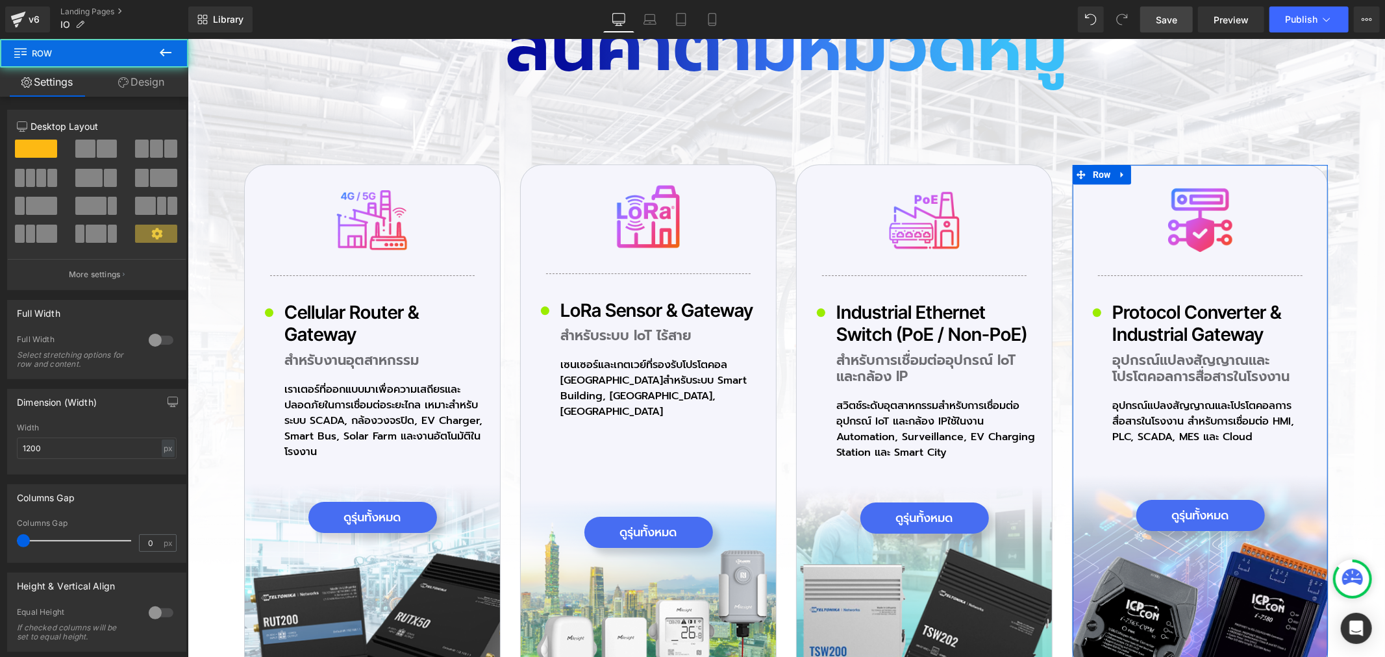
click at [147, 83] on link "Design" at bounding box center [141, 82] width 94 height 29
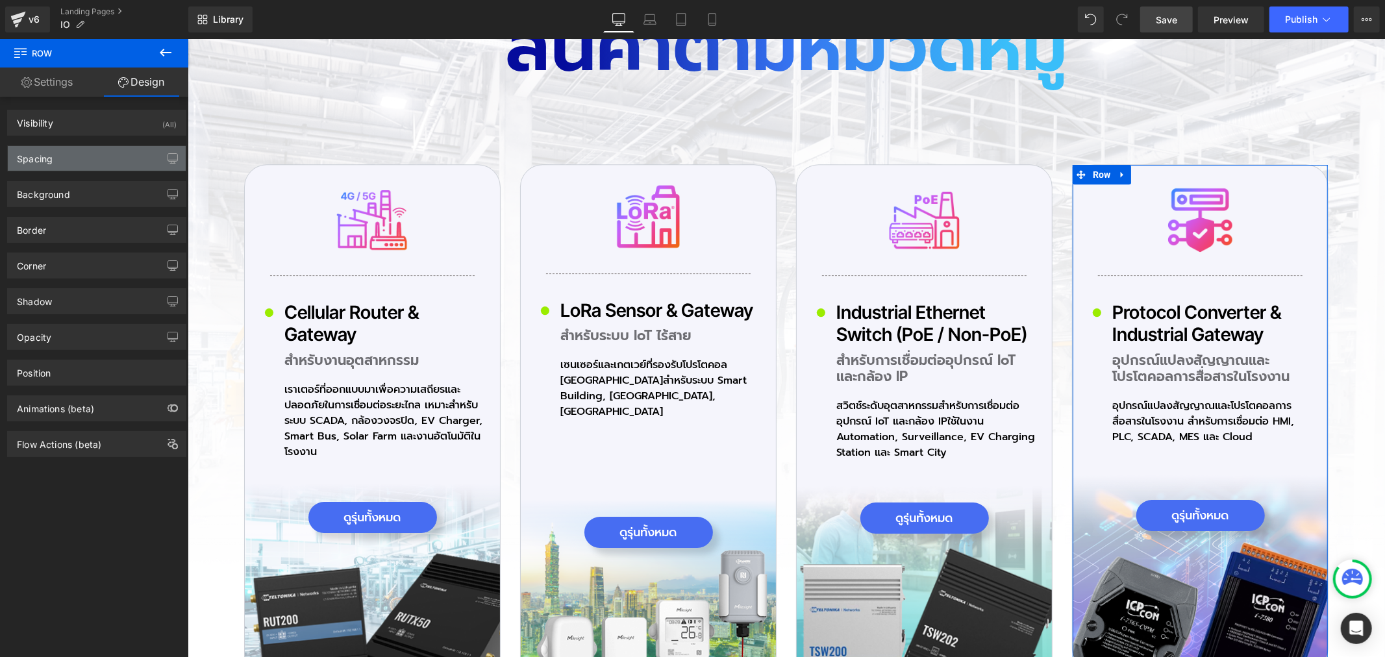
type input "0px"
type input "30px"
type input "0px"
type input "200px"
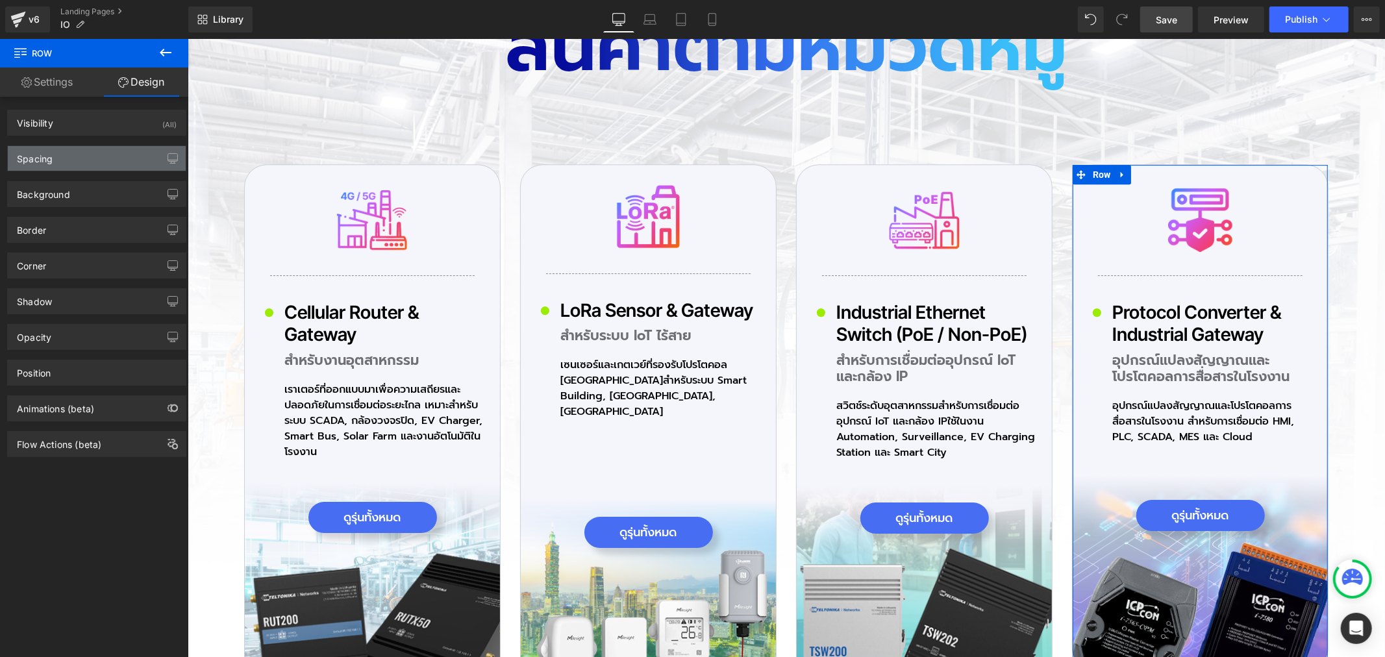
type input "0px"
click at [53, 165] on div "Spacing" at bounding box center [97, 158] width 178 height 25
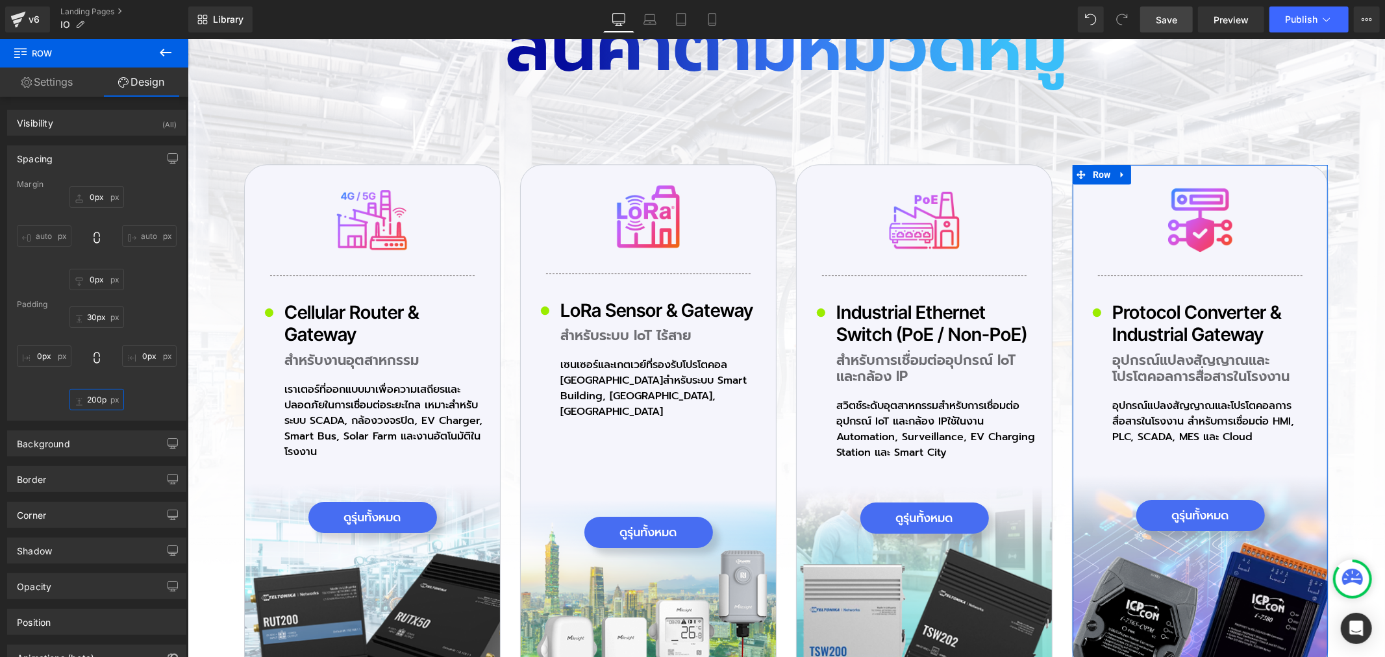
click at [98, 397] on input "200px" at bounding box center [96, 399] width 55 height 21
type input "220"
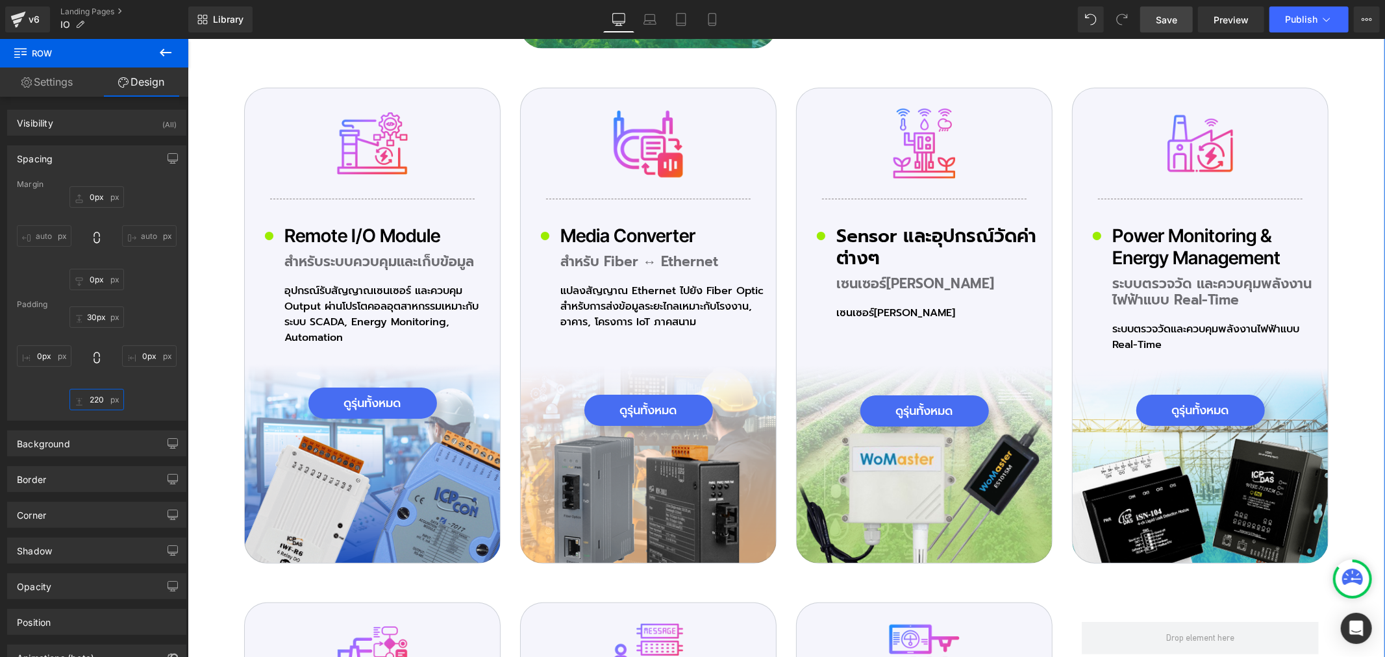
scroll to position [4039, 0]
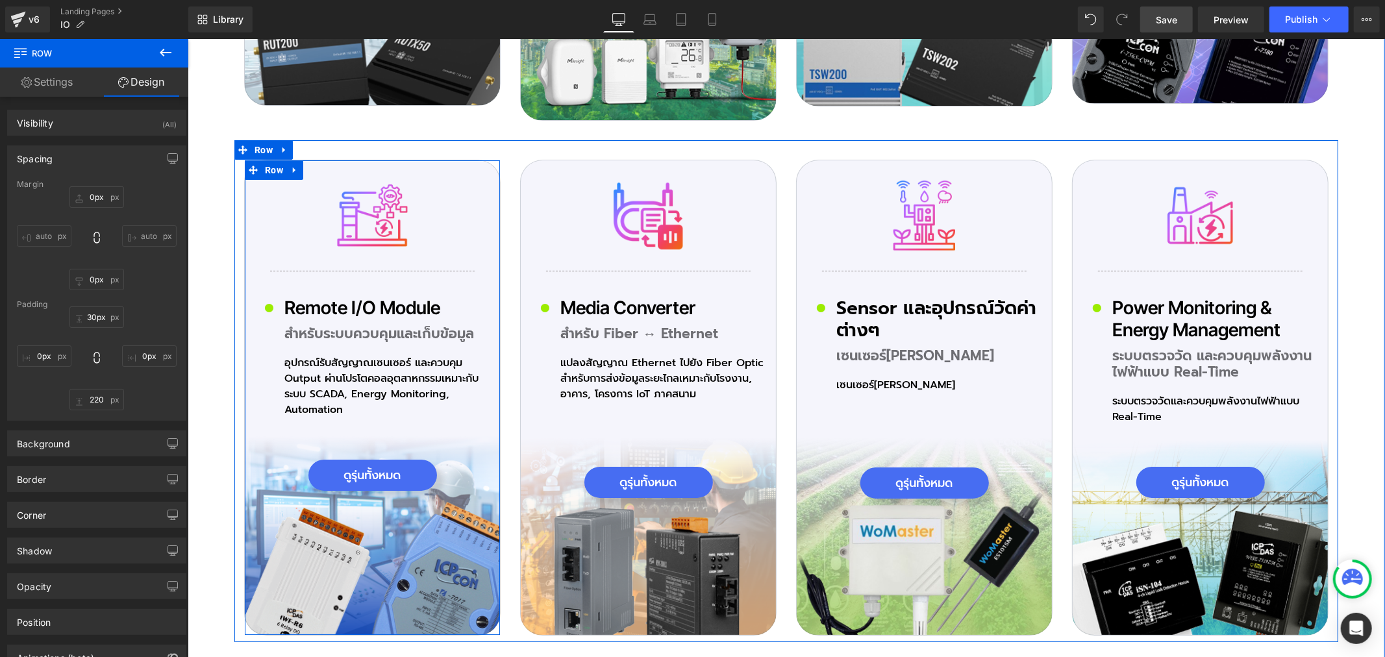
click at [266, 164] on span "Row" at bounding box center [273, 169] width 25 height 19
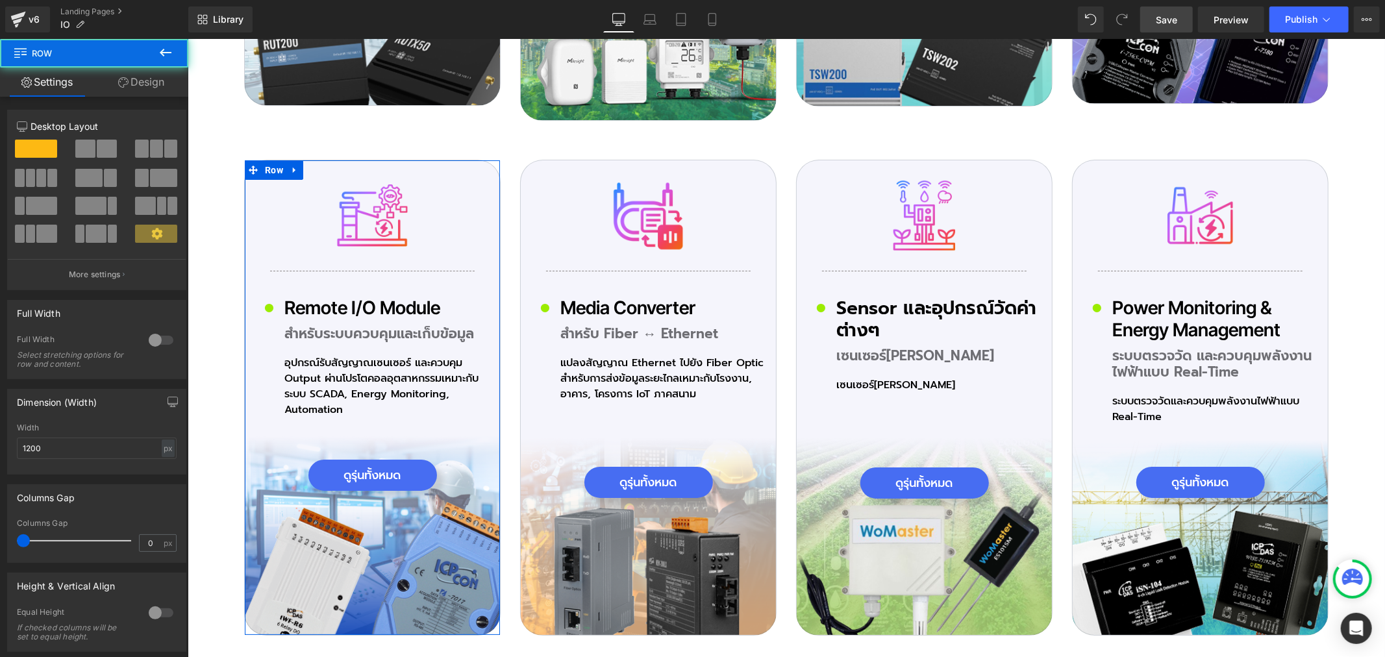
click at [157, 85] on link "Design" at bounding box center [141, 82] width 94 height 29
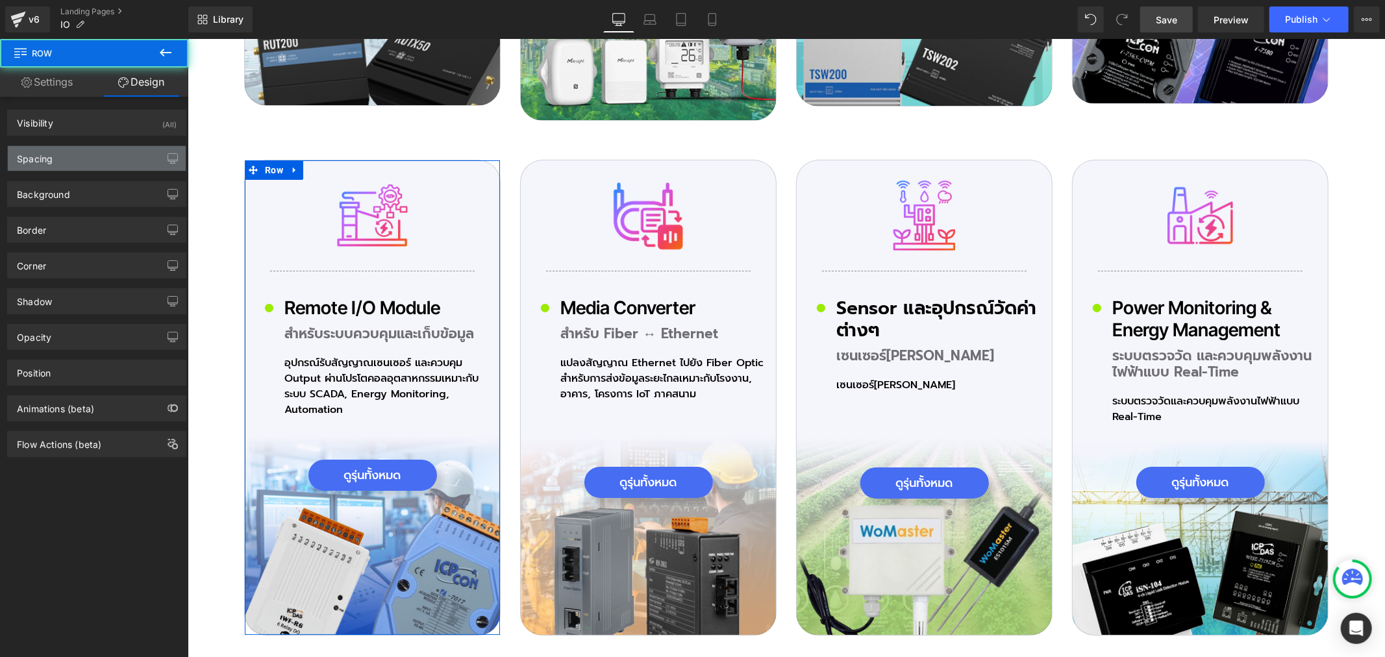
type input "0px"
type input "30px"
type input "0px"
type input "200px"
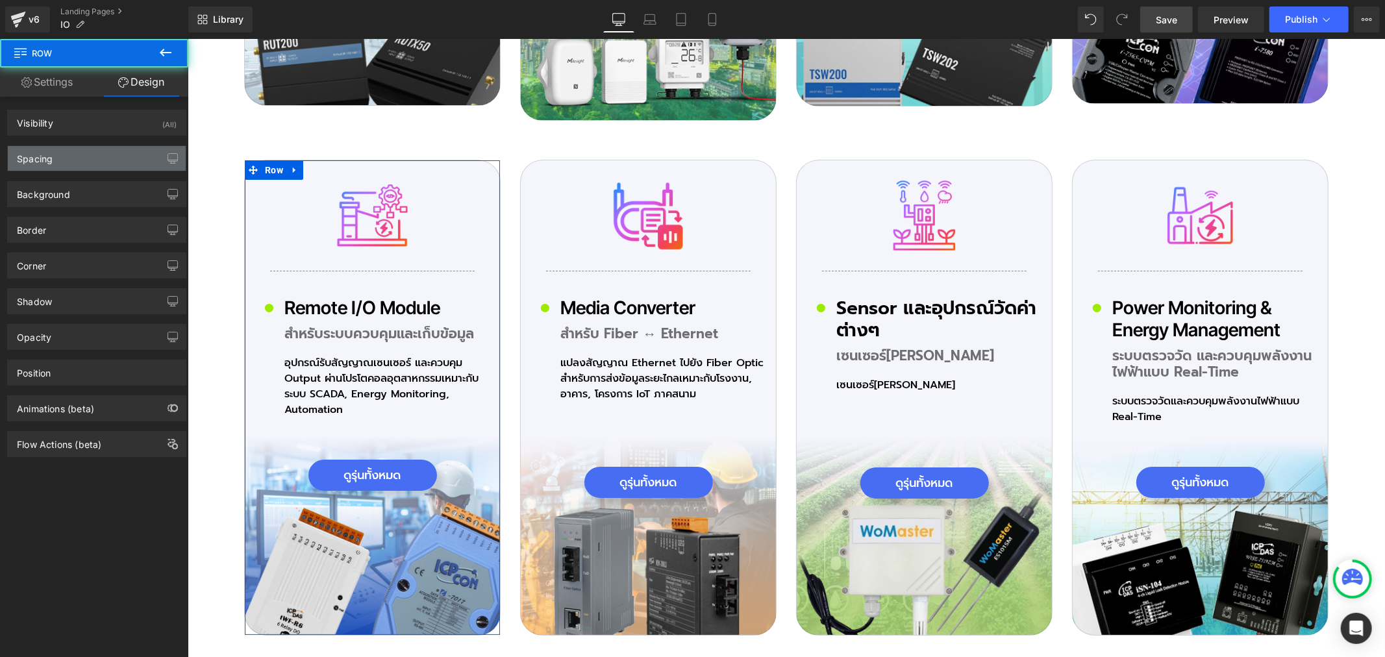
type input "0px"
click at [39, 160] on div "Spacing" at bounding box center [35, 155] width 36 height 18
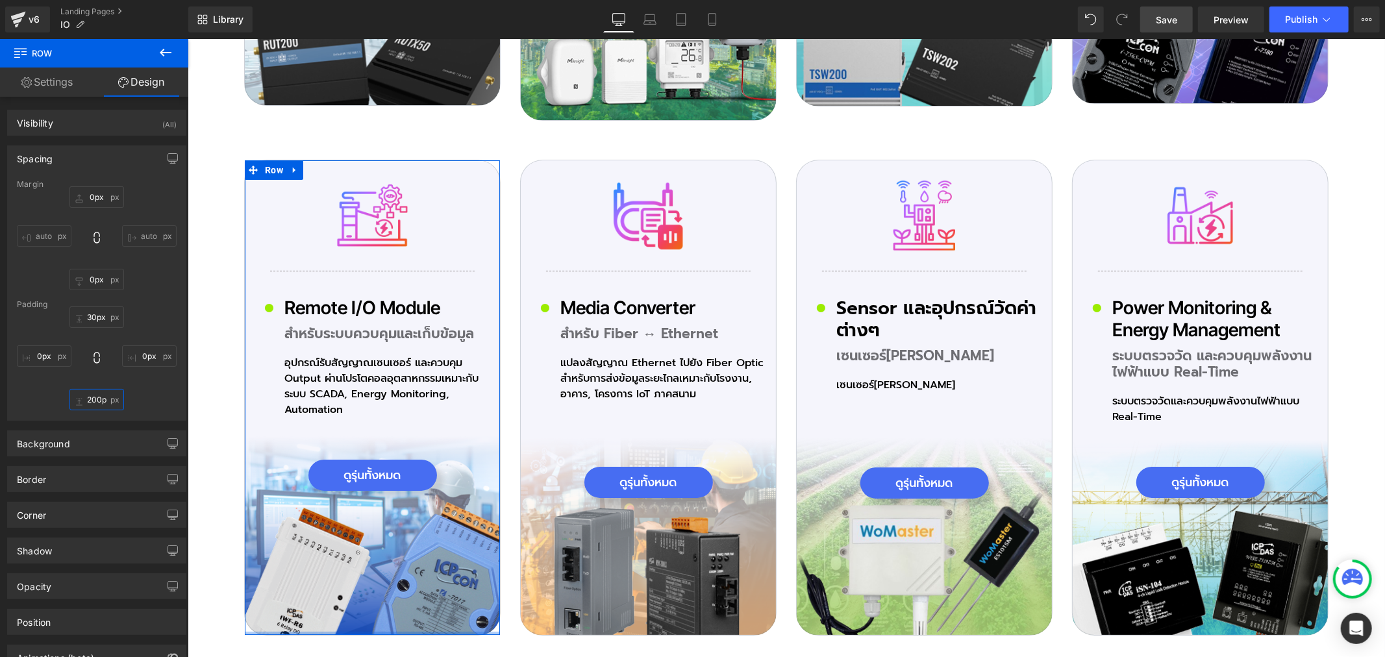
click at [92, 401] on input "200px" at bounding box center [96, 399] width 55 height 21
type input "220"
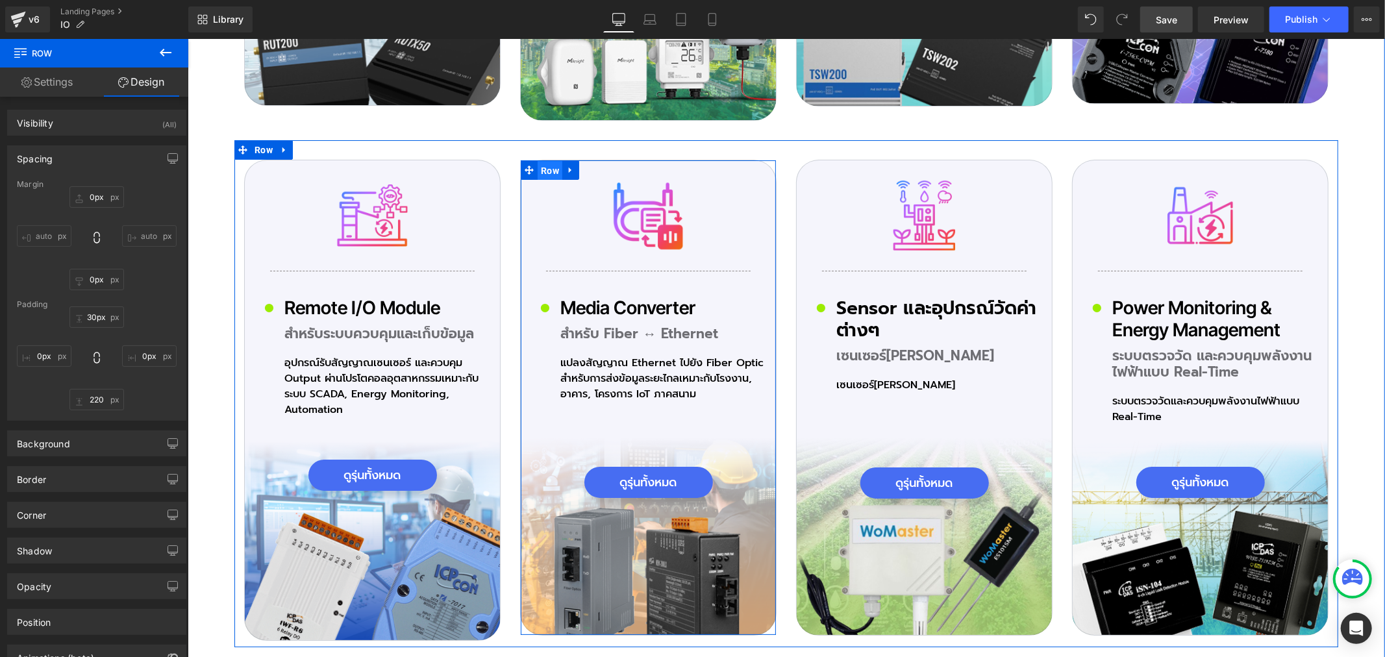
click at [545, 160] on span "Row" at bounding box center [549, 169] width 25 height 19
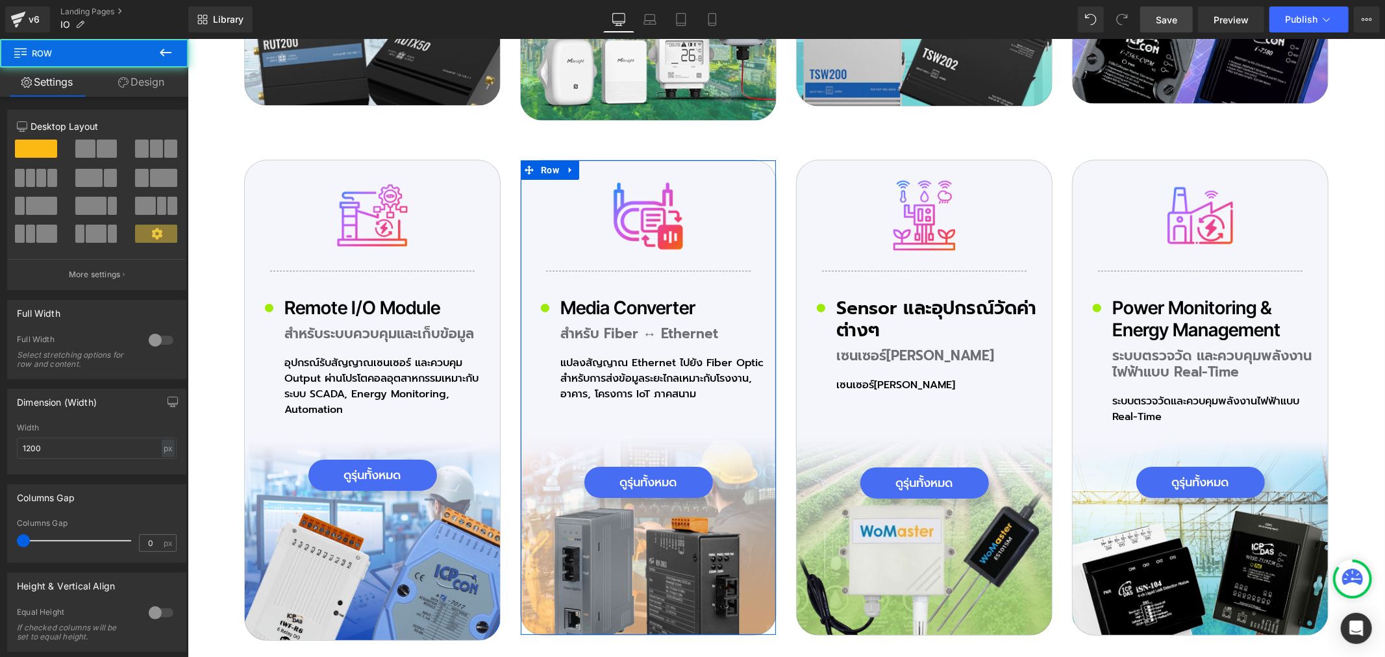
click at [164, 81] on link "Design" at bounding box center [141, 82] width 94 height 29
click at [0, 0] on div "Spacing" at bounding box center [0, 0] width 0 height 0
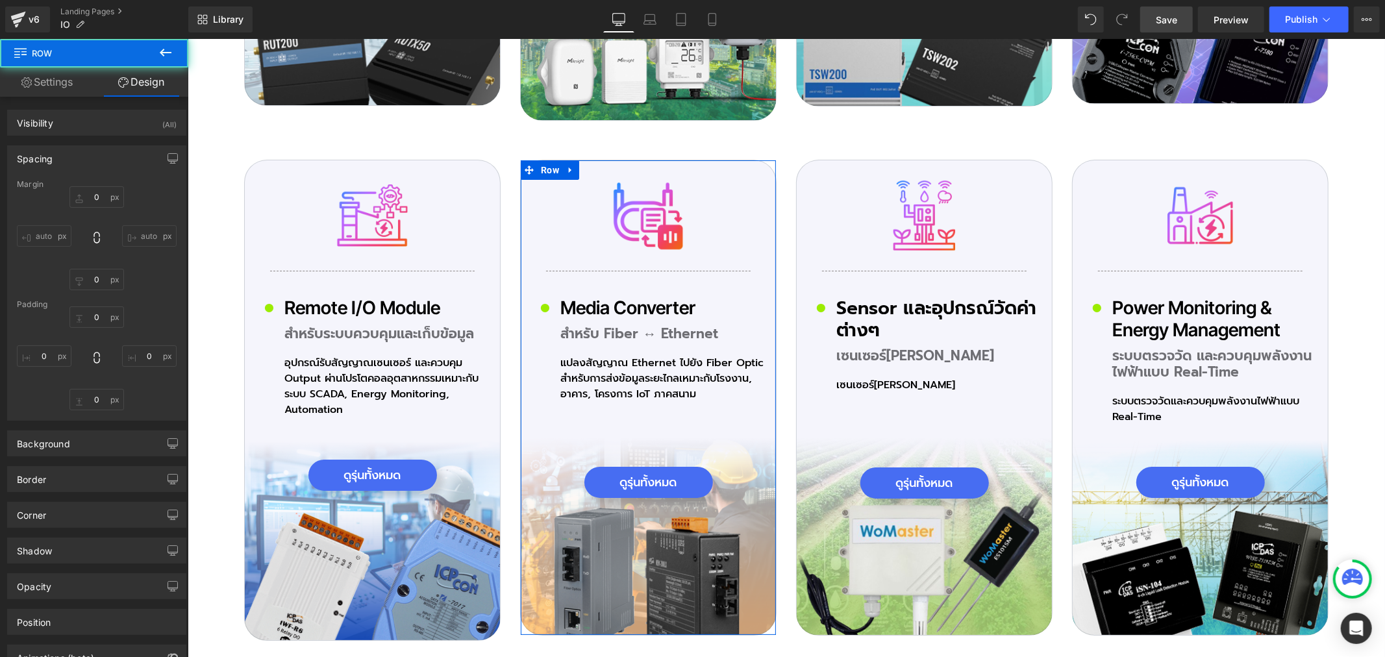
type input "0px"
type input "30px"
type input "0px"
type input "200px"
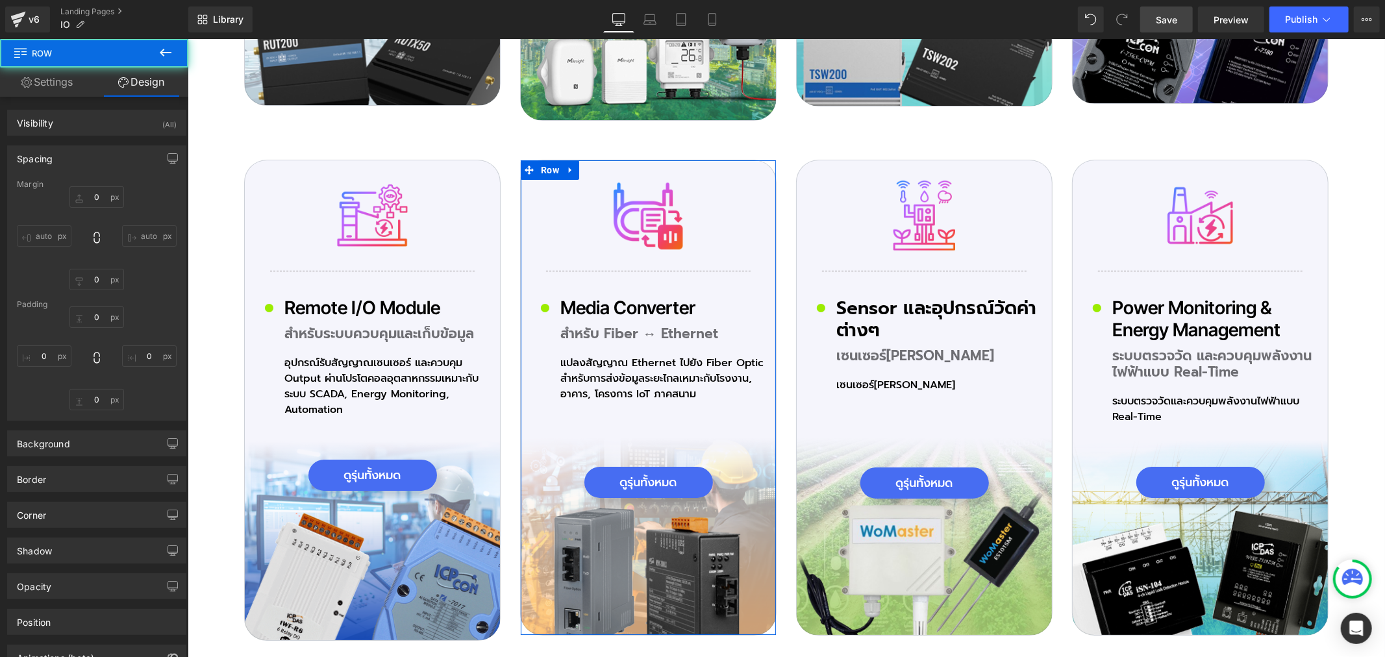
type input "0px"
click at [96, 393] on input "200px" at bounding box center [96, 399] width 55 height 21
type input "220"
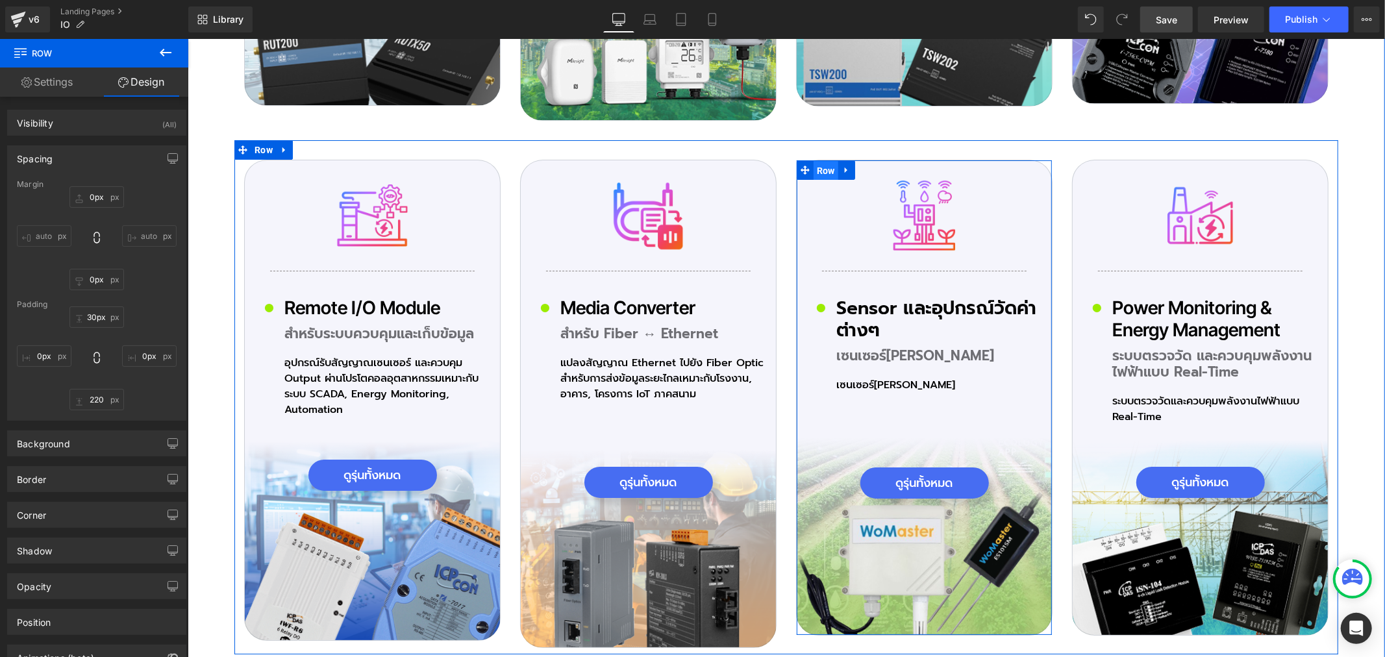
click at [819, 160] on span "Row" at bounding box center [825, 169] width 25 height 19
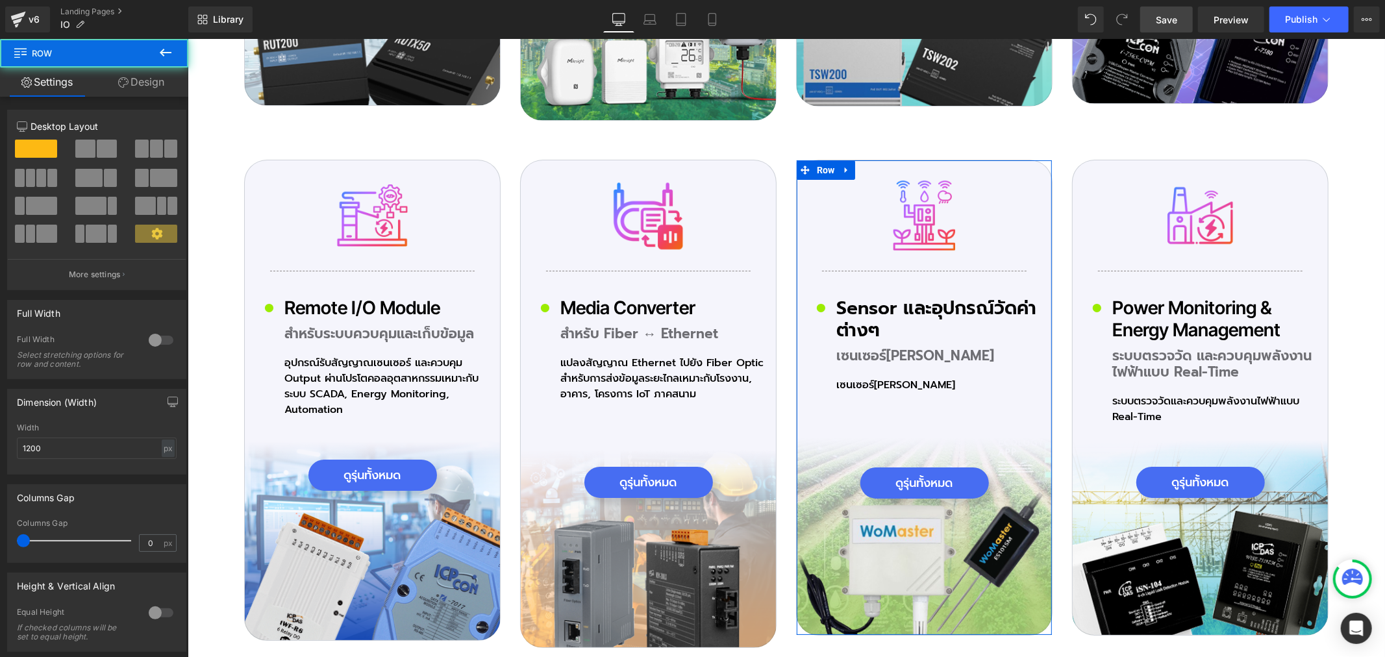
click at [164, 79] on link "Design" at bounding box center [141, 82] width 94 height 29
click at [0, 0] on div "Spacing" at bounding box center [0, 0] width 0 height 0
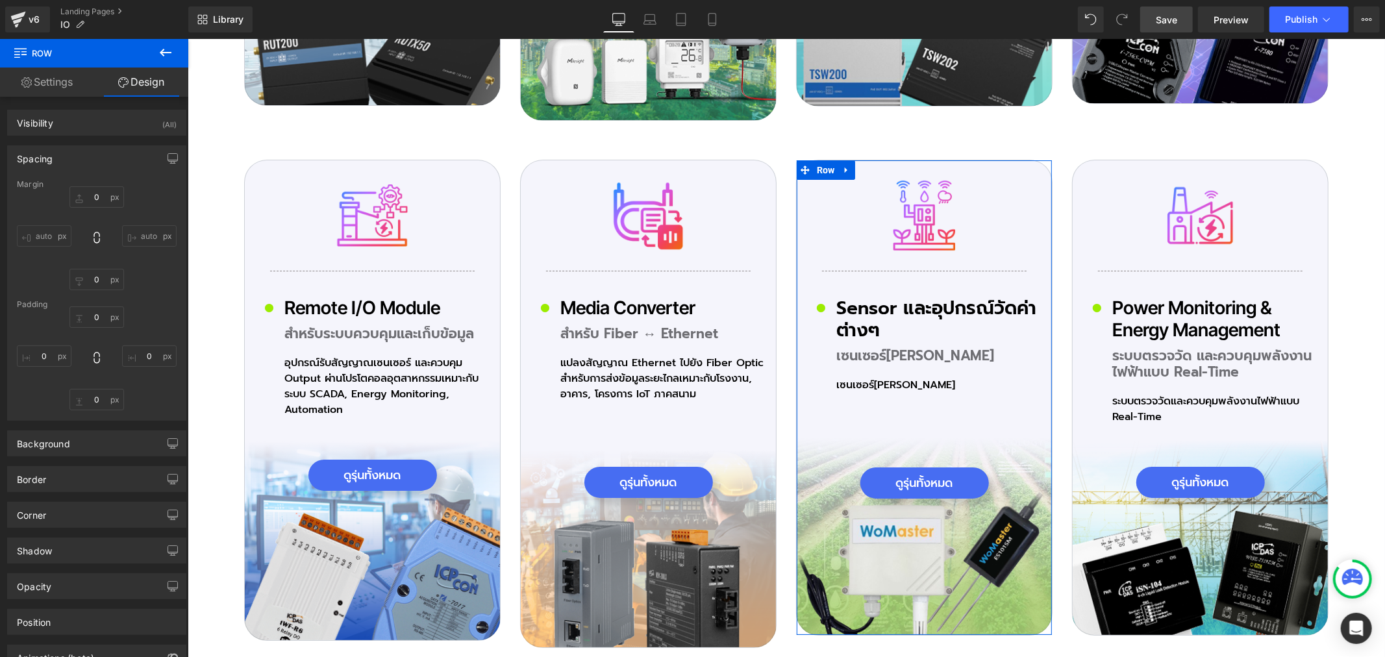
type input "0px"
type input "30px"
type input "0px"
type input "200px"
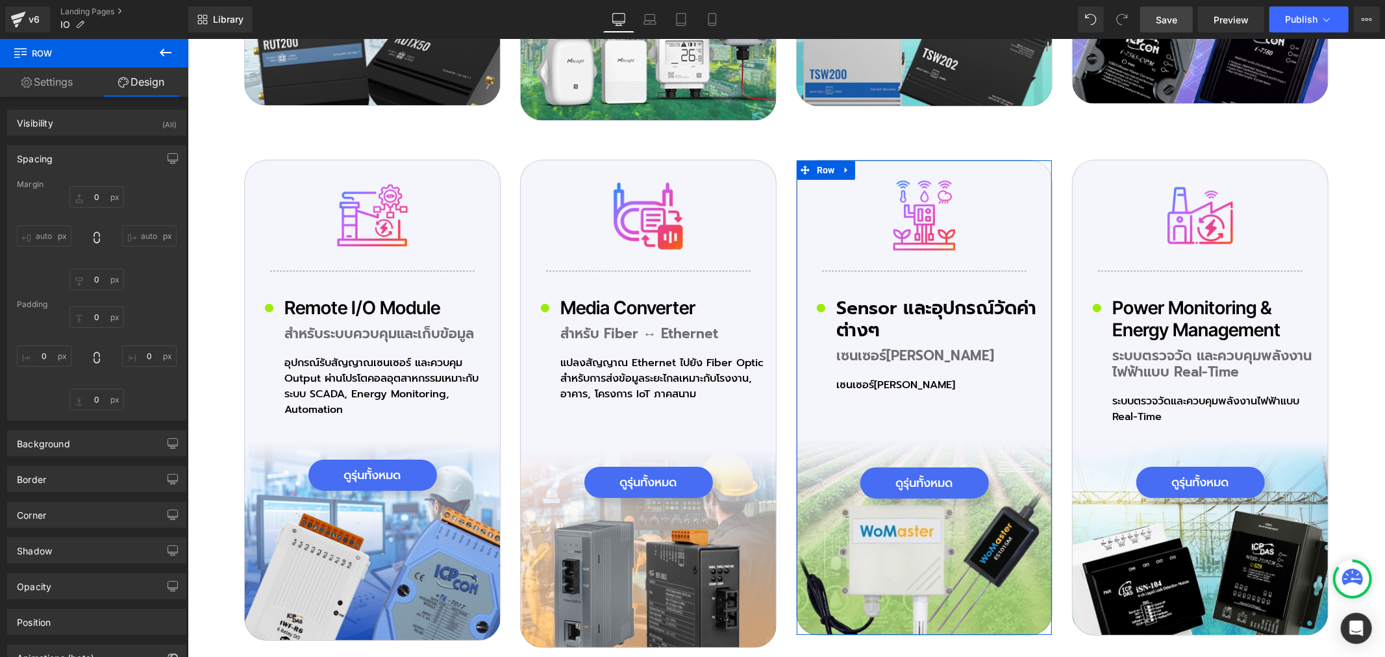
type input "0px"
click at [94, 404] on input "200px" at bounding box center [96, 399] width 55 height 21
type input "220"
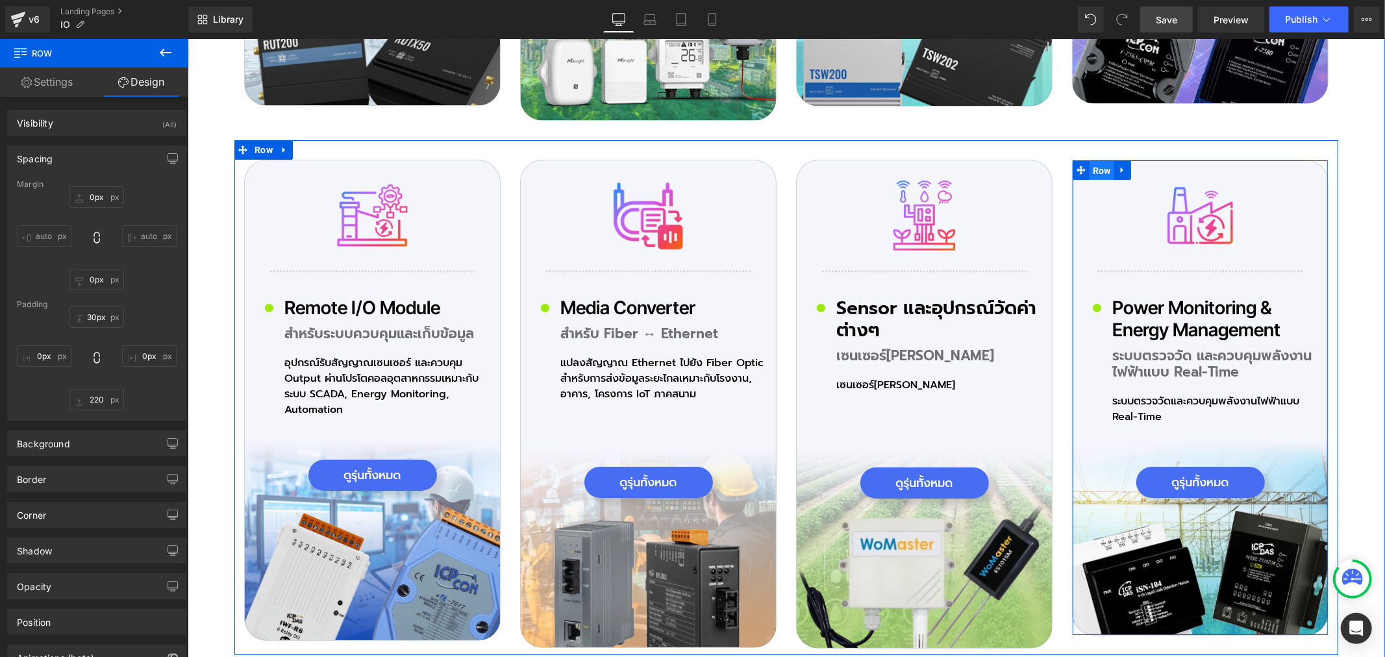
click at [1097, 163] on span "Row" at bounding box center [1101, 169] width 25 height 19
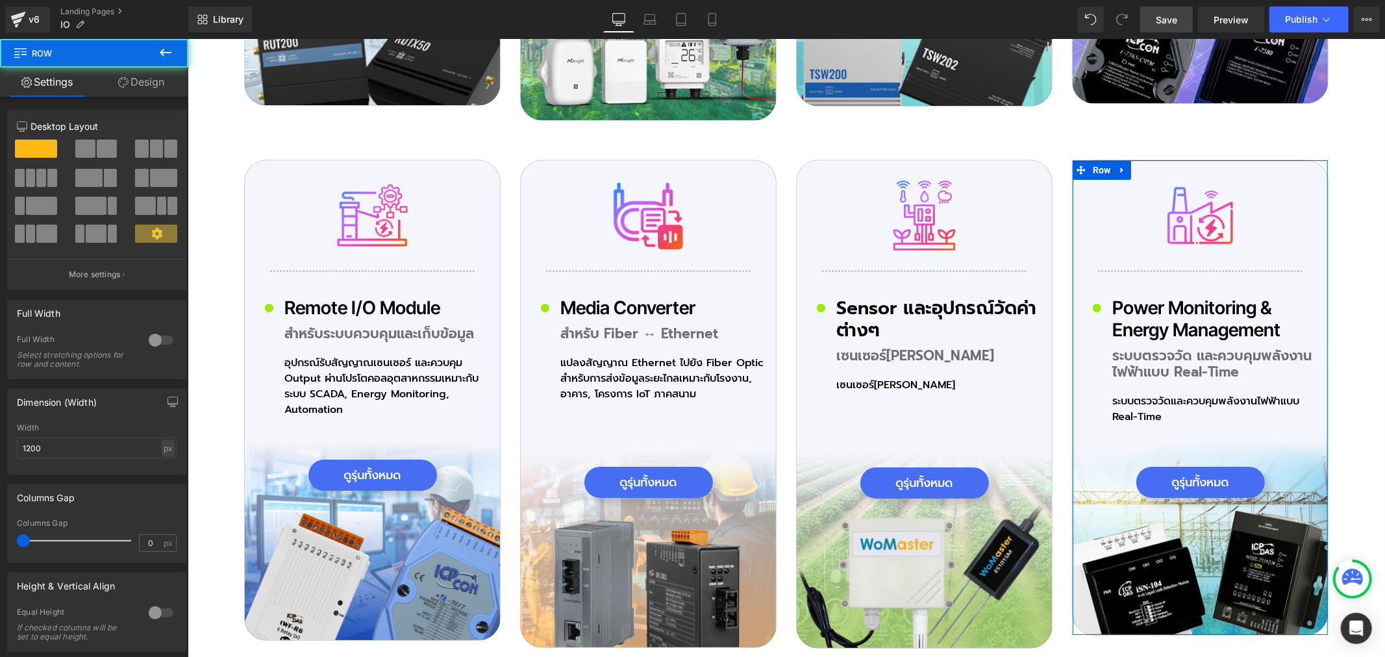
click at [141, 80] on link "Design" at bounding box center [141, 82] width 94 height 29
click at [0, 0] on div "Spacing" at bounding box center [0, 0] width 0 height 0
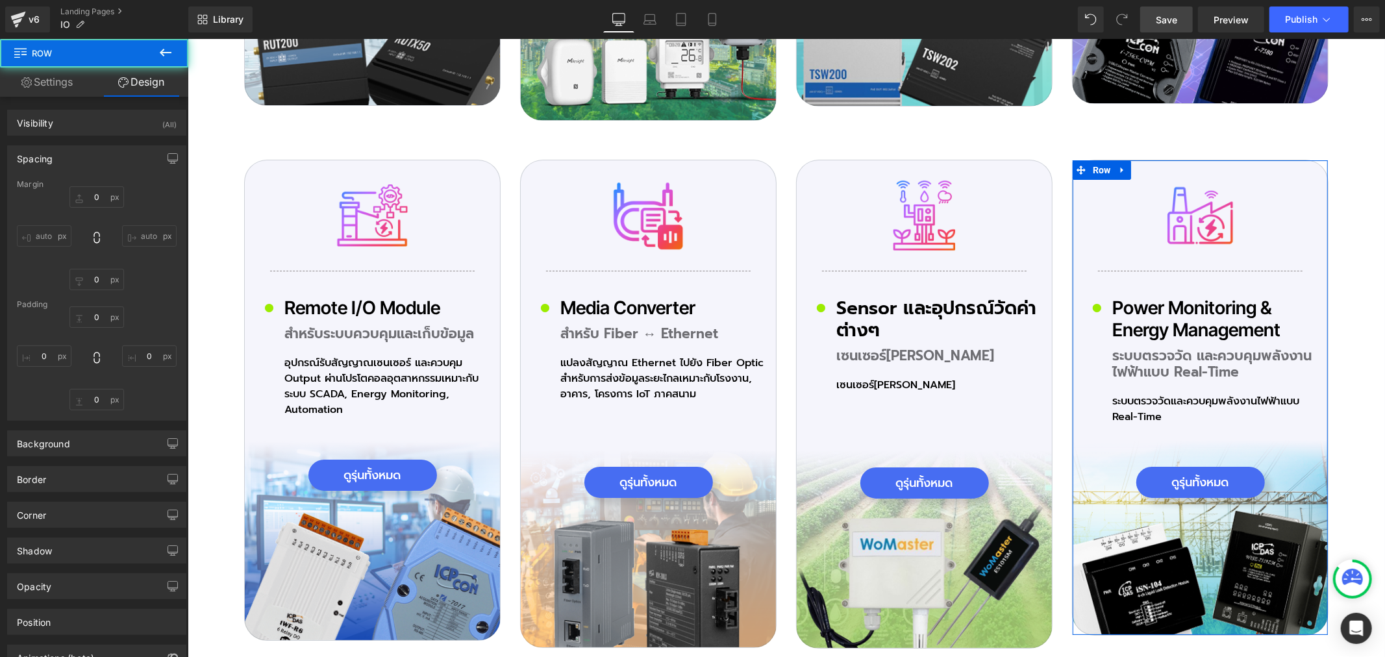
type input "0px"
type input "30px"
type input "0px"
type input "200px"
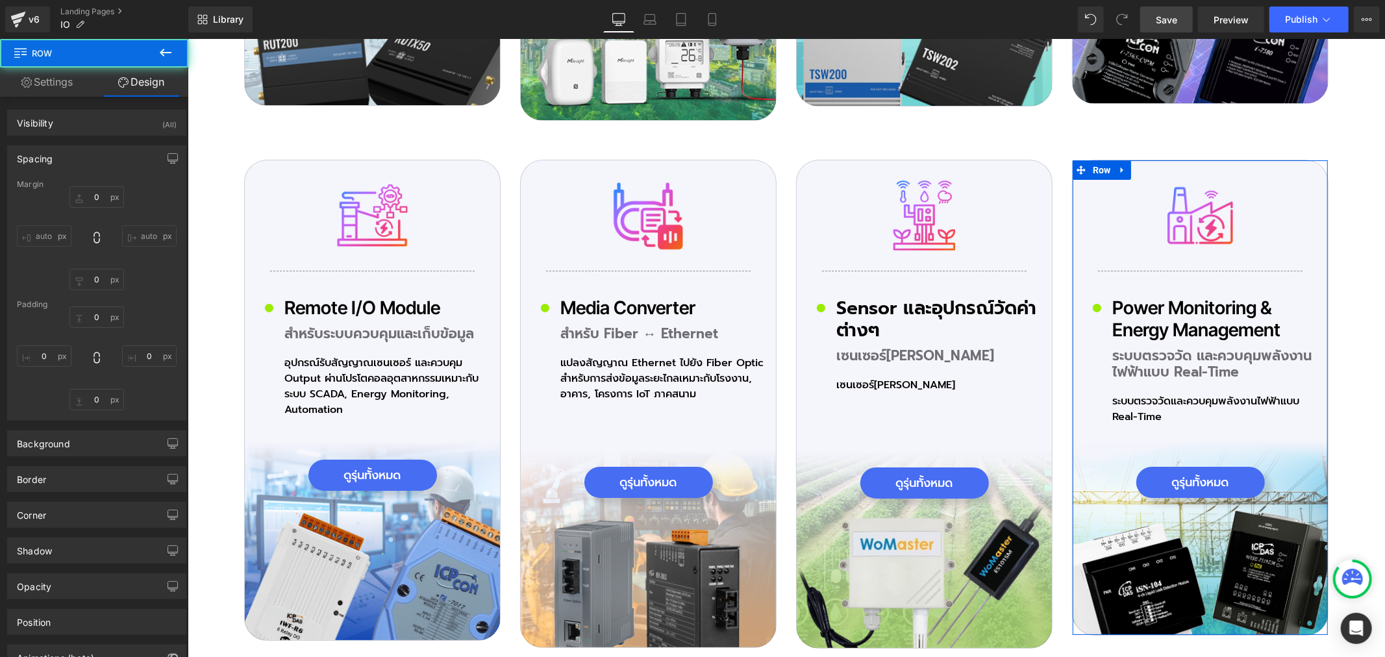
type input "0px"
click at [97, 407] on input "200px" at bounding box center [96, 399] width 55 height 21
type input "220"
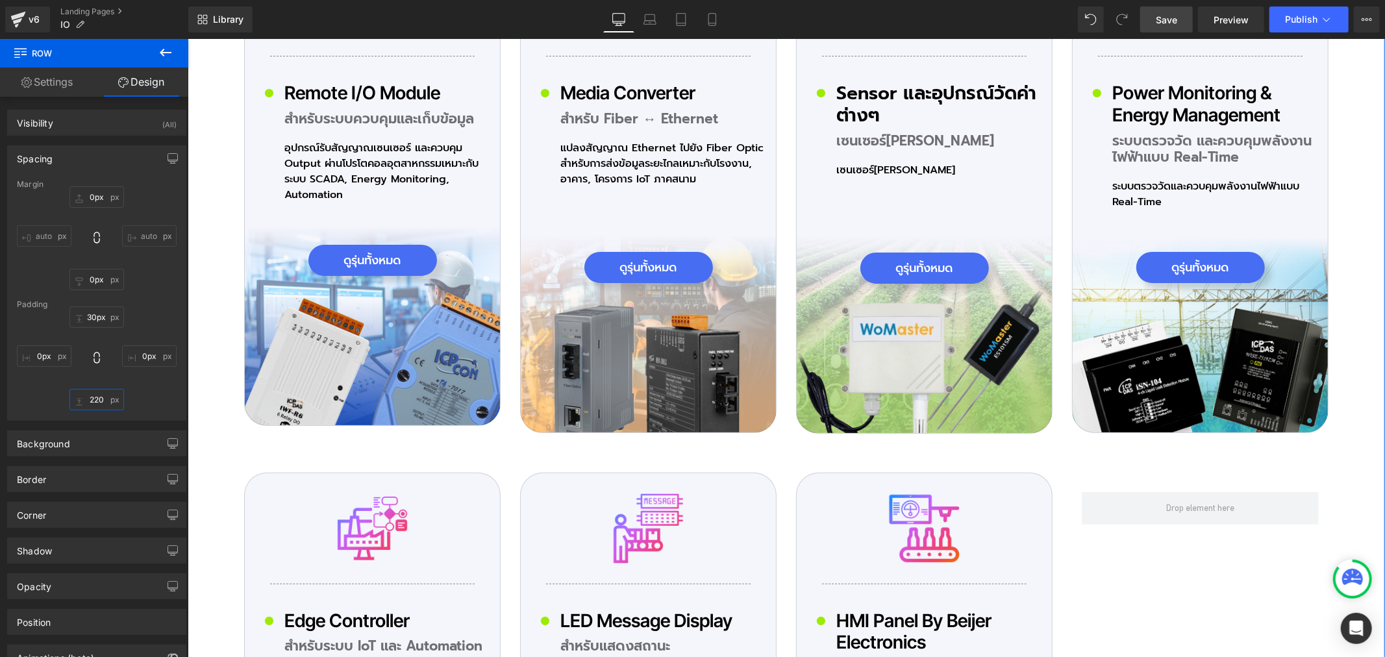
scroll to position [4327, 0]
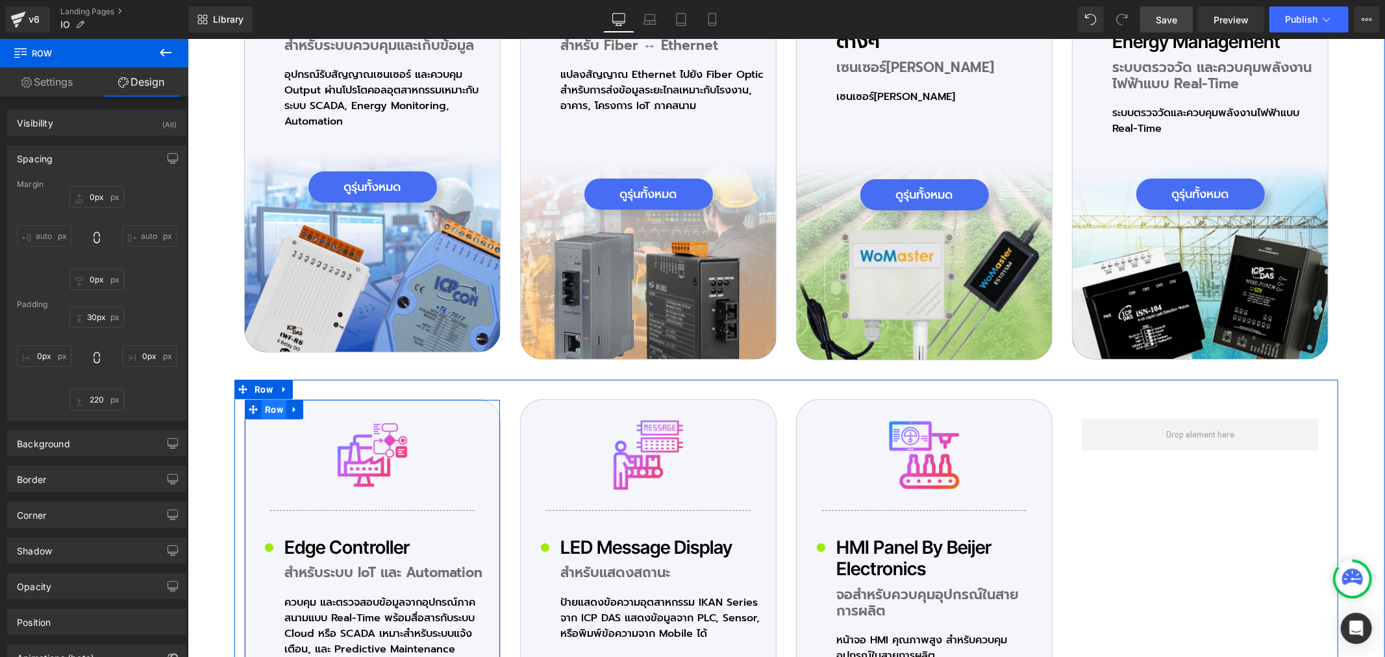
click at [272, 399] on span "Row" at bounding box center [273, 408] width 25 height 19
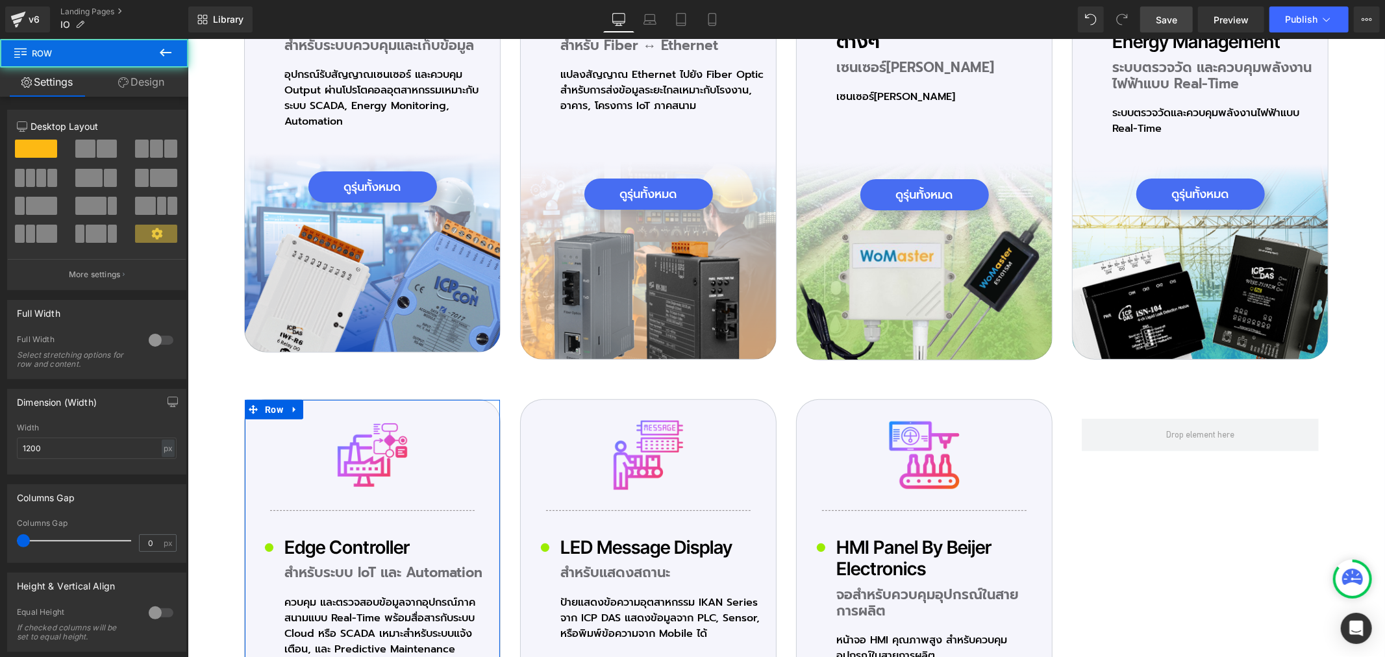
click at [151, 90] on link "Design" at bounding box center [141, 82] width 94 height 29
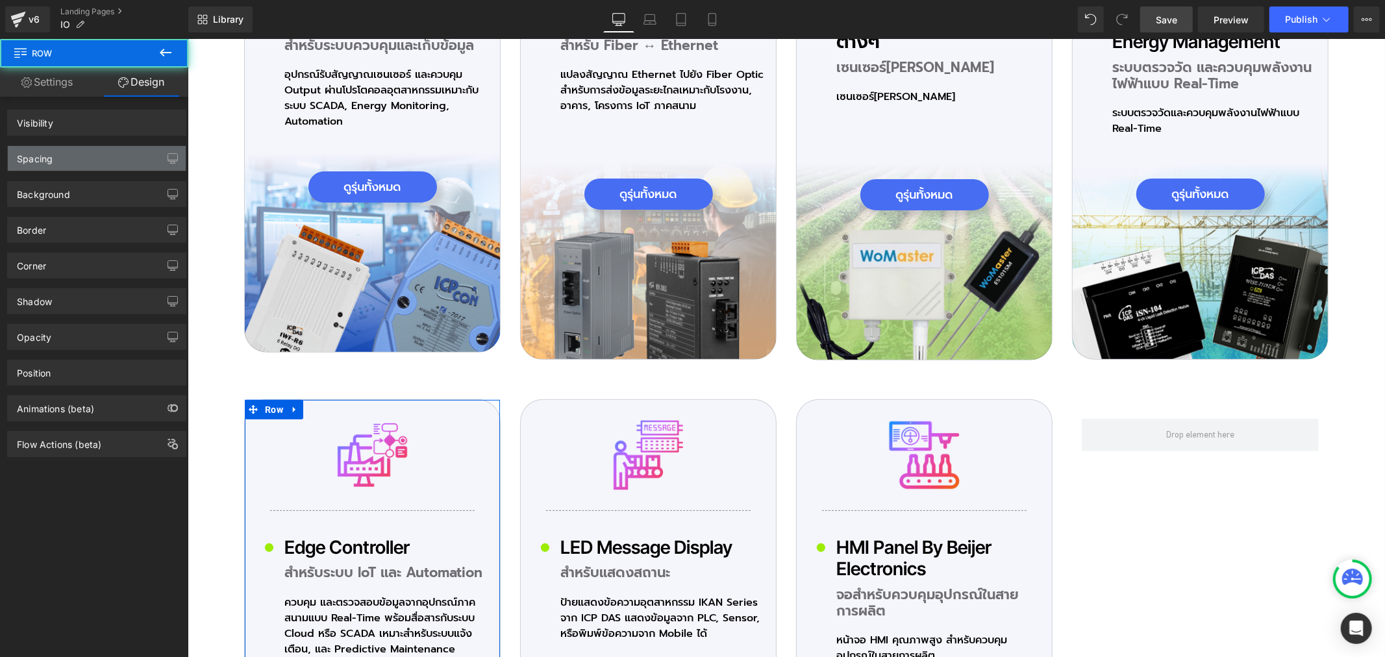
click at [71, 150] on div "Spacing" at bounding box center [97, 158] width 178 height 25
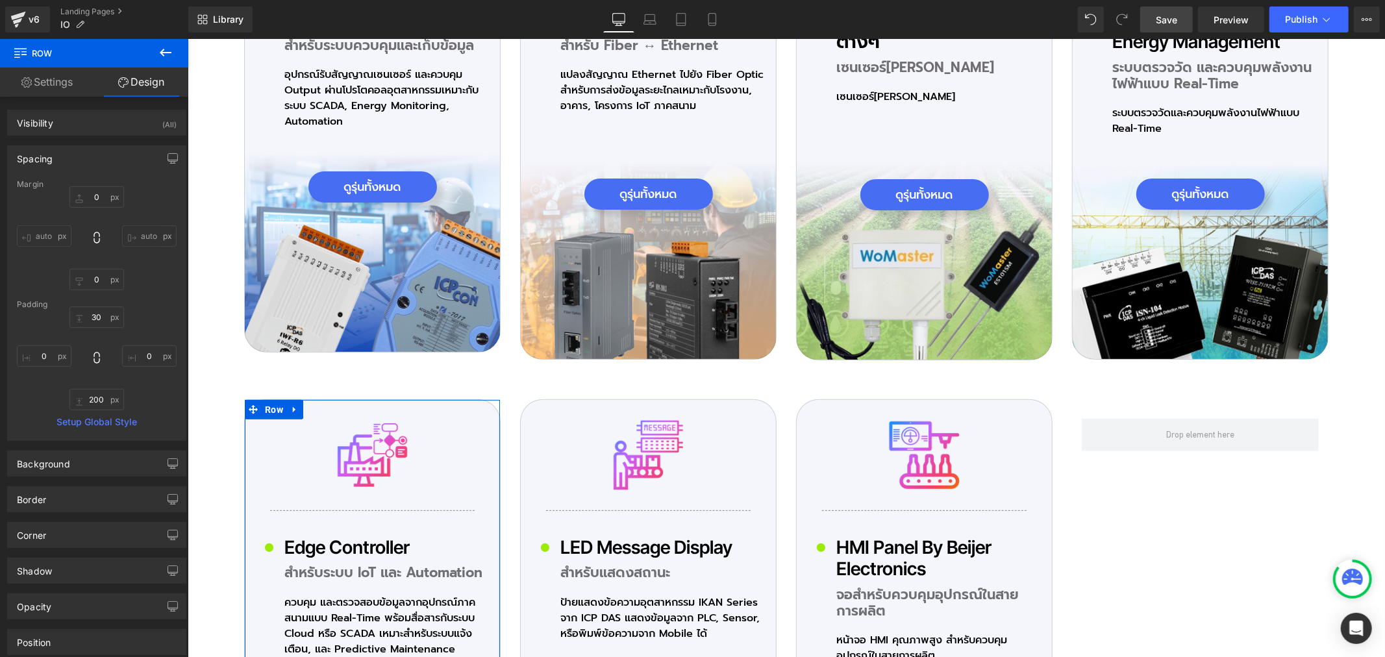
type input "0"
type input "30"
type input "0"
type input "200"
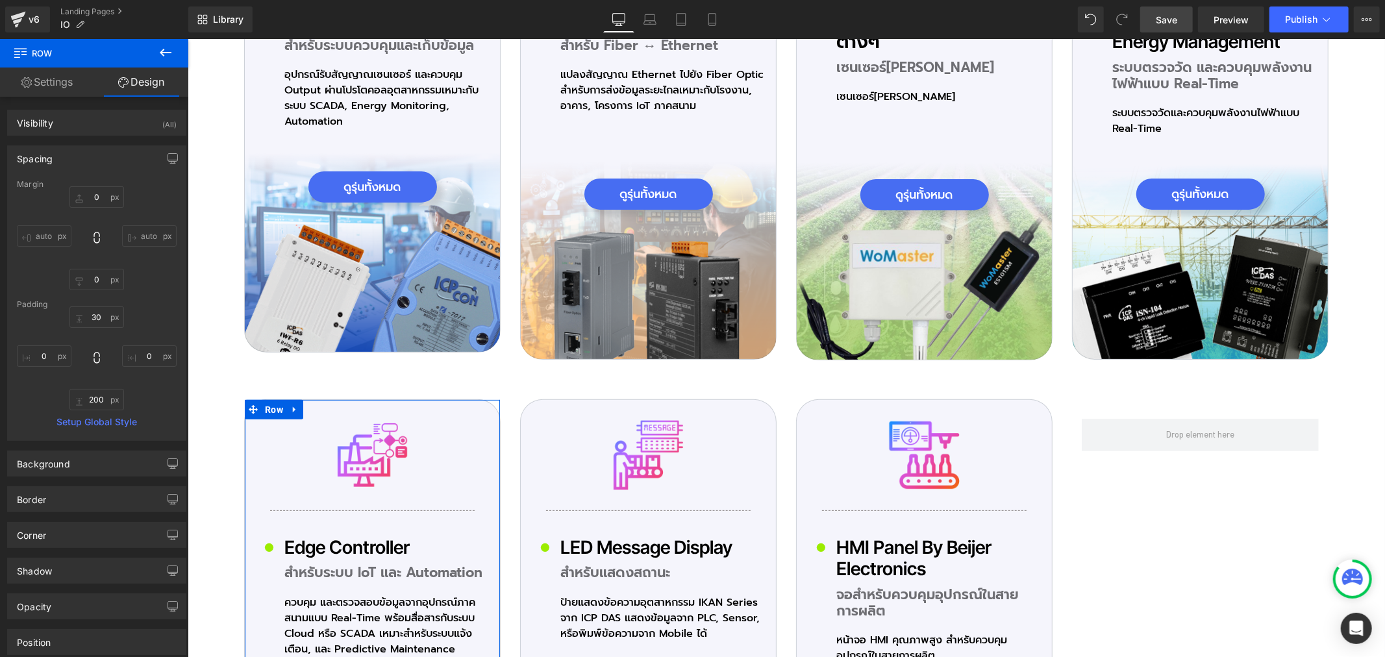
type input "0"
click at [100, 397] on input "200" at bounding box center [96, 399] width 55 height 21
type input "220"
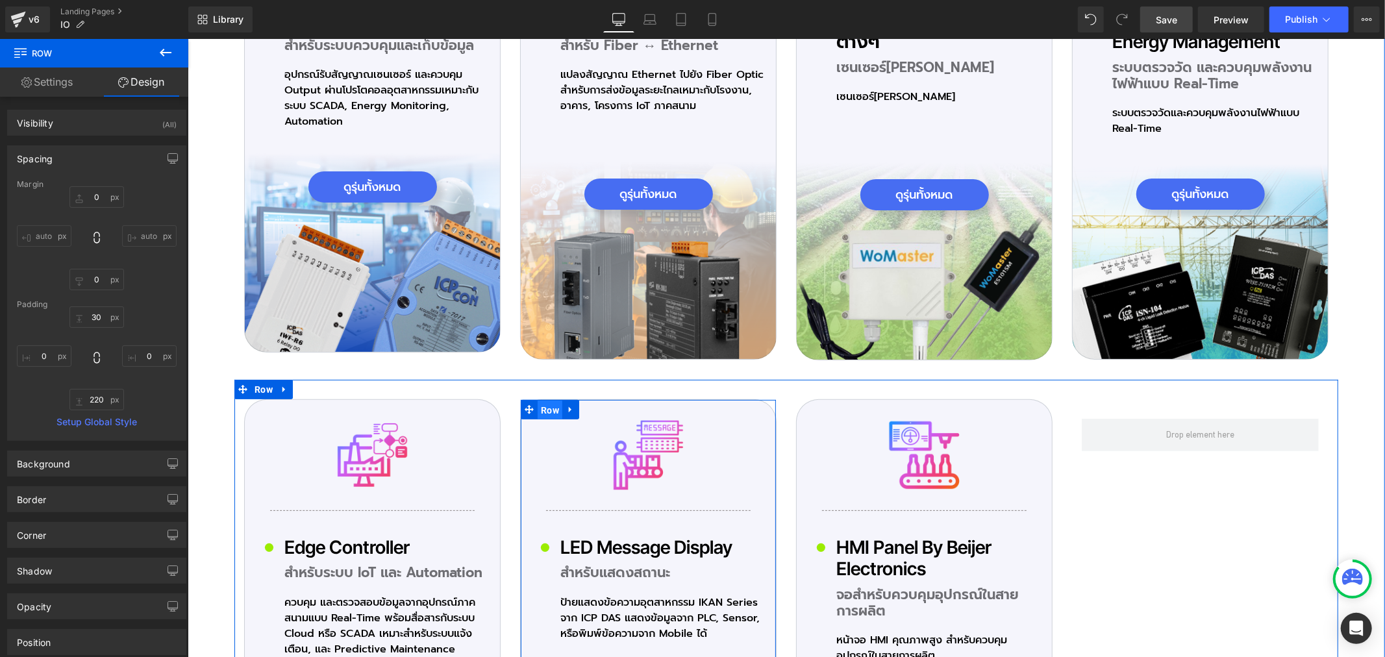
click at [544, 400] on span "Row" at bounding box center [549, 409] width 25 height 19
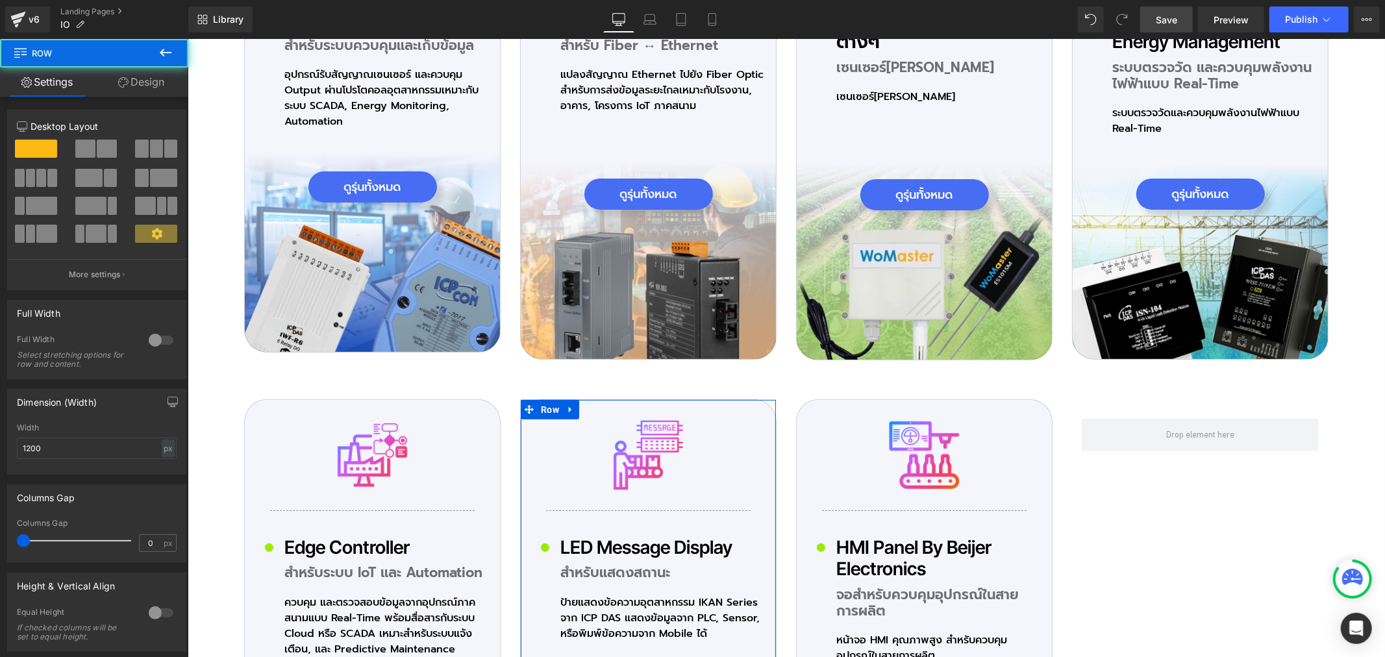
click at [145, 85] on link "Design" at bounding box center [141, 82] width 94 height 29
click at [0, 0] on div "Spacing" at bounding box center [0, 0] width 0 height 0
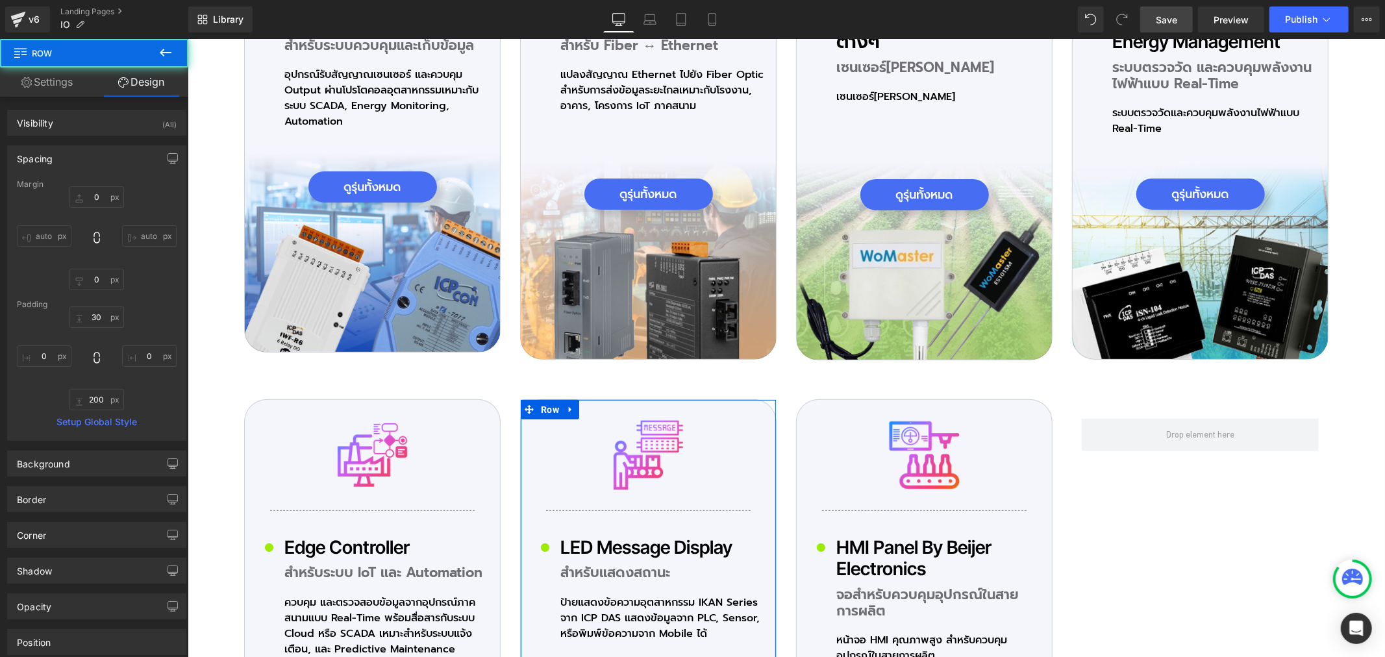
type input "0"
type input "30"
type input "0"
type input "200"
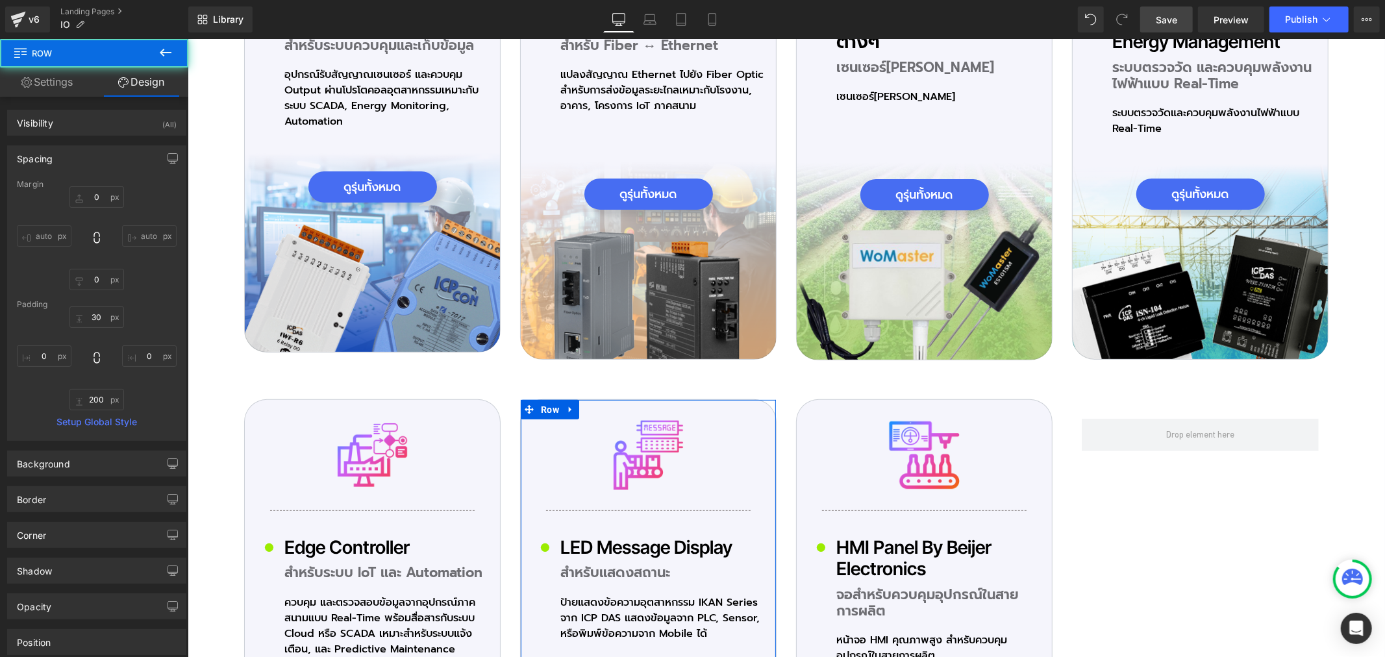
type input "0"
click at [73, 161] on div "Spacing" at bounding box center [97, 158] width 178 height 25
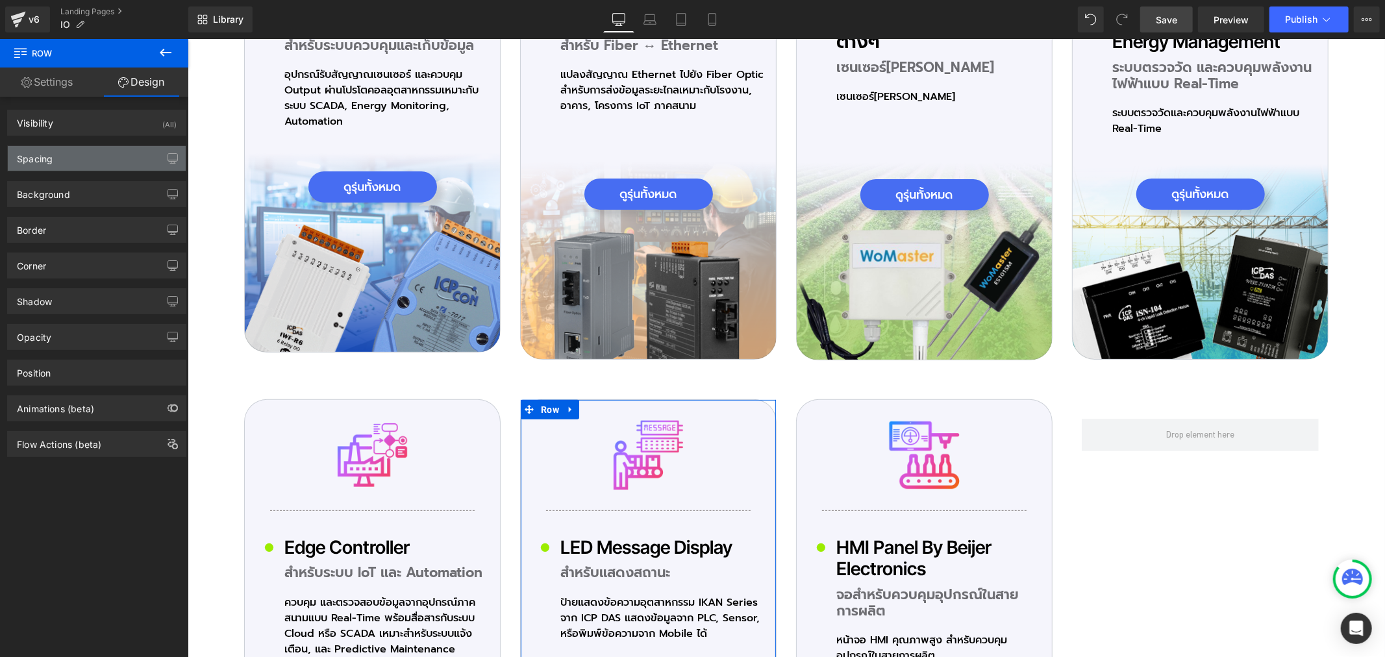
click at [75, 158] on div "Spacing" at bounding box center [97, 158] width 178 height 25
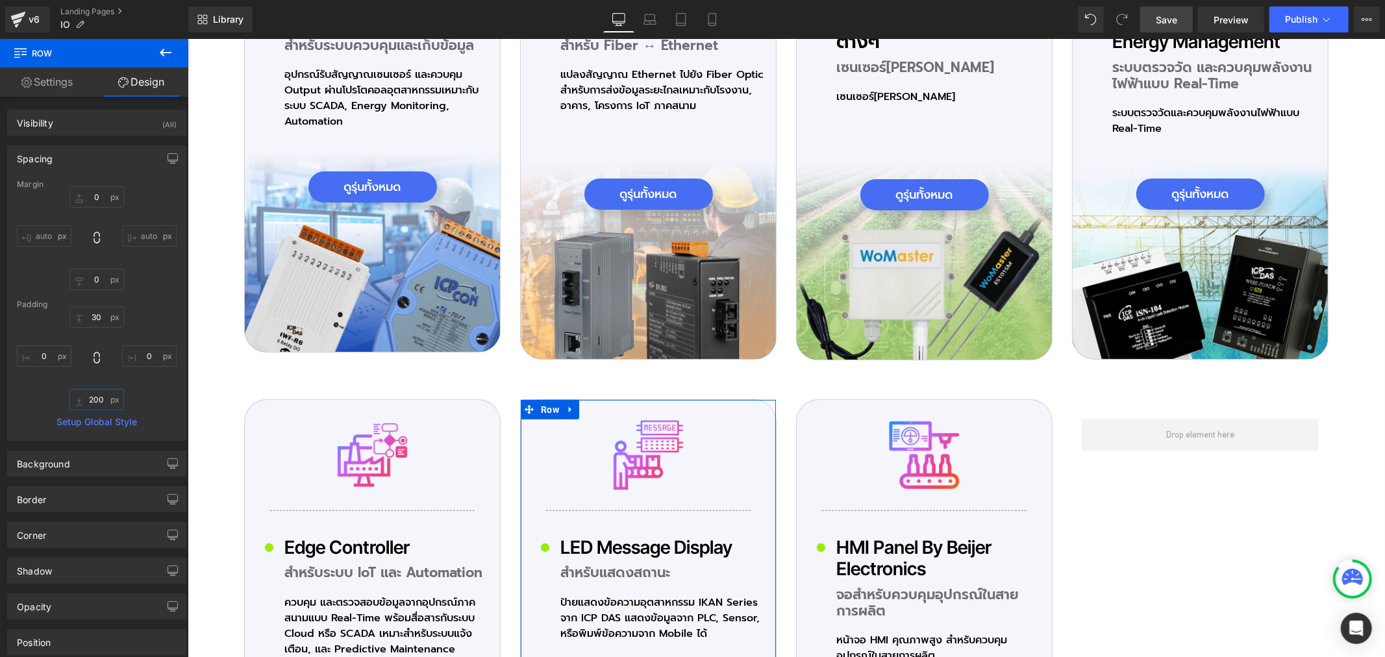
click at [99, 399] on input "200" at bounding box center [96, 399] width 55 height 21
type input "220"
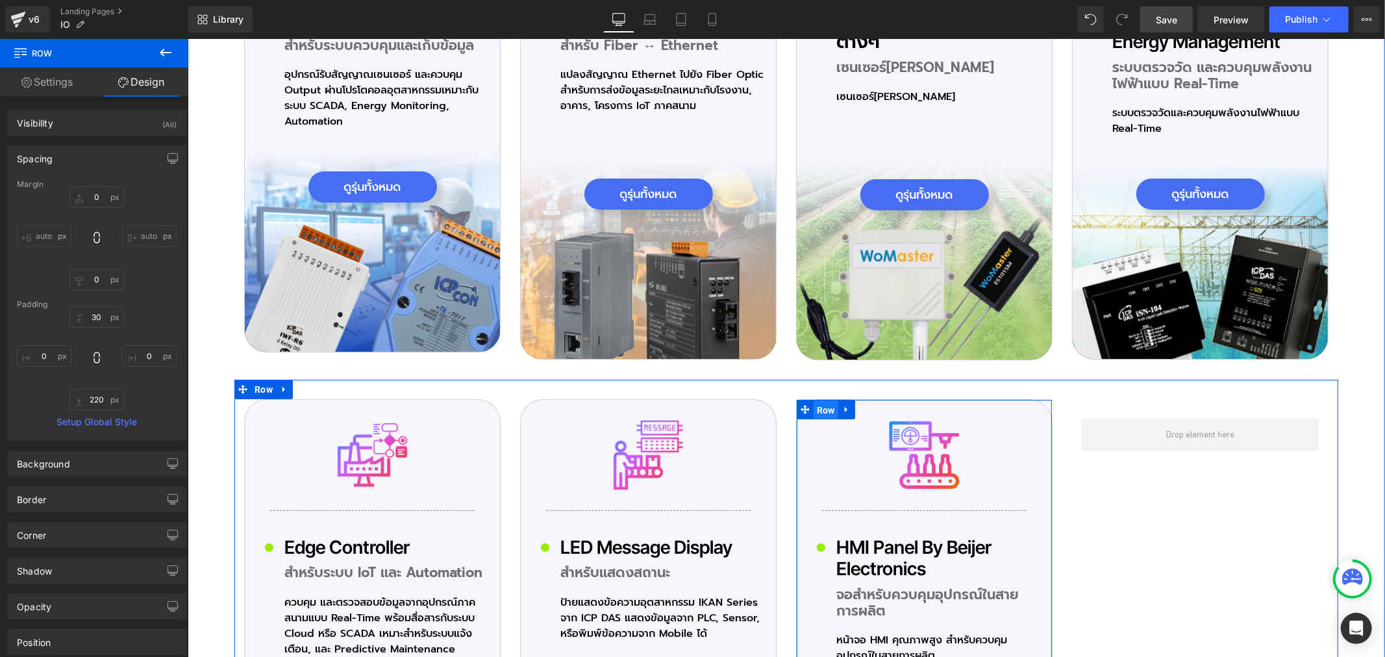
click at [820, 402] on span "Row" at bounding box center [825, 409] width 25 height 19
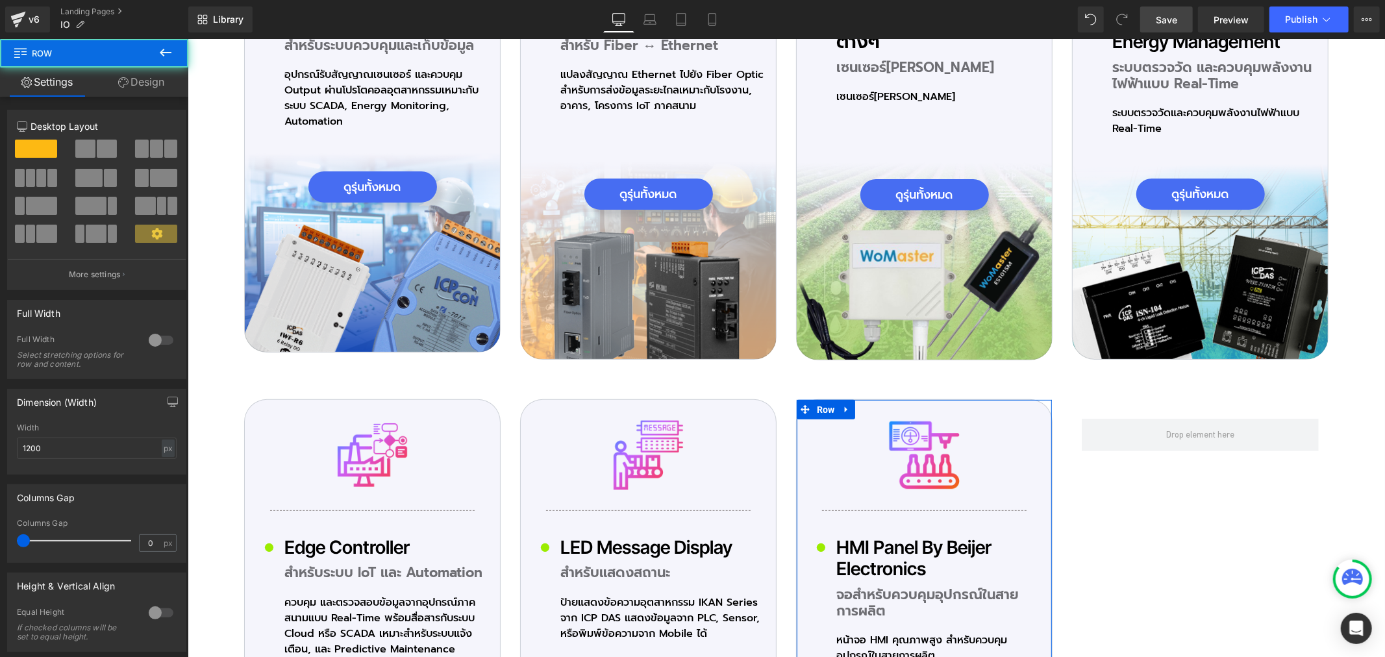
drag, startPoint x: 148, startPoint y: 87, endPoint x: 82, endPoint y: 164, distance: 101.2
click at [147, 88] on link "Design" at bounding box center [141, 82] width 94 height 29
click at [0, 0] on div "Spacing" at bounding box center [0, 0] width 0 height 0
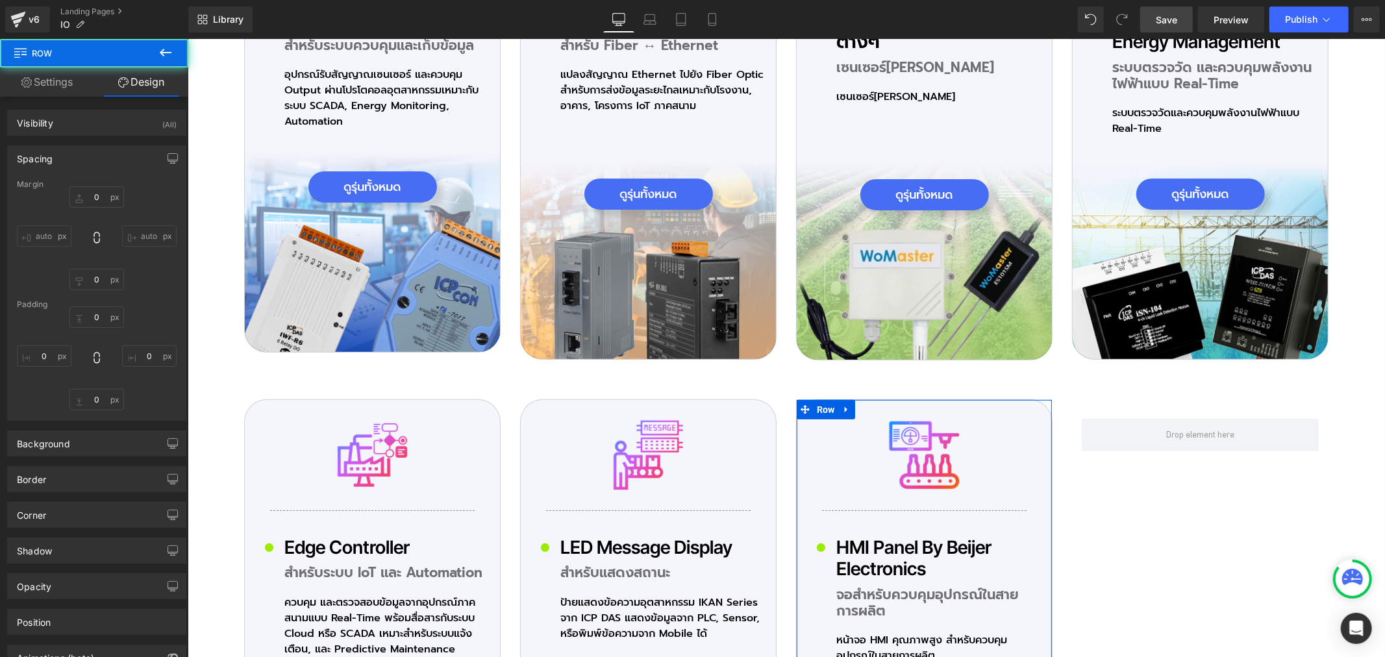
type input "0"
type input "30"
type input "0"
type input "200"
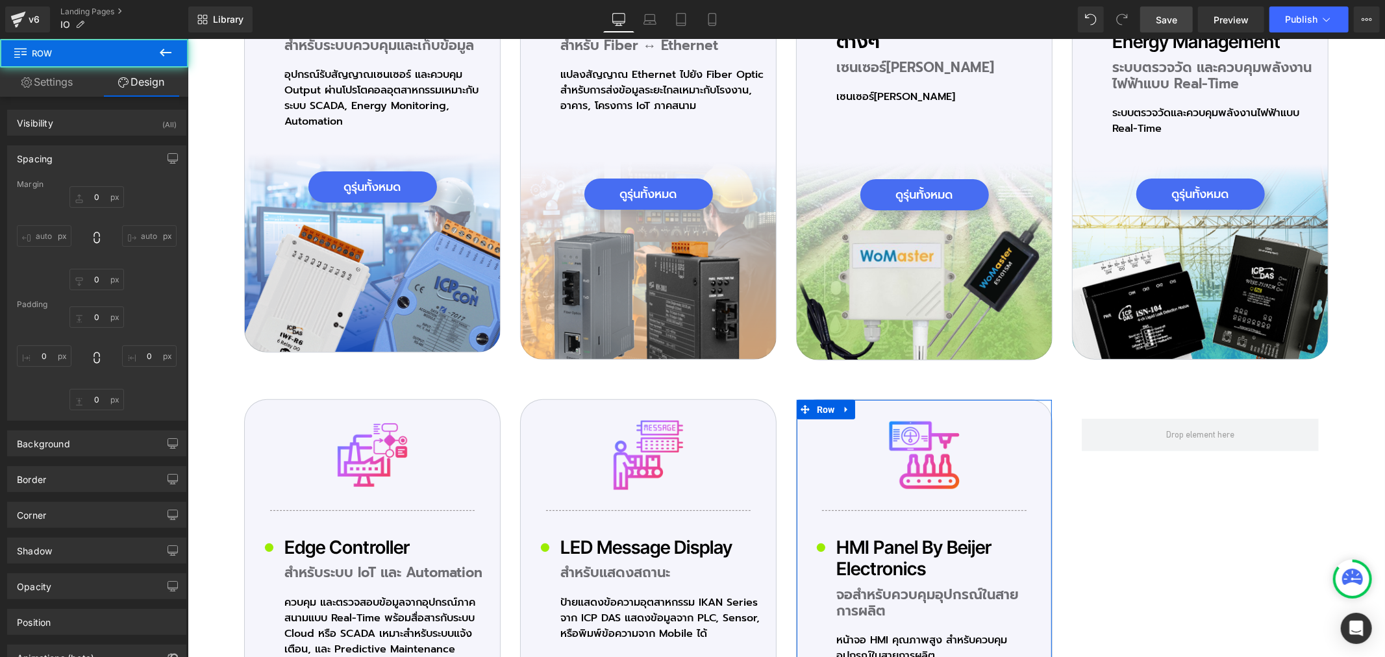
type input "0"
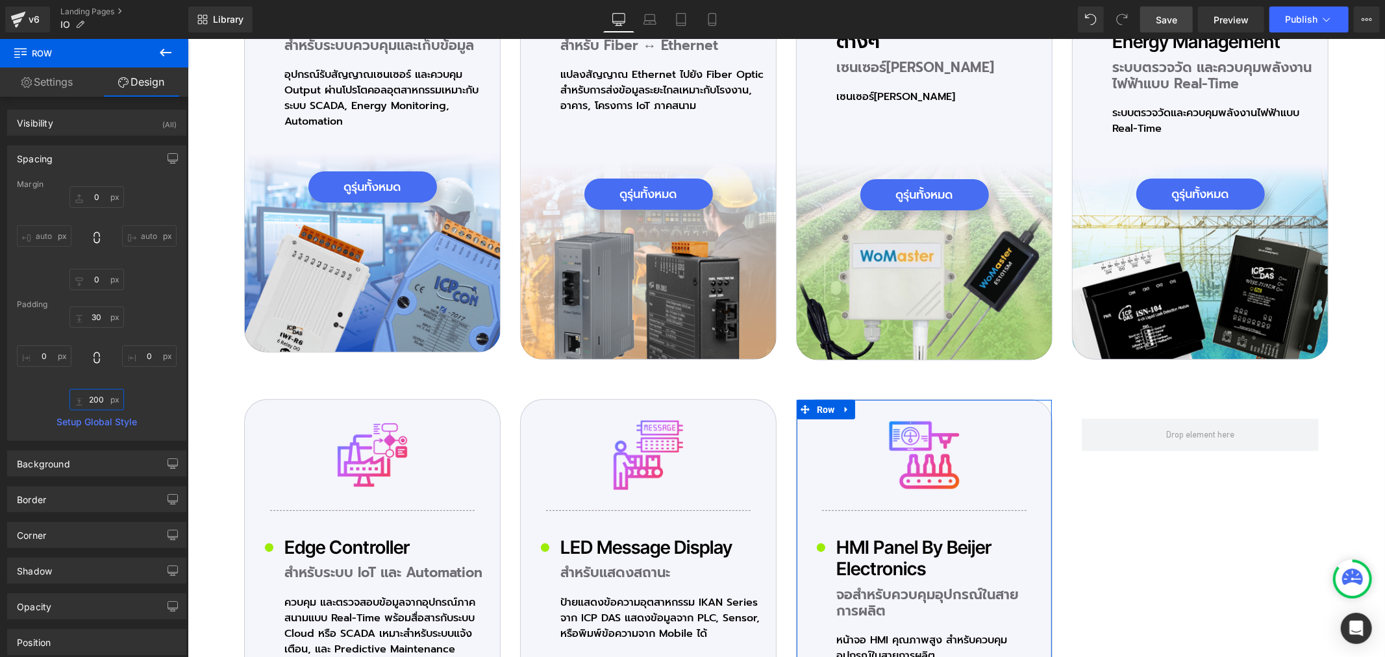
click at [97, 391] on input "200" at bounding box center [96, 399] width 55 height 21
type input "220"
click at [1170, 22] on span "Save" at bounding box center [1165, 20] width 21 height 14
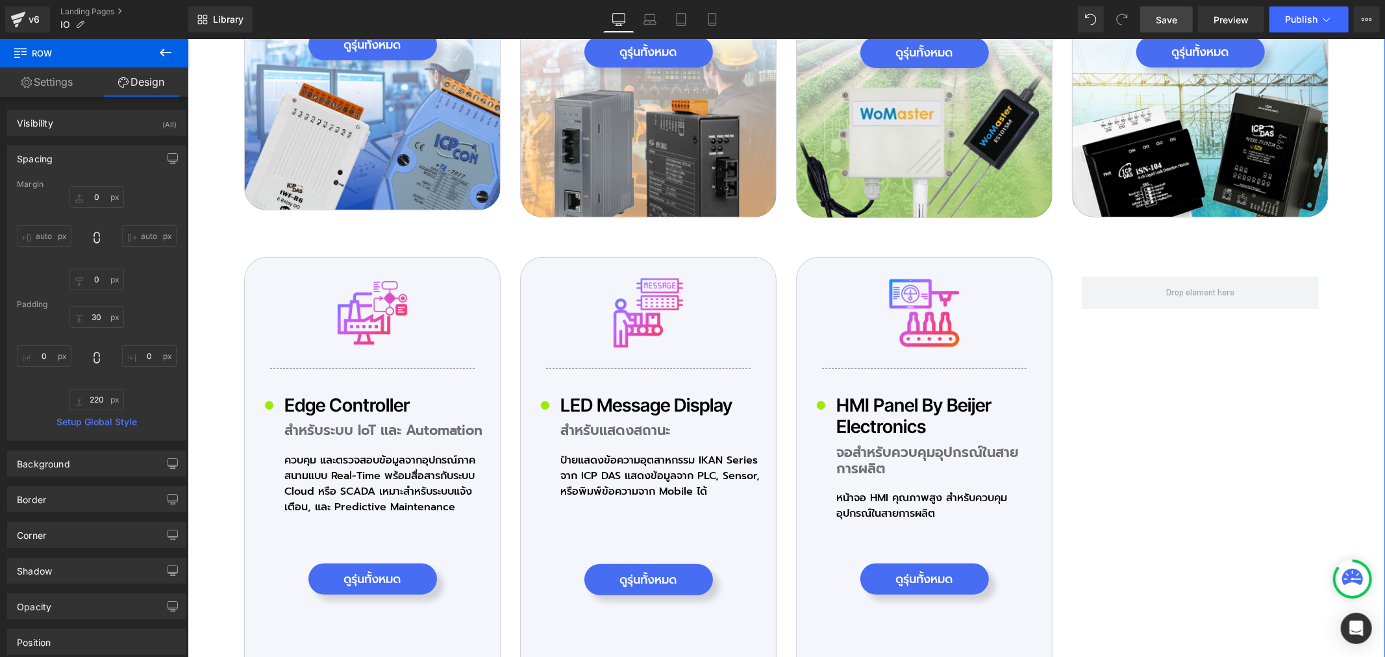
scroll to position [4471, 0]
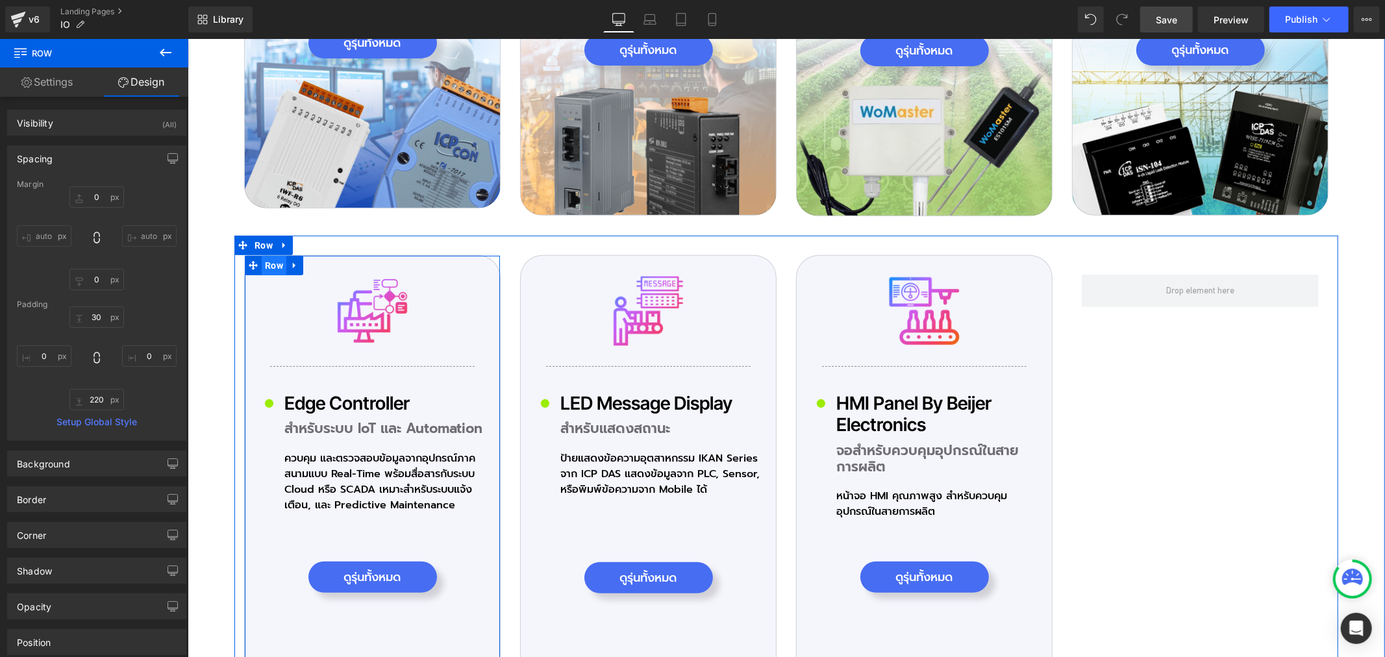
click at [266, 257] on span "Row" at bounding box center [273, 264] width 25 height 19
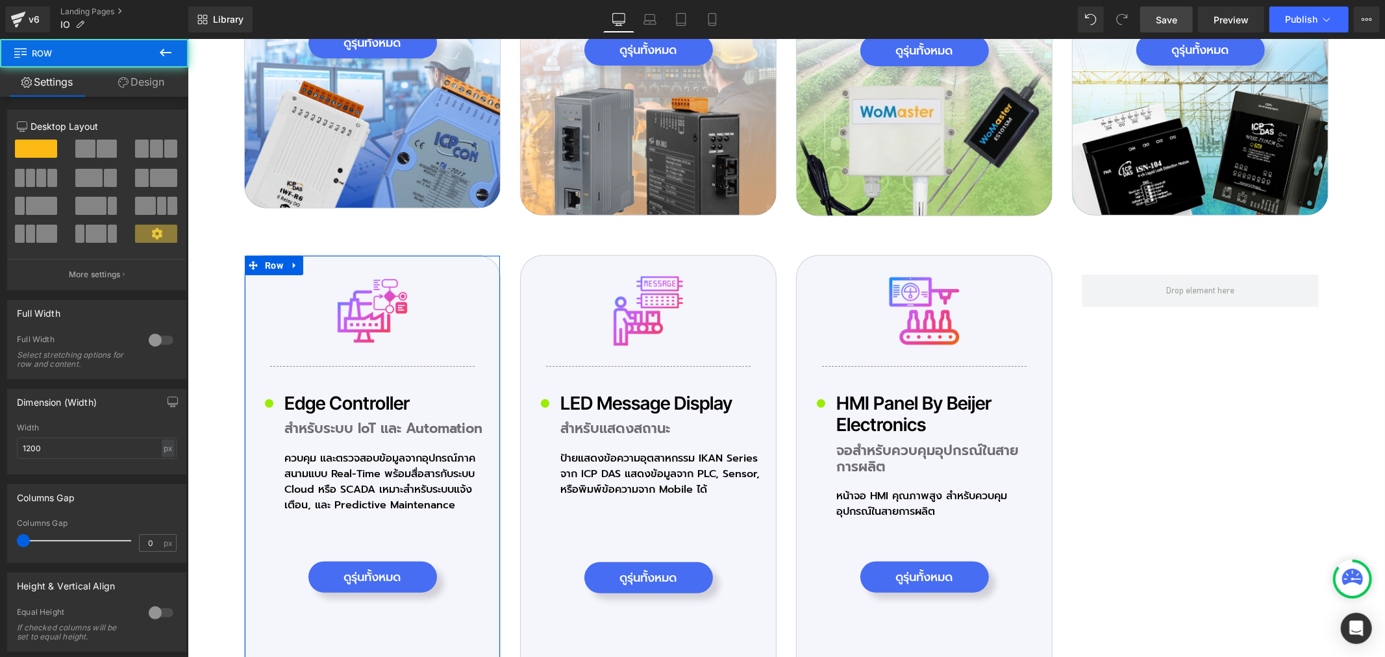
click at [154, 83] on link "Design" at bounding box center [141, 82] width 94 height 29
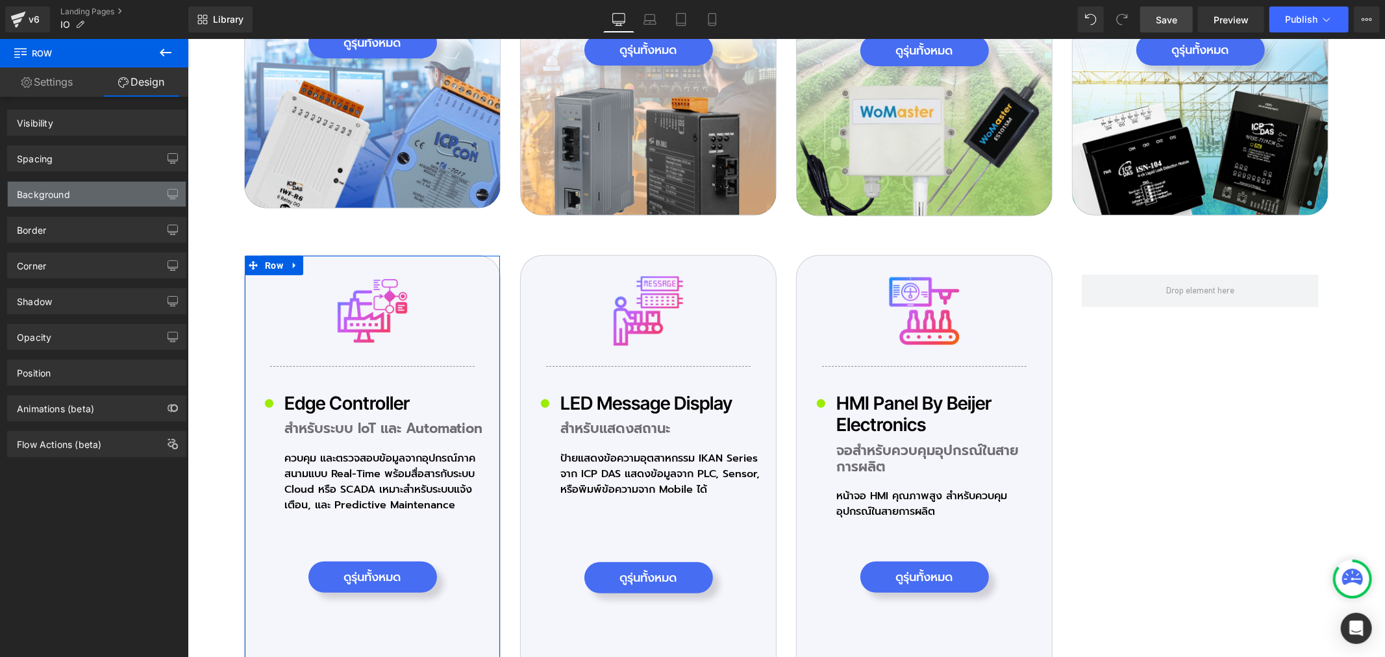
click at [92, 195] on div "Background" at bounding box center [97, 194] width 178 height 25
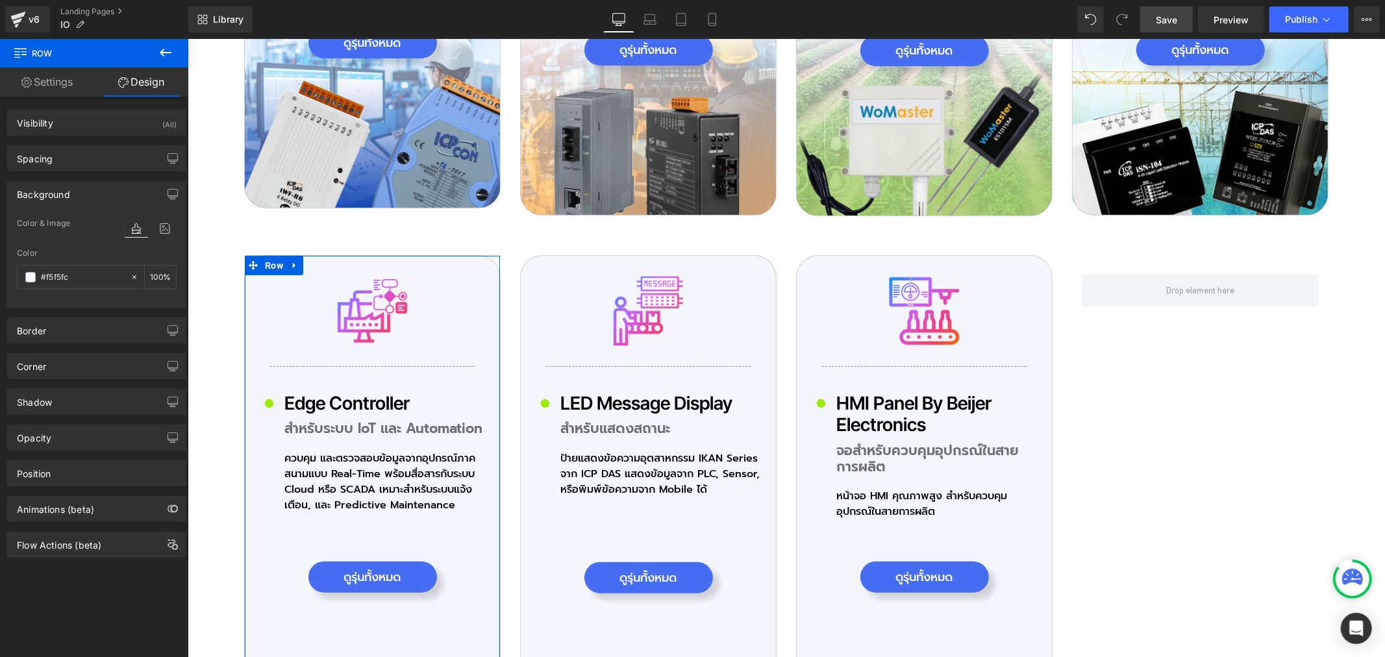
type input "#f5f5fc"
type input "100"
click at [163, 232] on icon at bounding box center [164, 228] width 23 height 17
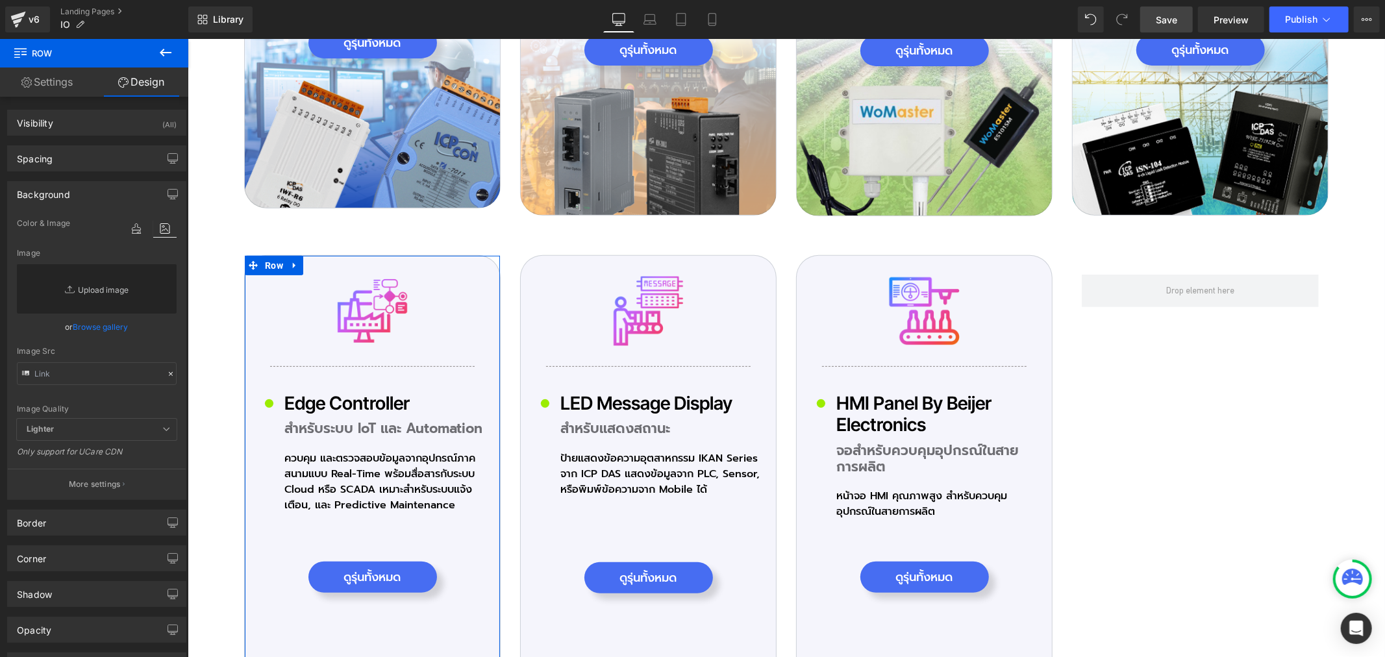
click at [112, 288] on link "Replace Image" at bounding box center [97, 288] width 160 height 49
type input "C:\fakepath\icon-Pro_03_03.png"
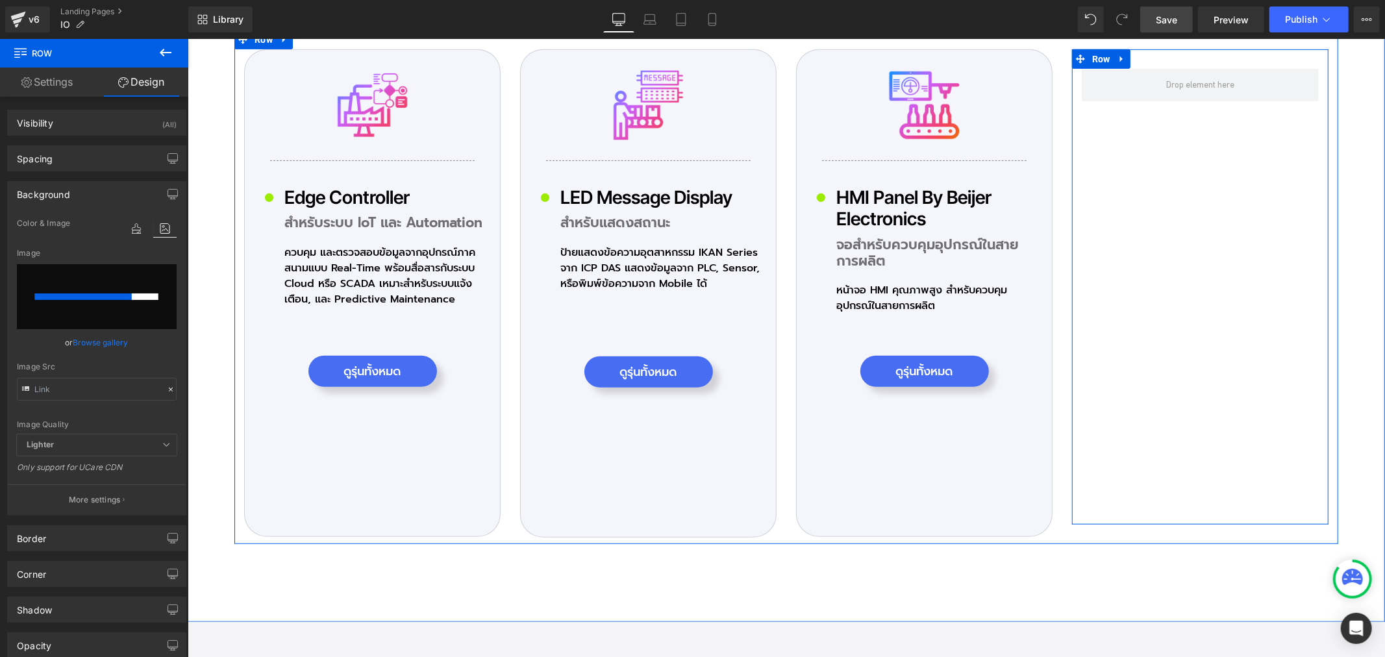
scroll to position [4688, 0]
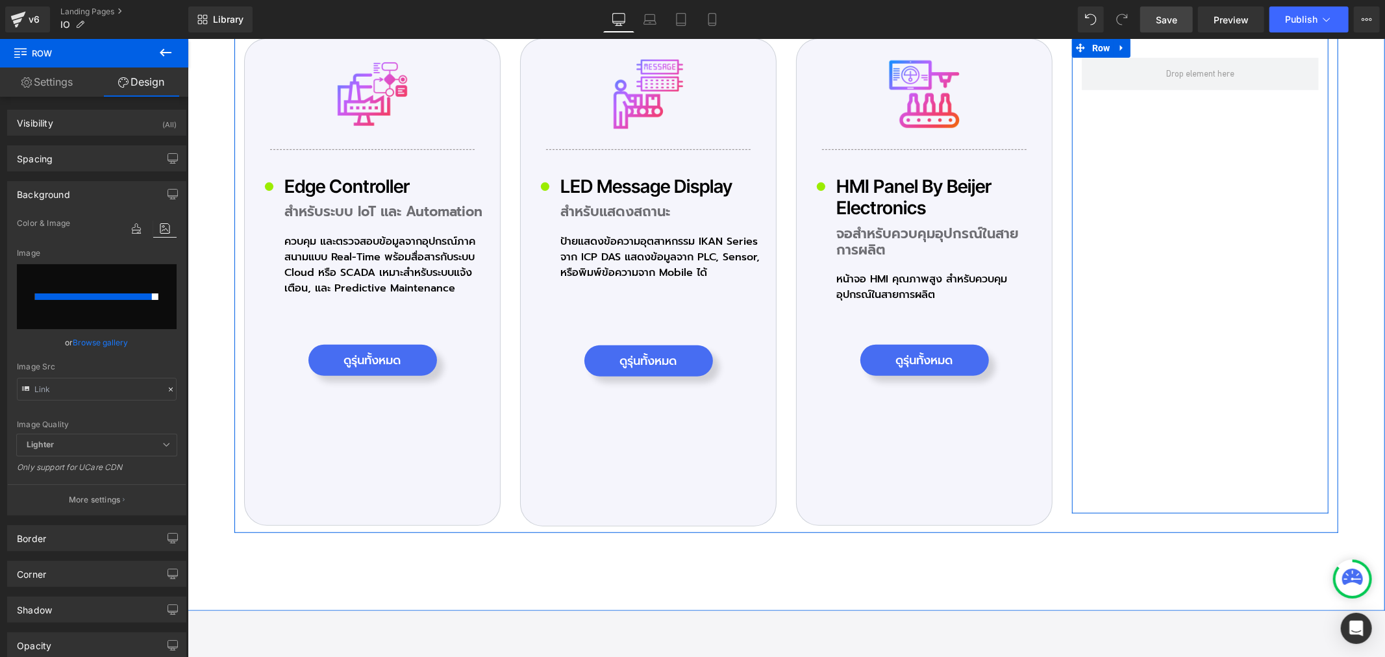
type input "[URL][DOMAIN_NAME]"
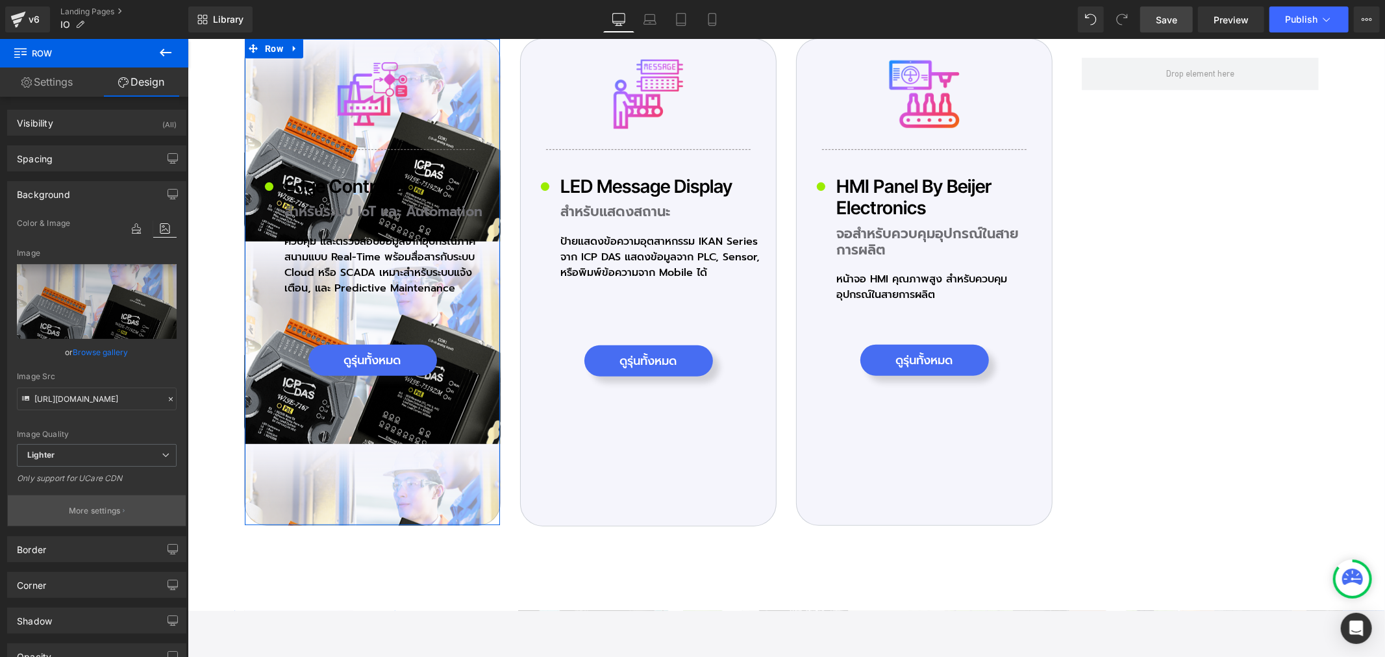
click at [105, 508] on p "More settings" at bounding box center [95, 511] width 52 height 12
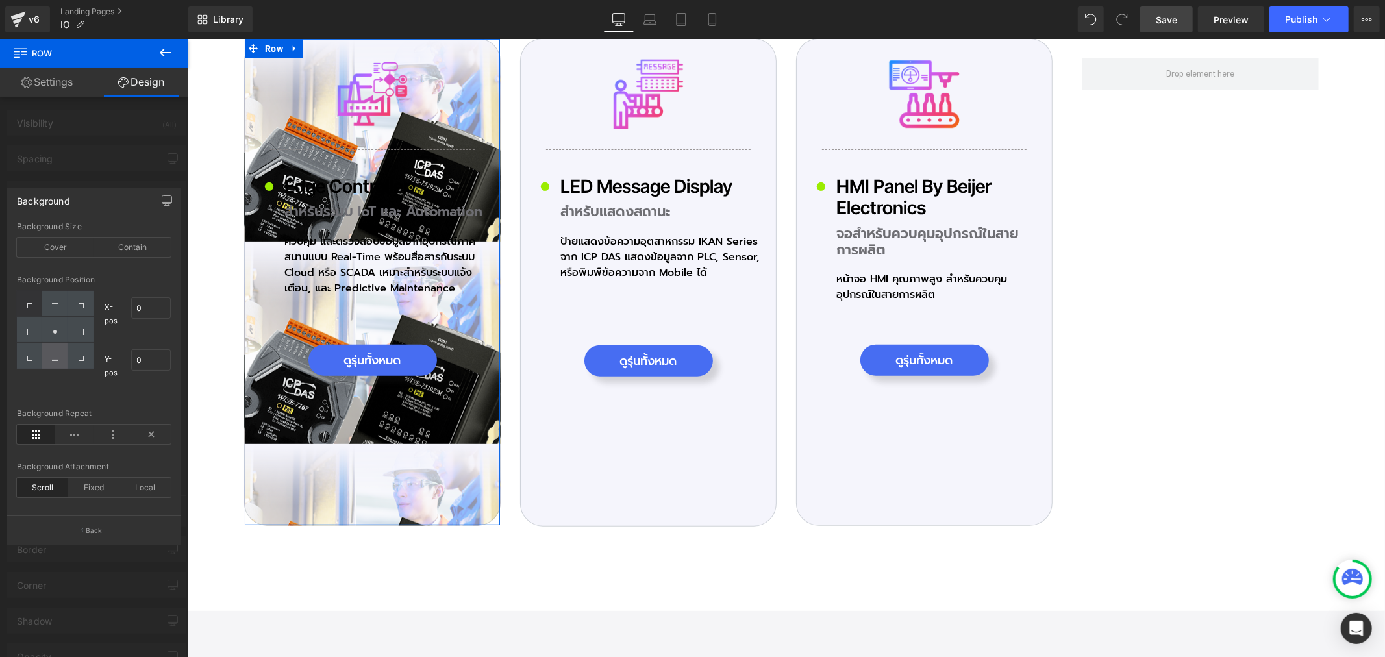
click at [55, 360] on icon at bounding box center [55, 360] width 6 height 1
type input "50"
type input "100"
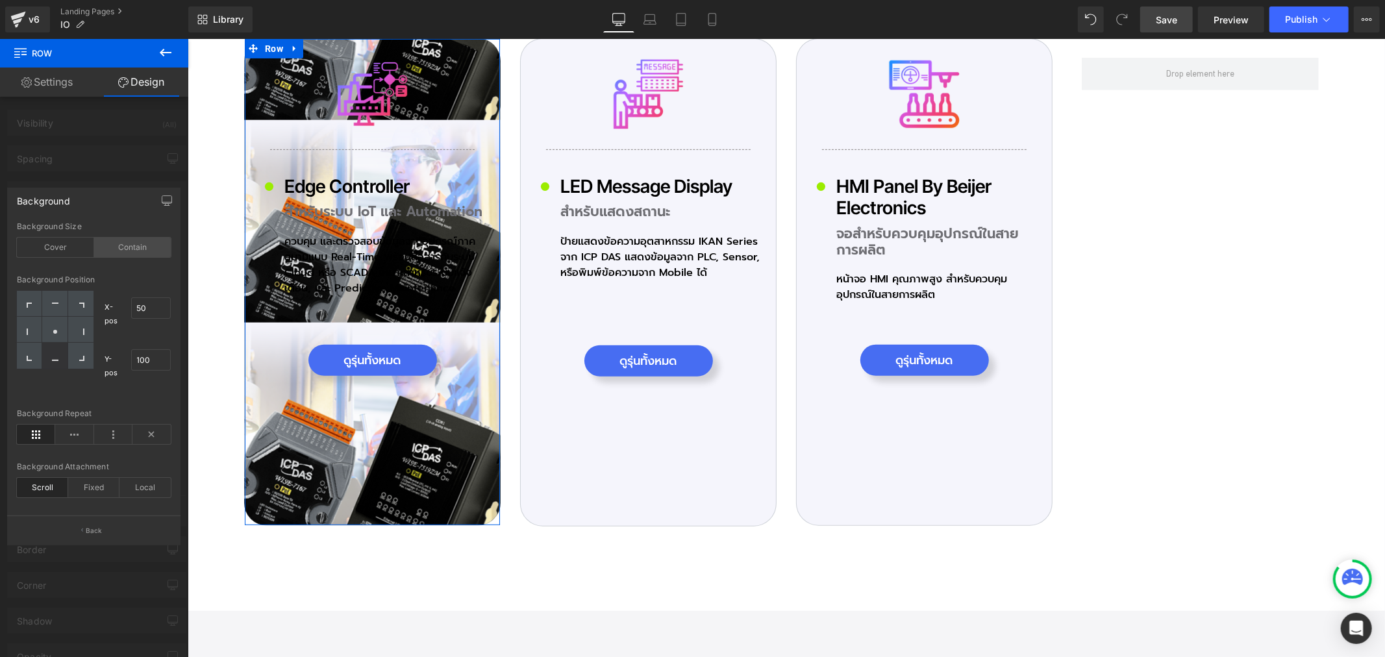
click at [138, 245] on div "Contain" at bounding box center [132, 247] width 77 height 19
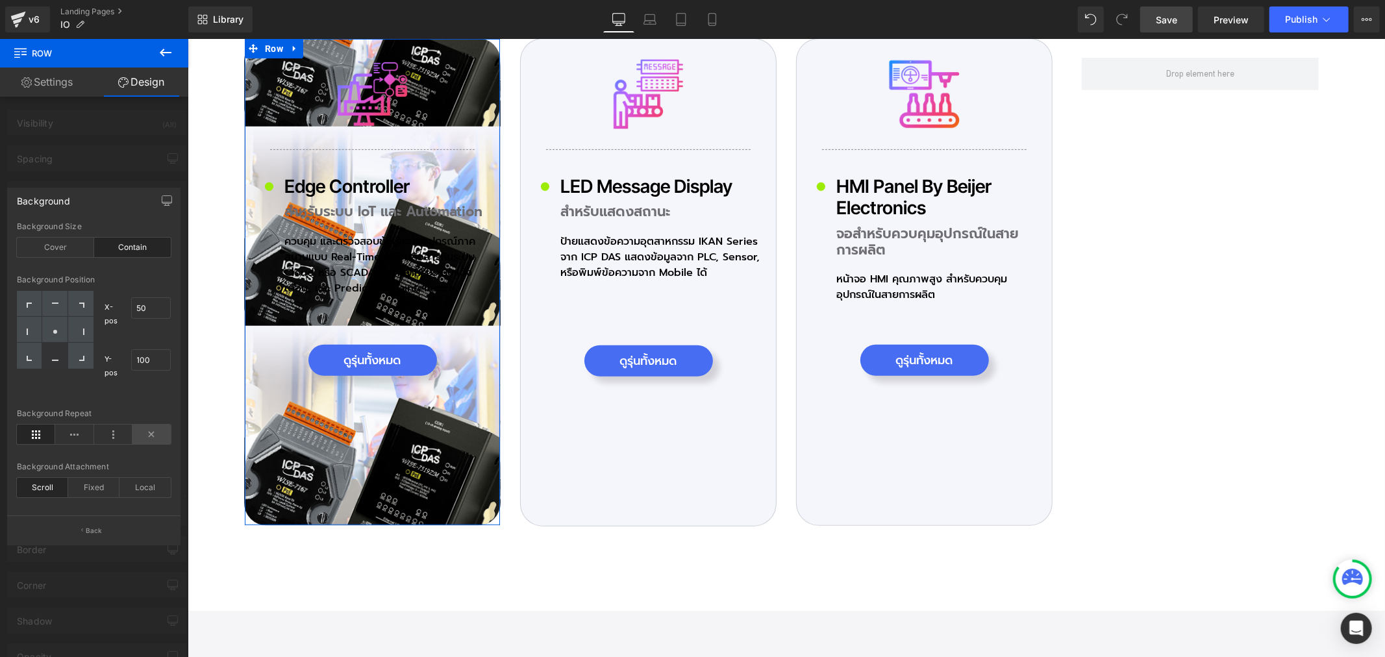
click at [153, 436] on icon at bounding box center [151, 434] width 38 height 19
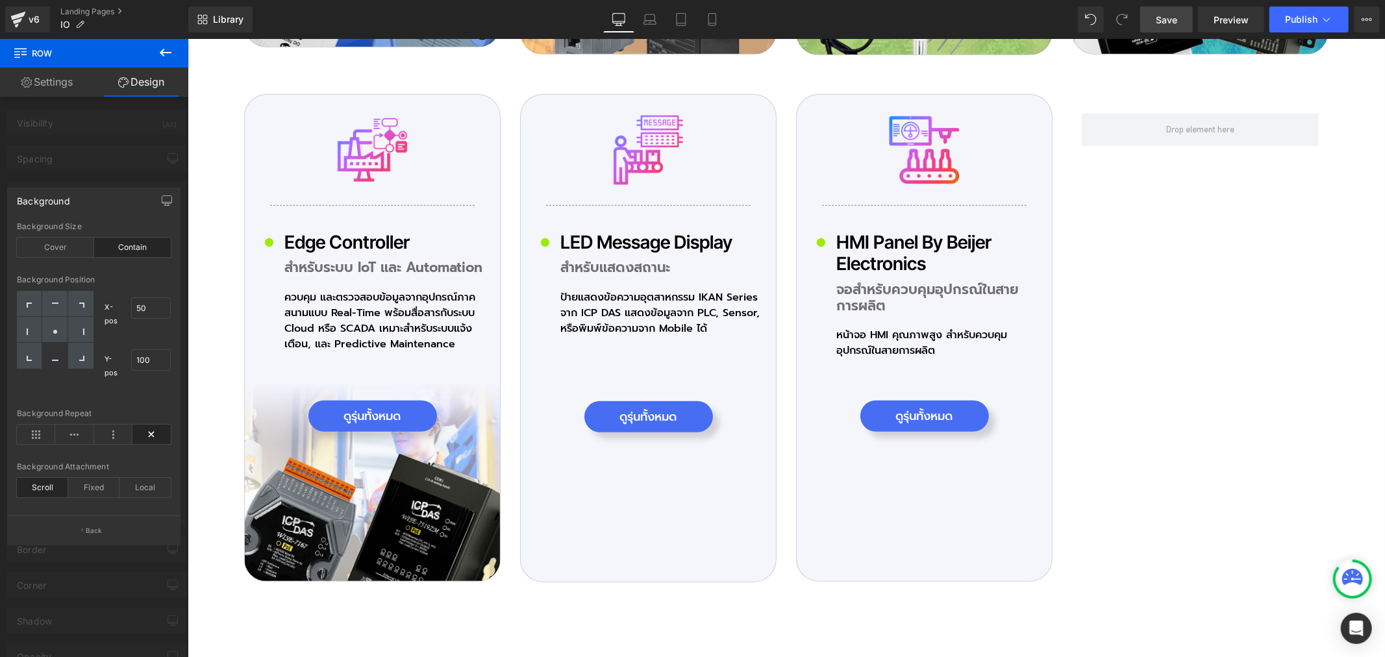
scroll to position [4544, 0]
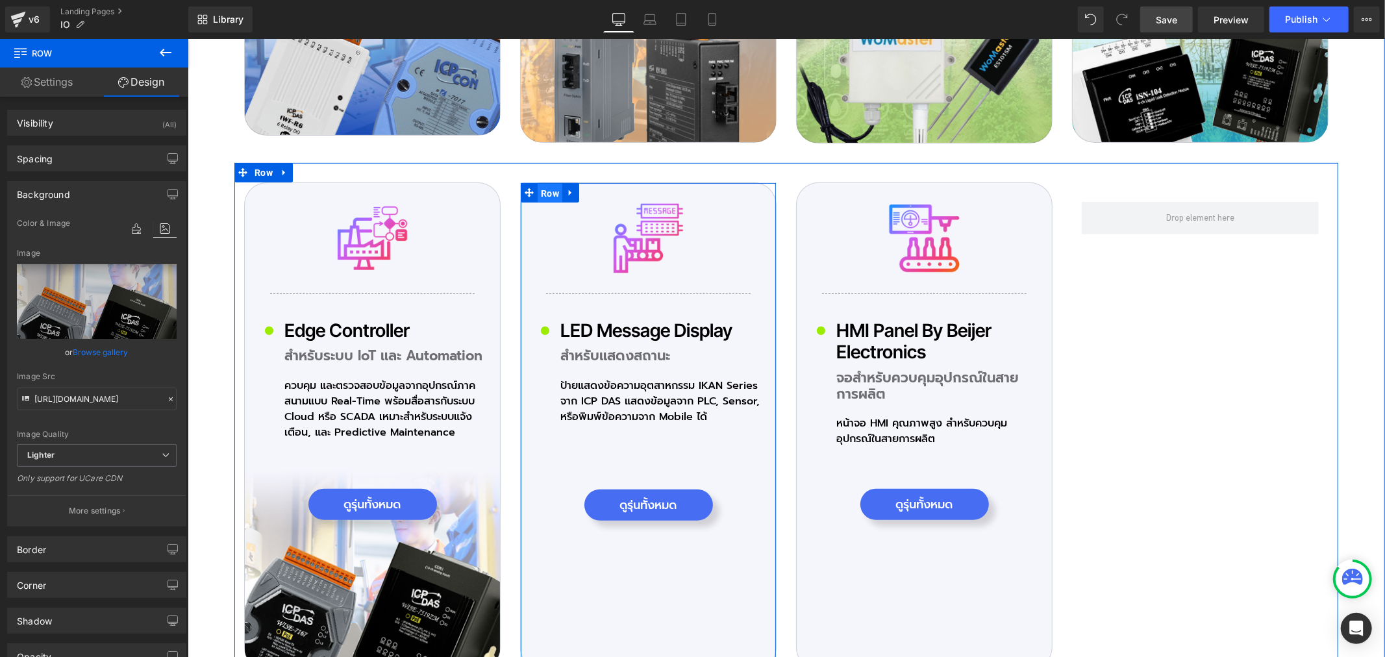
click at [538, 183] on span "Row" at bounding box center [549, 192] width 25 height 19
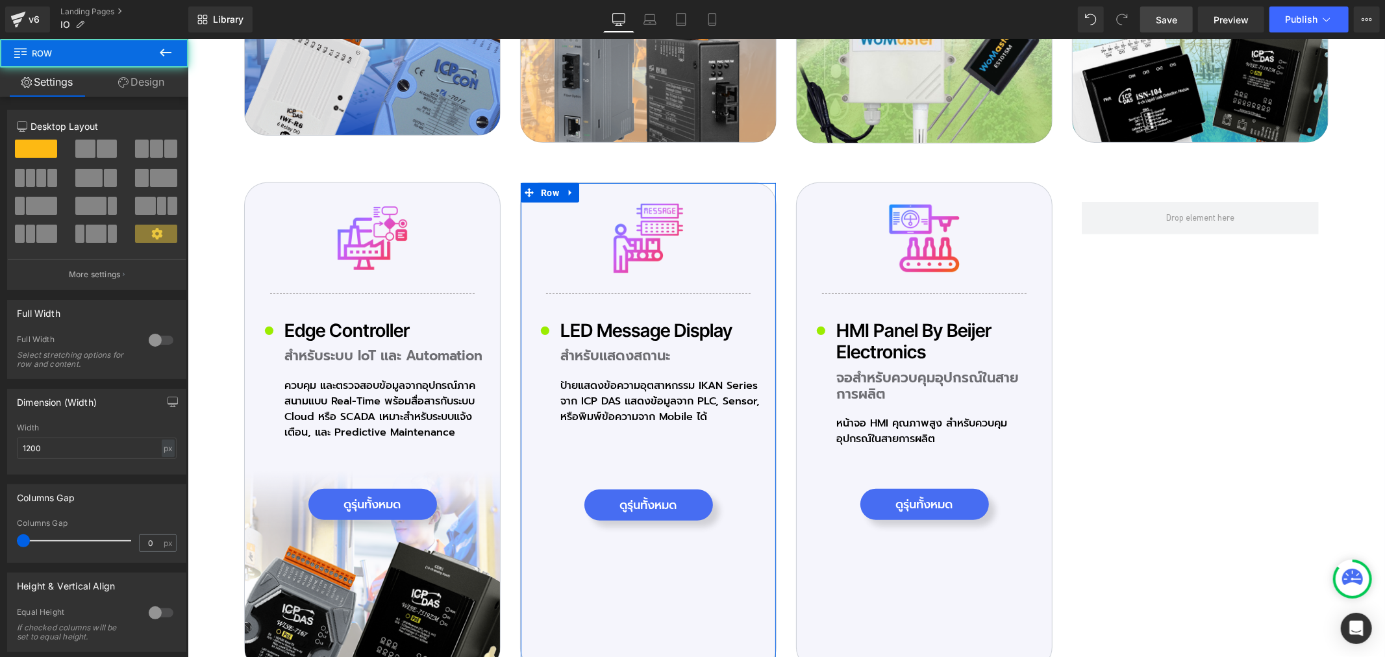
click at [141, 88] on link "Design" at bounding box center [141, 82] width 94 height 29
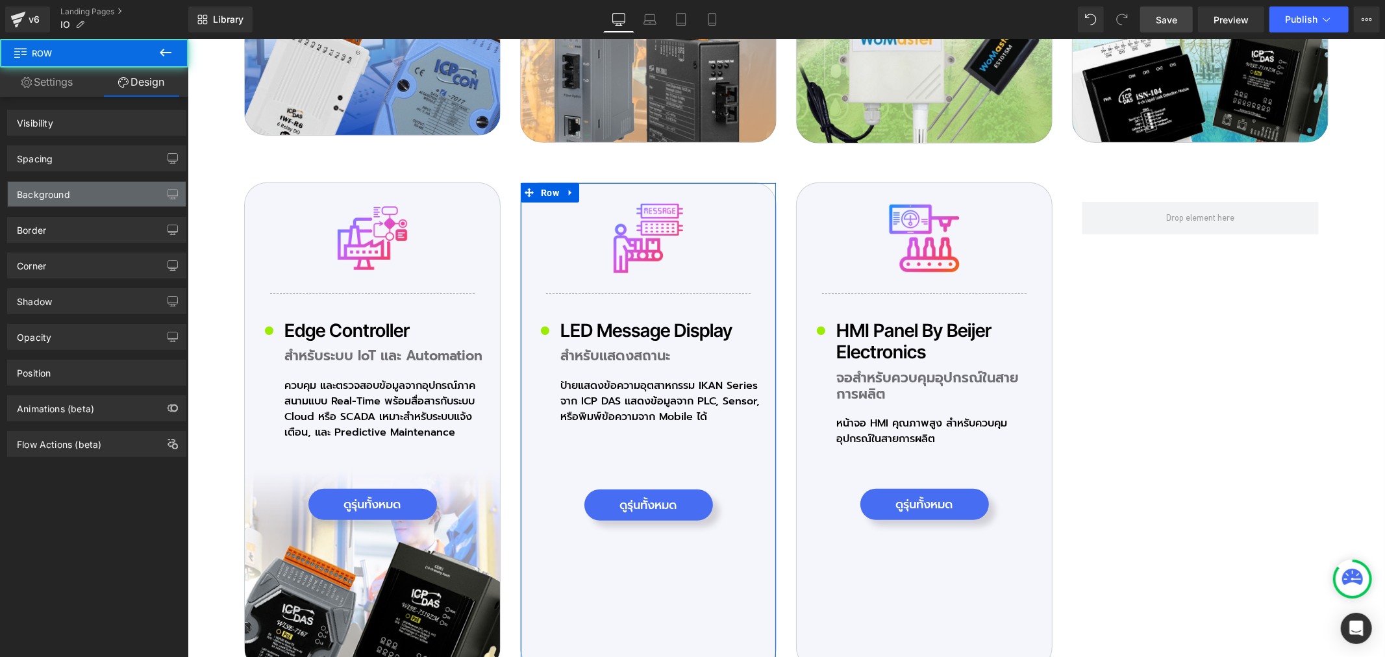
click at [80, 196] on div "Background" at bounding box center [97, 194] width 178 height 25
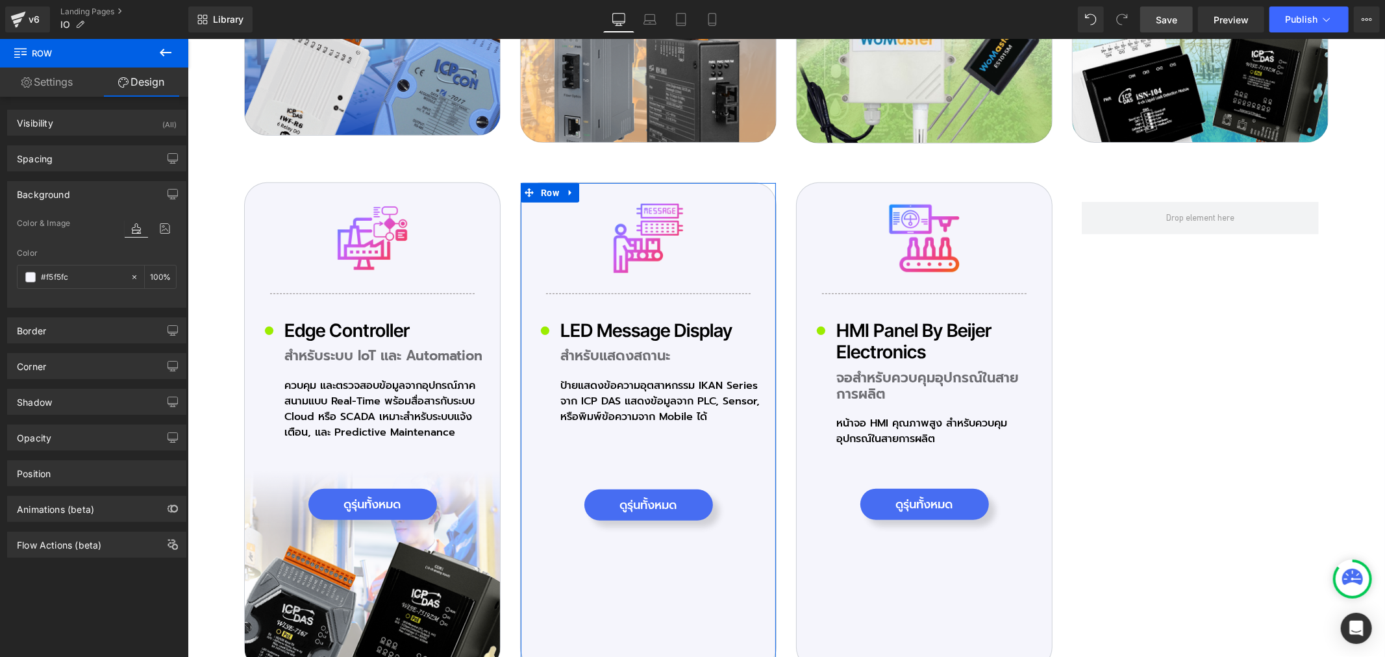
type input "#f5f5fc"
type input "100"
click at [153, 228] on icon at bounding box center [164, 228] width 23 height 17
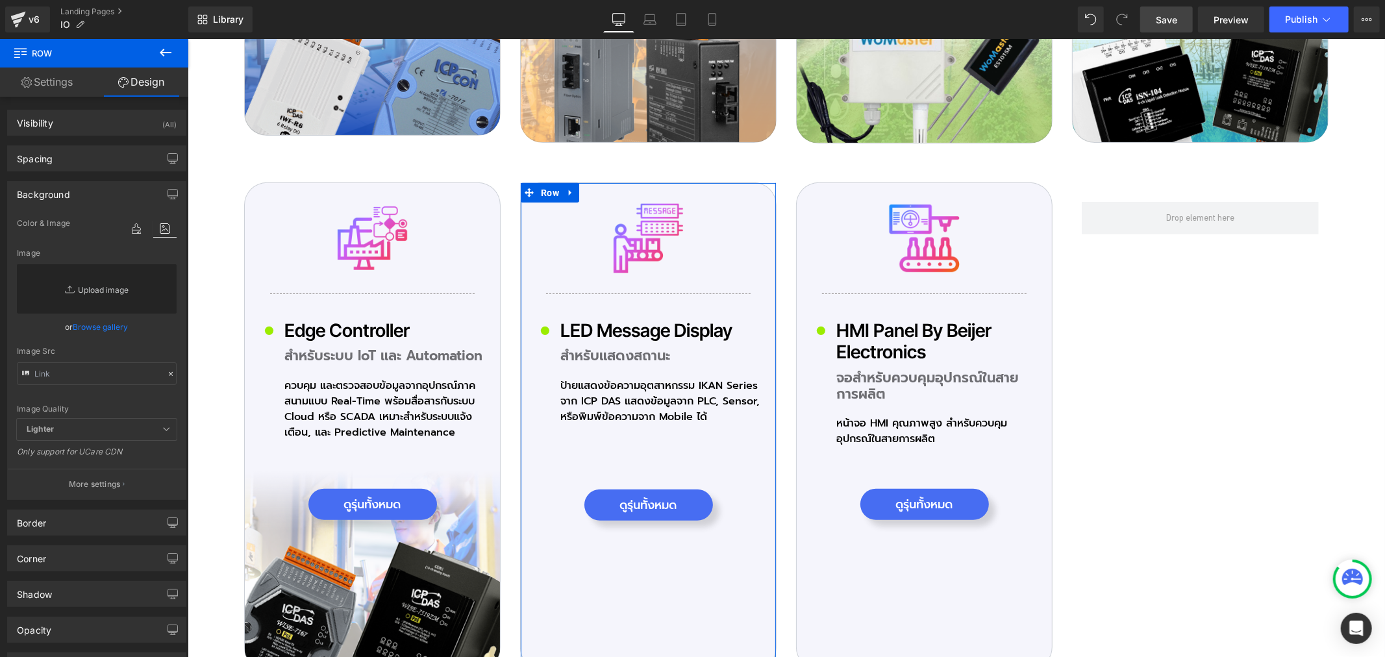
click at [113, 289] on link "Replace Image" at bounding box center [97, 288] width 160 height 49
type input "C:\fakepath\icon-Pro_03_05.png"
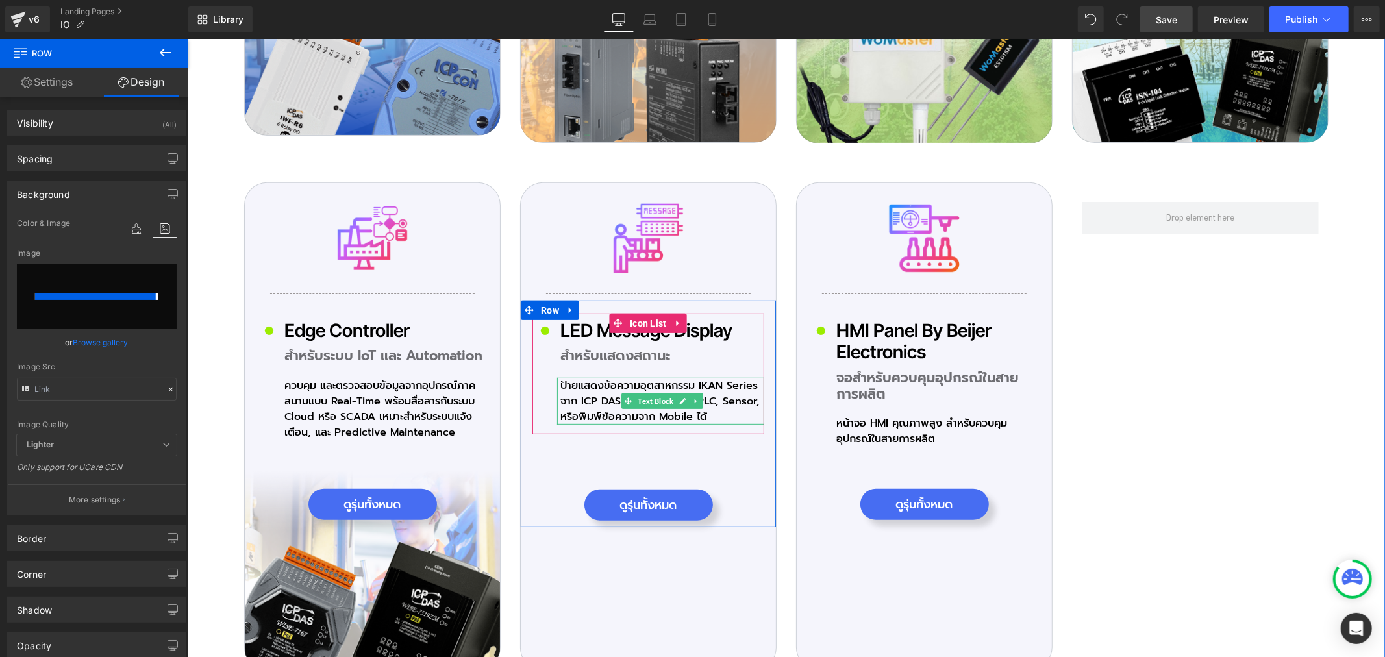
type input "[URL][DOMAIN_NAME]"
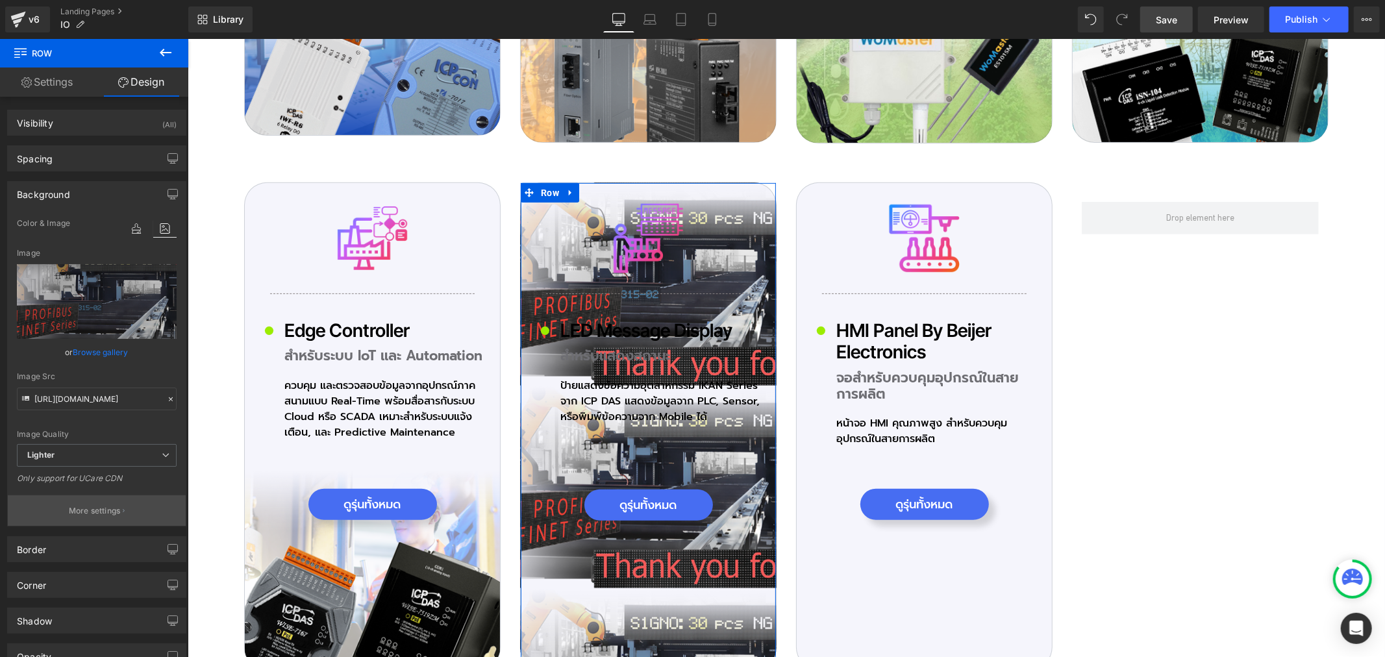
click at [112, 515] on p "More settings" at bounding box center [95, 511] width 52 height 12
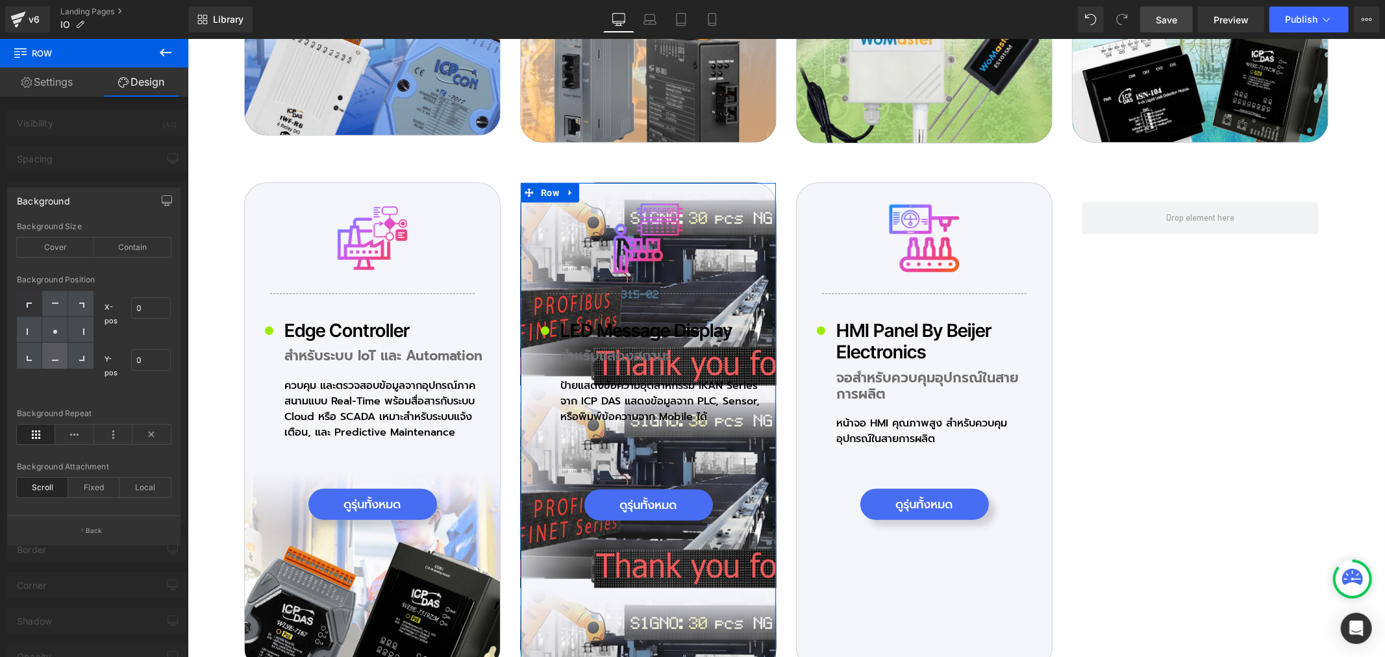
click at [56, 362] on div at bounding box center [54, 356] width 25 height 26
type input "50"
type input "100"
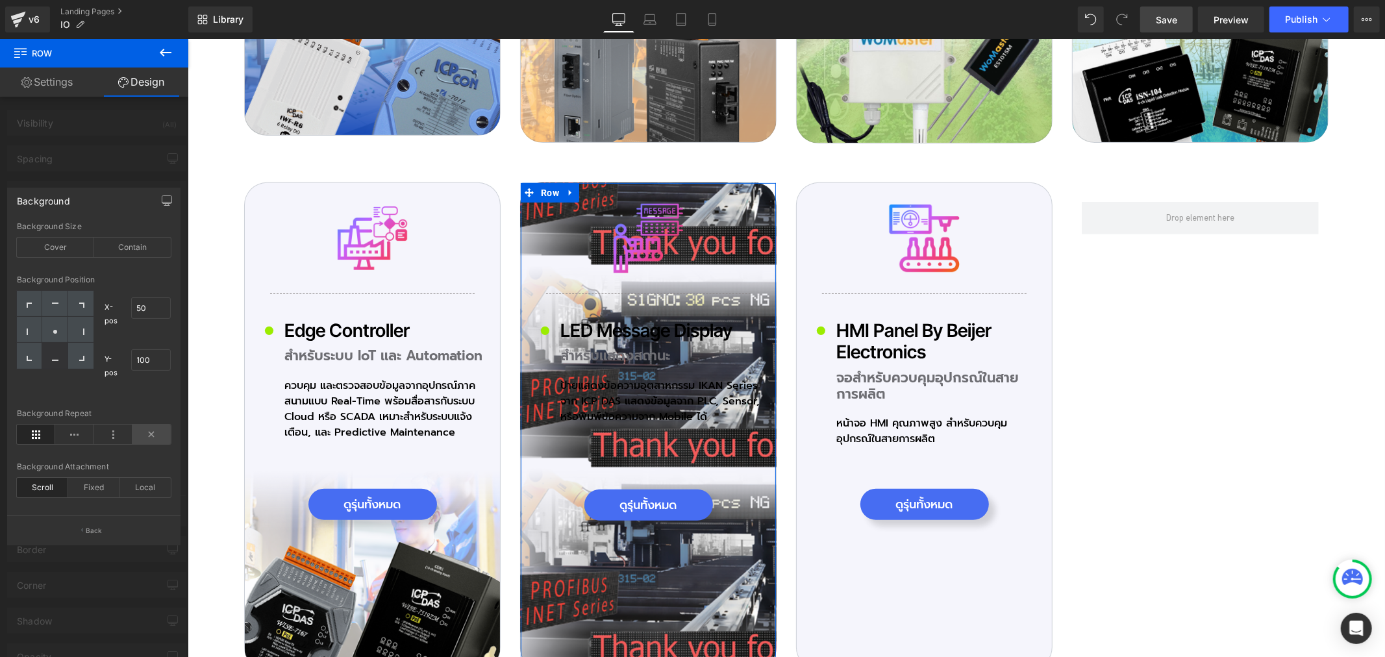
click at [158, 433] on icon at bounding box center [151, 434] width 38 height 19
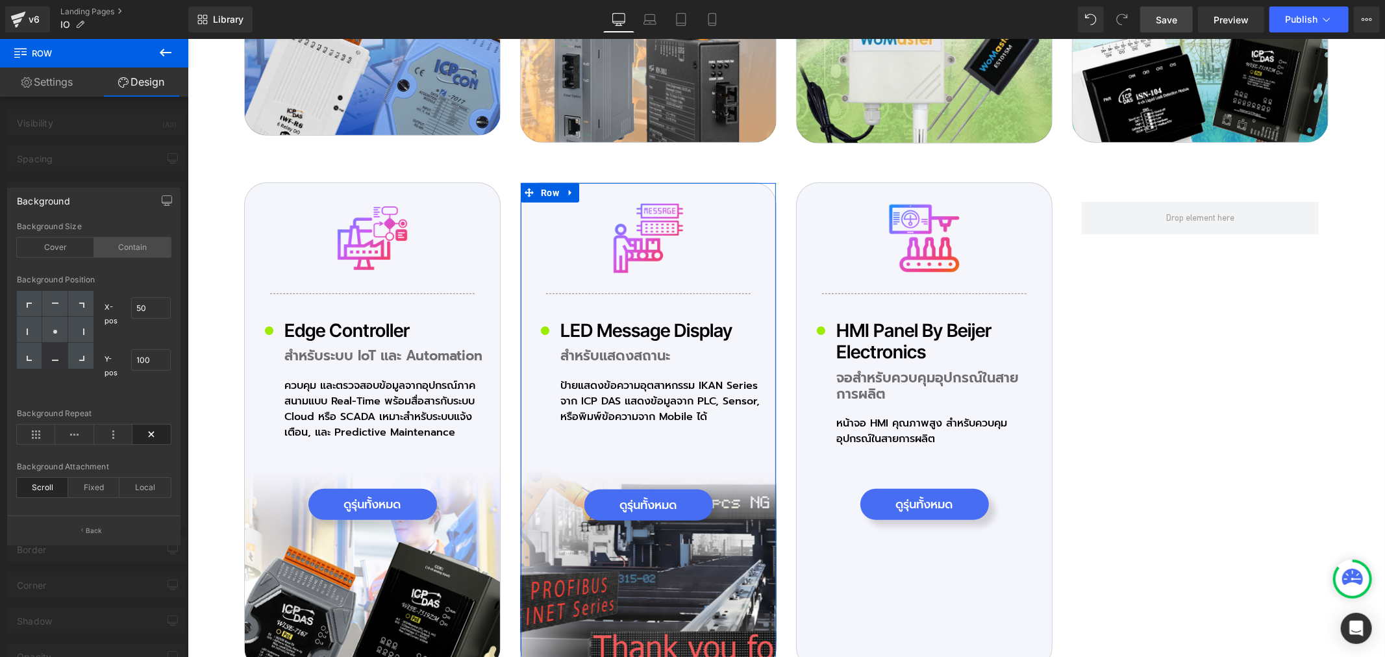
click at [131, 247] on div "Contain" at bounding box center [132, 247] width 77 height 19
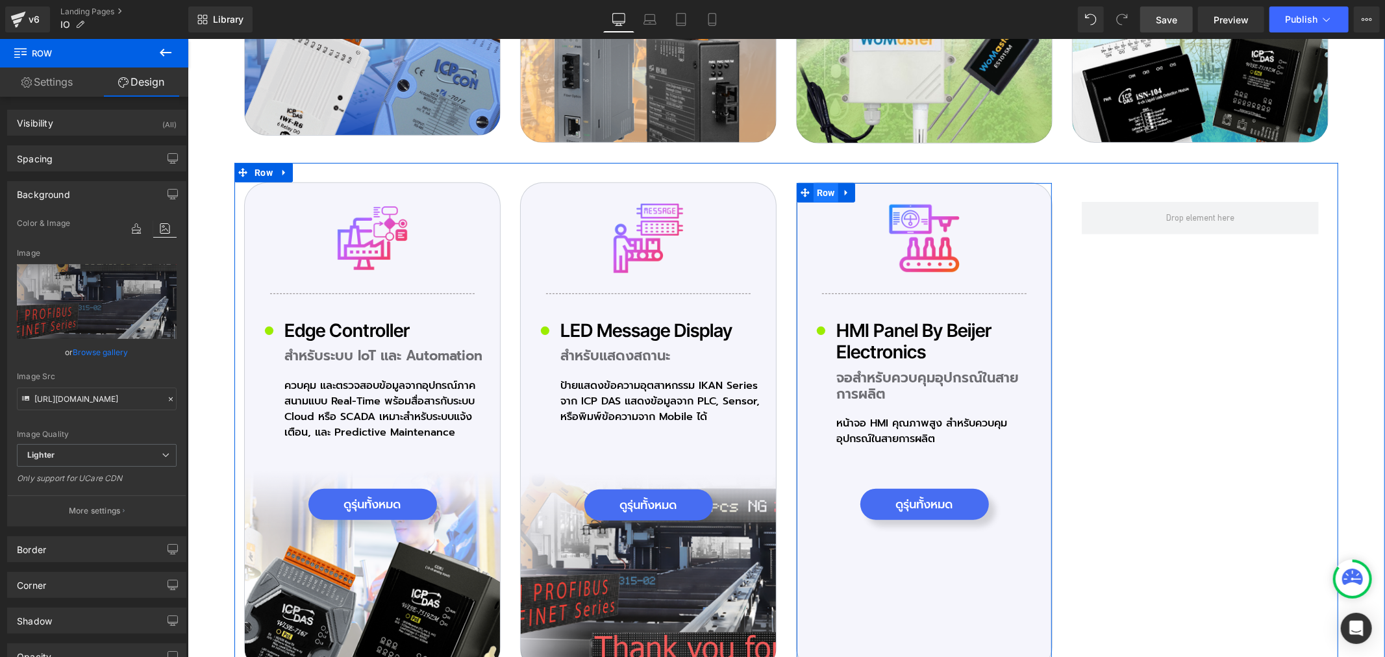
click at [821, 182] on span "Row" at bounding box center [825, 191] width 25 height 19
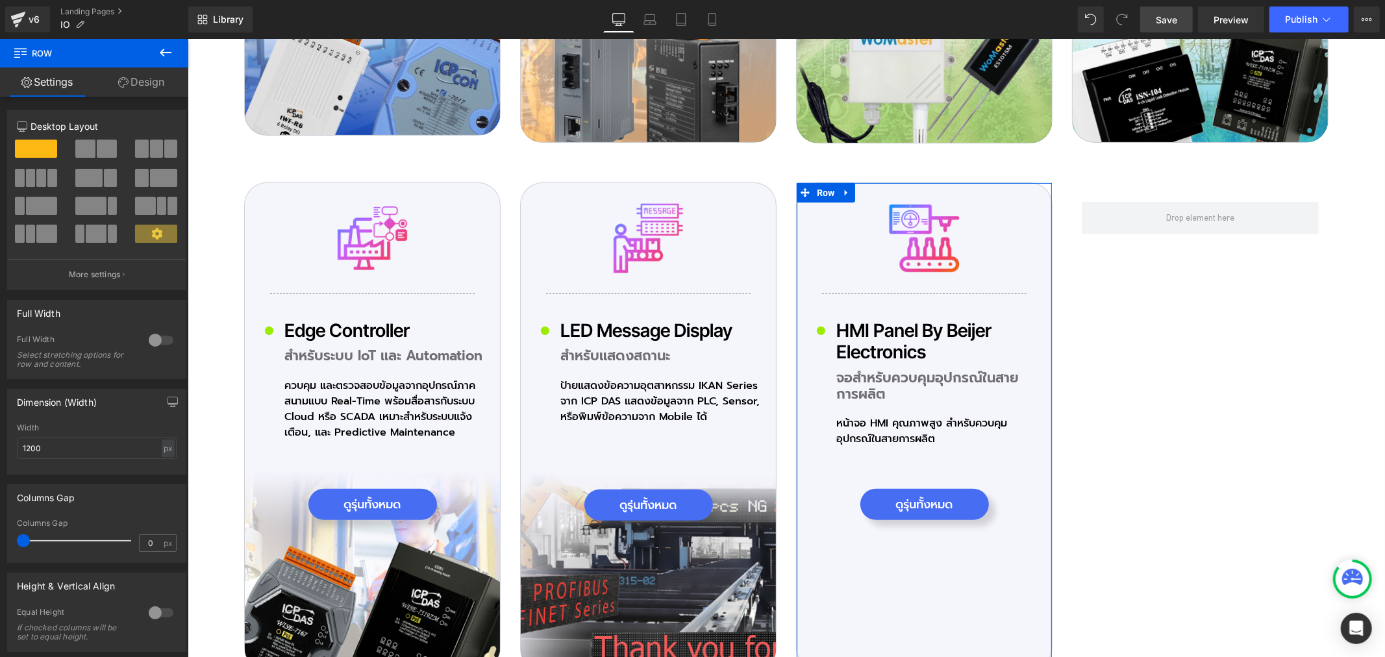
click at [157, 83] on link "Design" at bounding box center [141, 82] width 94 height 29
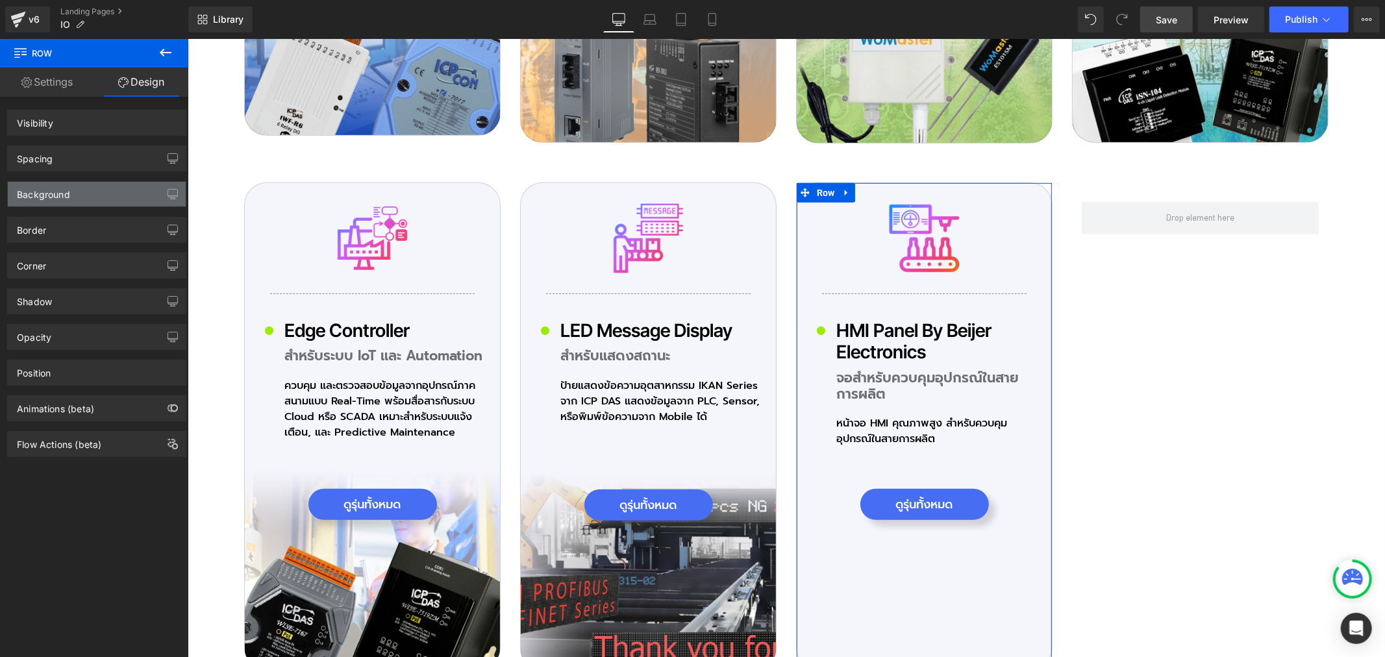
click at [111, 197] on div "Background" at bounding box center [97, 194] width 178 height 25
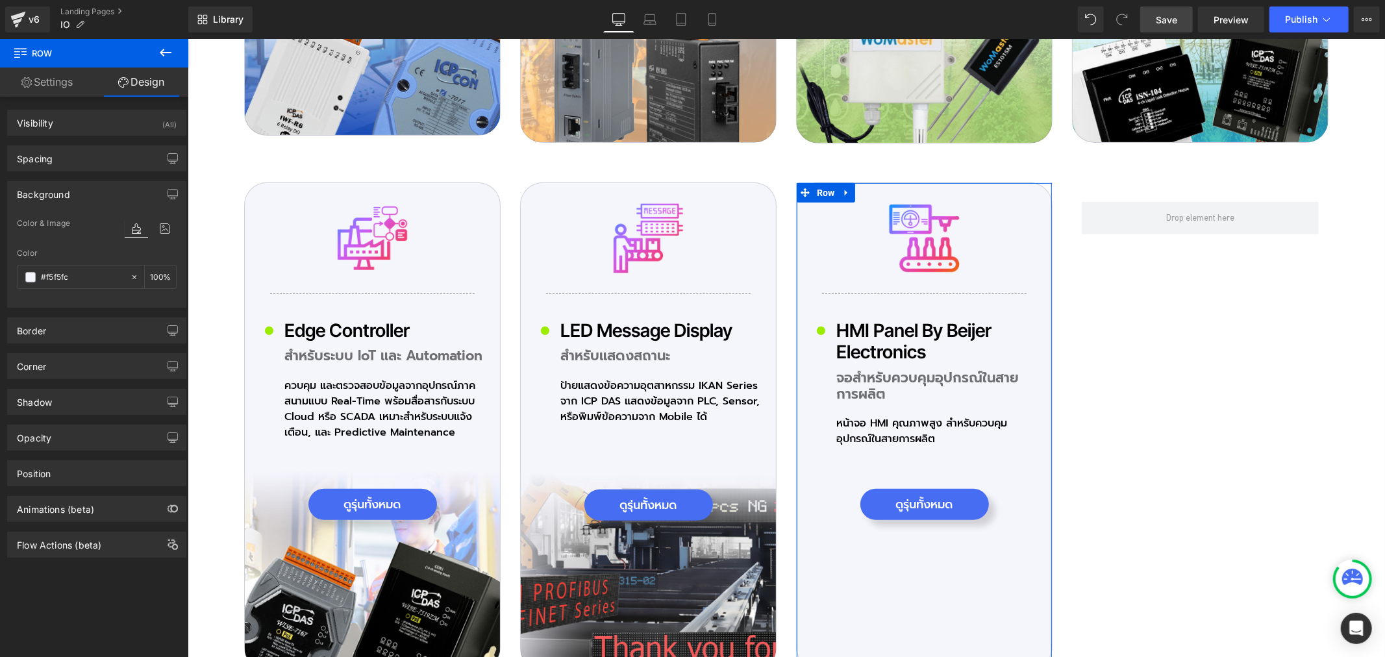
type input "#f5f5fc"
type input "100"
click at [161, 228] on icon at bounding box center [164, 228] width 23 height 17
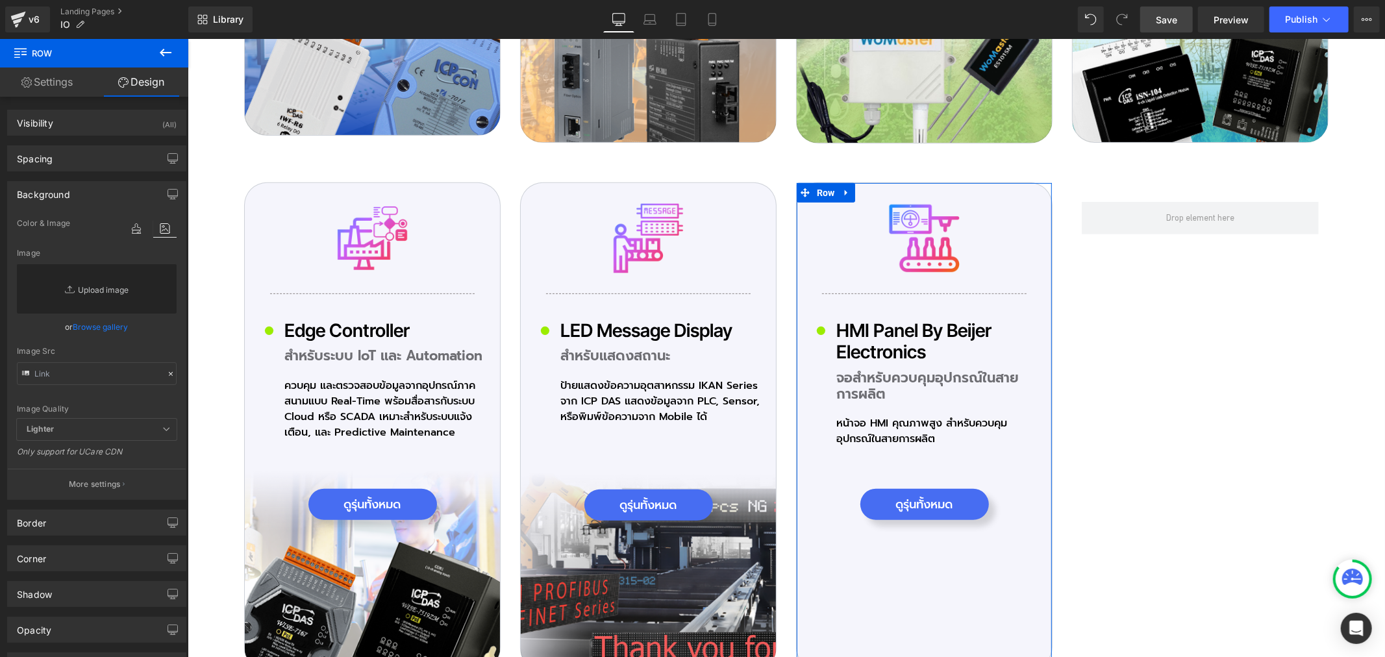
click at [106, 282] on link "Replace Image" at bounding box center [97, 288] width 160 height 49
type input "C:\fakepath\icon-Pro_03_07.png"
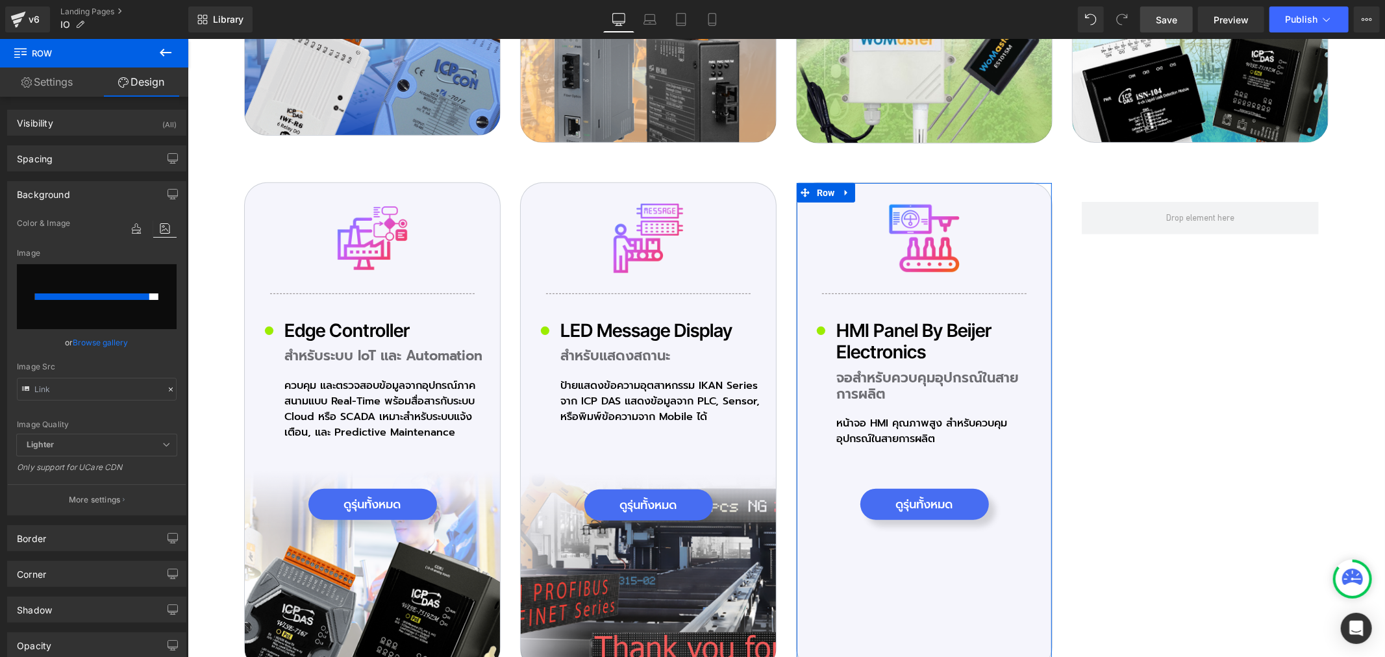
type input "[URL][DOMAIN_NAME]"
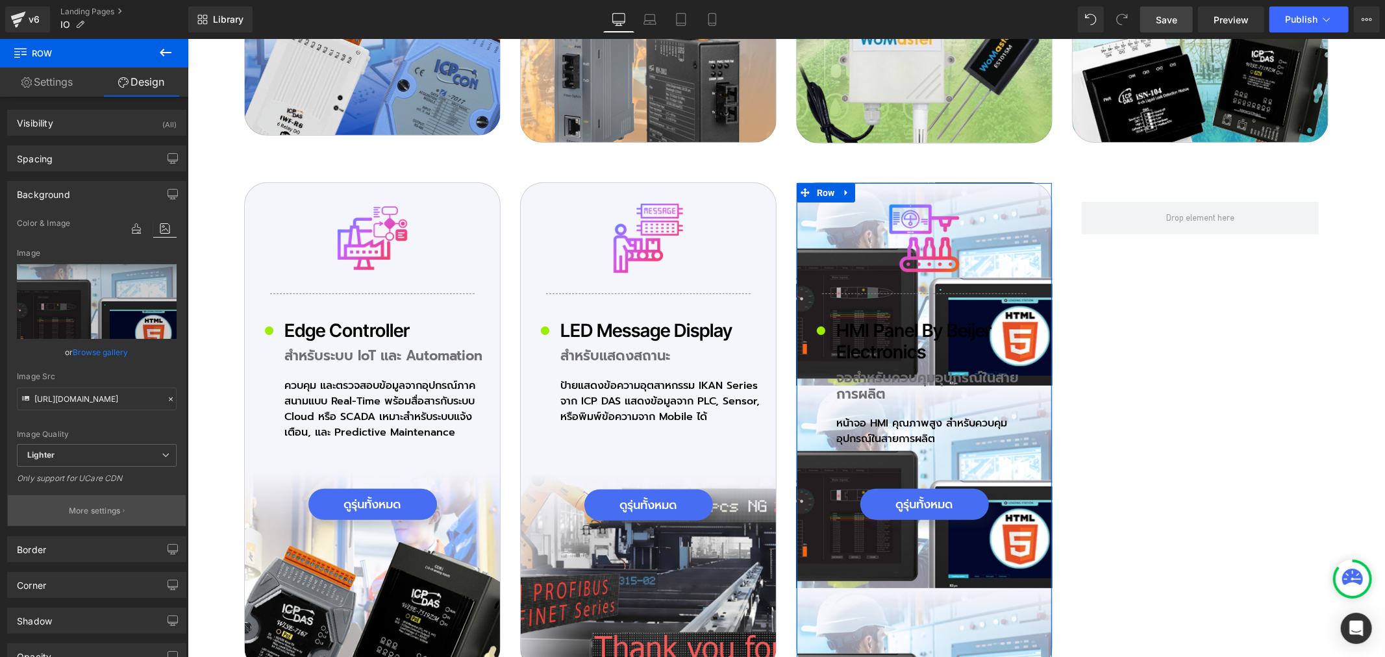
click at [109, 510] on p "More settings" at bounding box center [95, 511] width 52 height 12
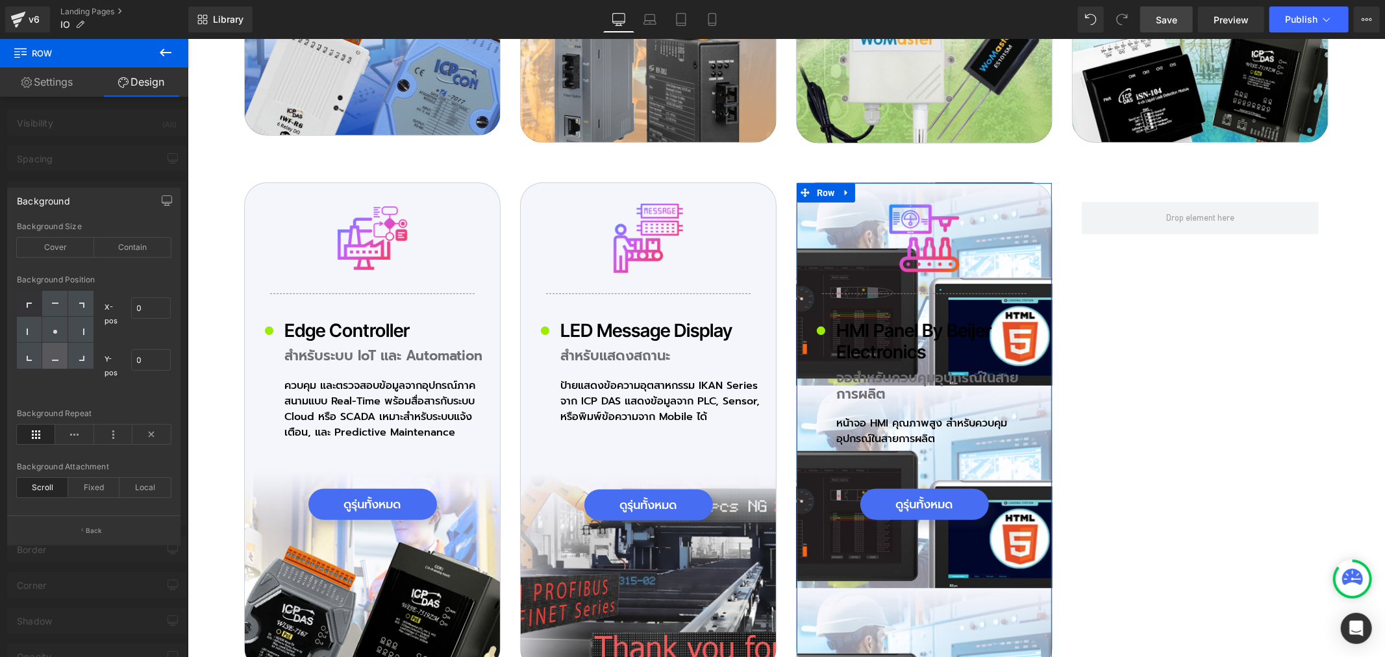
click at [49, 361] on div at bounding box center [54, 356] width 25 height 26
type input "50"
type input "100"
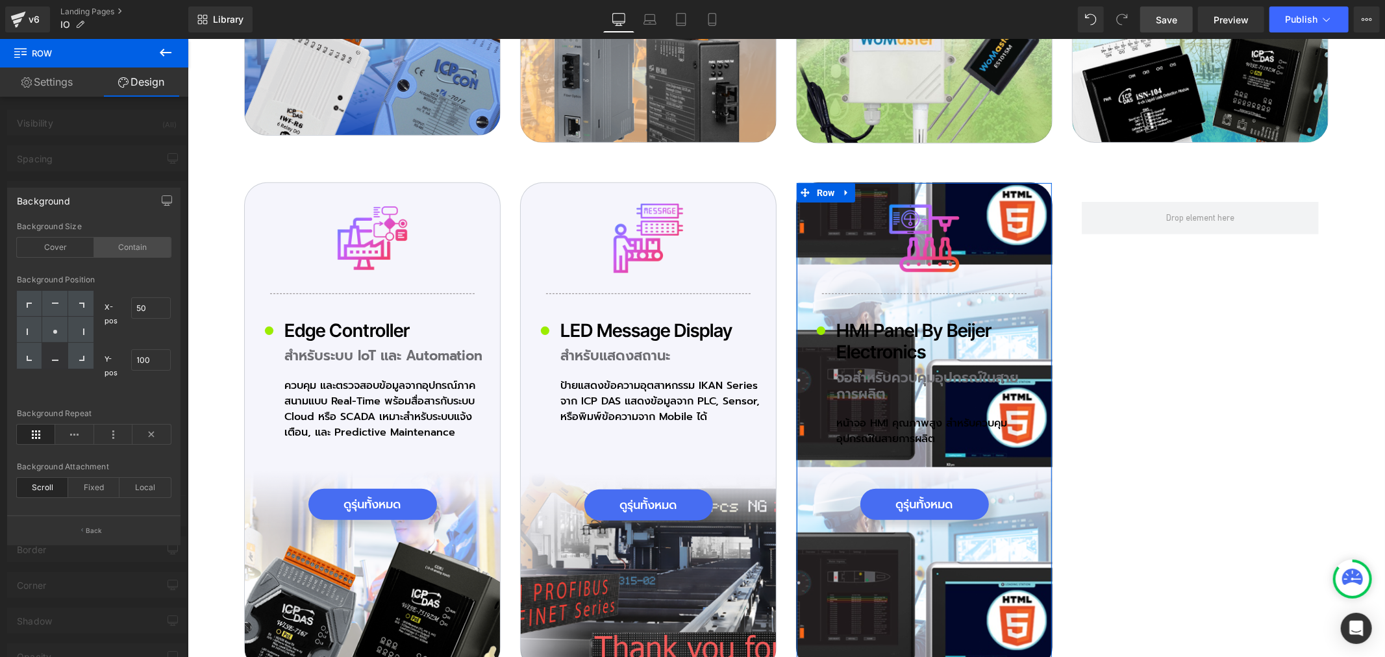
click at [129, 238] on div "Contain" at bounding box center [132, 247] width 77 height 19
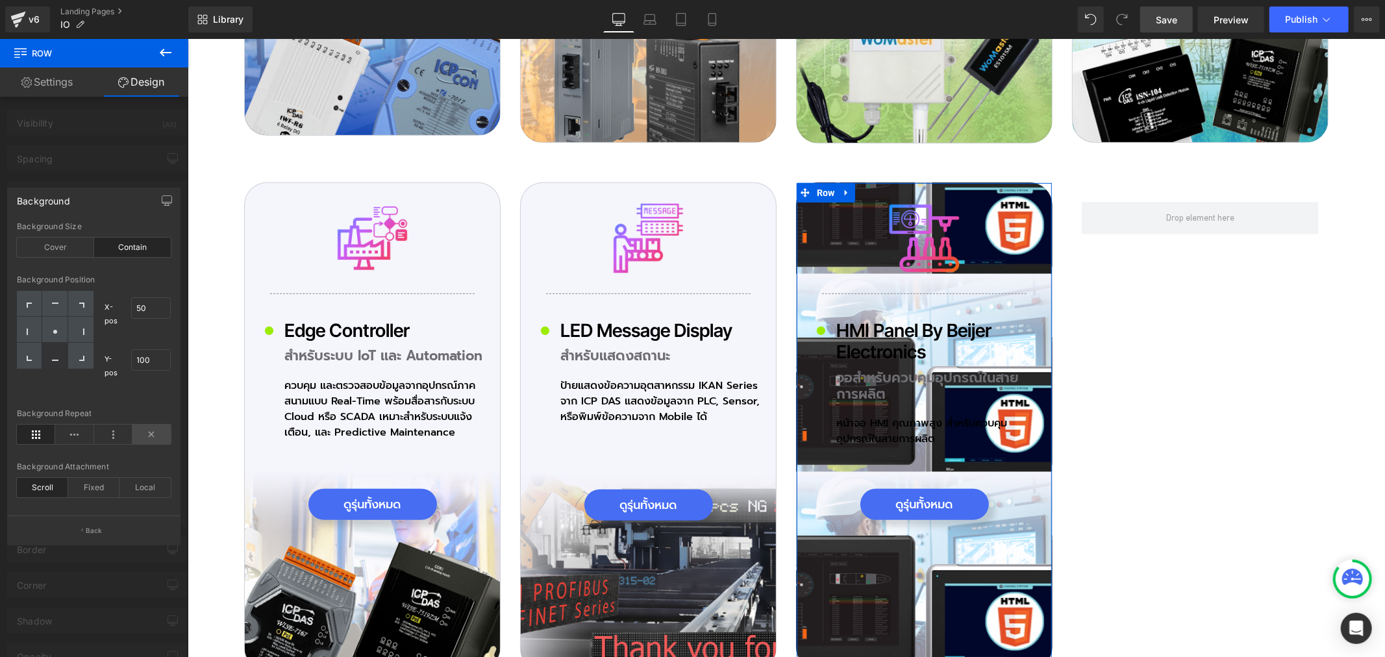
click at [142, 429] on icon at bounding box center [151, 434] width 38 height 19
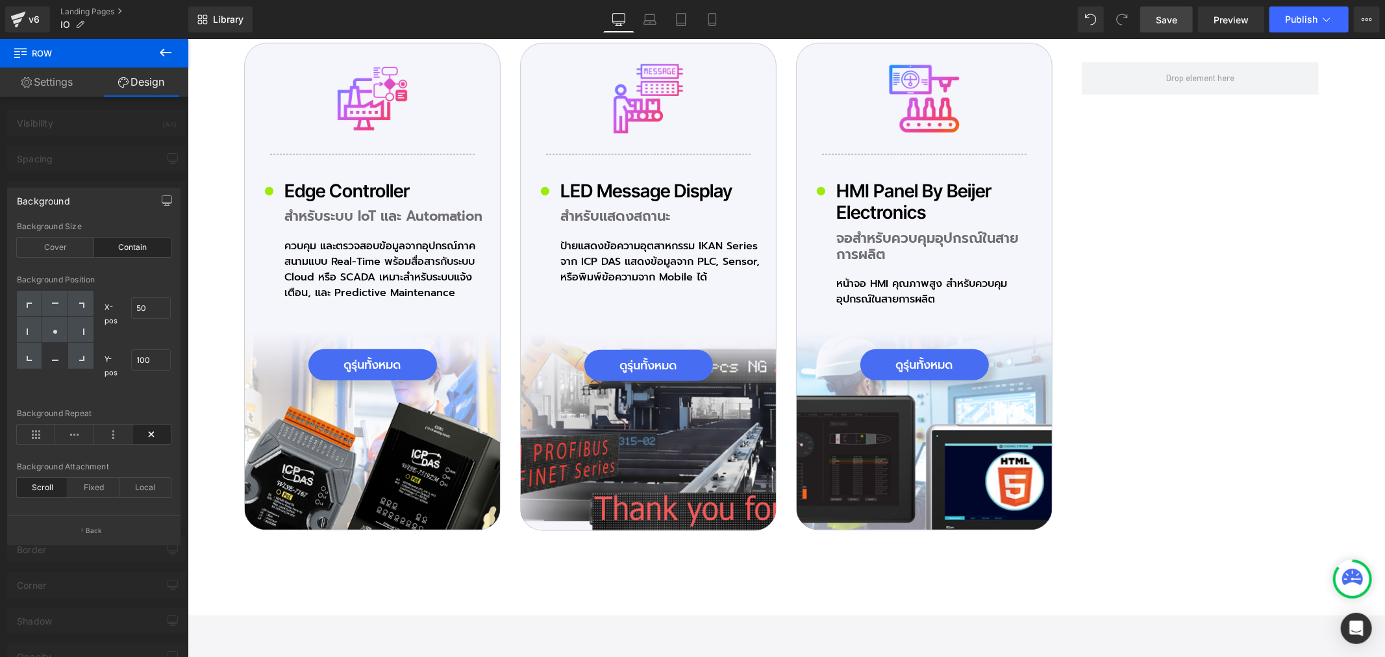
scroll to position [4688, 0]
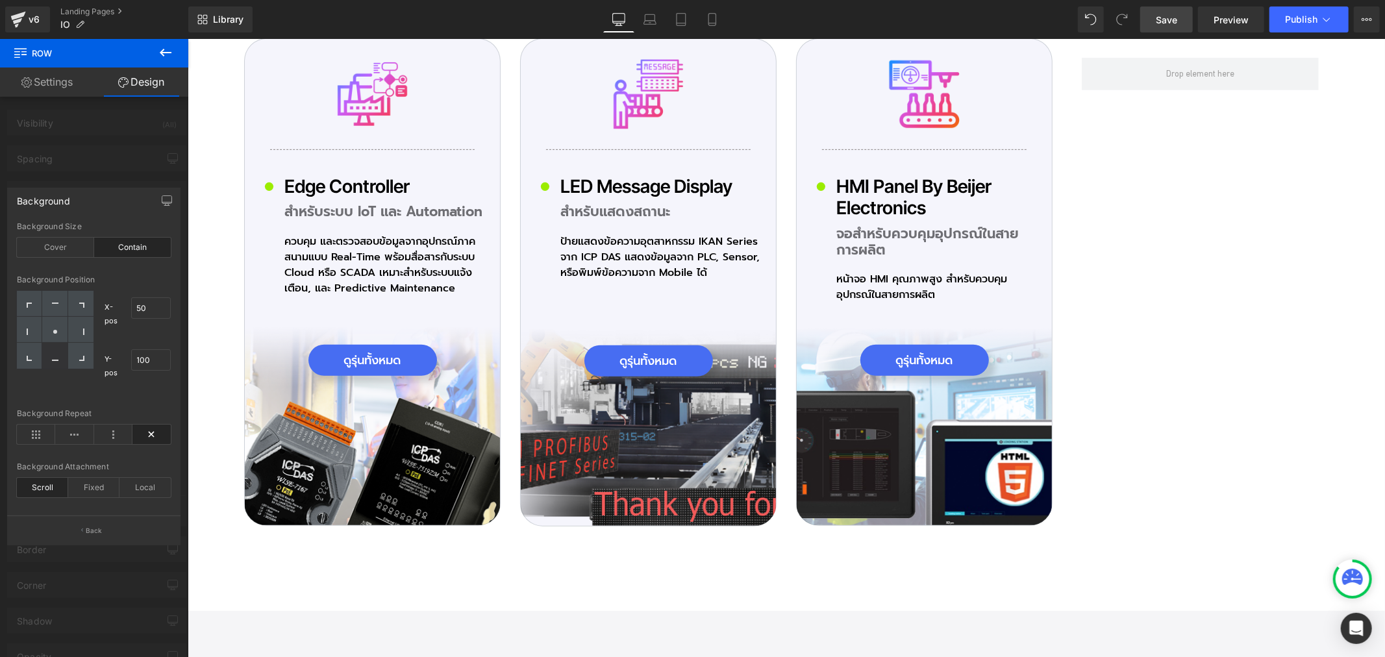
drag, startPoint x: 1173, startPoint y: 22, endPoint x: 1011, endPoint y: 276, distance: 301.2
click at [1173, 22] on span "Save" at bounding box center [1165, 20] width 21 height 14
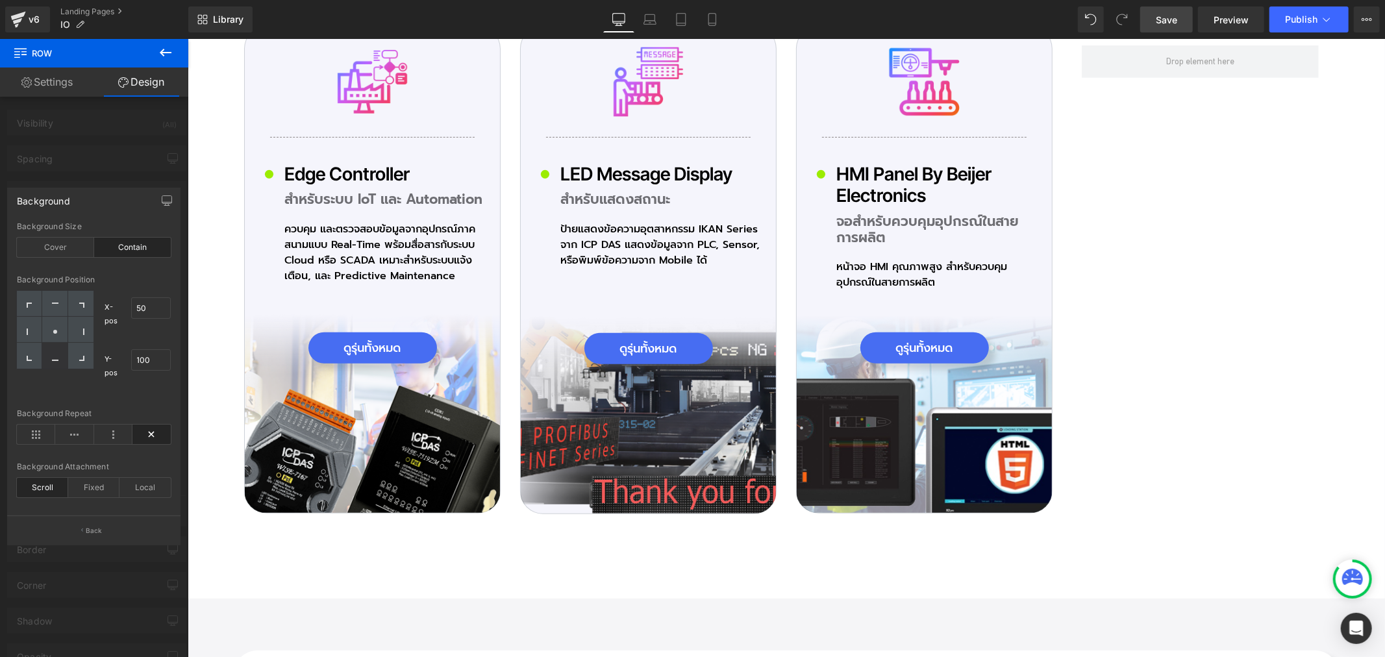
scroll to position [4616, 0]
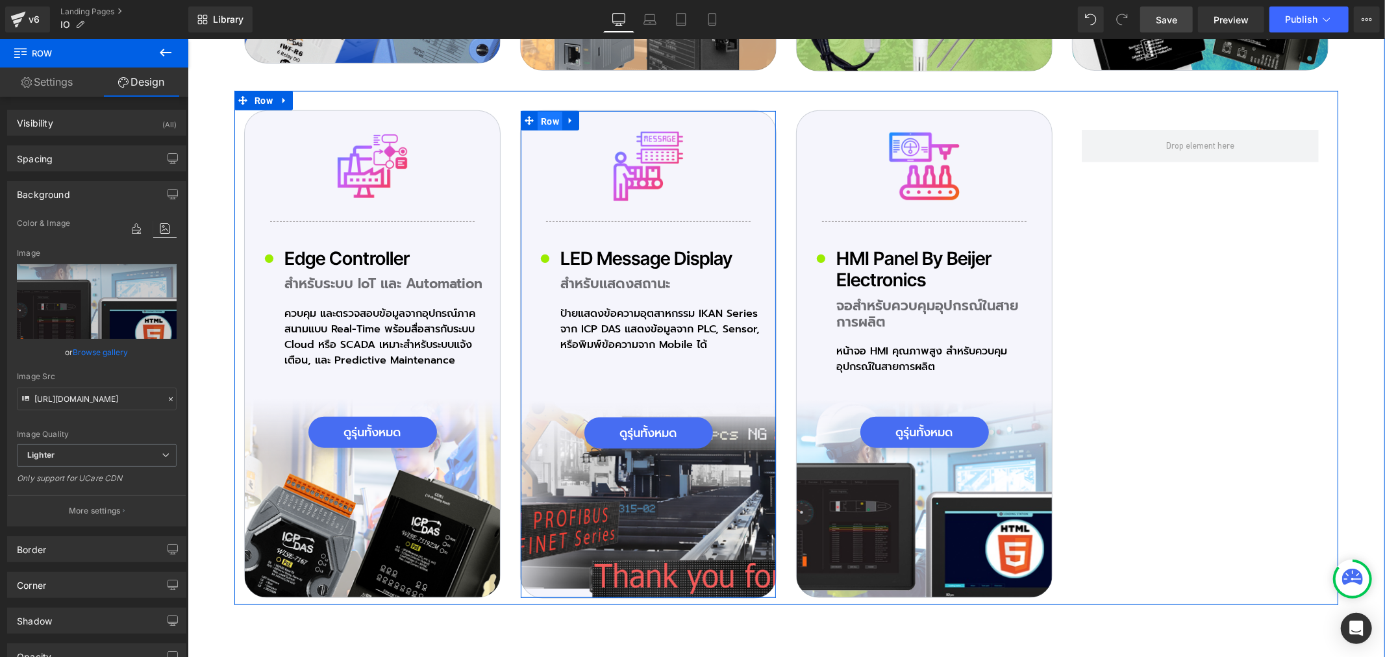
click at [543, 111] on span "Row" at bounding box center [549, 120] width 25 height 19
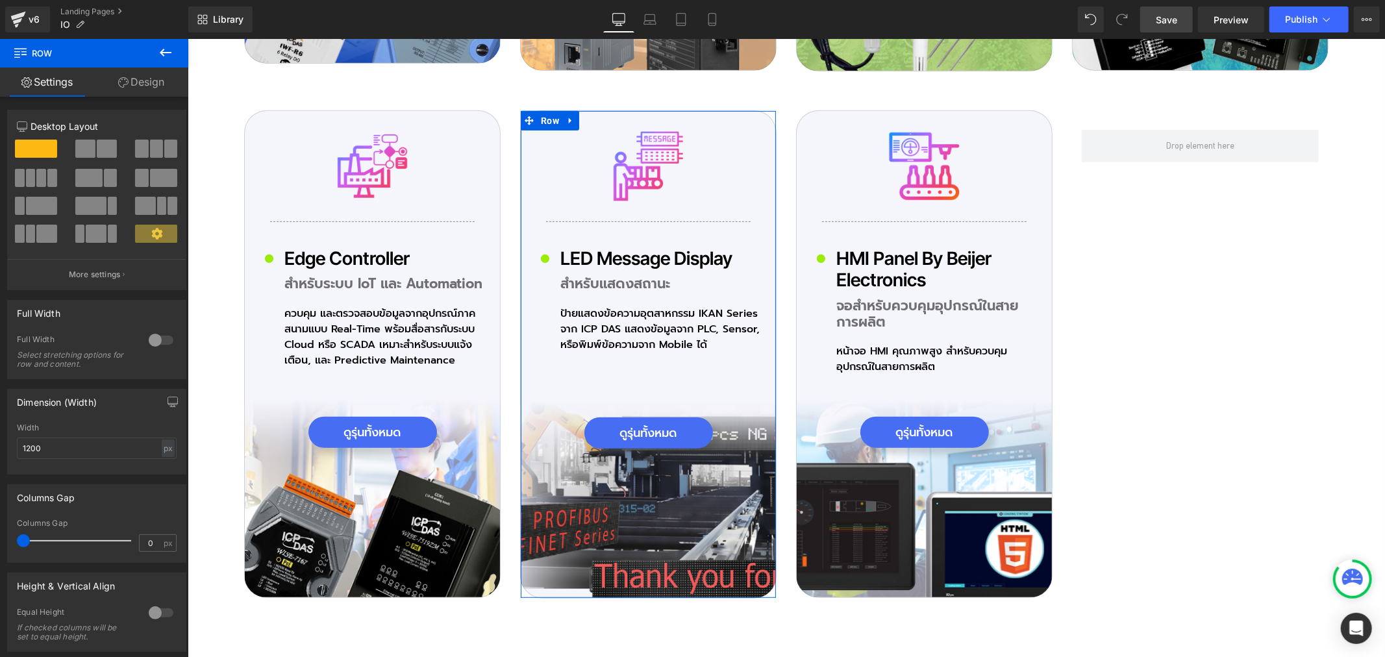
click at [158, 79] on link "Design" at bounding box center [141, 82] width 94 height 29
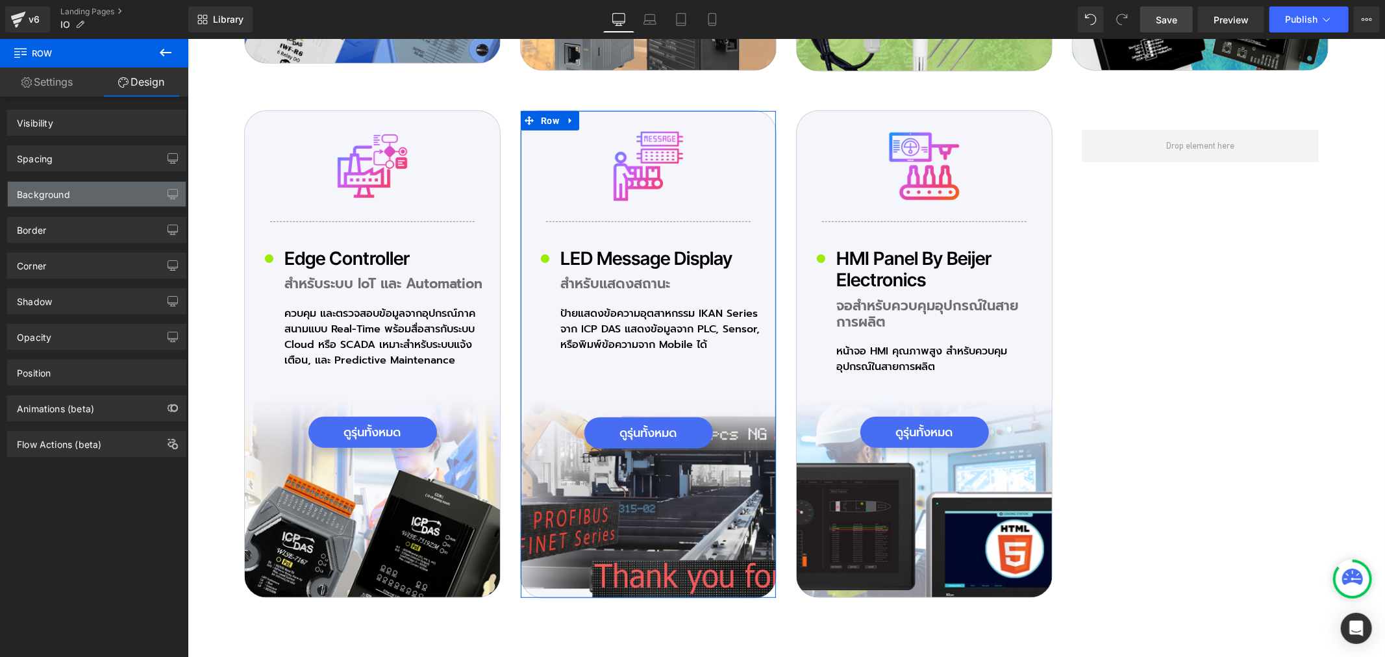
click at [79, 191] on div "Background" at bounding box center [97, 194] width 178 height 25
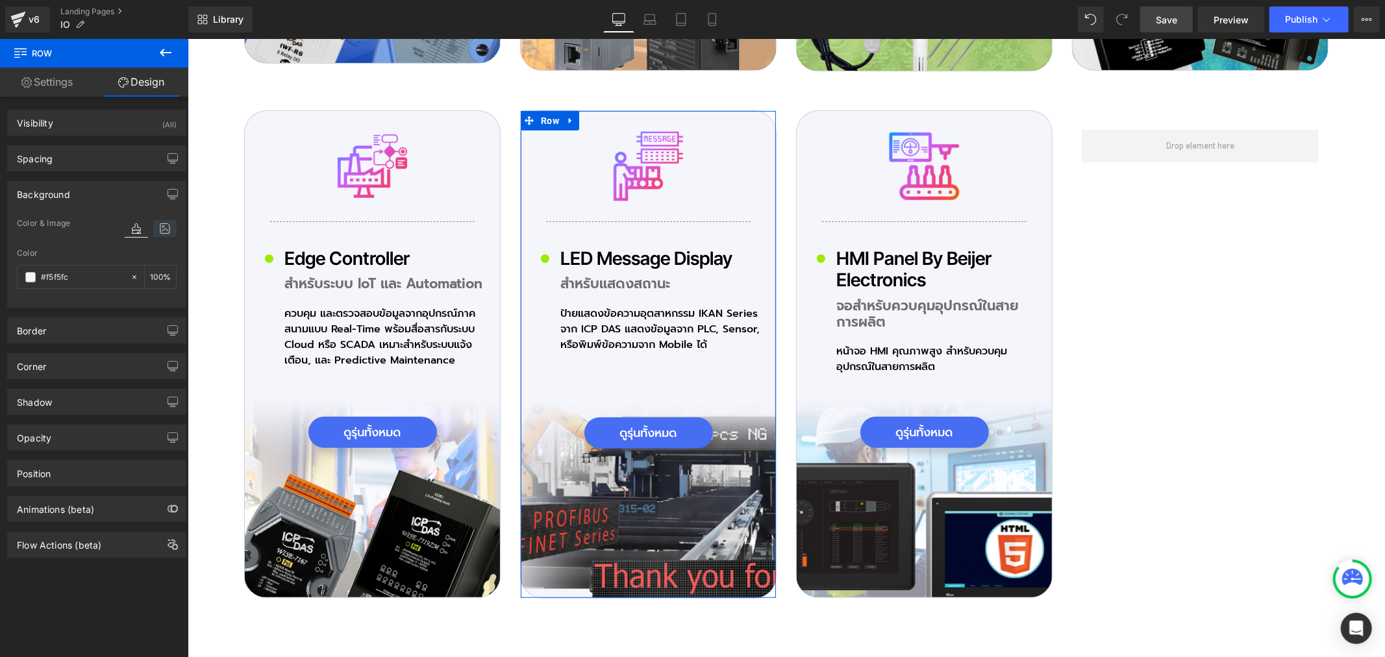
click at [156, 229] on icon at bounding box center [164, 228] width 23 height 17
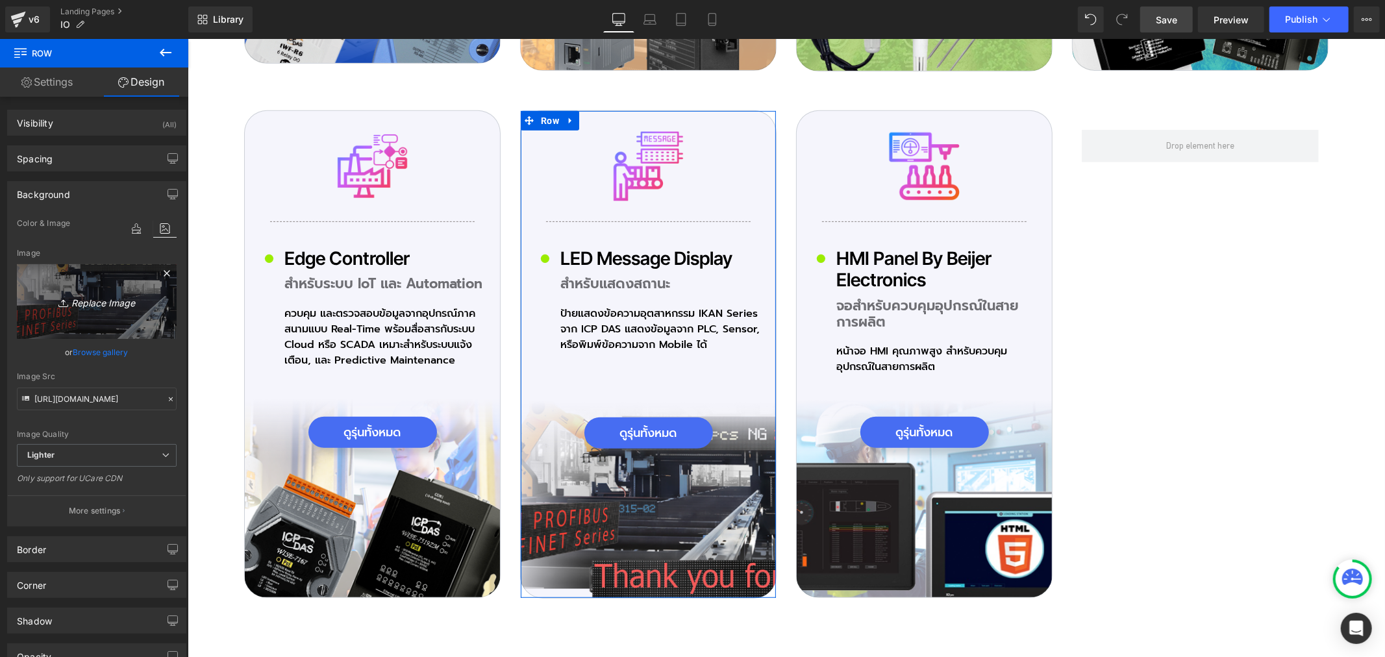
click at [101, 308] on icon "Replace Image" at bounding box center [97, 301] width 104 height 16
type input "C:\fakepath\icon-Pro_03_05.png"
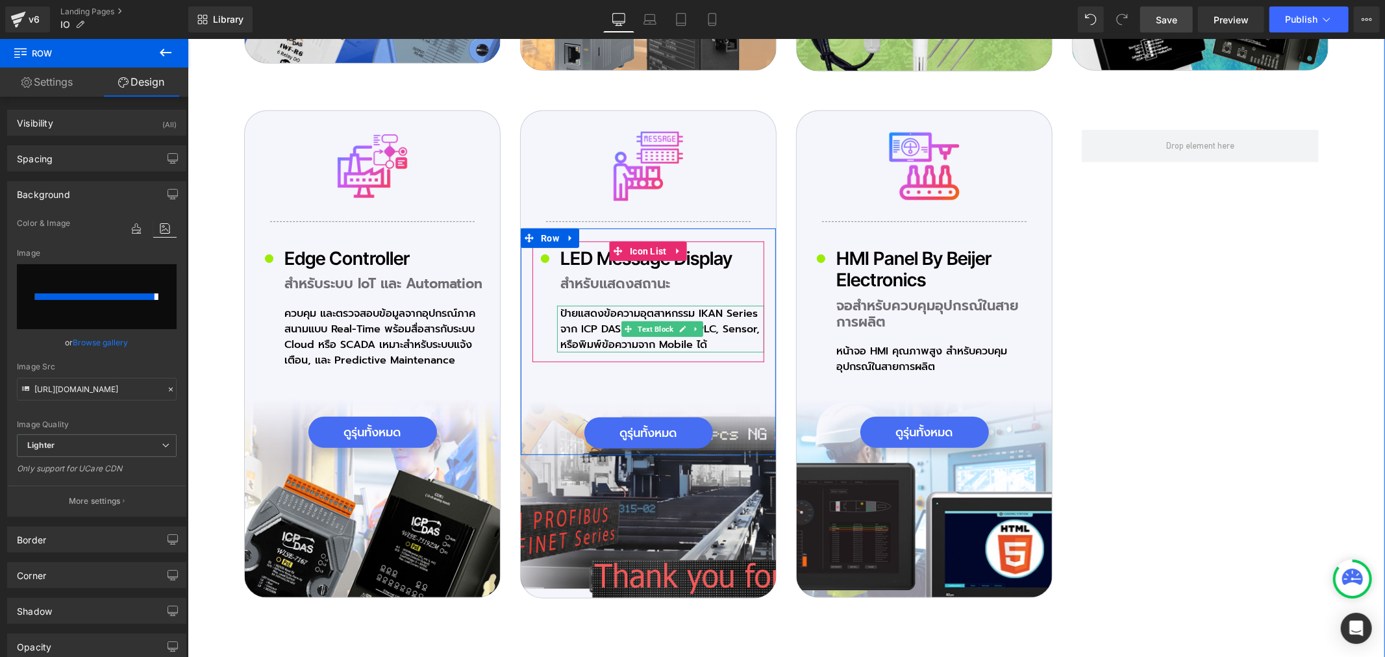
type input "[URL][DOMAIN_NAME]"
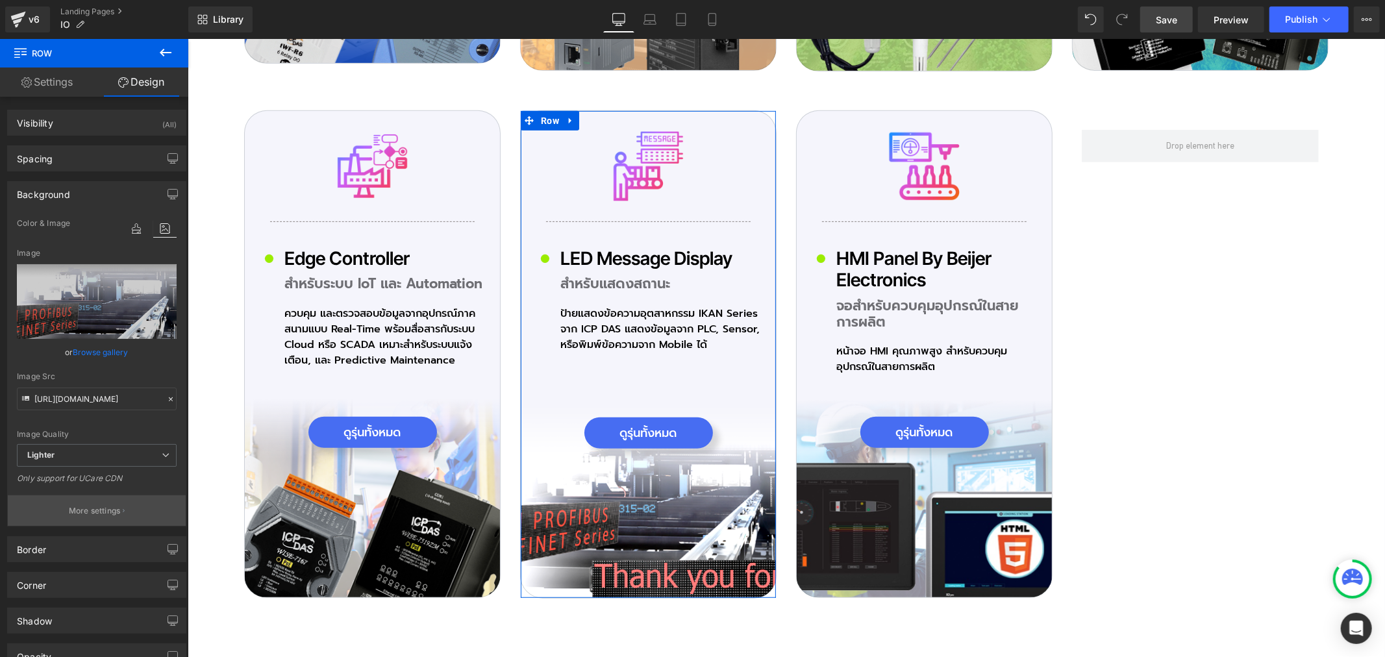
click at [95, 511] on p "More settings" at bounding box center [95, 511] width 52 height 12
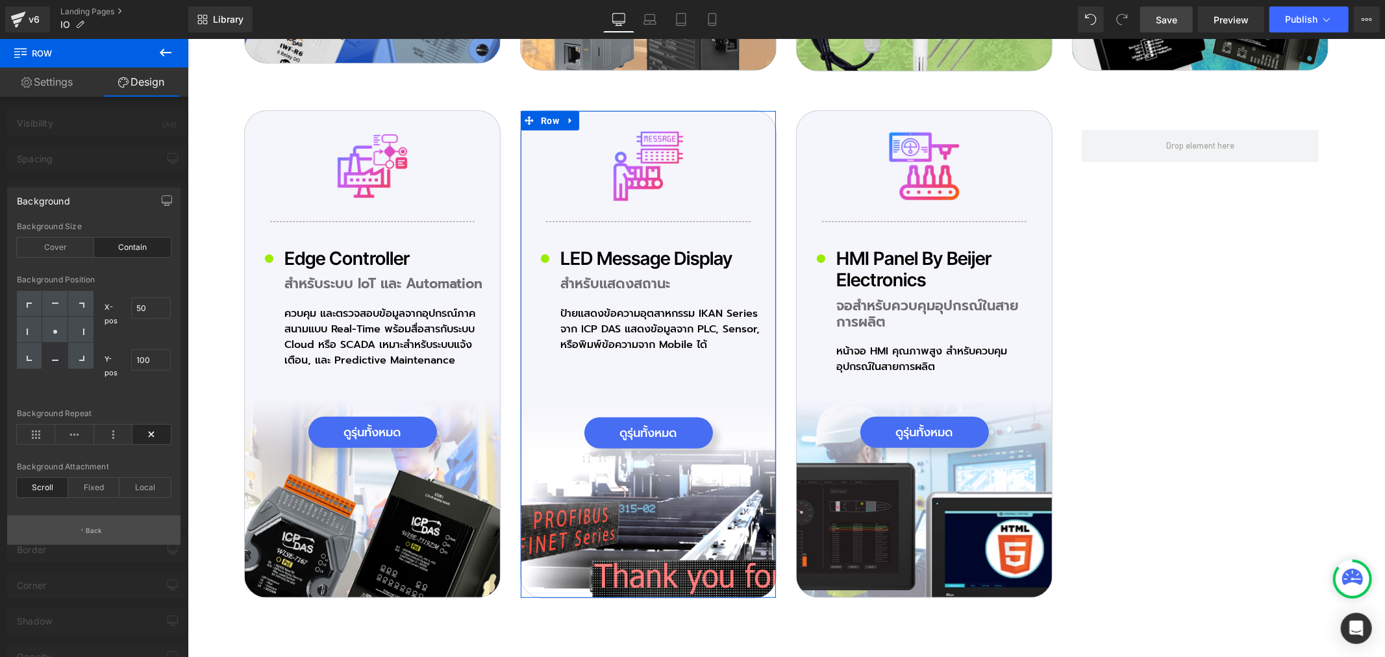
click at [95, 530] on p "Back" at bounding box center [94, 531] width 17 height 10
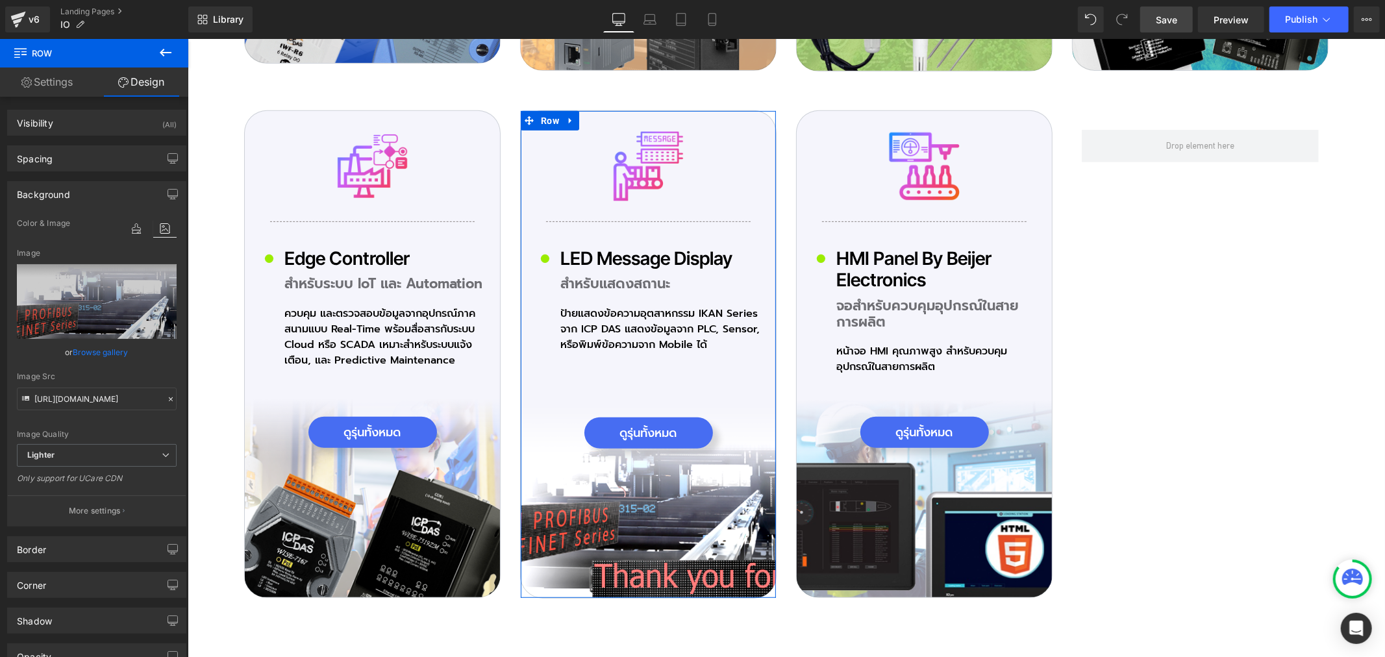
click at [106, 354] on link "Browse gallery" at bounding box center [100, 352] width 55 height 23
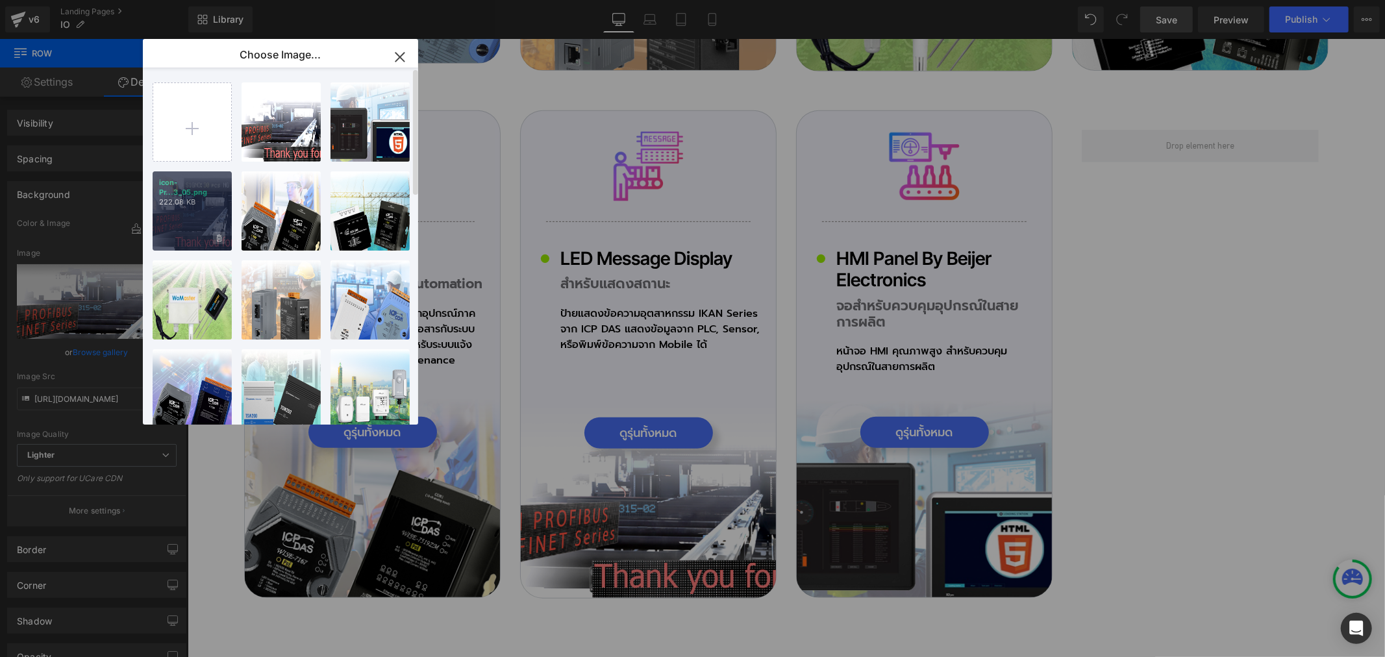
click at [218, 239] on icon at bounding box center [219, 237] width 5 height 7
click at [179, 236] on span "Yes" at bounding box center [175, 238] width 32 height 14
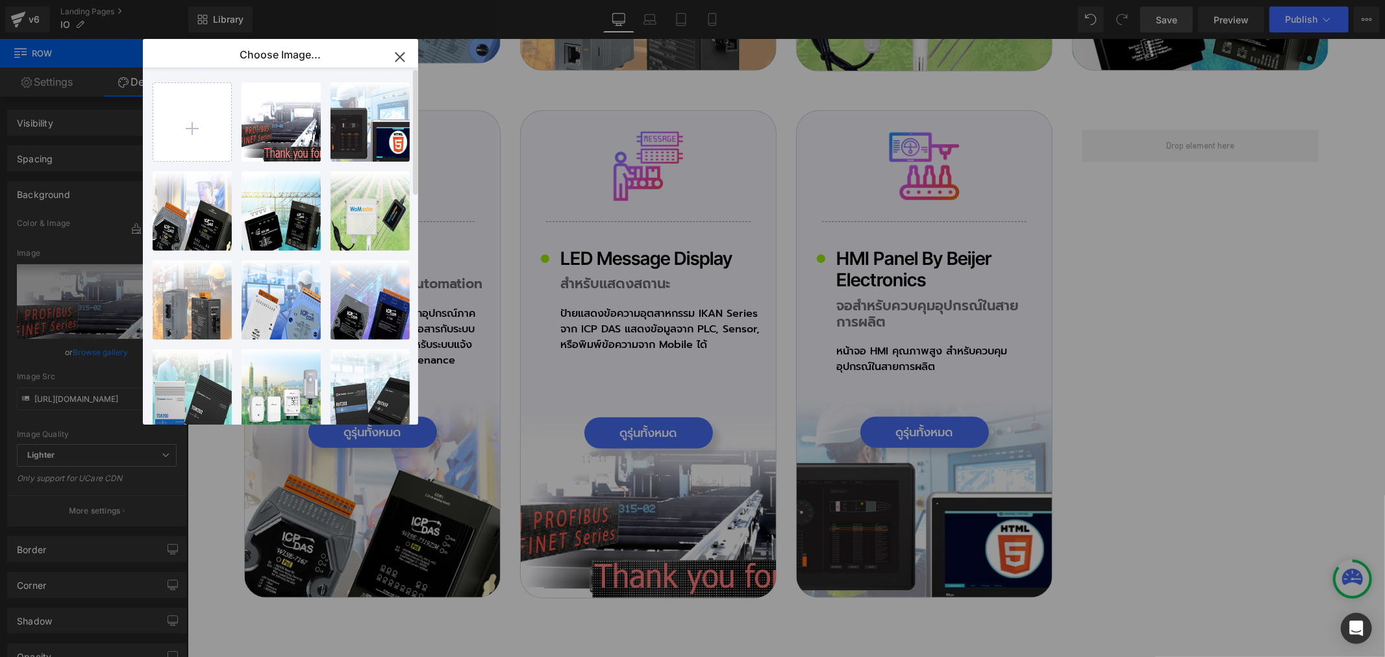
click at [402, 63] on icon "button" at bounding box center [399, 57] width 21 height 21
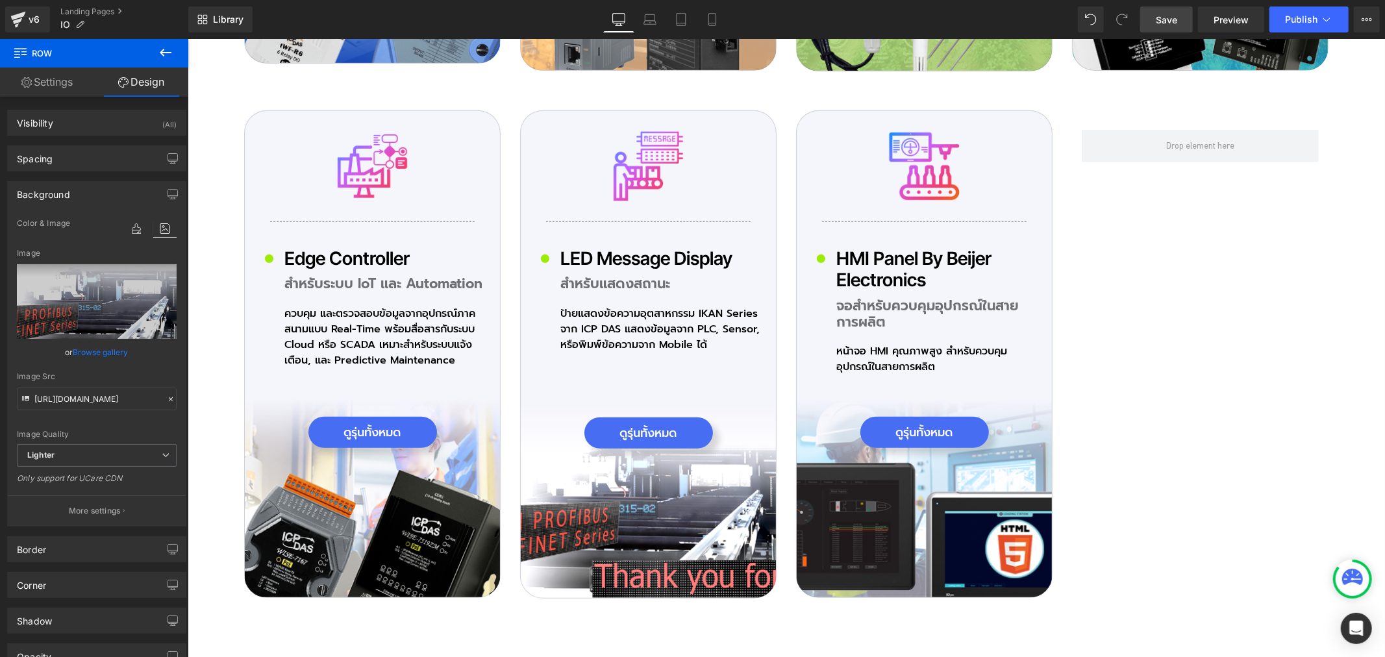
click at [1164, 16] on span "Save" at bounding box center [1165, 20] width 21 height 14
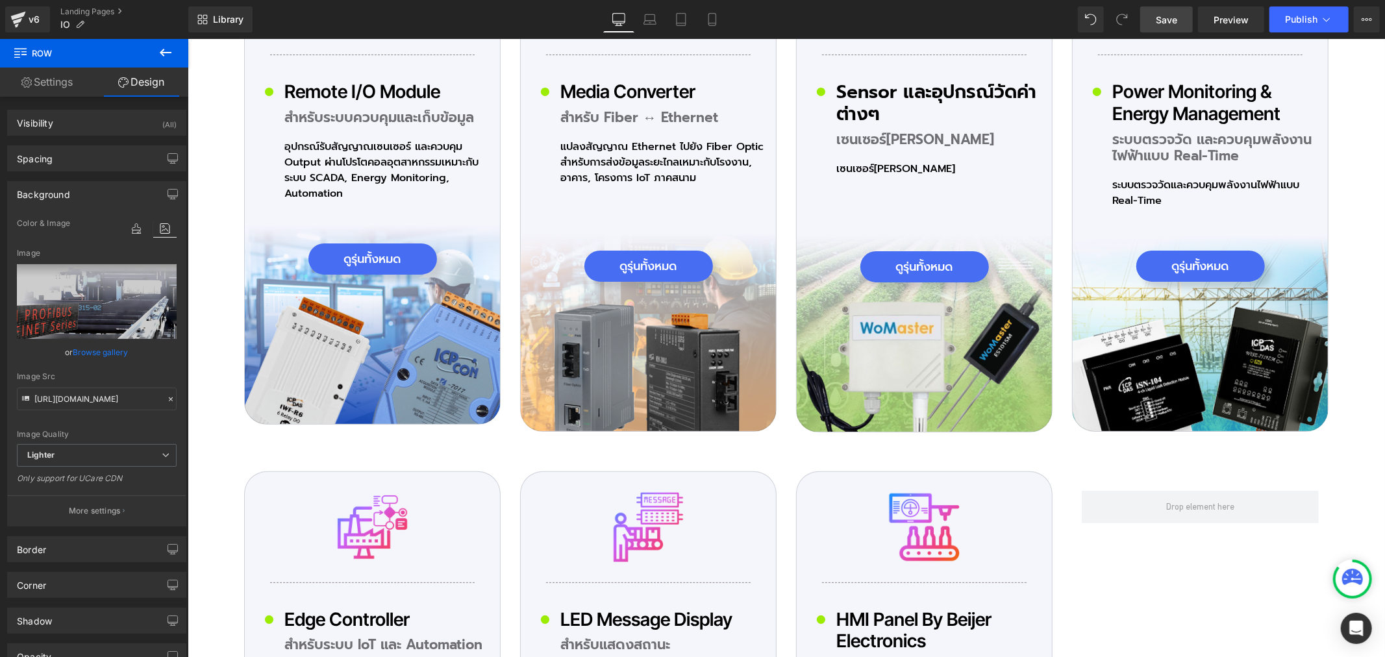
scroll to position [3967, 0]
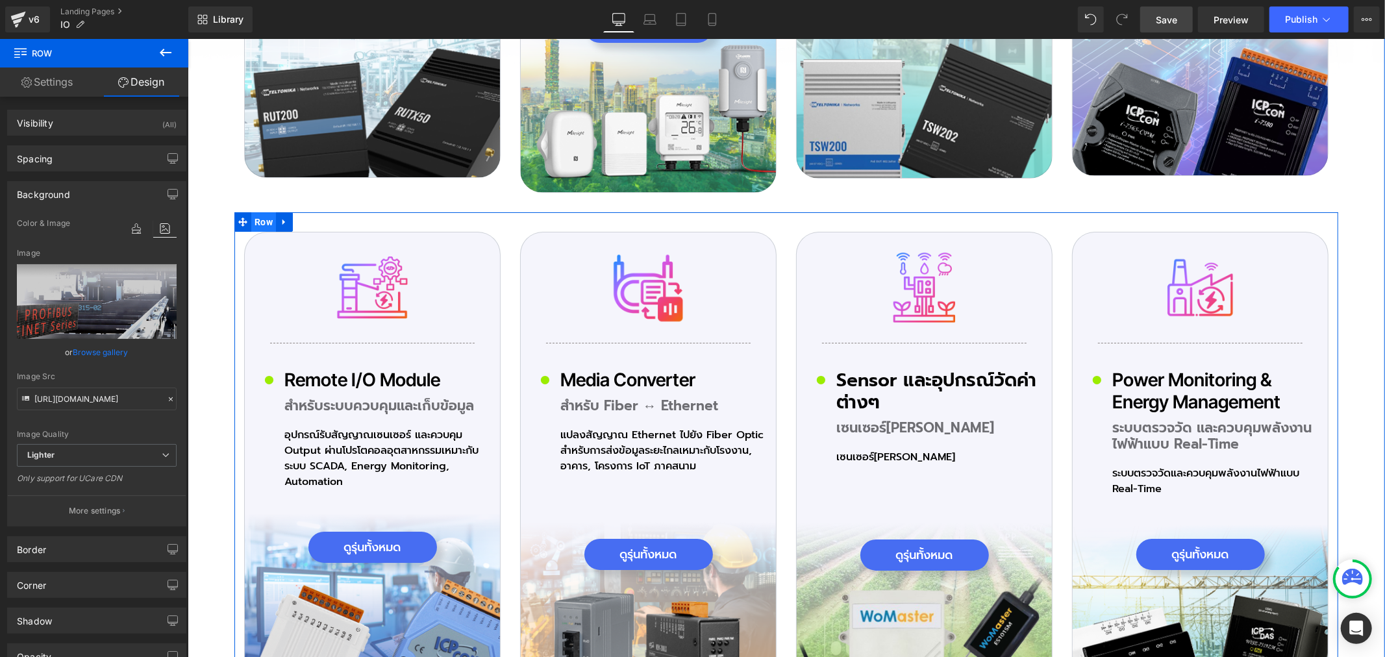
click at [257, 212] on span "Row" at bounding box center [263, 221] width 25 height 19
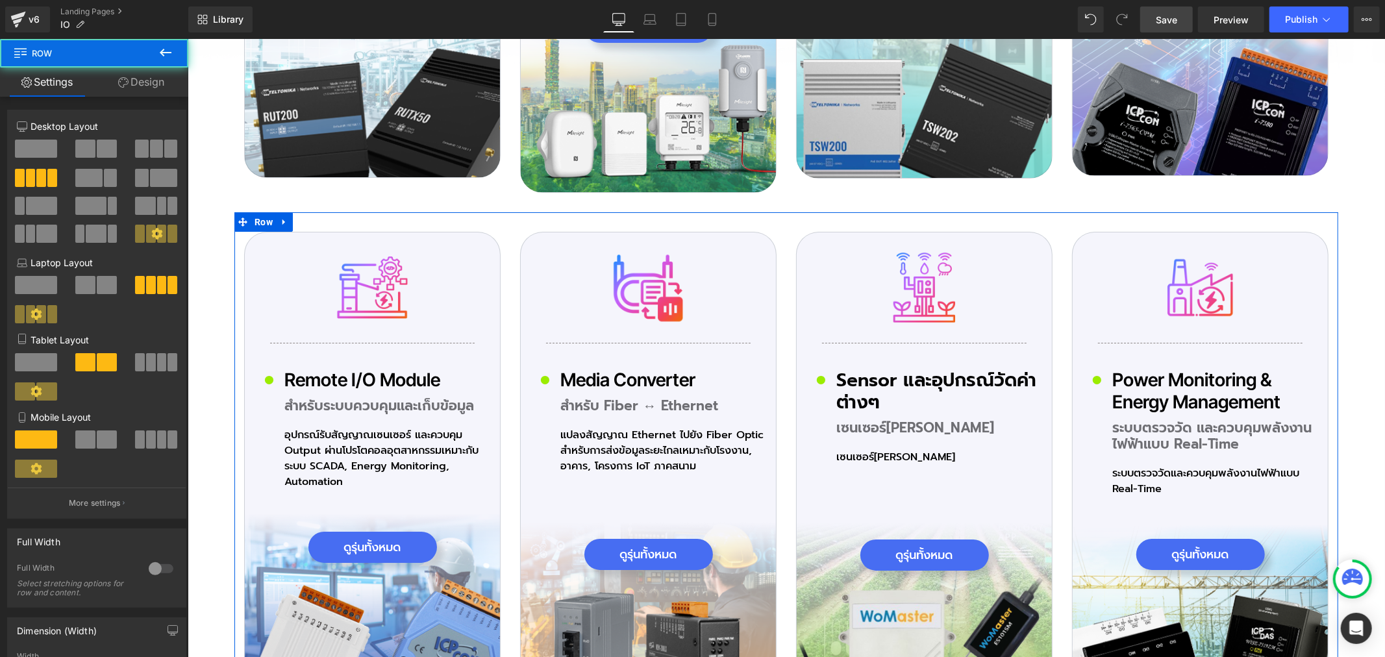
click at [160, 81] on link "Design" at bounding box center [141, 82] width 94 height 29
click at [0, 0] on div "Spacing" at bounding box center [0, 0] width 0 height 0
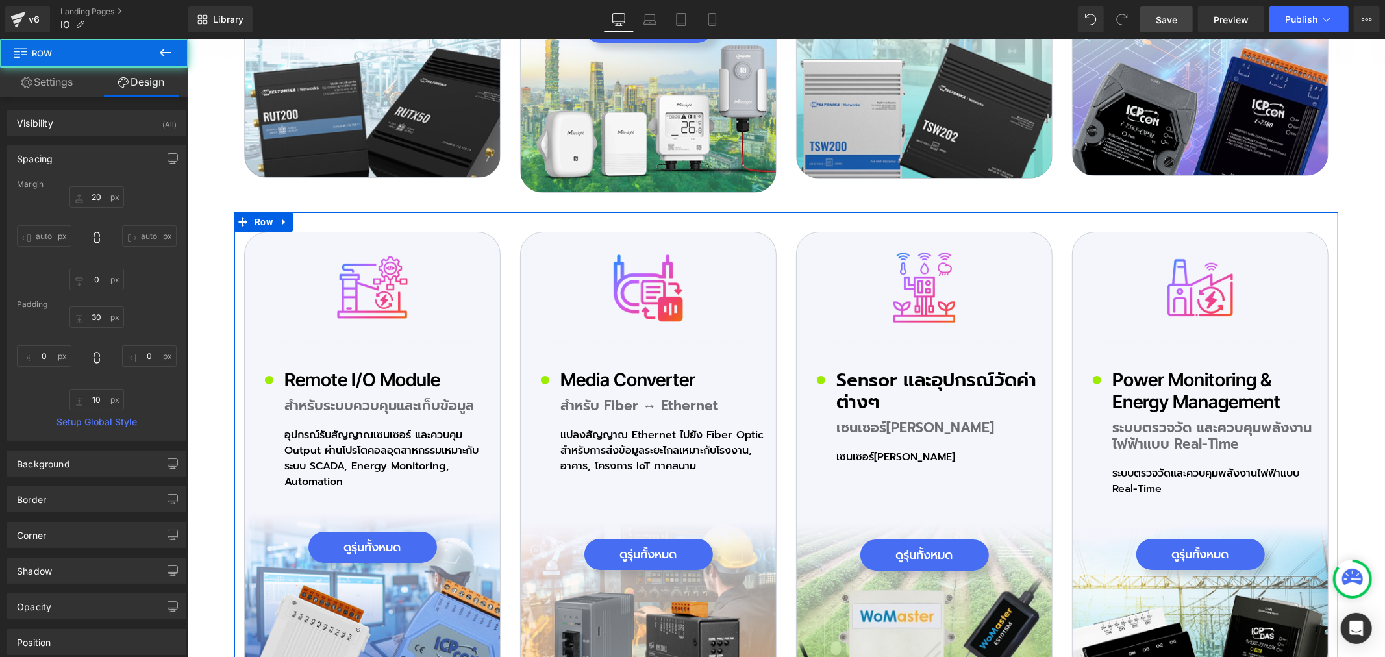
type input "20"
type input "0"
type input "30"
type input "0"
type input "10"
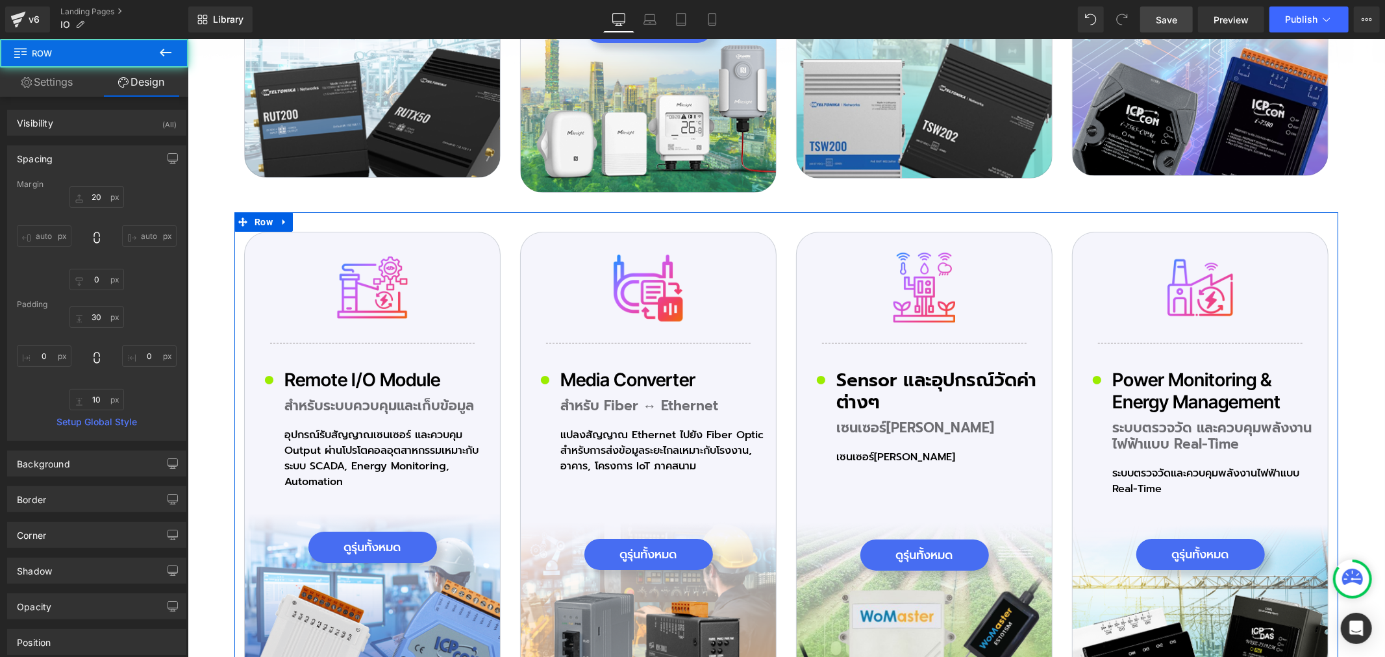
type input "0"
click at [101, 196] on input "20" at bounding box center [96, 196] width 55 height 21
type input "40"
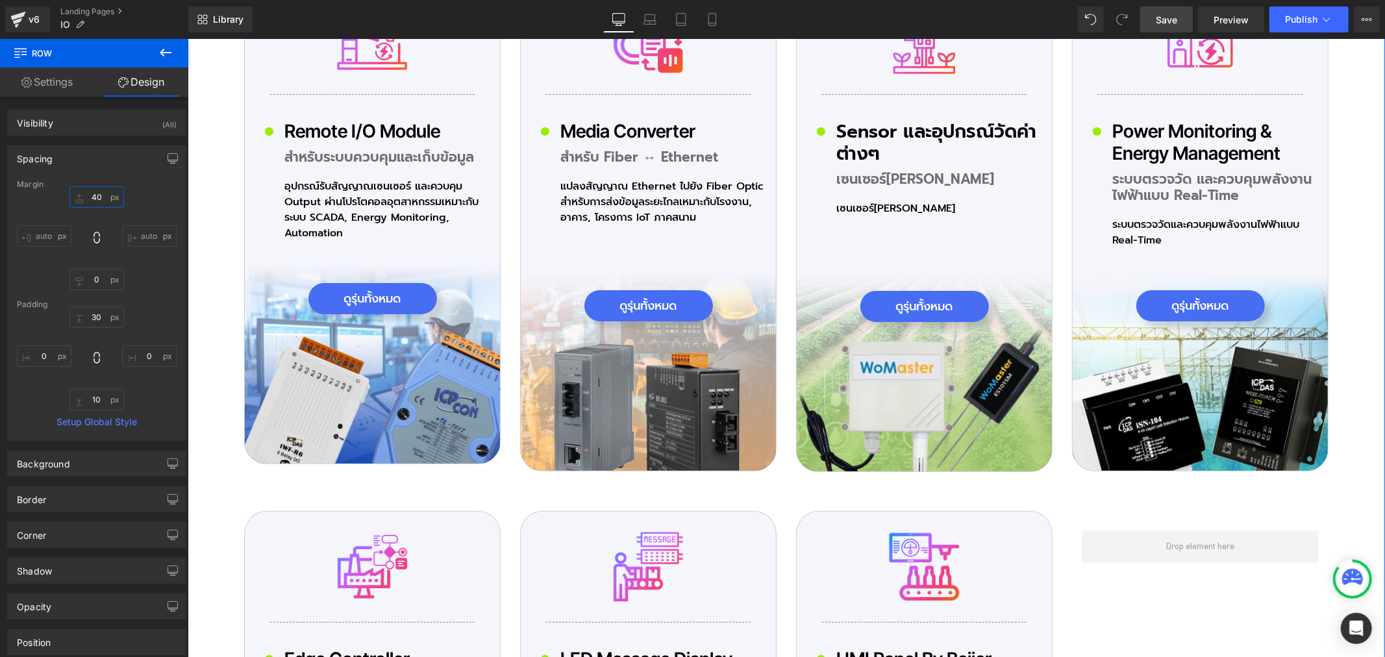
scroll to position [4399, 0]
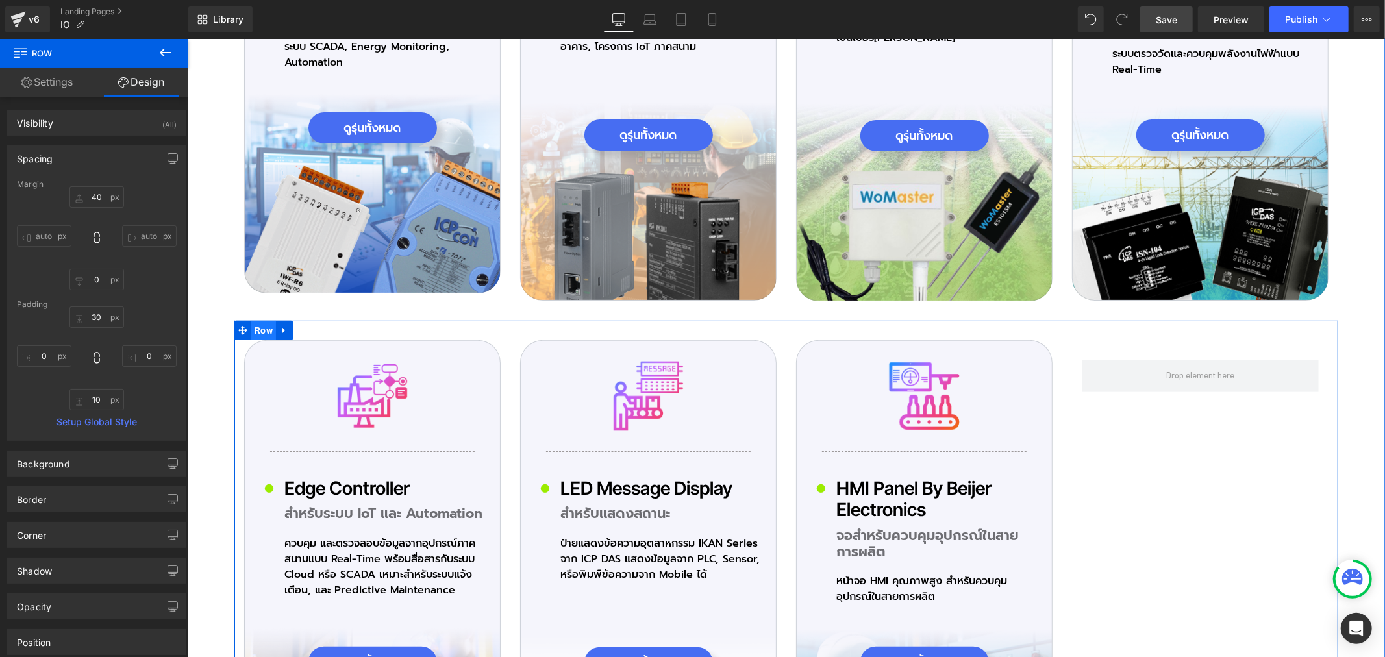
click at [265, 320] on span "Row" at bounding box center [263, 329] width 25 height 19
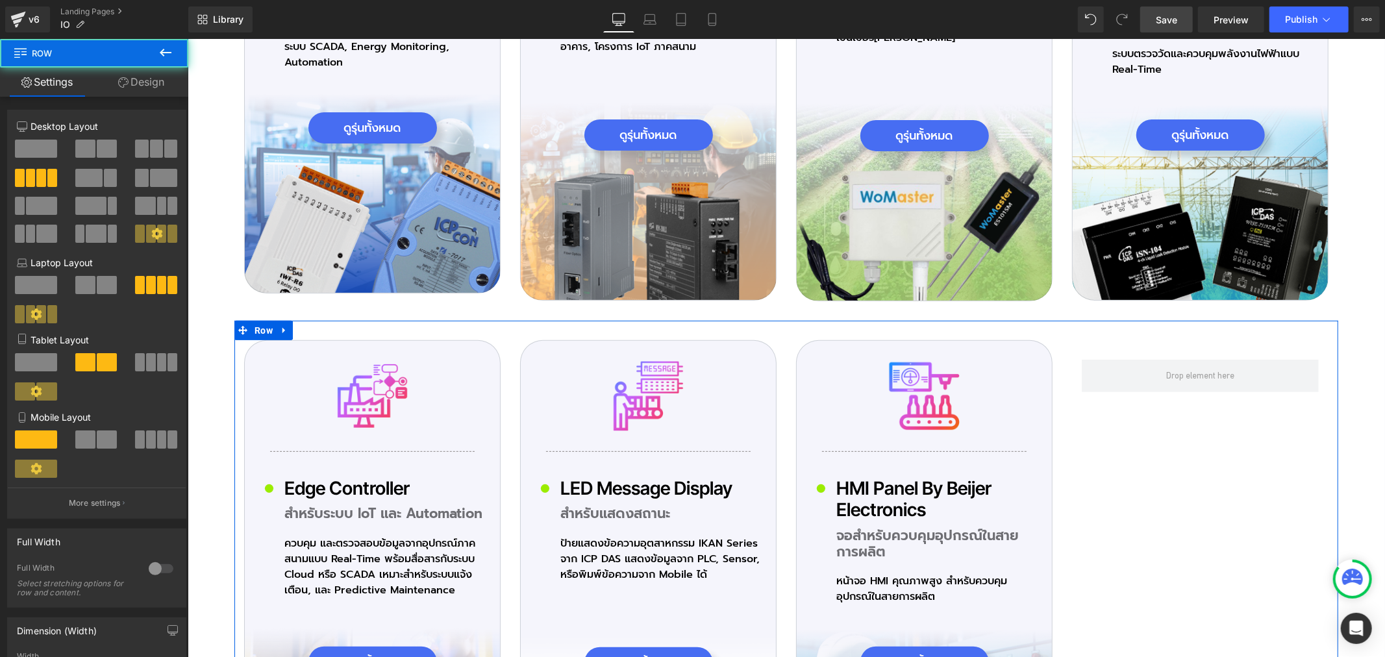
click at [137, 92] on link "Design" at bounding box center [141, 82] width 94 height 29
click at [0, 0] on div "Spacing" at bounding box center [0, 0] width 0 height 0
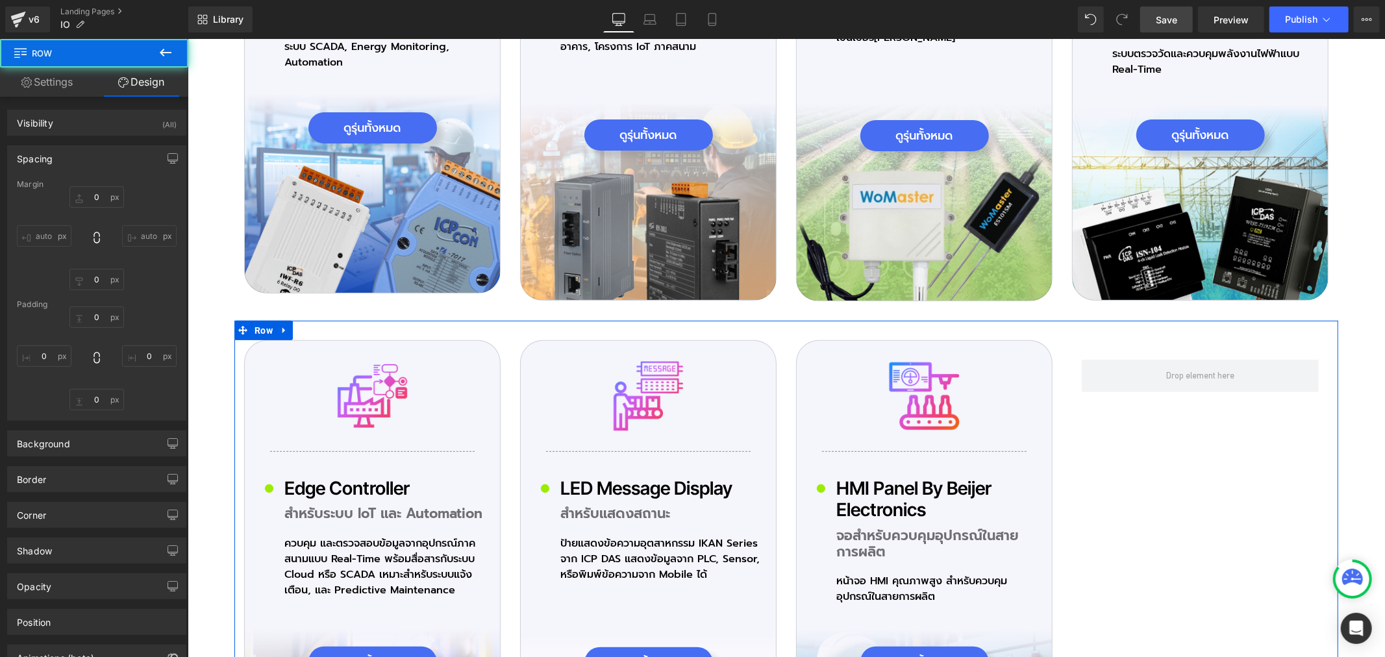
type input "20"
type input "0"
type input "30"
type input "0"
type input "10"
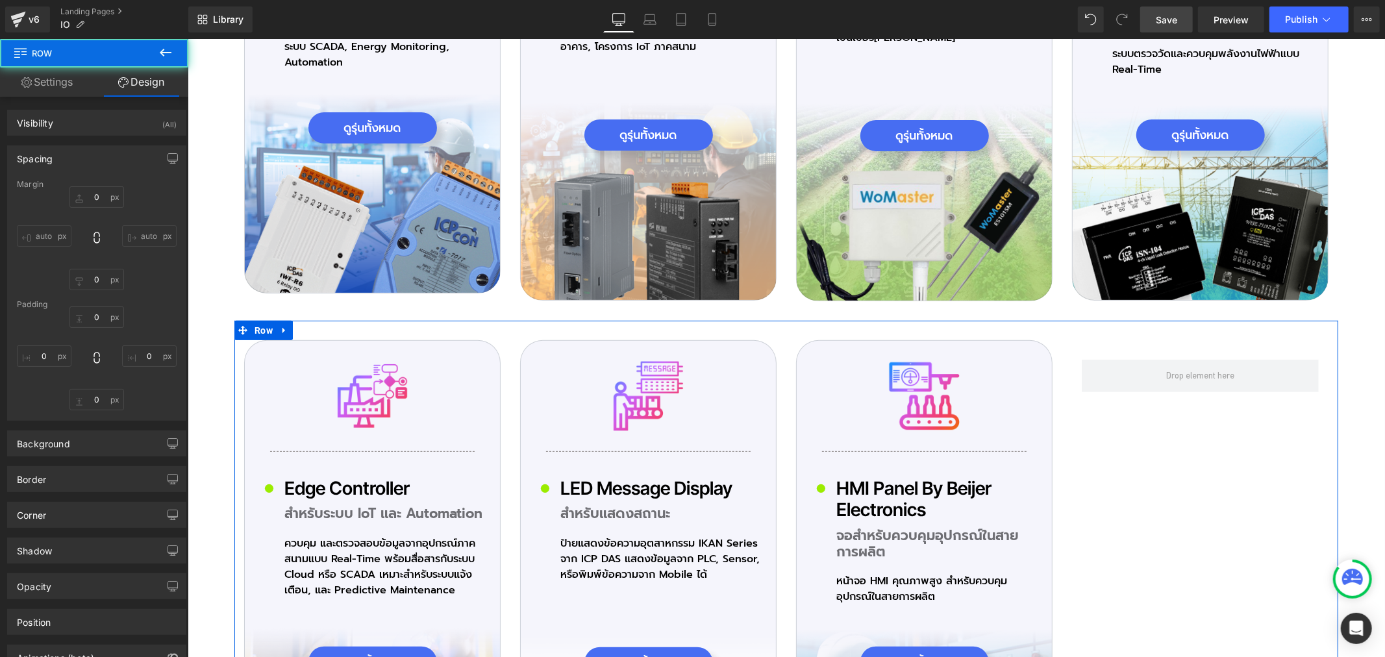
type input "0"
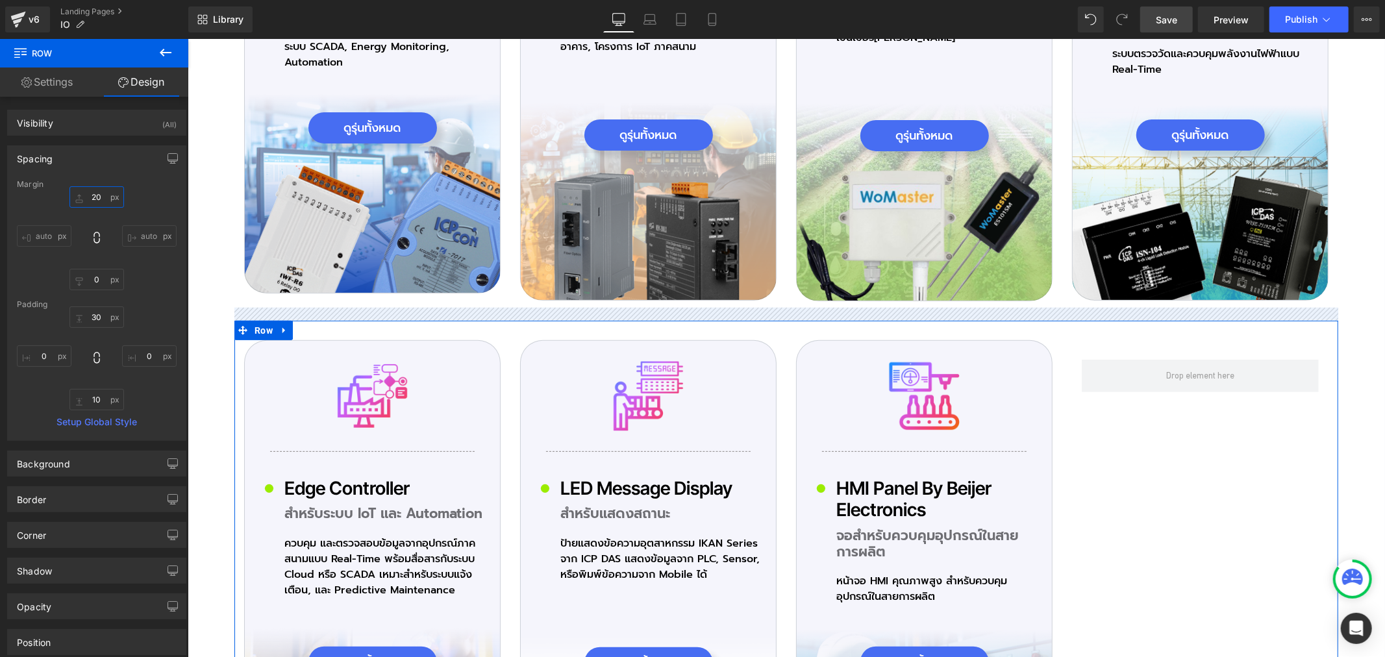
click at [107, 199] on input "20" at bounding box center [96, 196] width 55 height 21
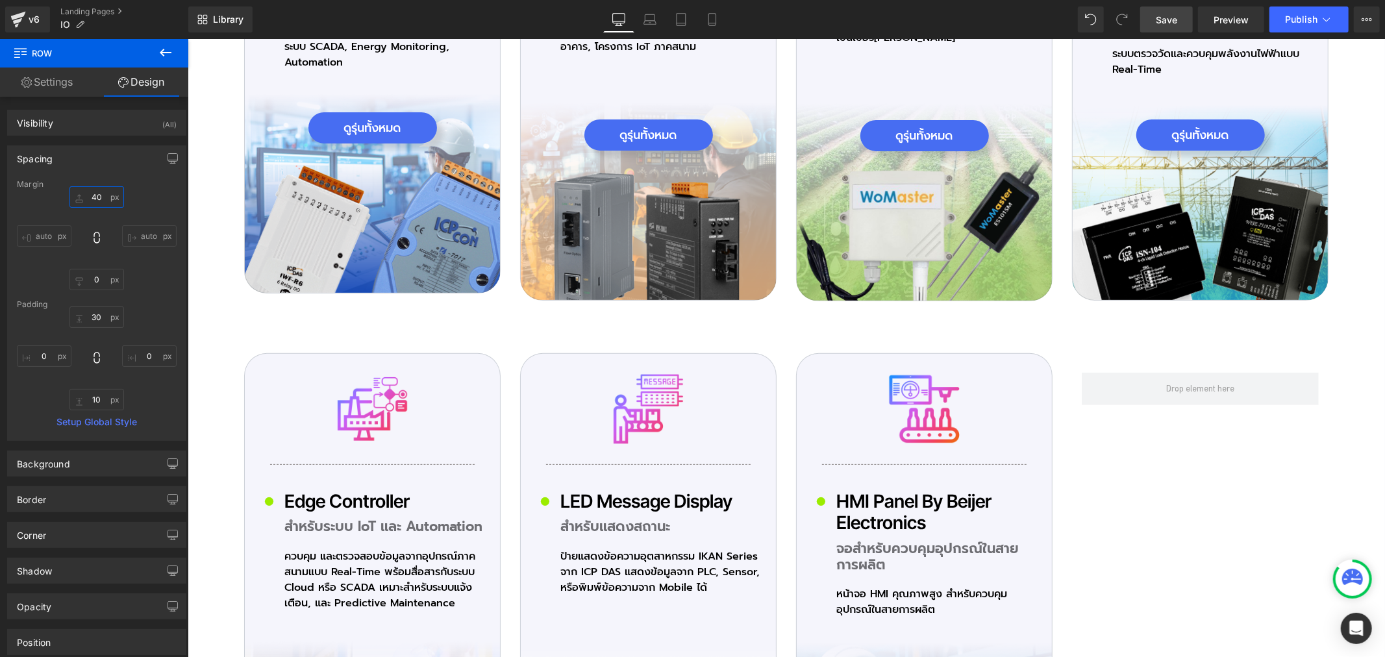
type input "40"
click at [1172, 19] on span "Save" at bounding box center [1165, 20] width 21 height 14
